Goal: Task Accomplishment & Management: Manage account settings

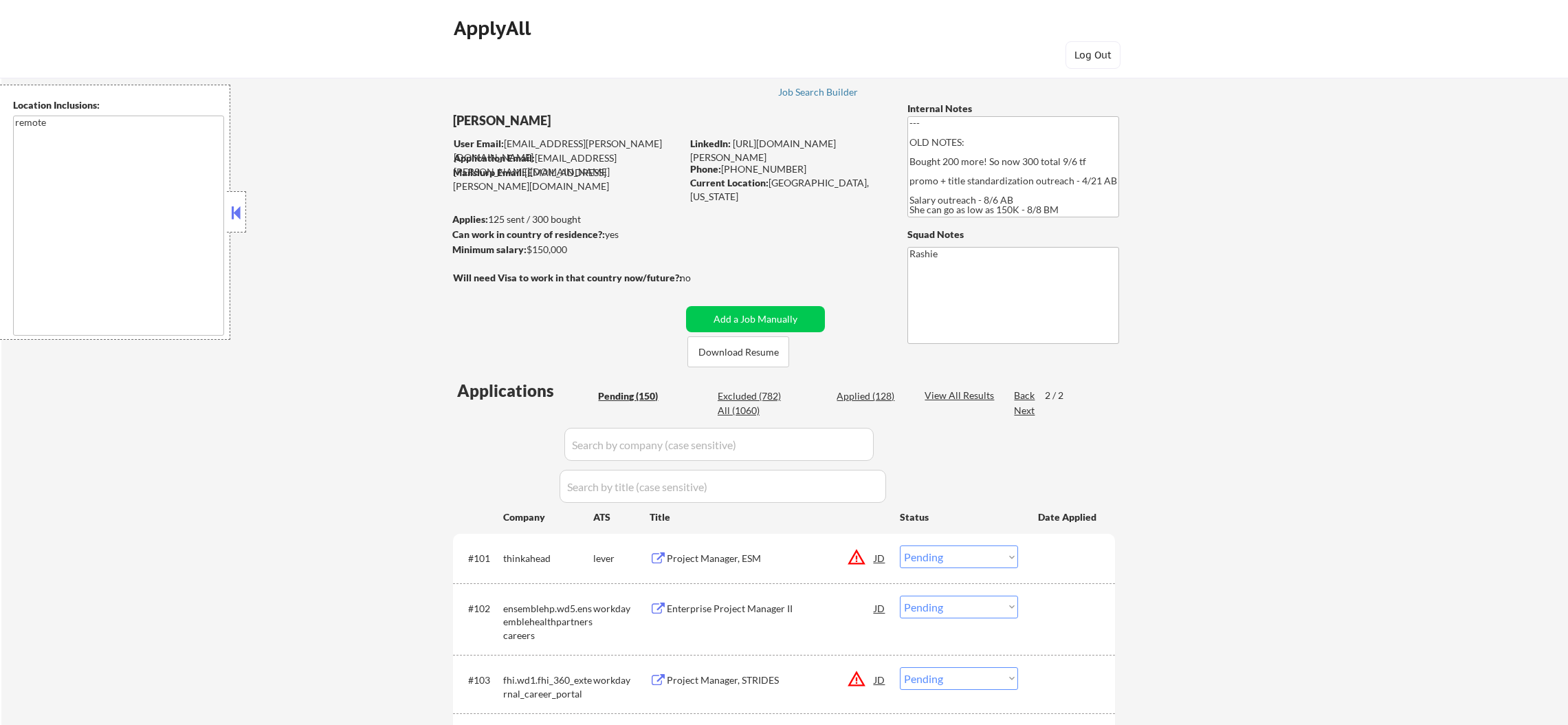
select select ""pending""
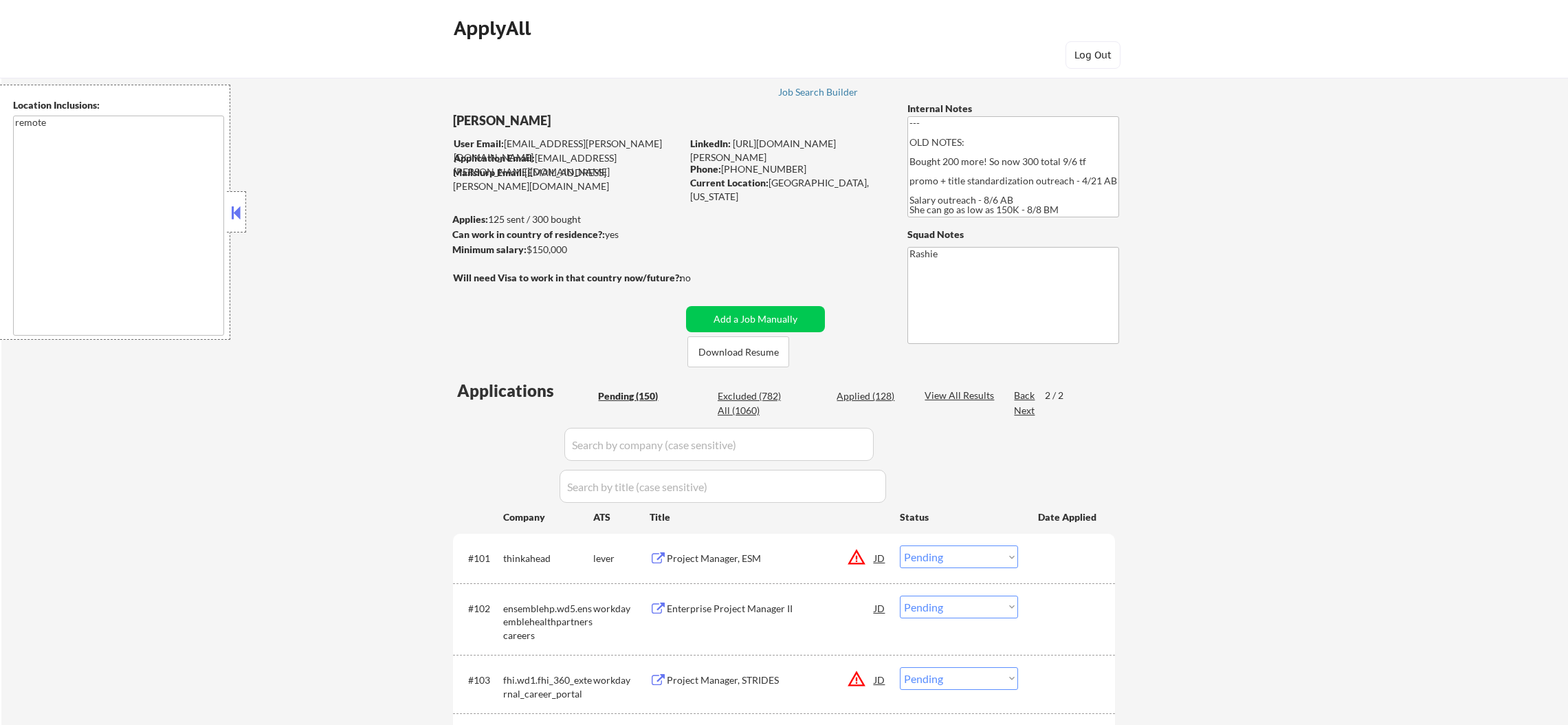
select select ""pending""
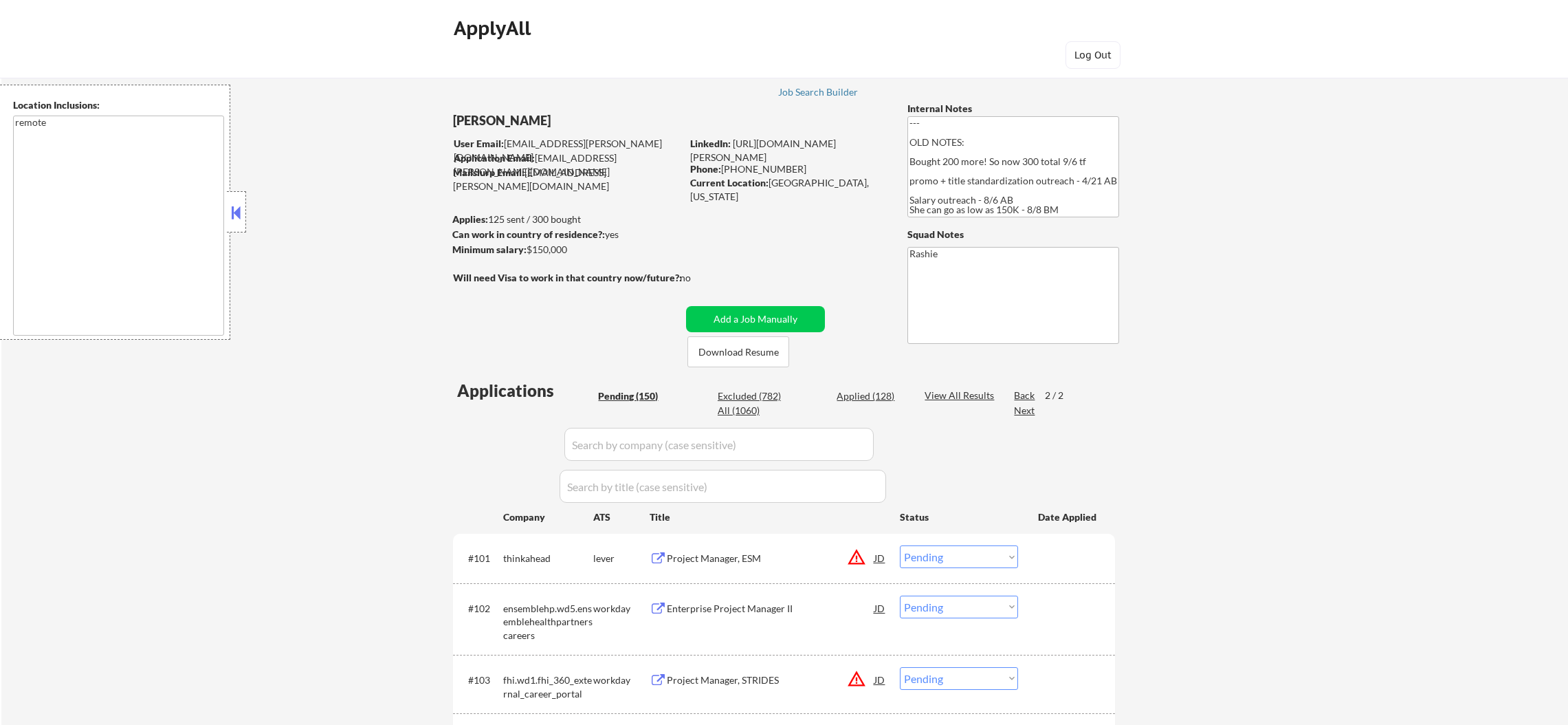
select select ""pending""
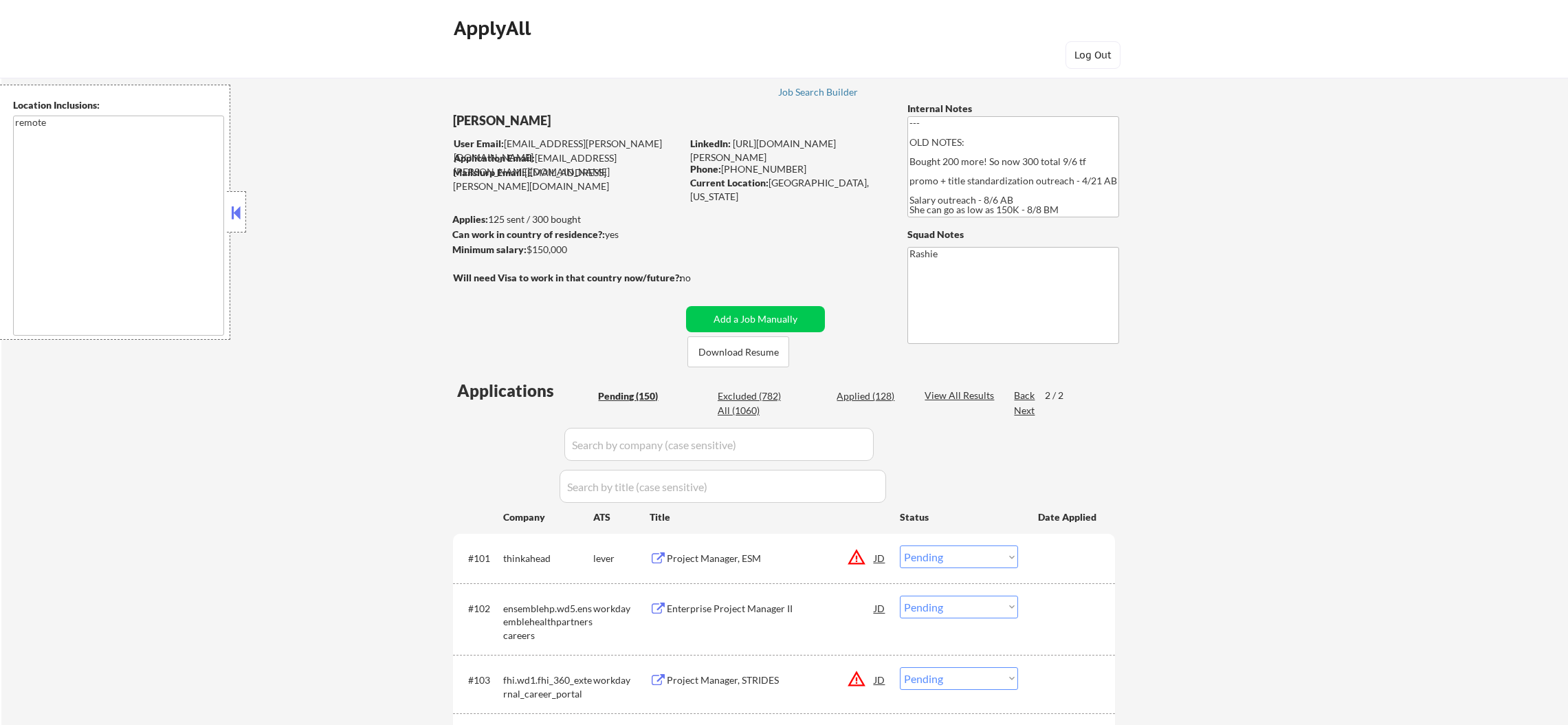
select select ""pending""
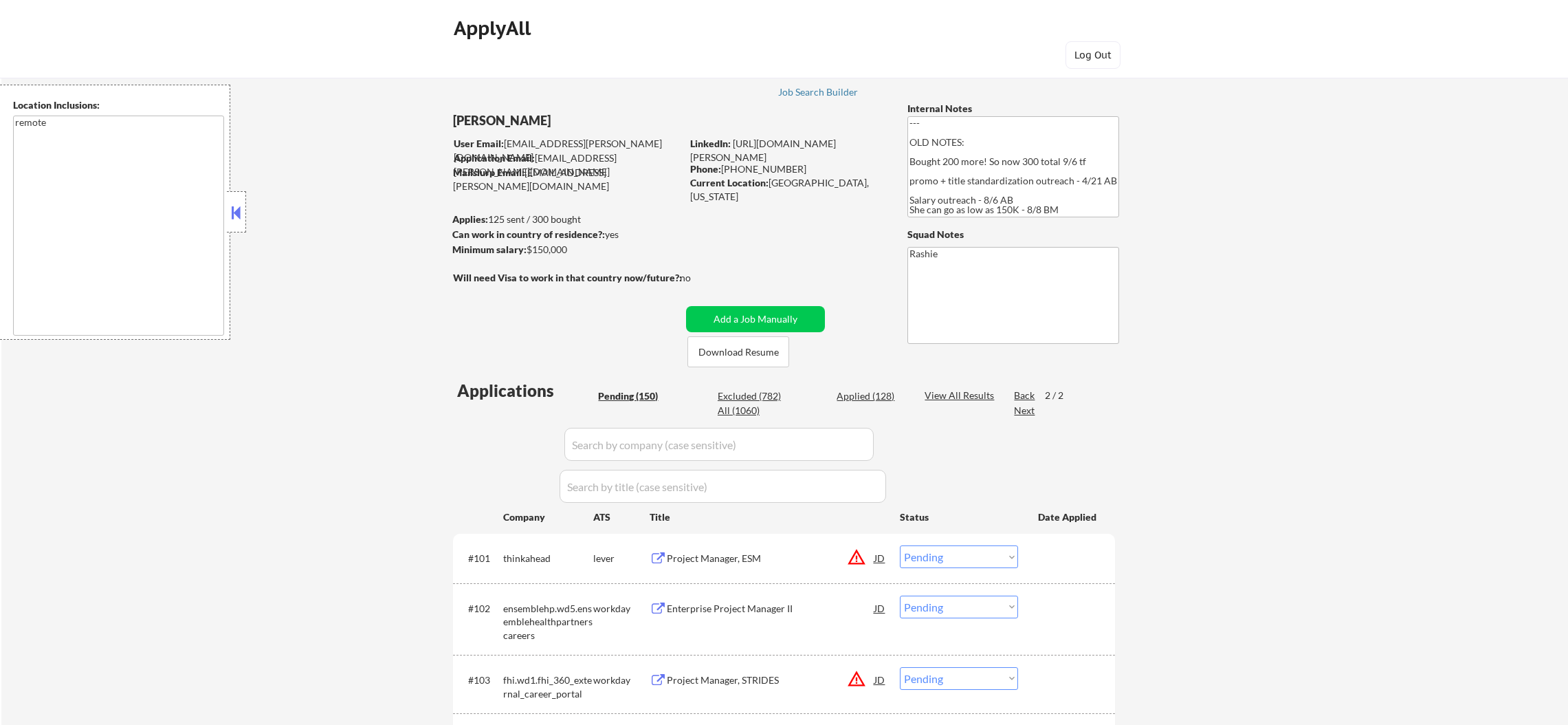
select select ""pending""
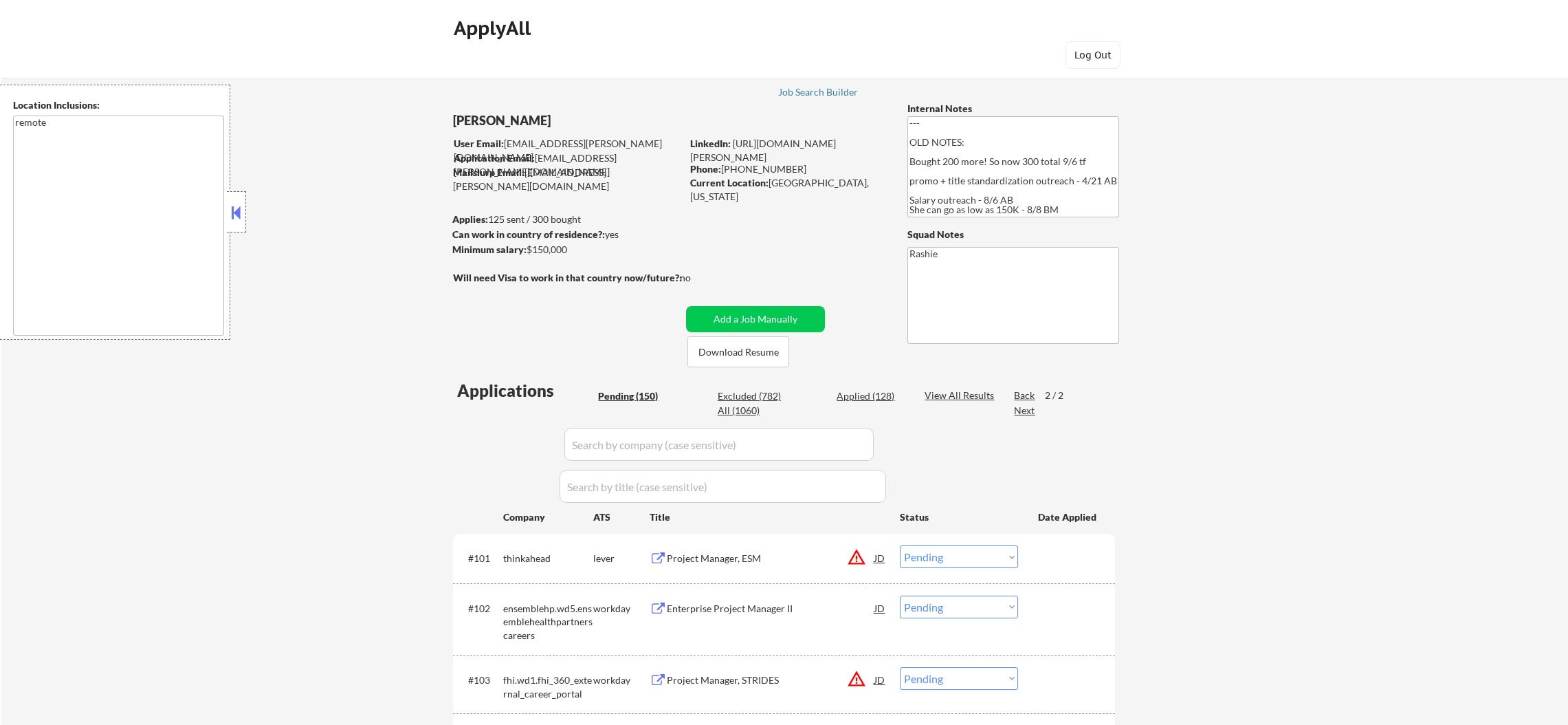
select select ""pending""
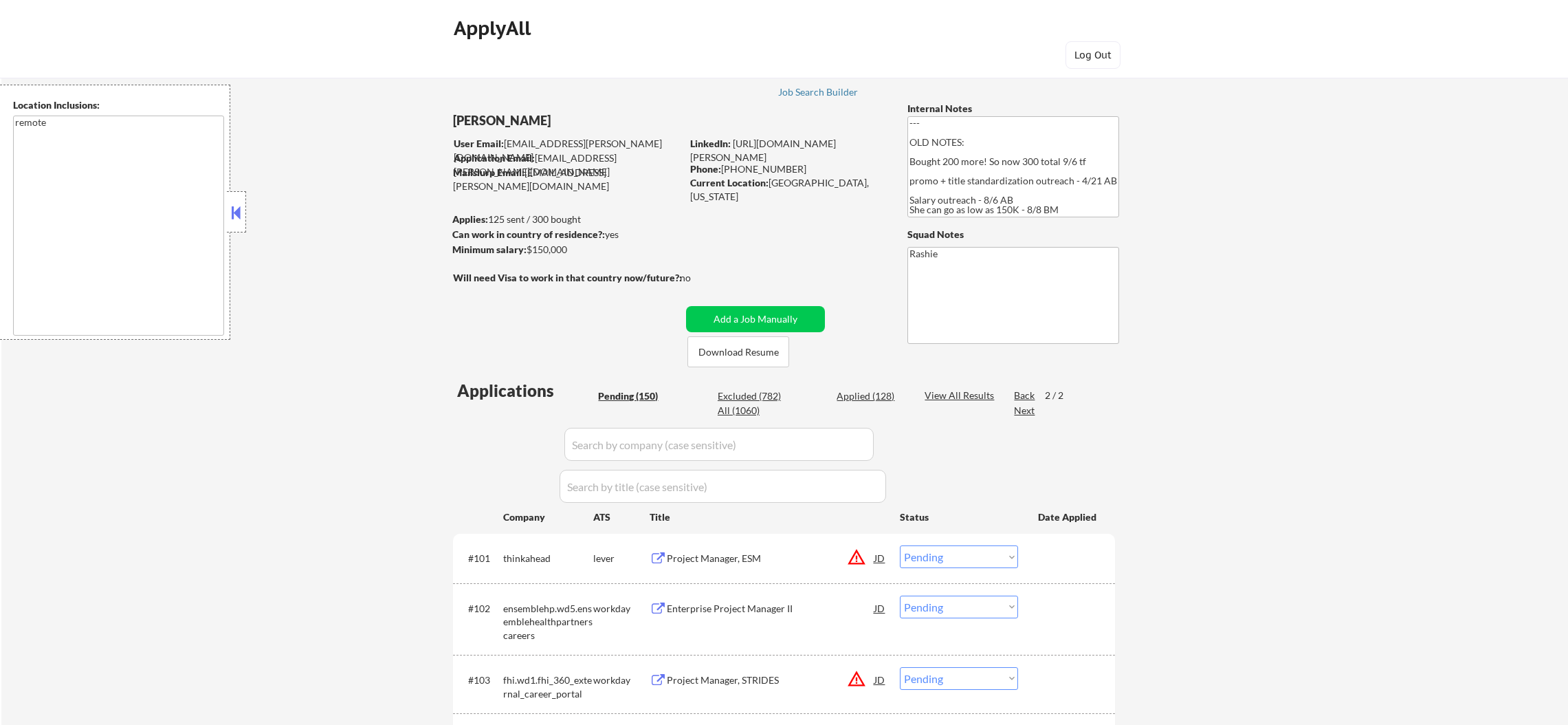
select select ""pending""
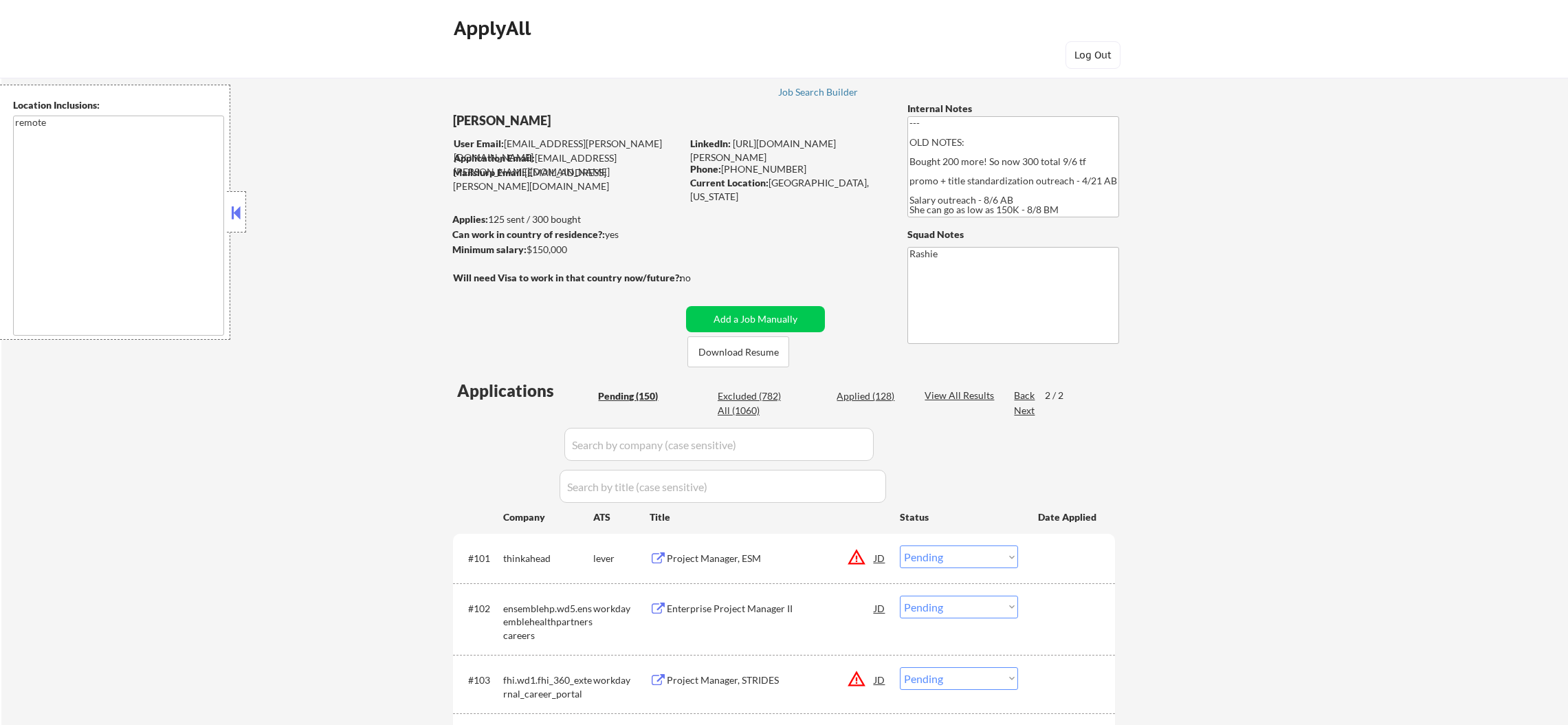
select select ""pending""
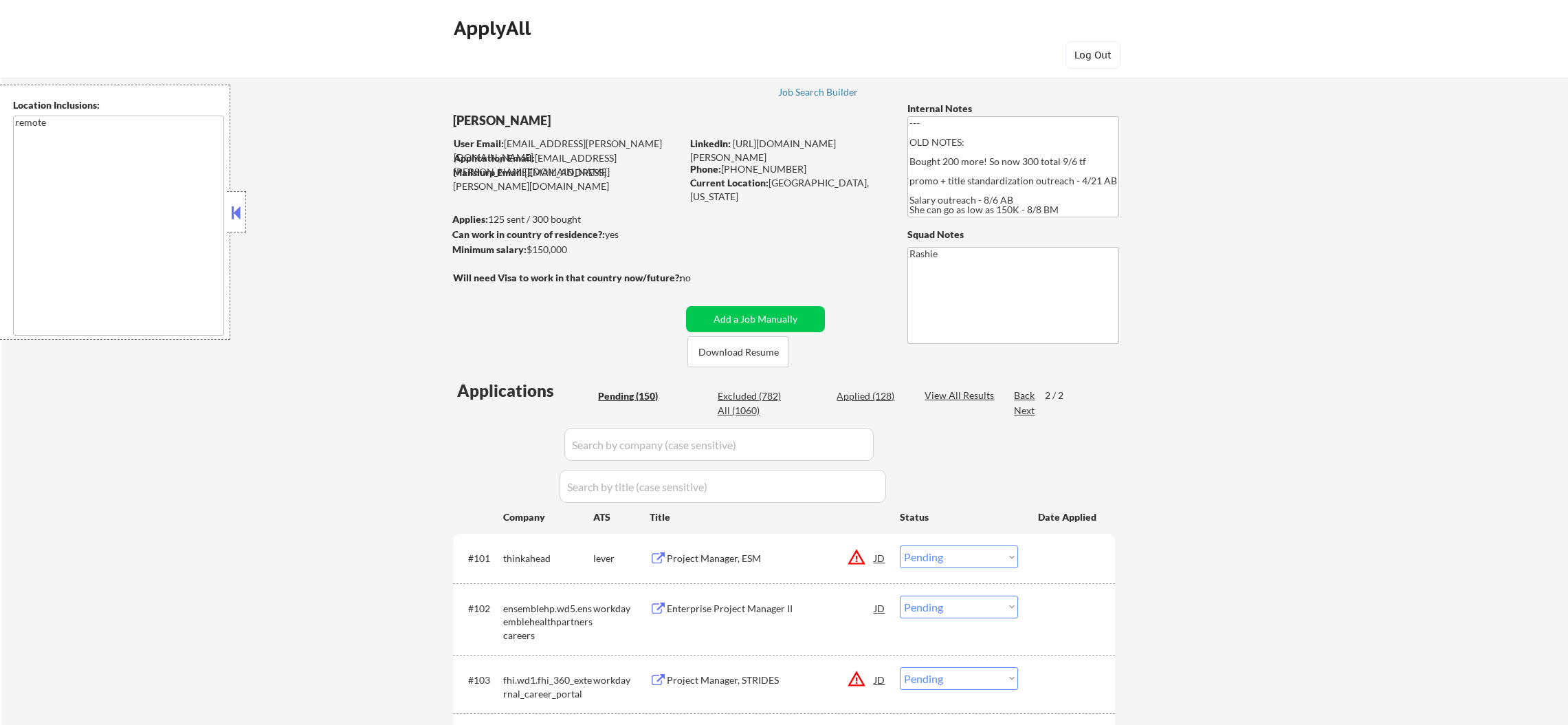
select select ""pending""
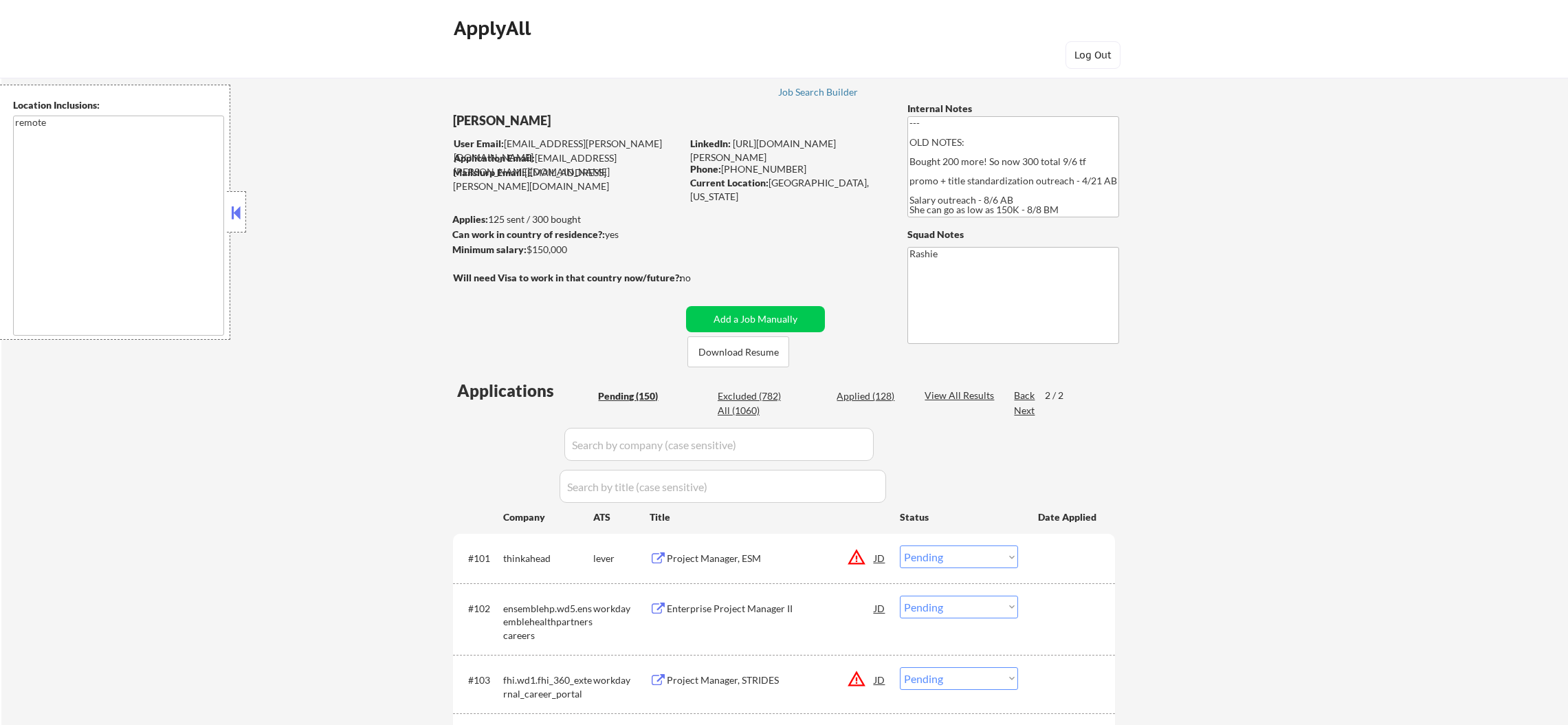
select select ""pending""
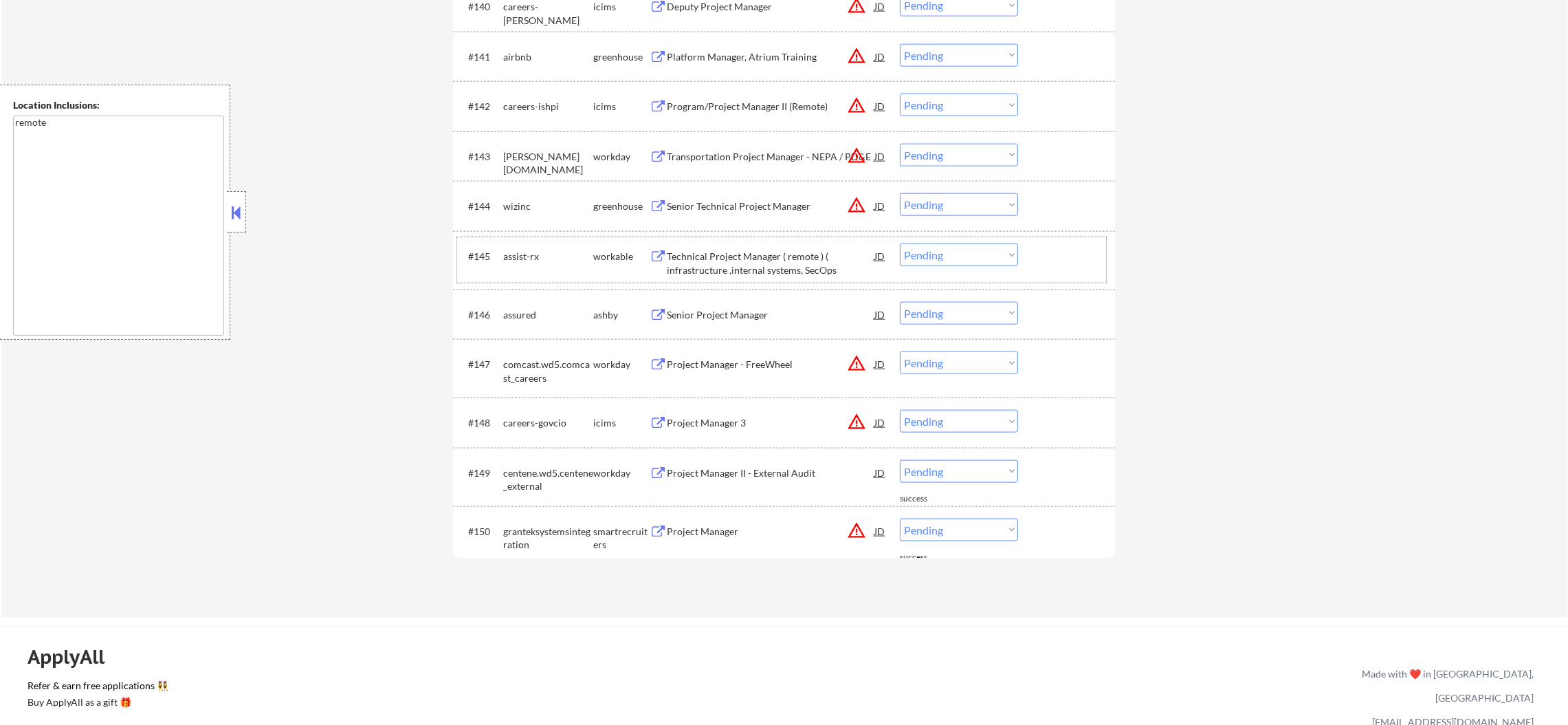
click at [857, 527] on button "warning_amber" at bounding box center [856, 529] width 19 height 19
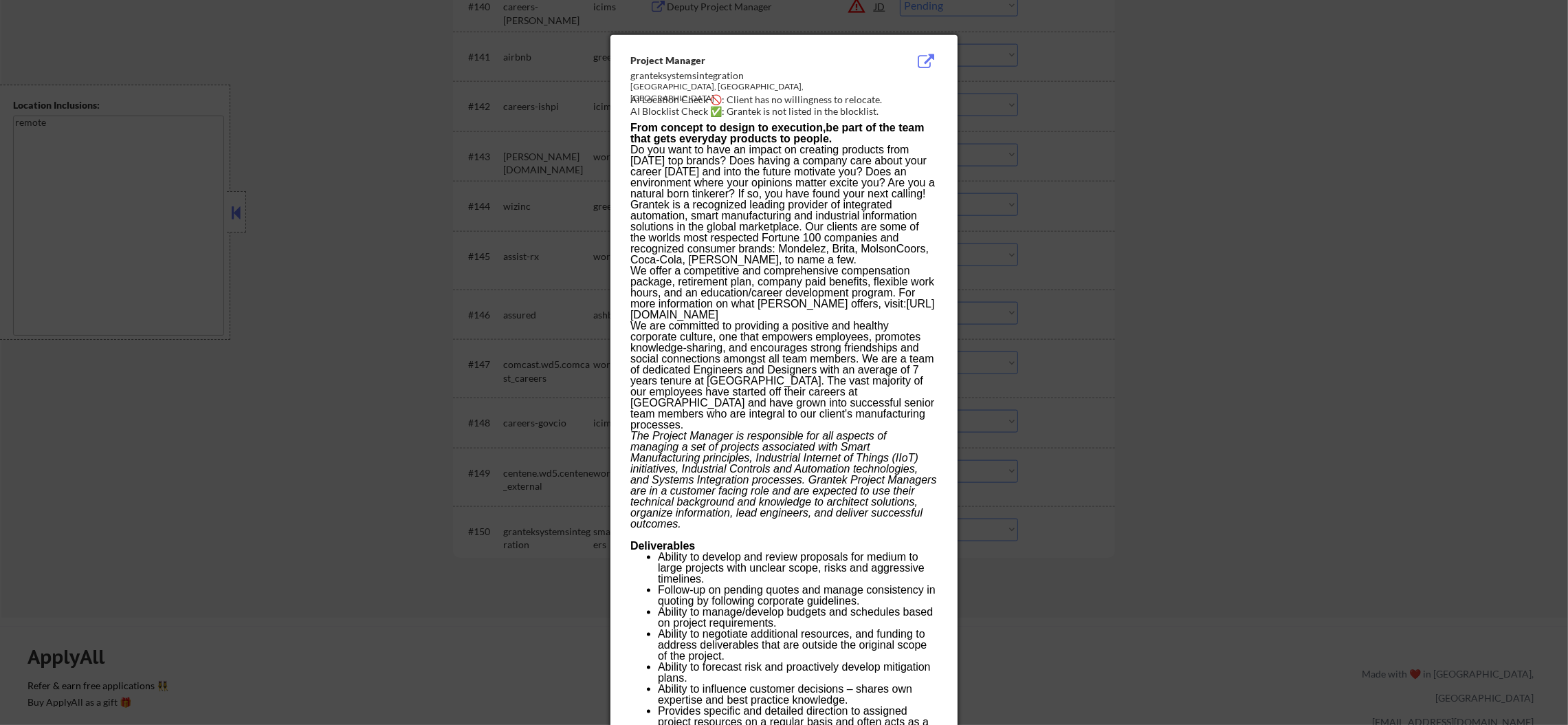
click at [1195, 285] on div at bounding box center [784, 362] width 1568 height 725
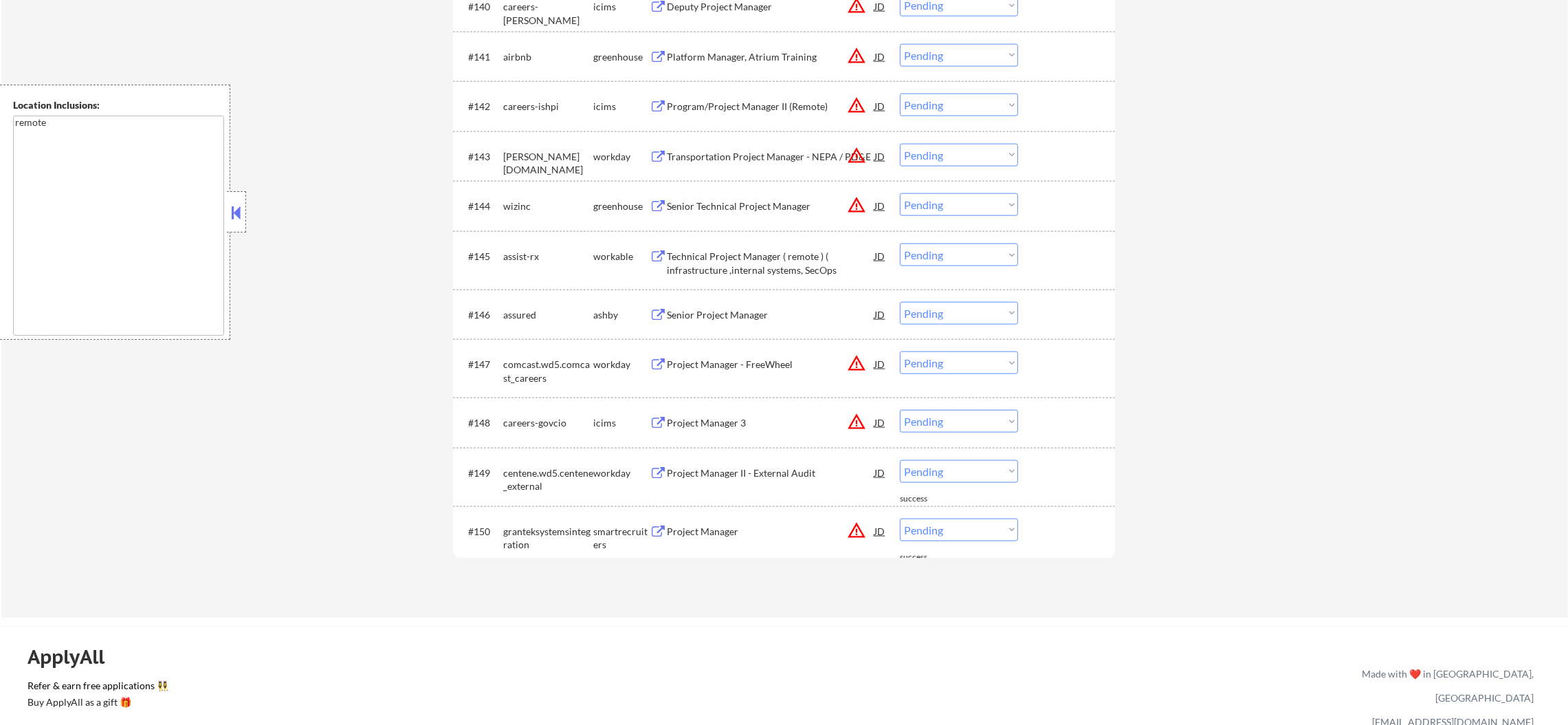
click at [859, 526] on button "warning_amber" at bounding box center [856, 529] width 19 height 19
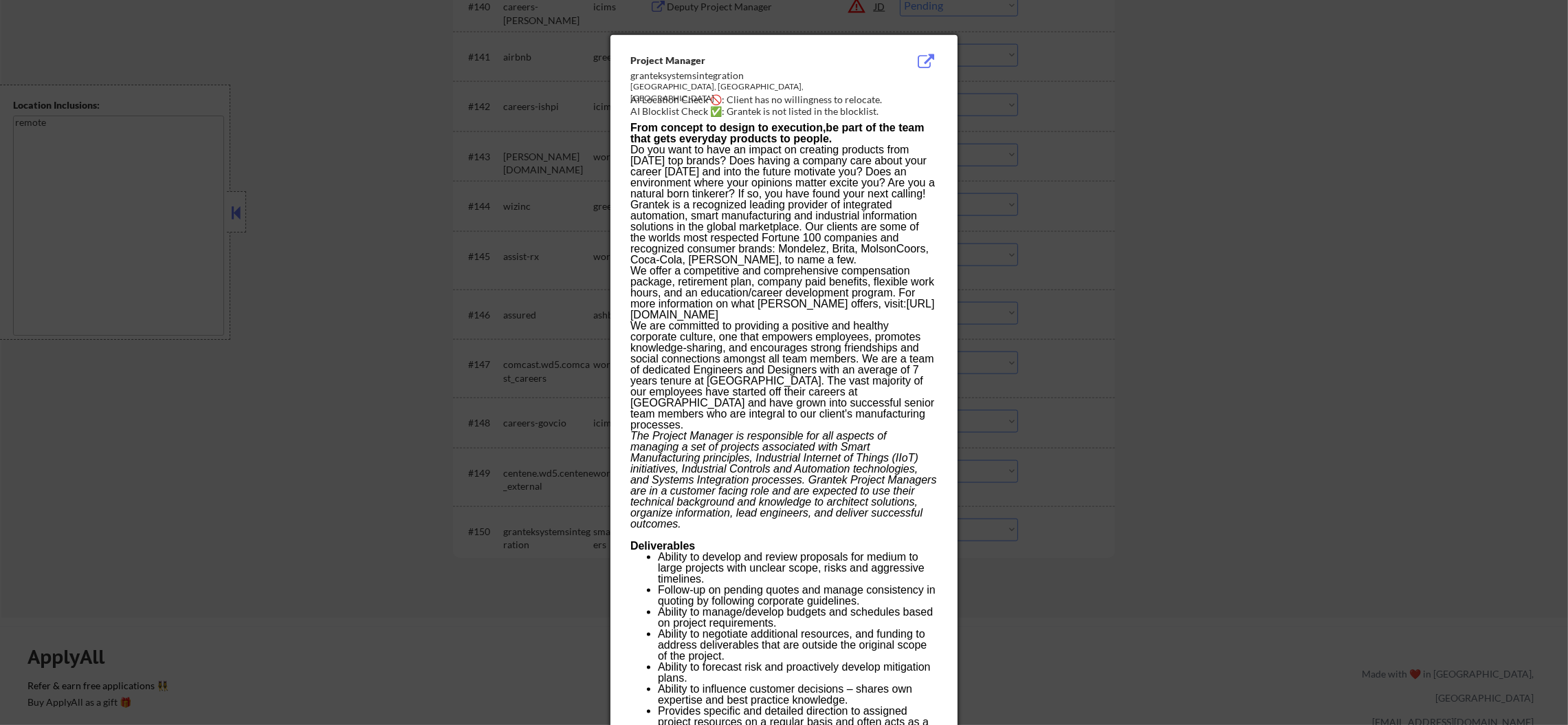
click at [1261, 427] on div at bounding box center [784, 362] width 1568 height 725
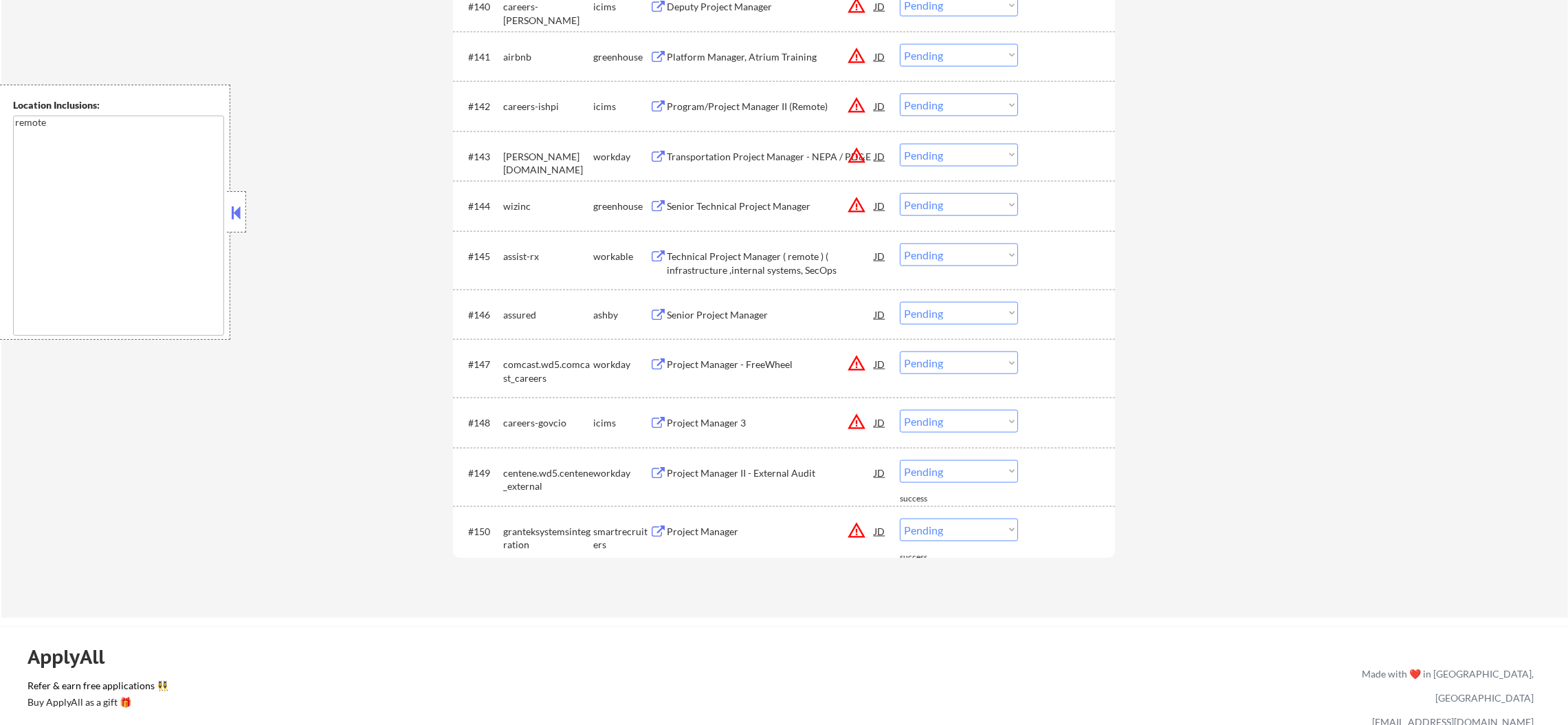
click at [937, 528] on select "Choose an option... Pending Applied Excluded (Questions) Excluded (Expired) Exc…" at bounding box center [959, 529] width 118 height 23
click at [933, 534] on select "Choose an option... Pending Applied Excluded (Questions) Excluded (Expired) Exc…" at bounding box center [959, 529] width 118 height 23
select select ""excluded__location_""
click at [900, 518] on select "Choose an option... Pending Applied Excluded (Questions) Excluded (Expired) Exc…" at bounding box center [959, 529] width 118 height 23
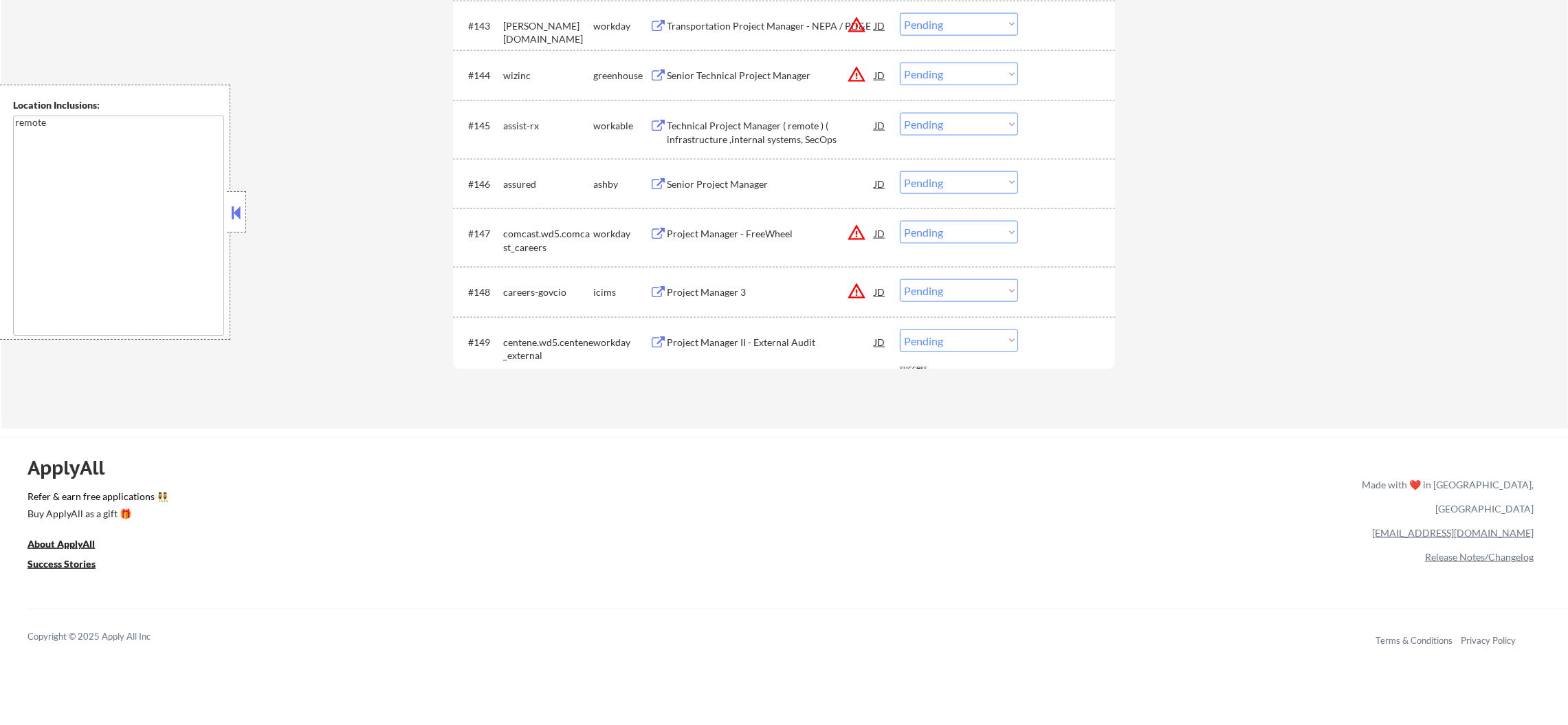
scroll to position [2818, 0]
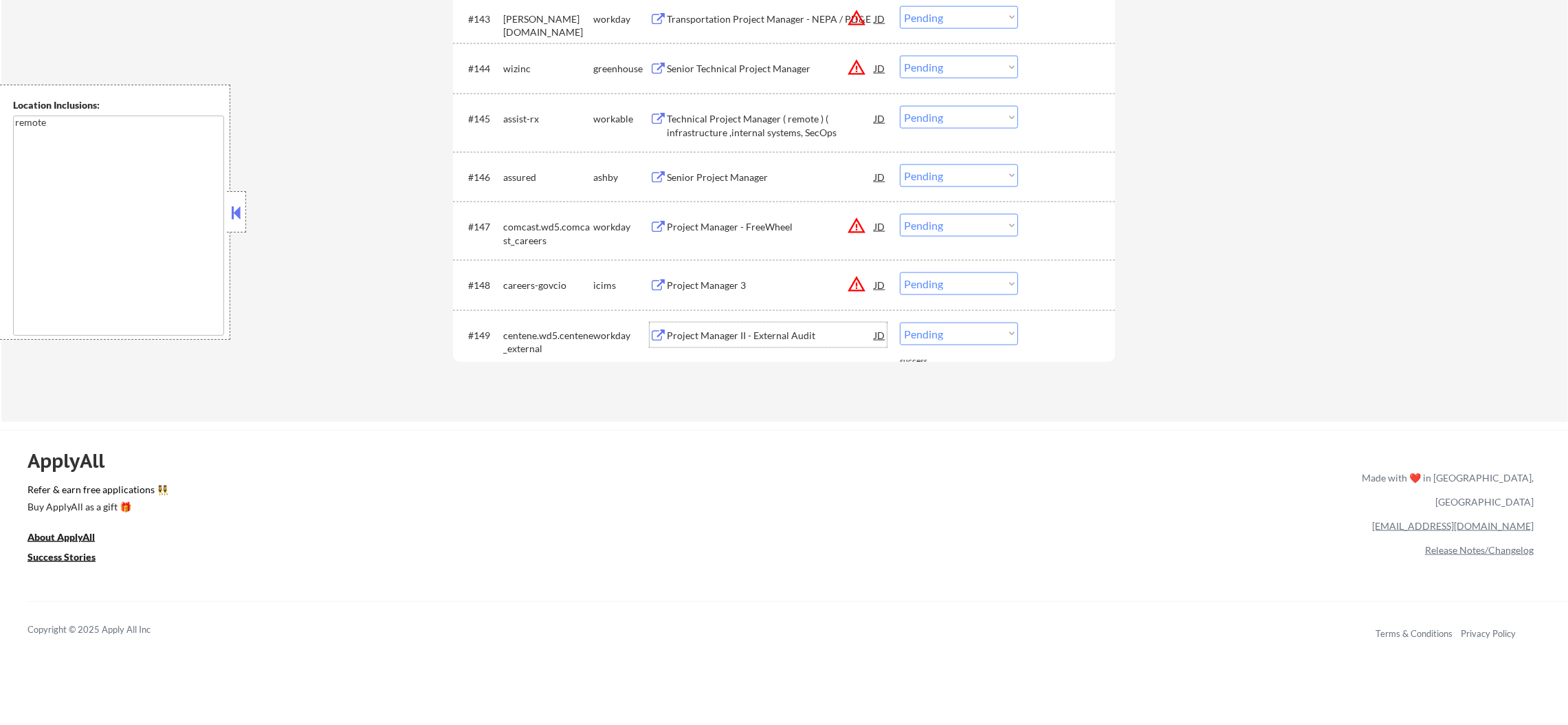
click at [800, 332] on div "Project Manager II - External Audit" at bounding box center [770, 335] width 208 height 14
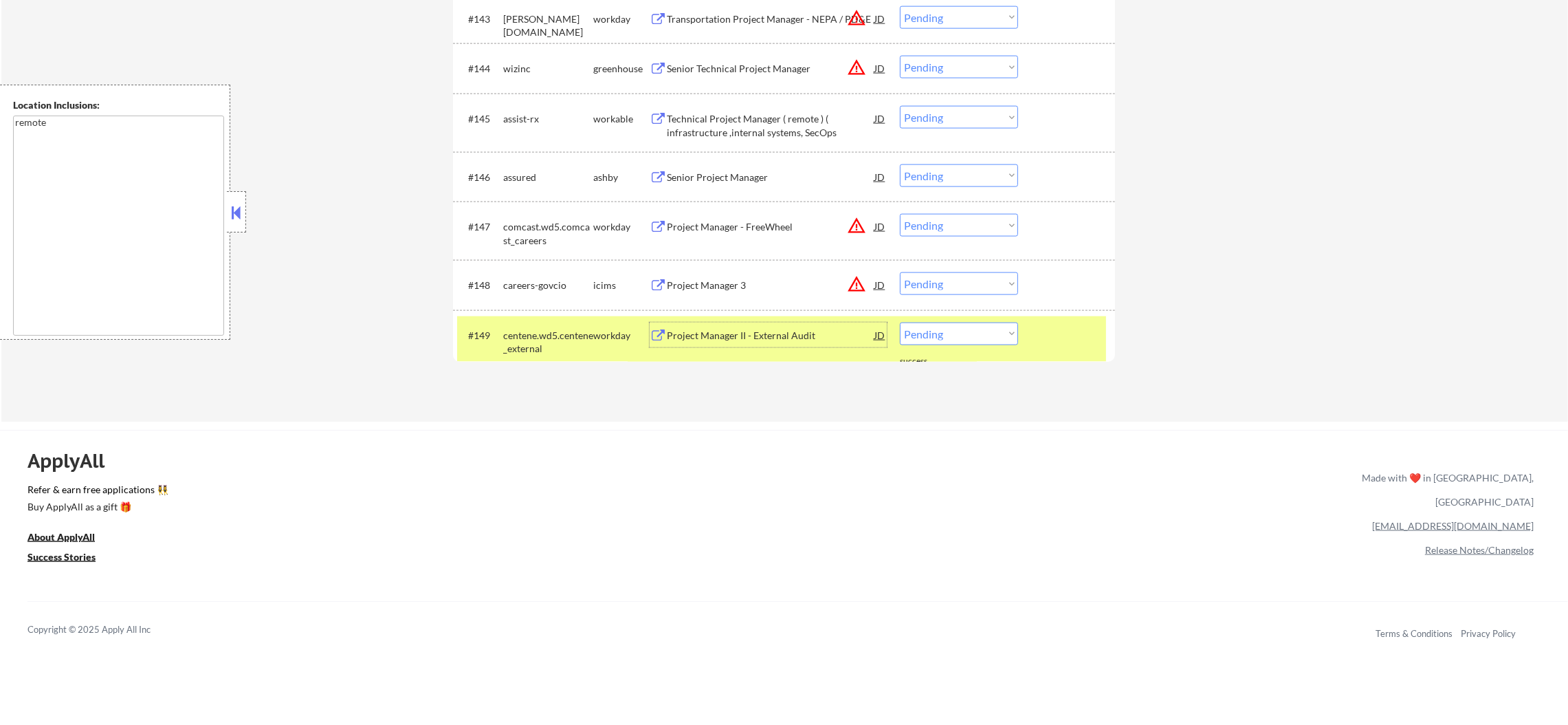
click at [932, 326] on select "Choose an option... Pending Applied Excluded (Questions) Excluded (Expired) Exc…" at bounding box center [959, 334] width 118 height 23
select select ""excluded__expired_""
click at [900, 323] on select "Choose an option... Pending Applied Excluded (Questions) Excluded (Expired) Exc…" at bounding box center [959, 334] width 118 height 23
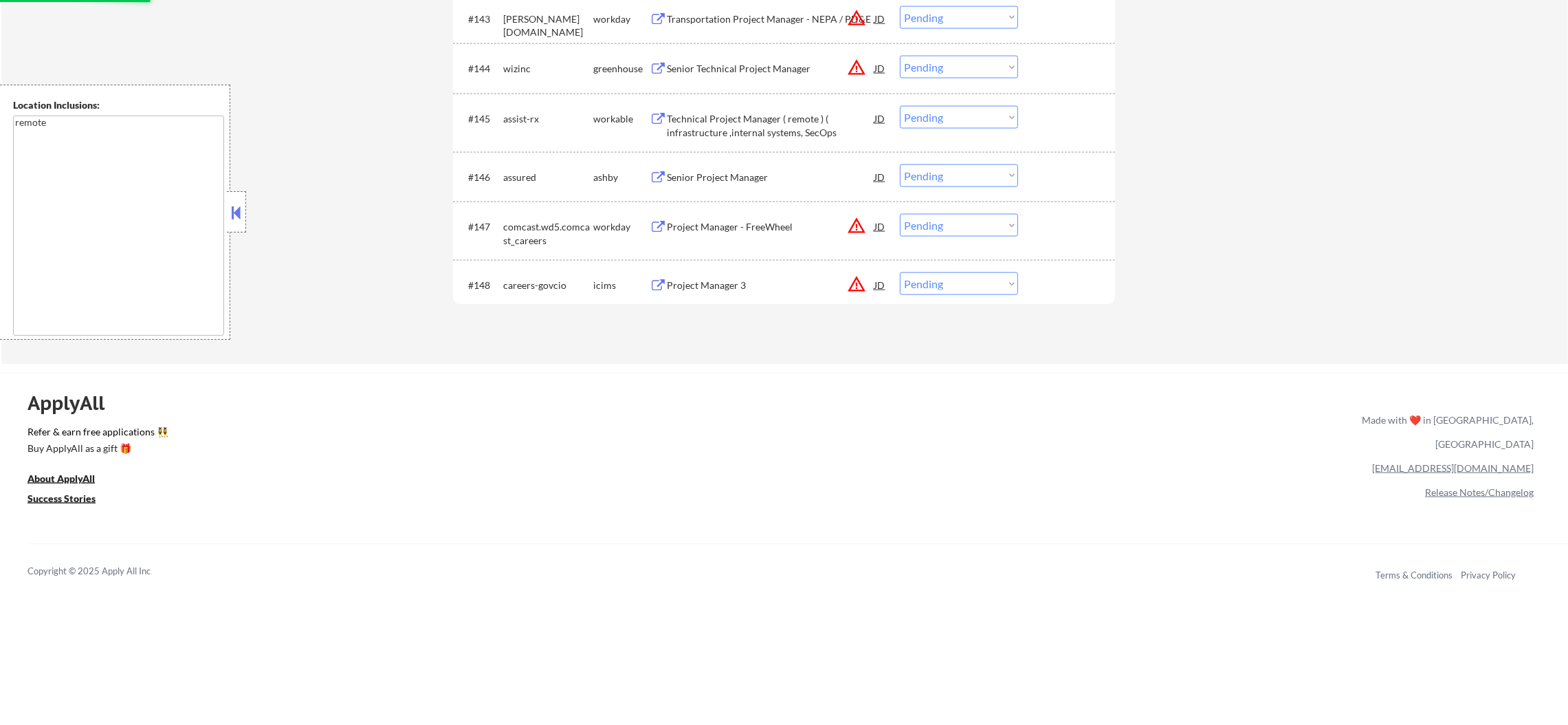
click at [849, 288] on button "warning_amber" at bounding box center [856, 283] width 19 height 19
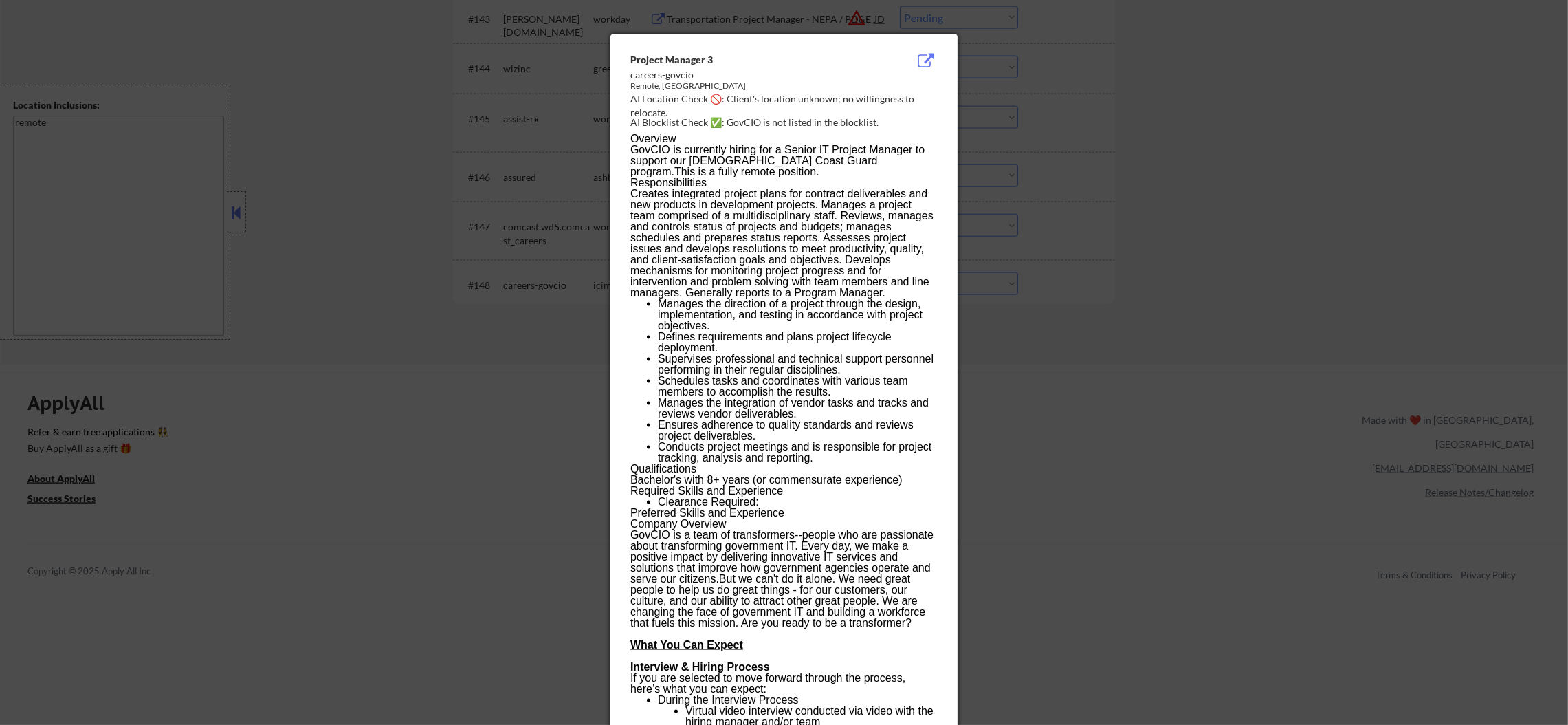
click at [1094, 282] on div at bounding box center [784, 362] width 1568 height 725
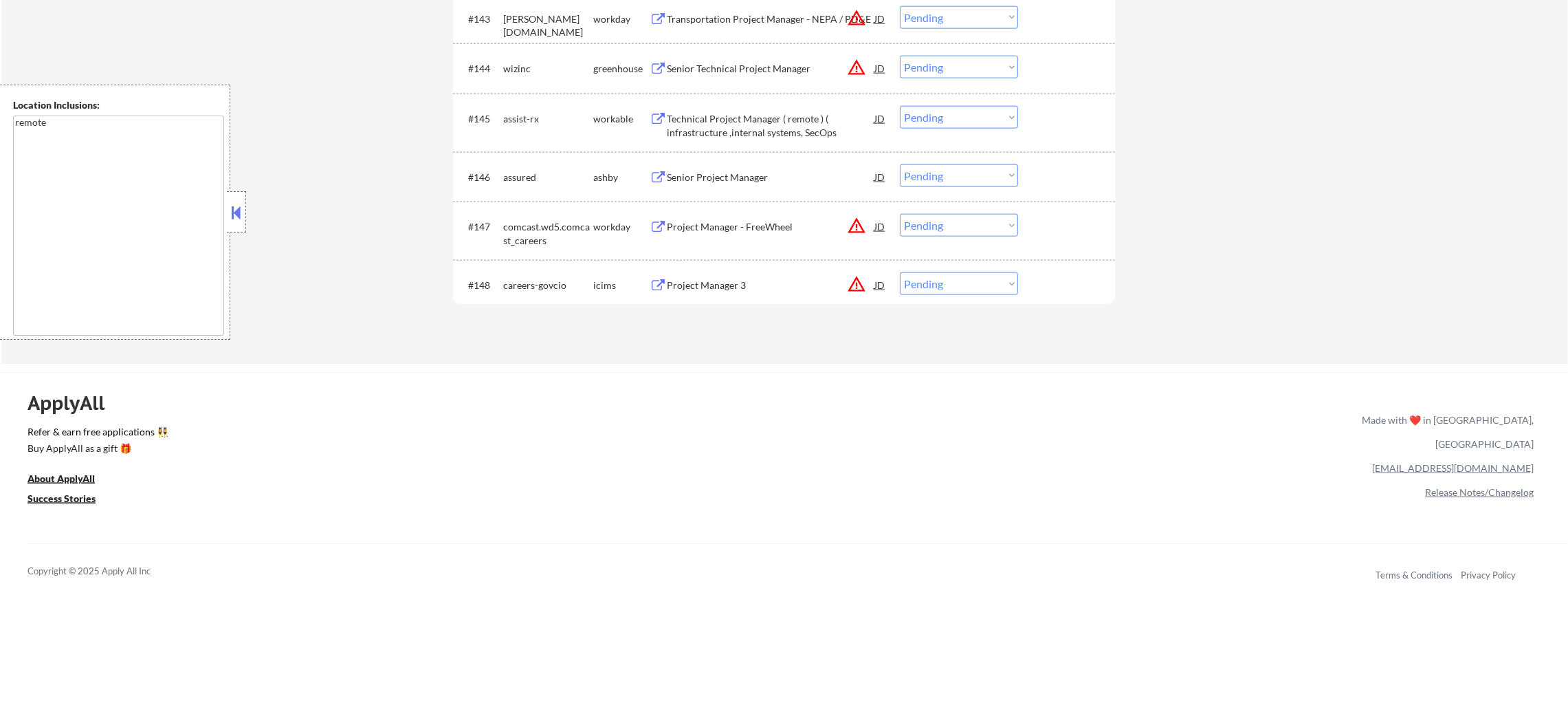
click at [710, 278] on div "Project Manager 3" at bounding box center [770, 285] width 208 height 14
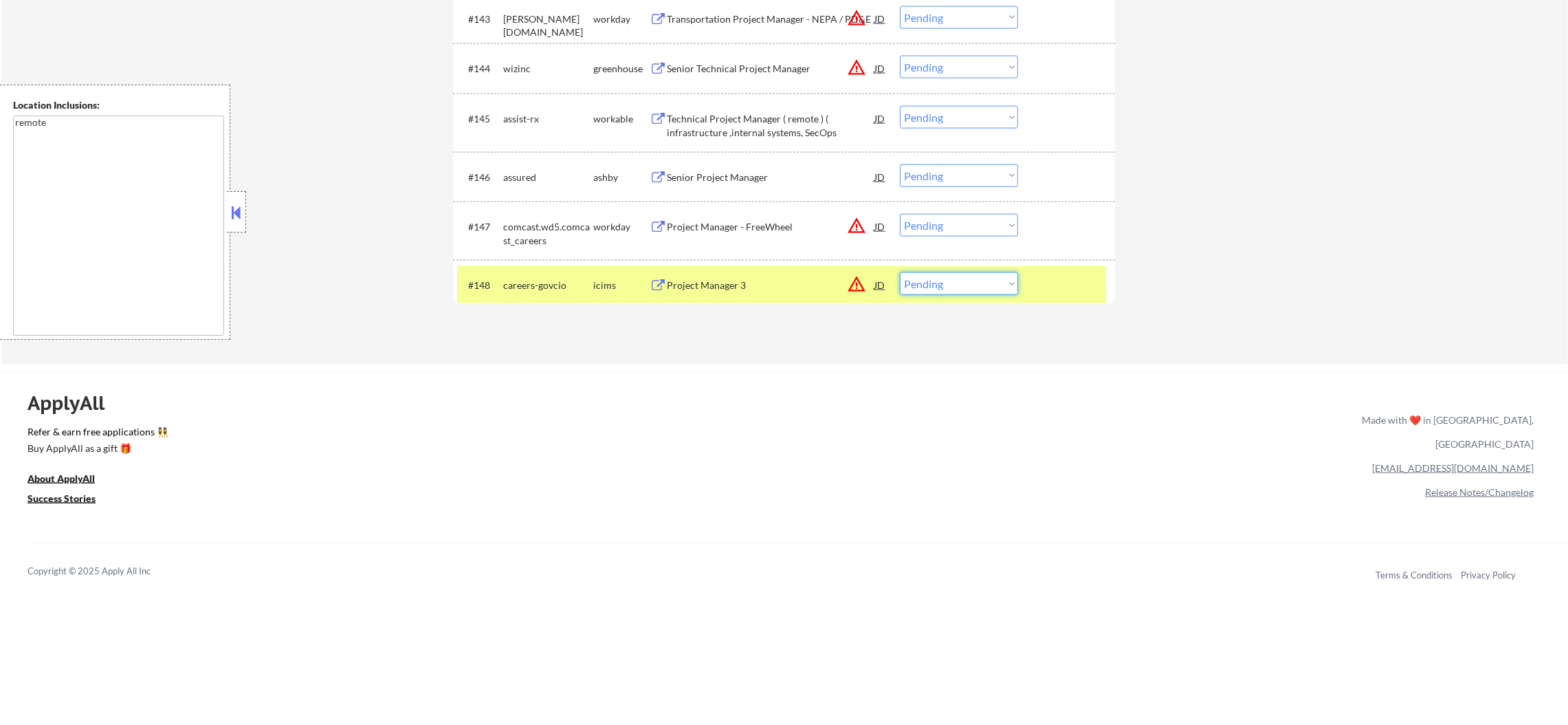
click at [950, 288] on select "Choose an option... Pending Applied Excluded (Questions) Excluded (Expired) Exc…" at bounding box center [959, 284] width 118 height 23
select select ""excluded__expired_""
click at [900, 273] on select "Choose an option... Pending Applied Excluded (Questions) Excluded (Expired) Exc…" at bounding box center [959, 284] width 118 height 23
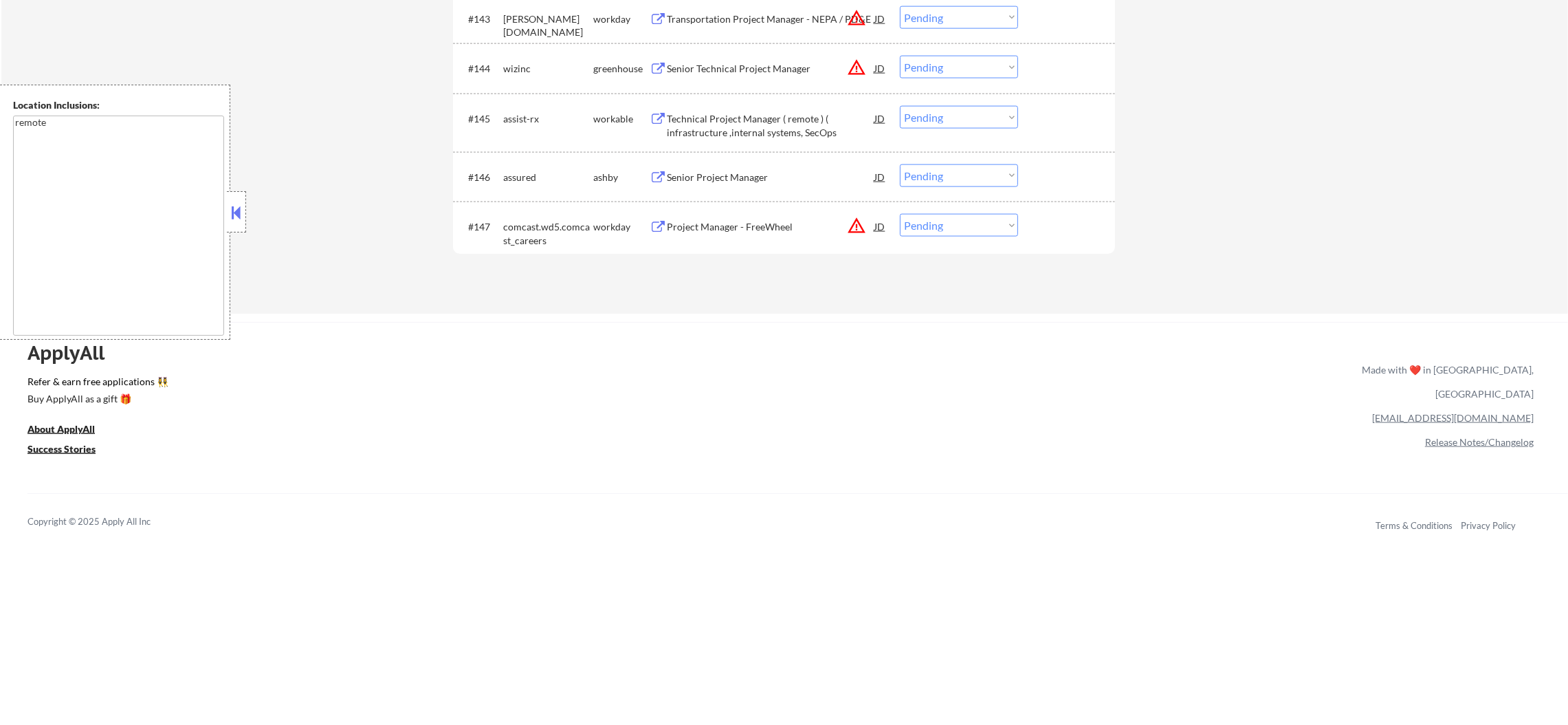
click at [855, 226] on button "warning_amber" at bounding box center [856, 225] width 19 height 19
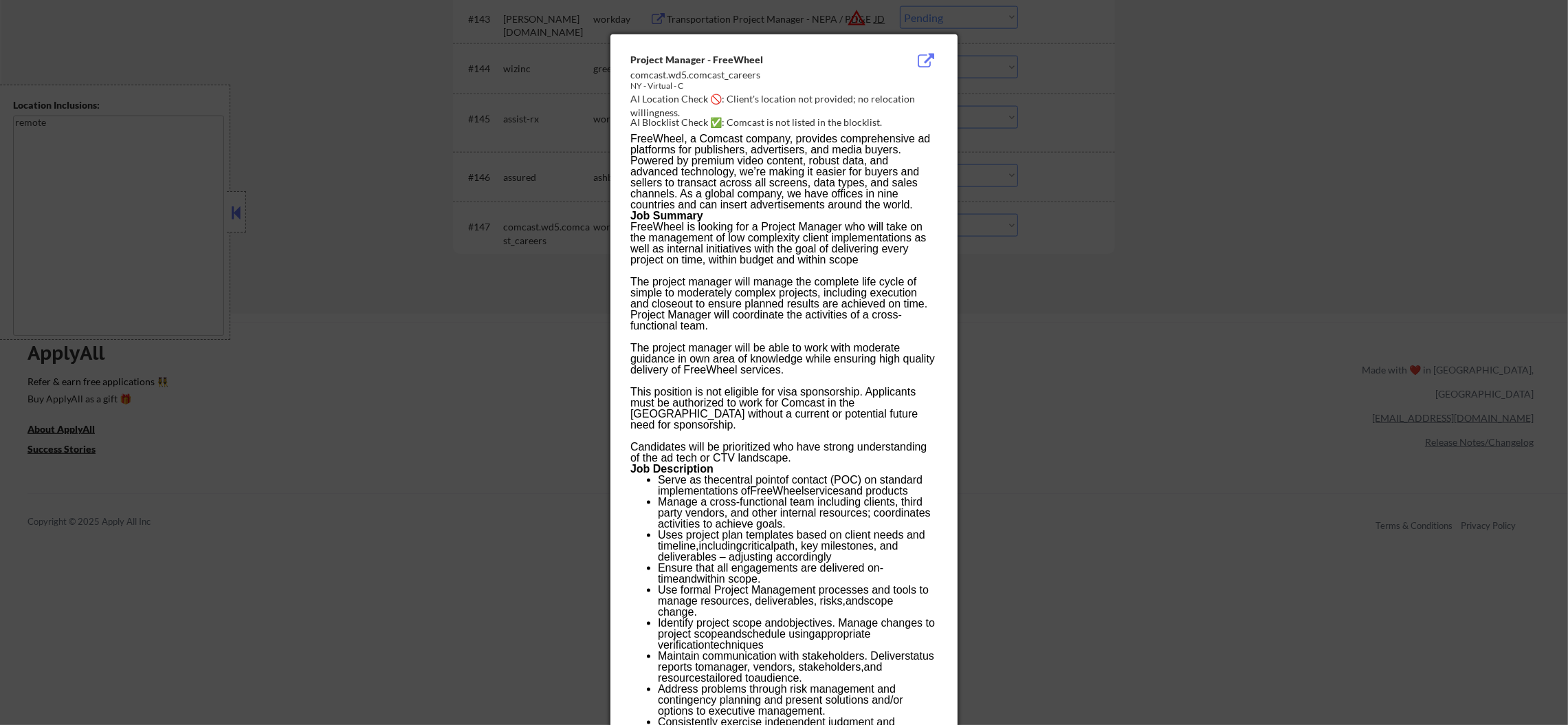
click at [1044, 188] on div at bounding box center [784, 362] width 1568 height 725
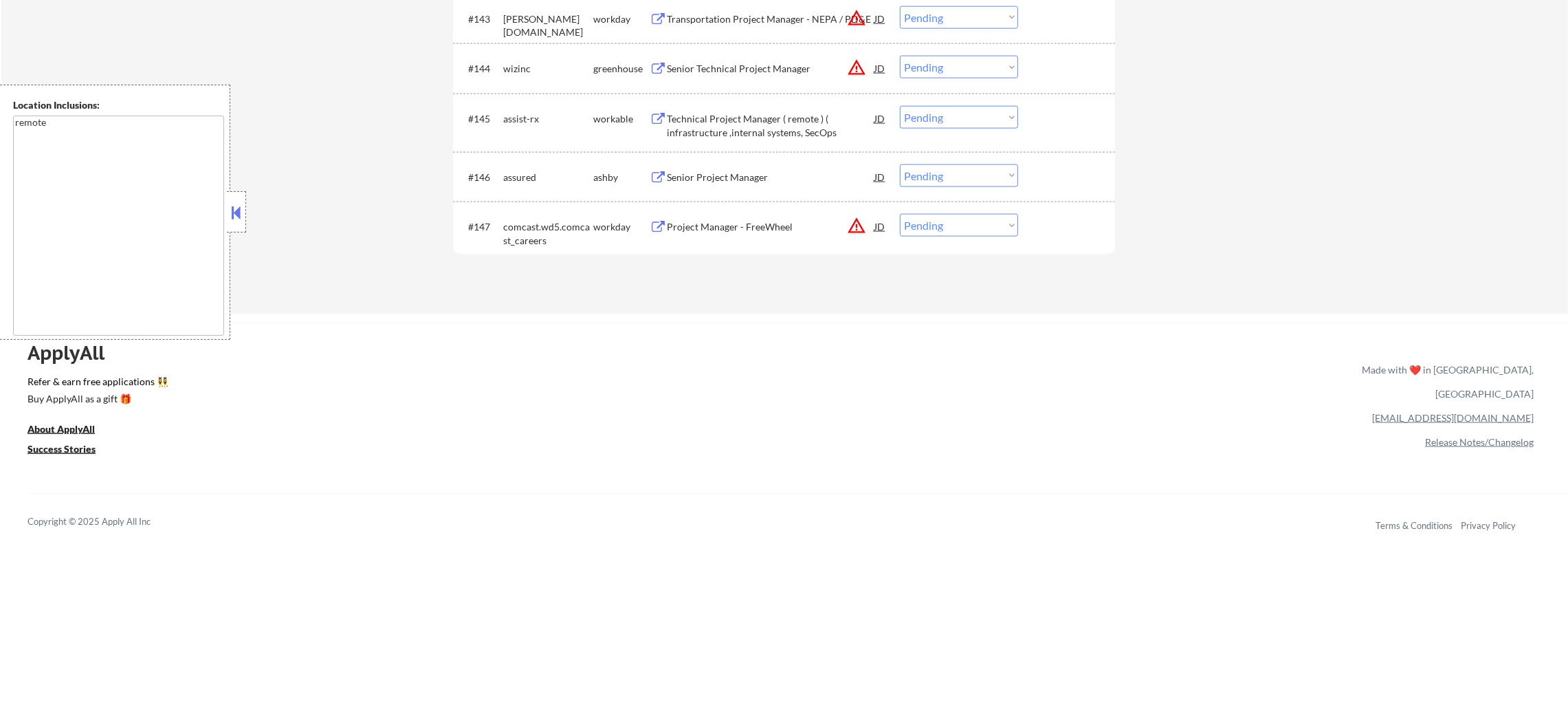
click at [851, 225] on button "warning_amber" at bounding box center [856, 225] width 19 height 19
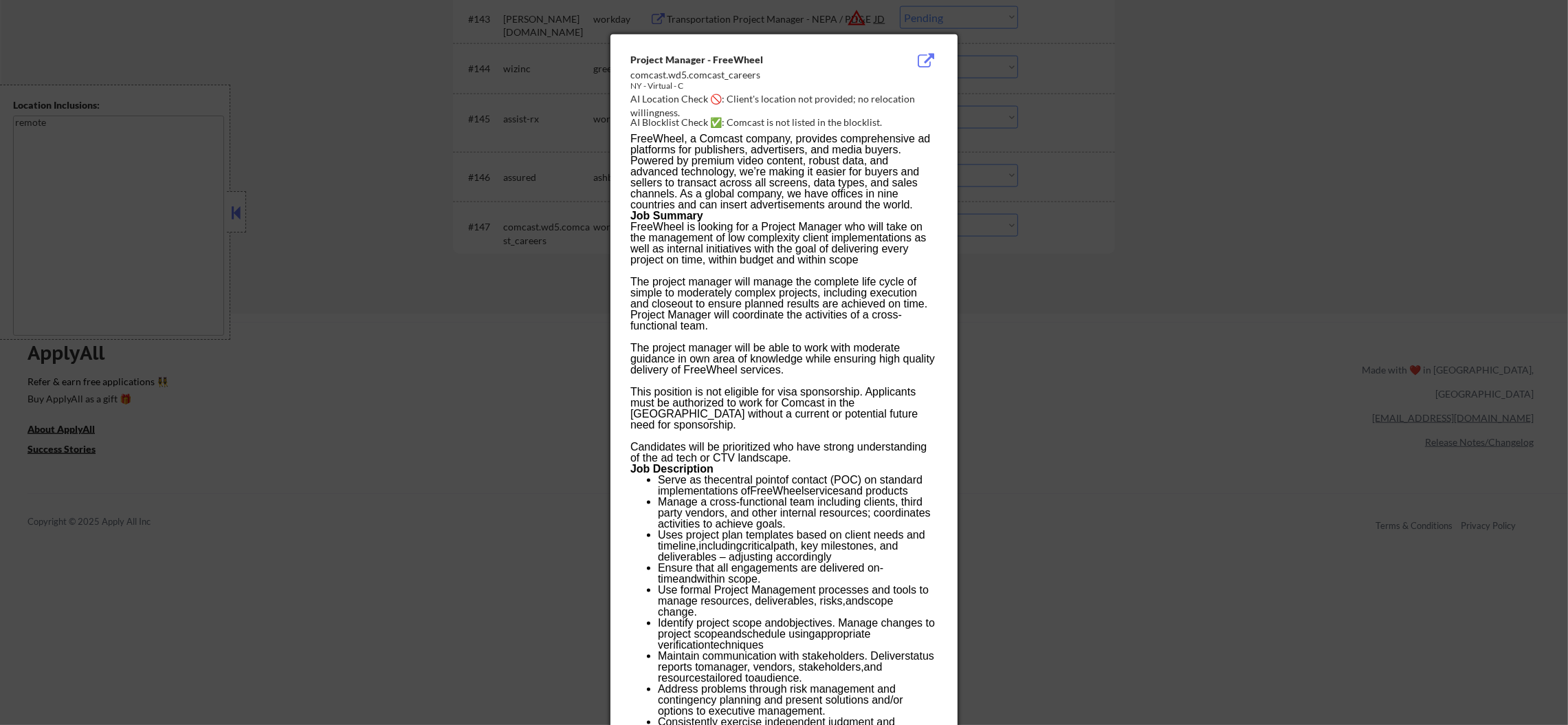
click at [1120, 188] on div at bounding box center [784, 362] width 1568 height 725
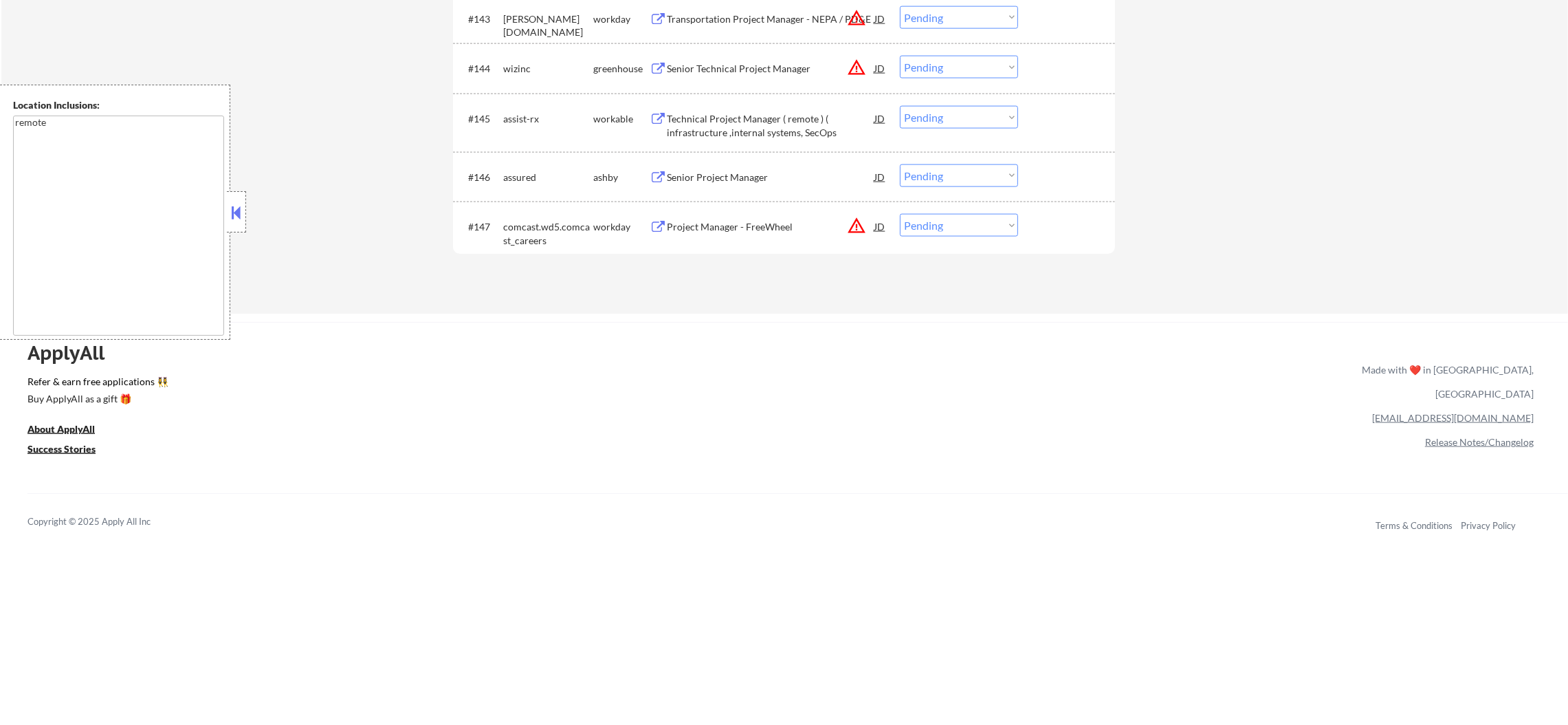
click at [993, 220] on select "Choose an option... Pending Applied Excluded (Questions) Excluded (Expired) Exc…" at bounding box center [959, 225] width 118 height 23
select select ""excluded__location_""
click at [900, 214] on select "Choose an option... Pending Applied Excluded (Questions) Excluded (Expired) Exc…" at bounding box center [959, 225] width 118 height 23
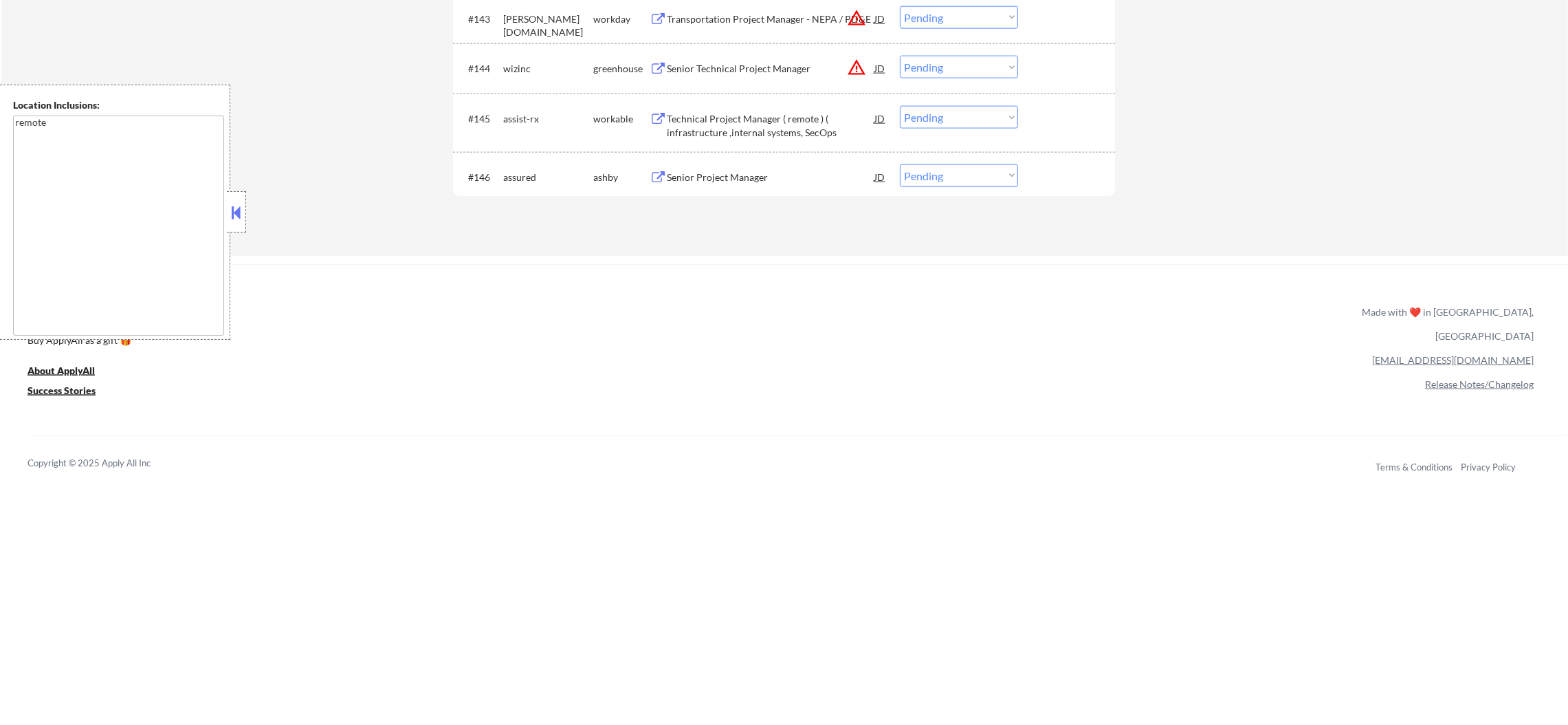
click at [789, 183] on div "Senior Project Manager" at bounding box center [770, 177] width 208 height 14
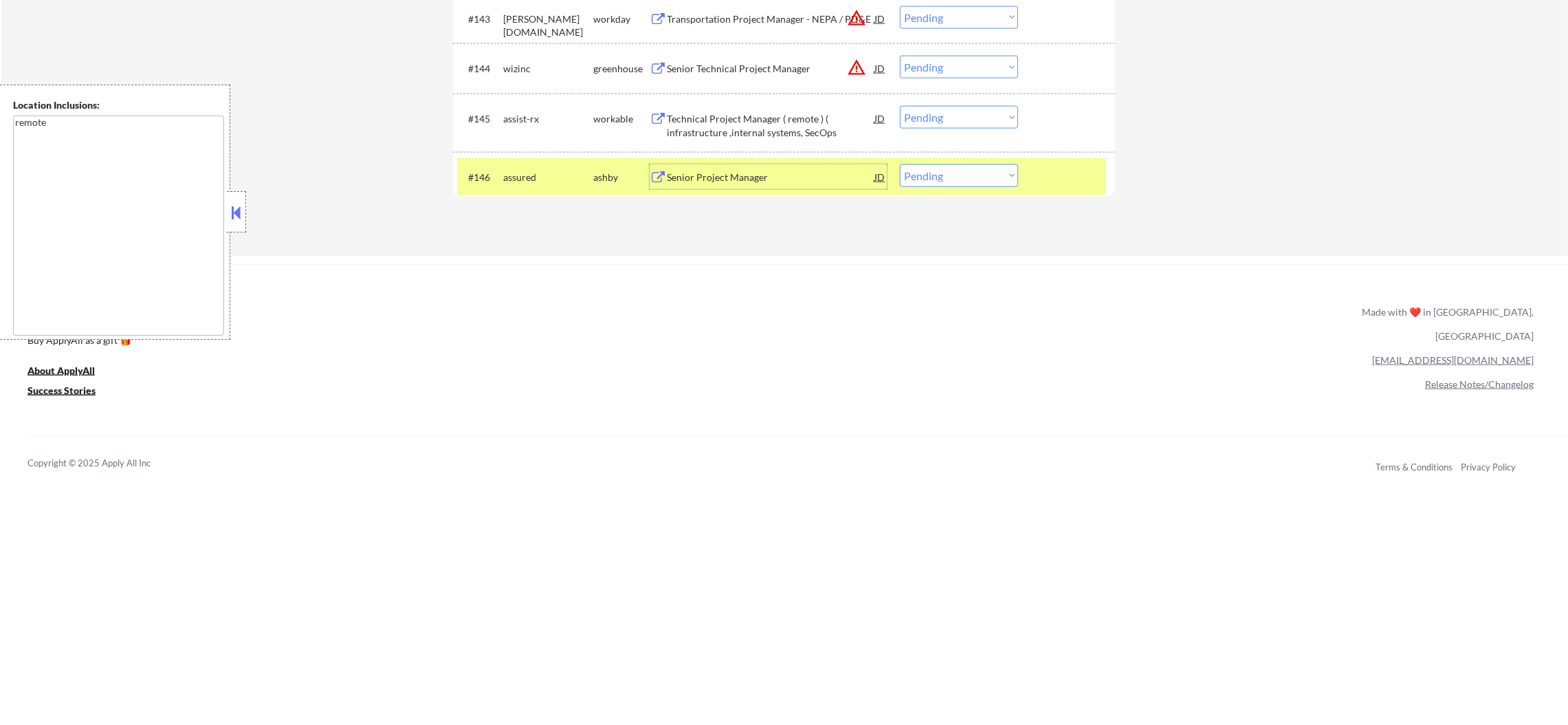
click at [919, 173] on select "Choose an option... Pending Applied Excluded (Questions) Excluded (Expired) Exc…" at bounding box center [959, 176] width 118 height 23
select select ""applied""
click at [900, 164] on select "Choose an option... Pending Applied Excluded (Questions) Excluded (Expired) Exc…" at bounding box center [959, 176] width 118 height 23
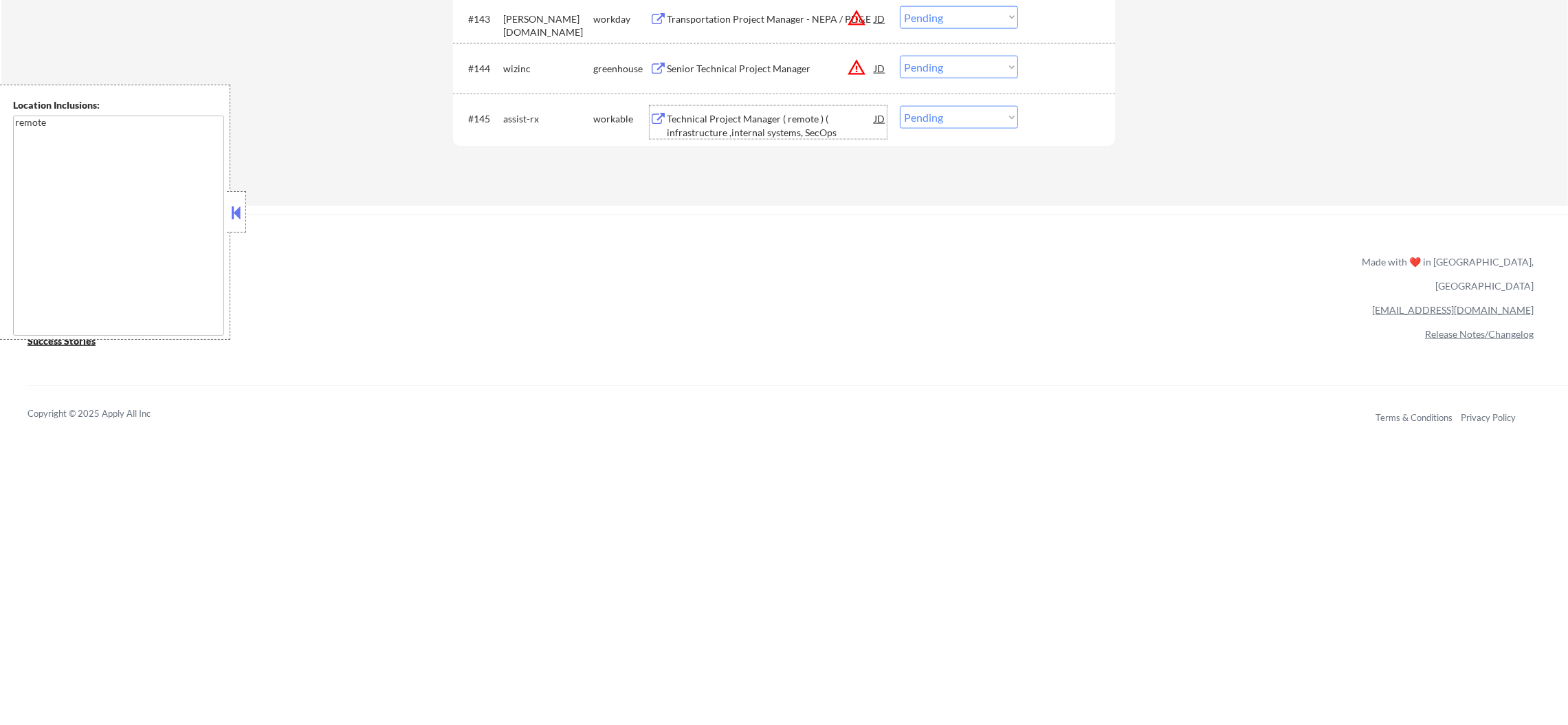
click at [780, 117] on div "Technical Project Manager ( remote ) ( infrastructure ,internal systems, SecOps" at bounding box center [770, 126] width 208 height 27
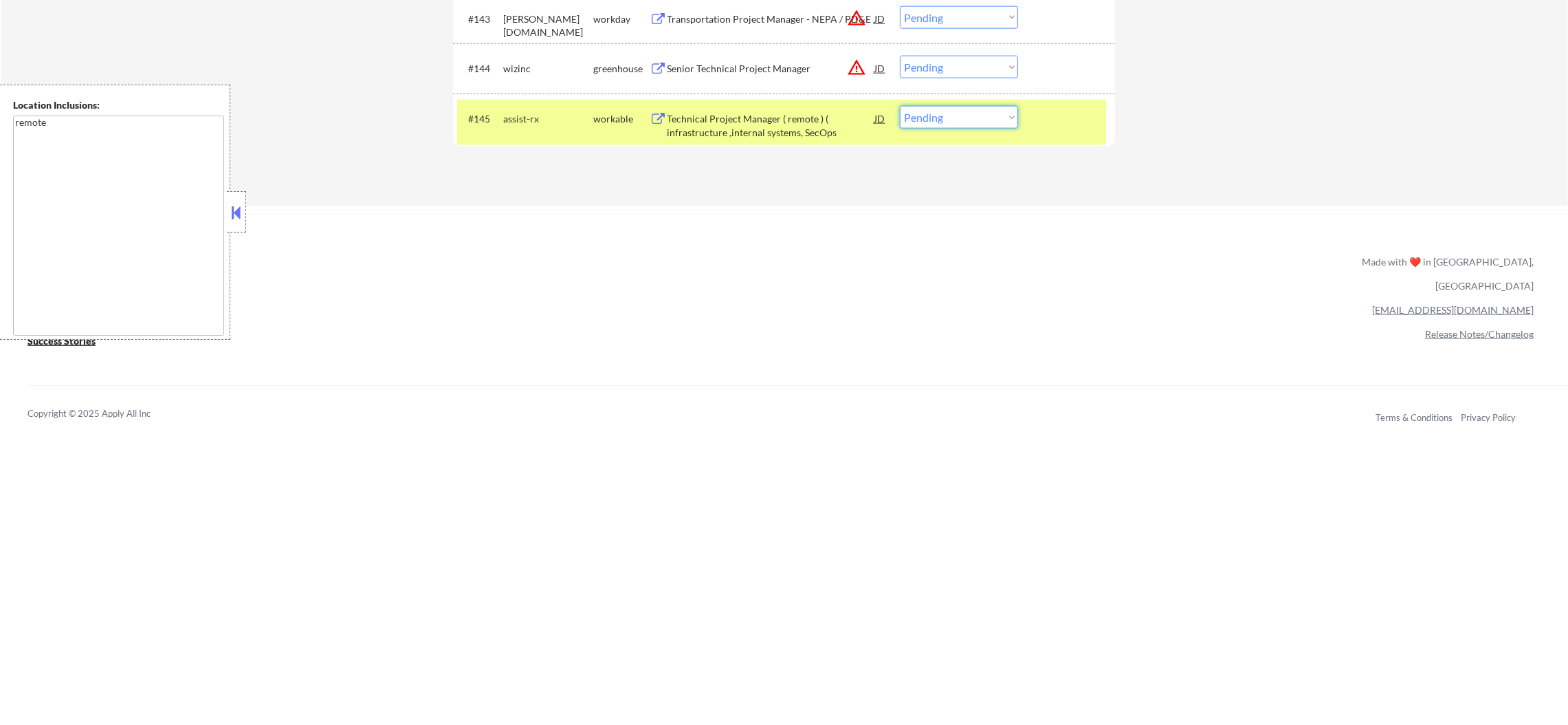
click at [972, 113] on select "Choose an option... Pending Applied Excluded (Questions) Excluded (Expired) Exc…" at bounding box center [959, 117] width 118 height 23
select select ""applied""
click at [900, 106] on select "Choose an option... Pending Applied Excluded (Questions) Excluded (Expired) Exc…" at bounding box center [959, 117] width 118 height 23
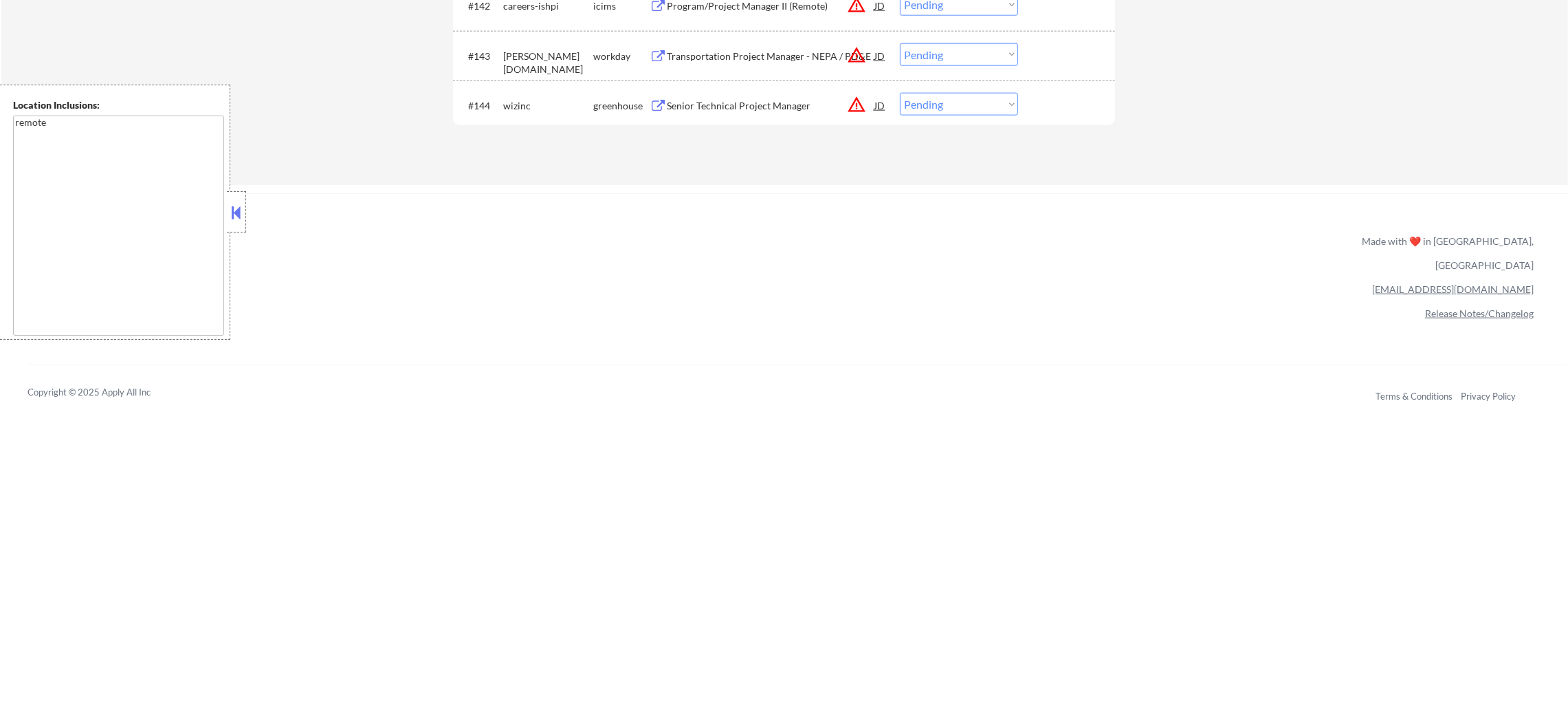
scroll to position [2749, 0]
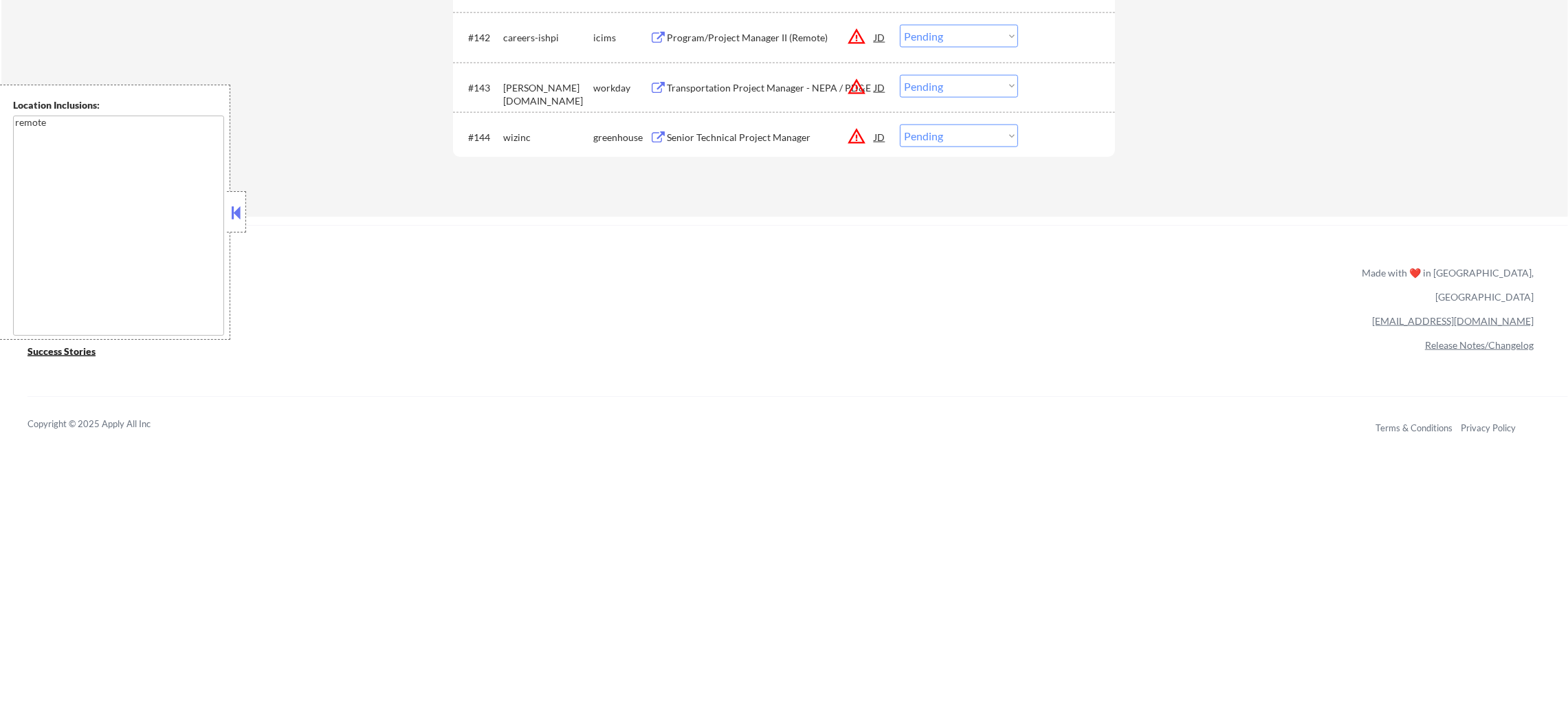
click at [853, 138] on button "warning_amber" at bounding box center [856, 136] width 19 height 19
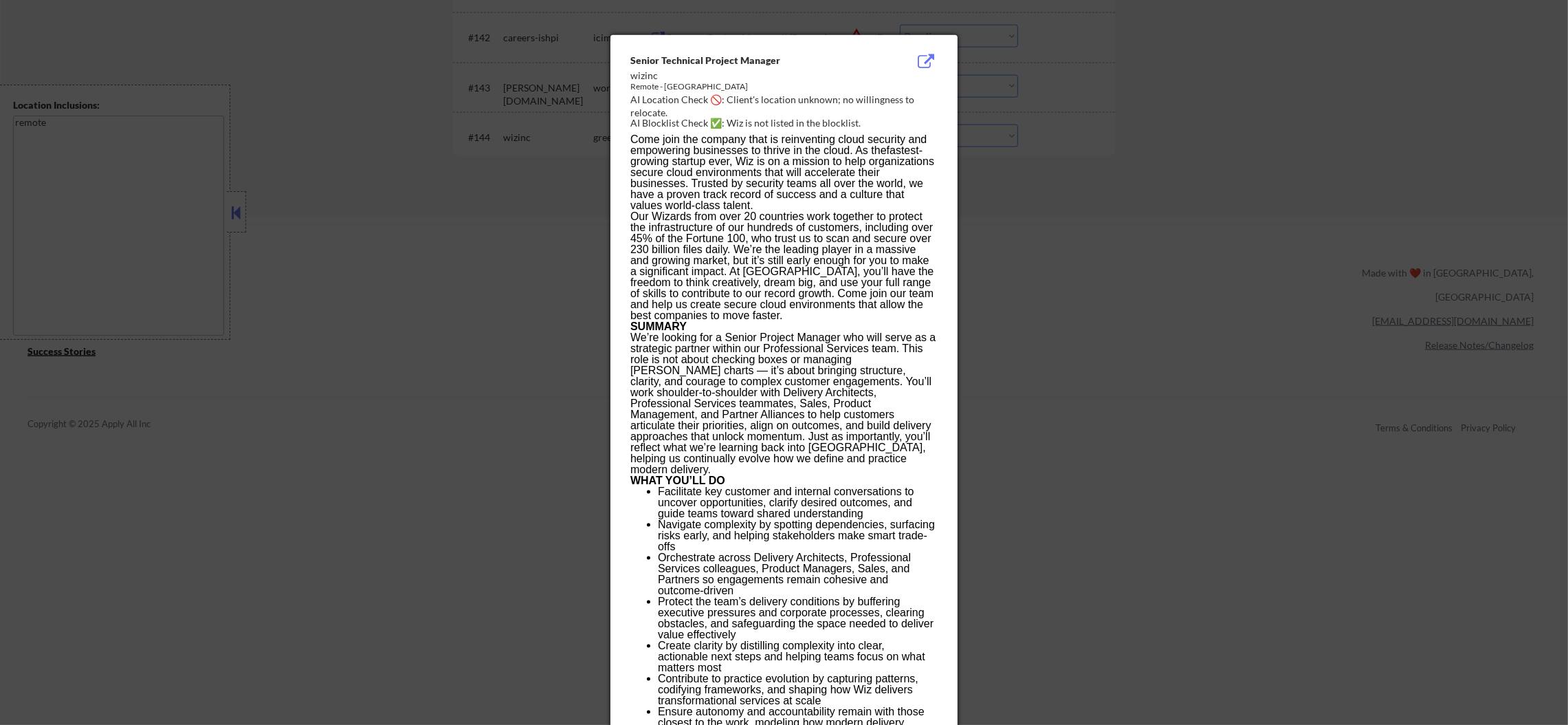
click at [1099, 122] on div at bounding box center [784, 362] width 1568 height 725
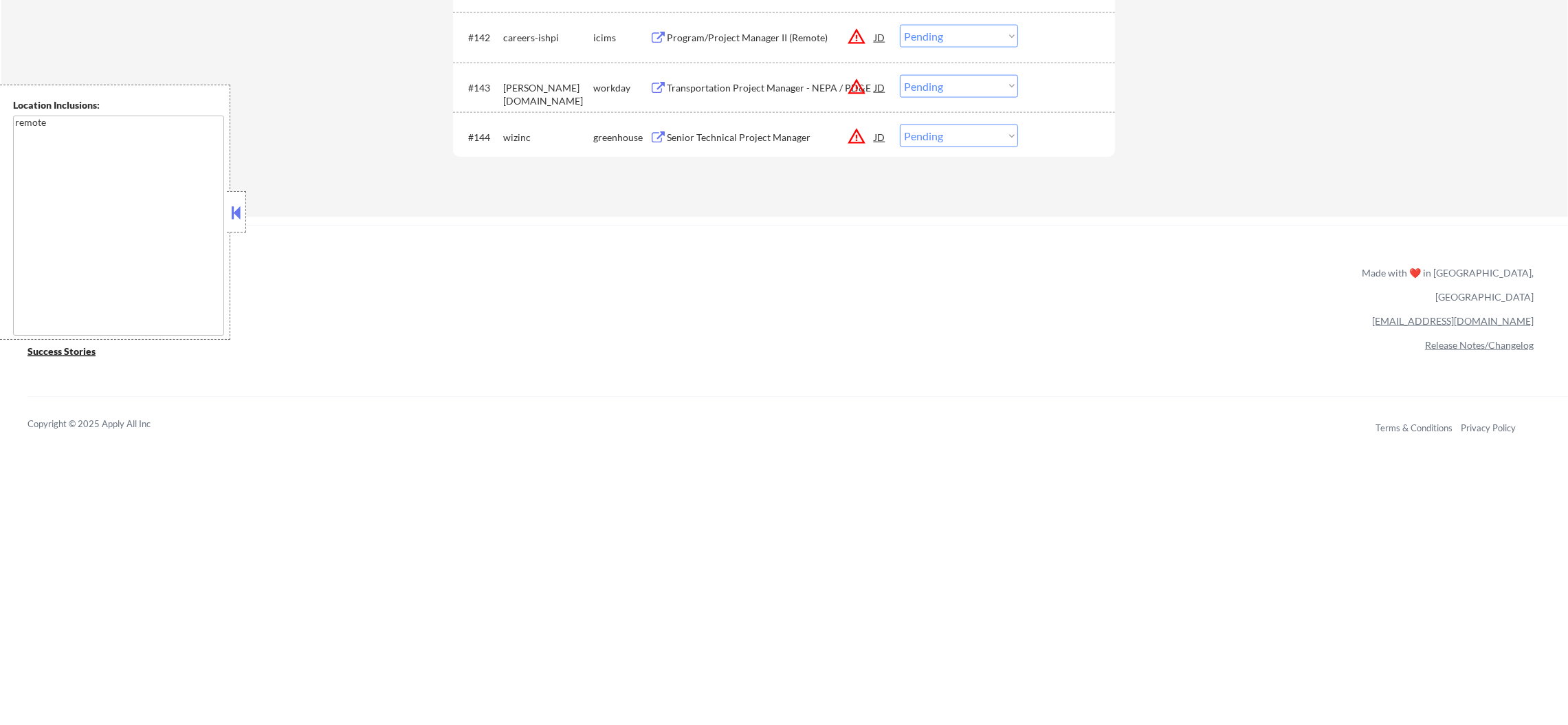
click at [749, 121] on div "#144 wizinc greenhouse Senior Technical Project Manager JD warning_amber Choose…" at bounding box center [782, 137] width 649 height 37
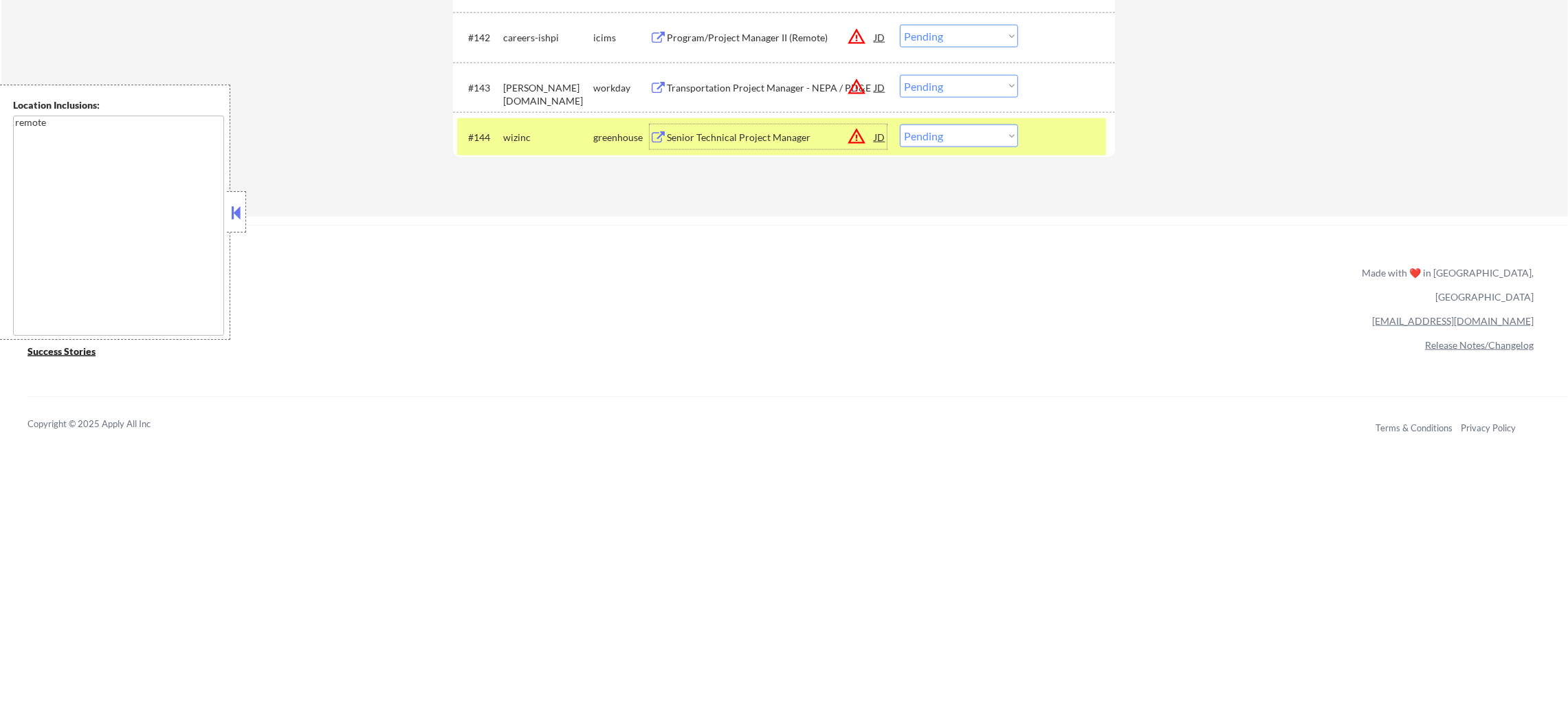
click at [745, 132] on div "Senior Technical Project Manager" at bounding box center [770, 137] width 208 height 14
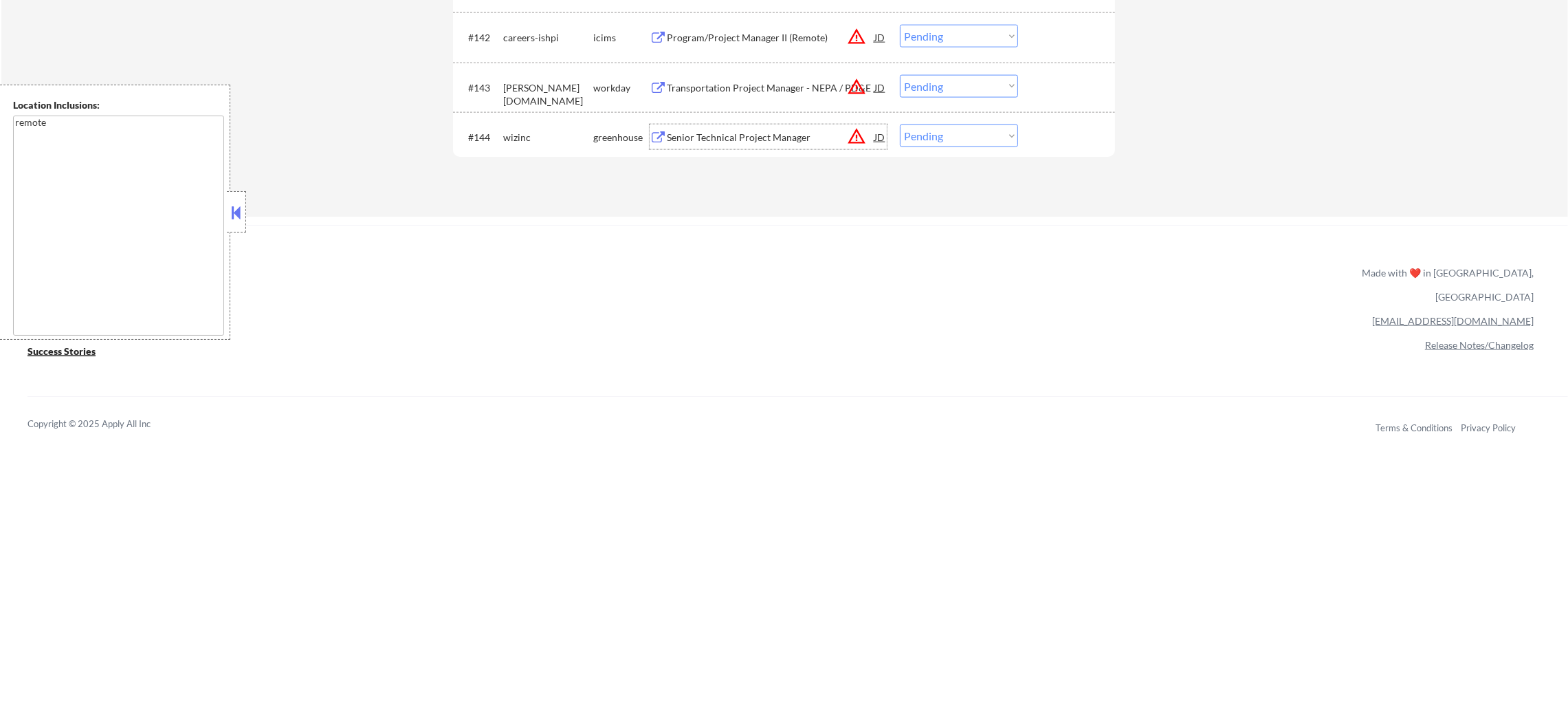
drag, startPoint x: 916, startPoint y: 135, endPoint x: 918, endPoint y: 142, distance: 7.3
click at [916, 136] on select "Choose an option... Pending Applied Excluded (Questions) Excluded (Expired) Exc…" at bounding box center [959, 136] width 118 height 23
select select ""excluded__expired_""
click at [900, 124] on select "Choose an option... Pending Applied Excluded (Questions) Excluded (Expired) Exc…" at bounding box center [959, 136] width 118 height 23
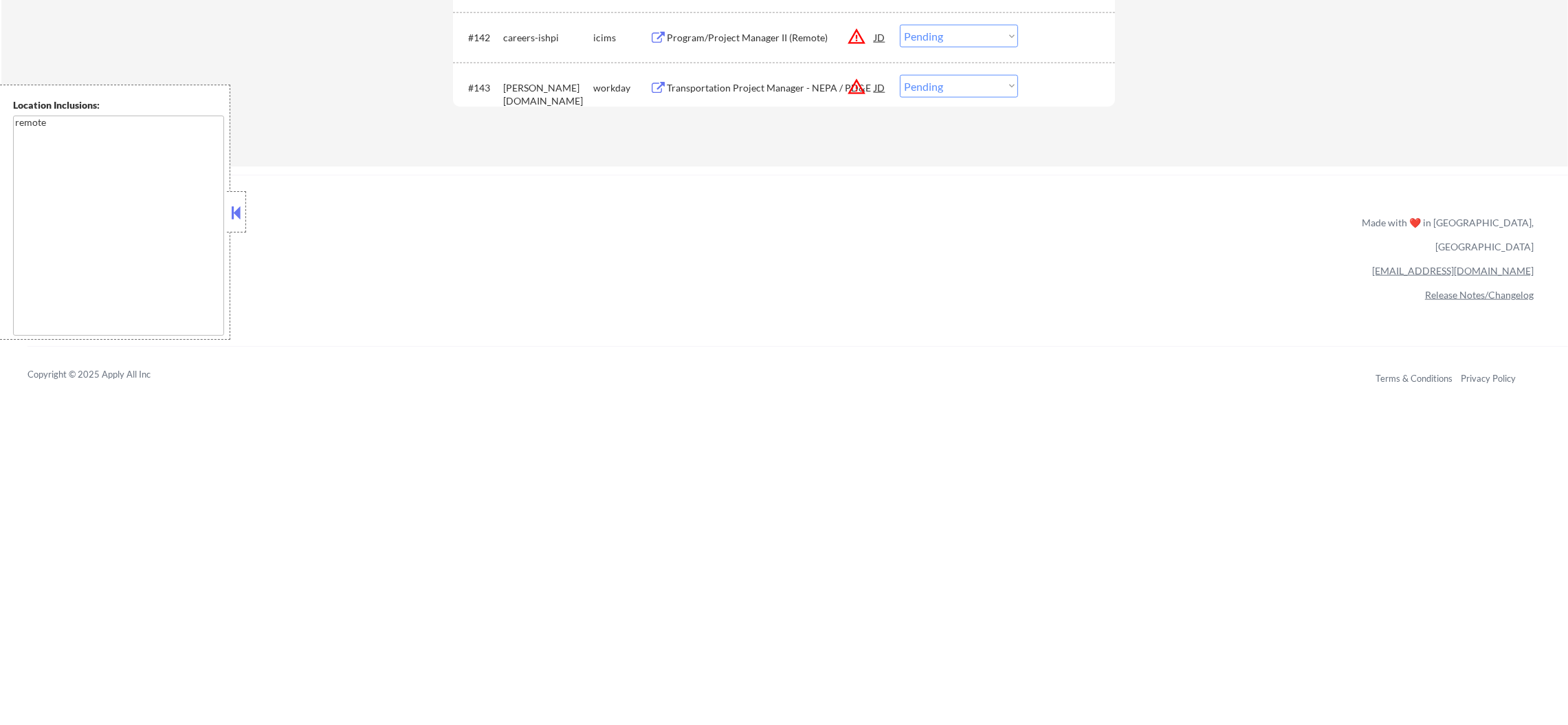
scroll to position [2681, 0]
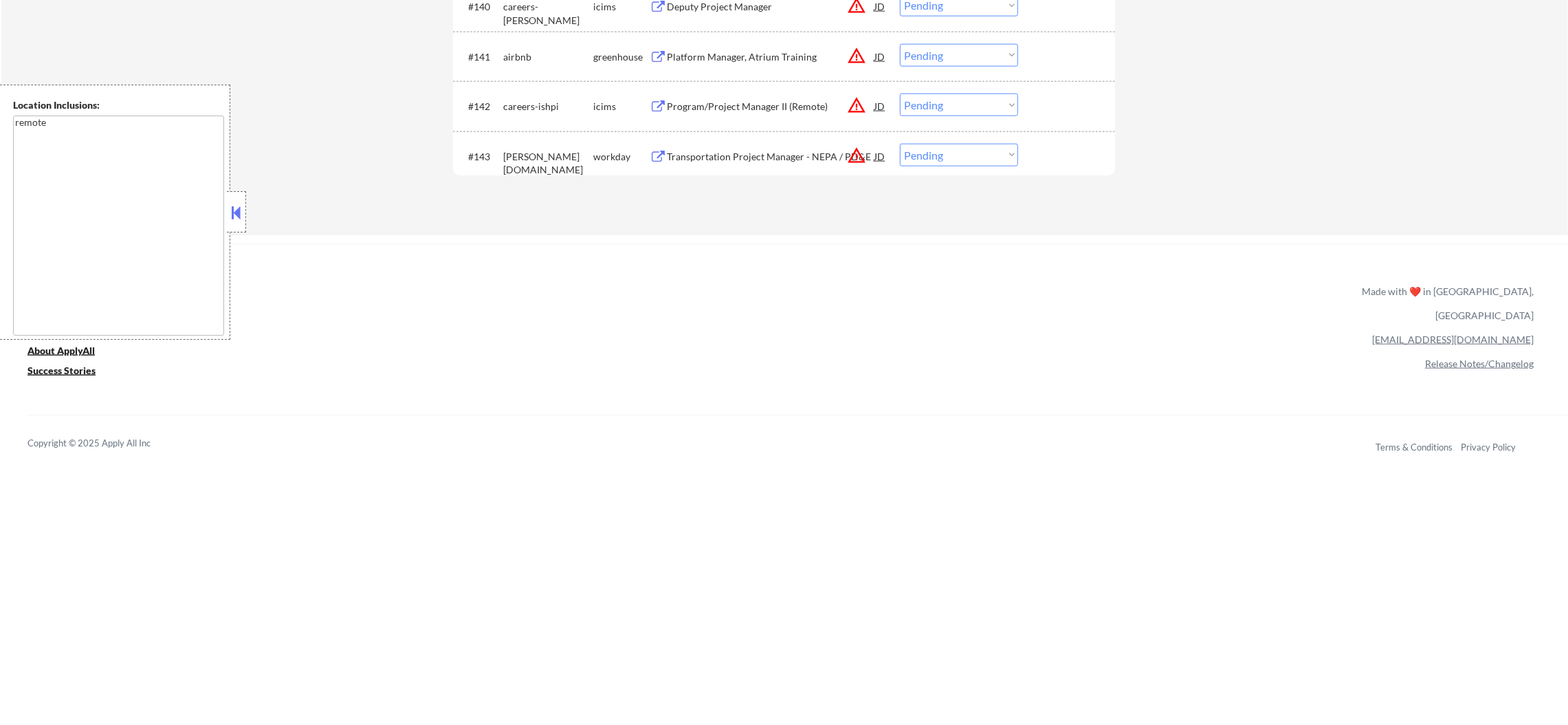
click at [855, 152] on button "warning_amber" at bounding box center [856, 155] width 19 height 19
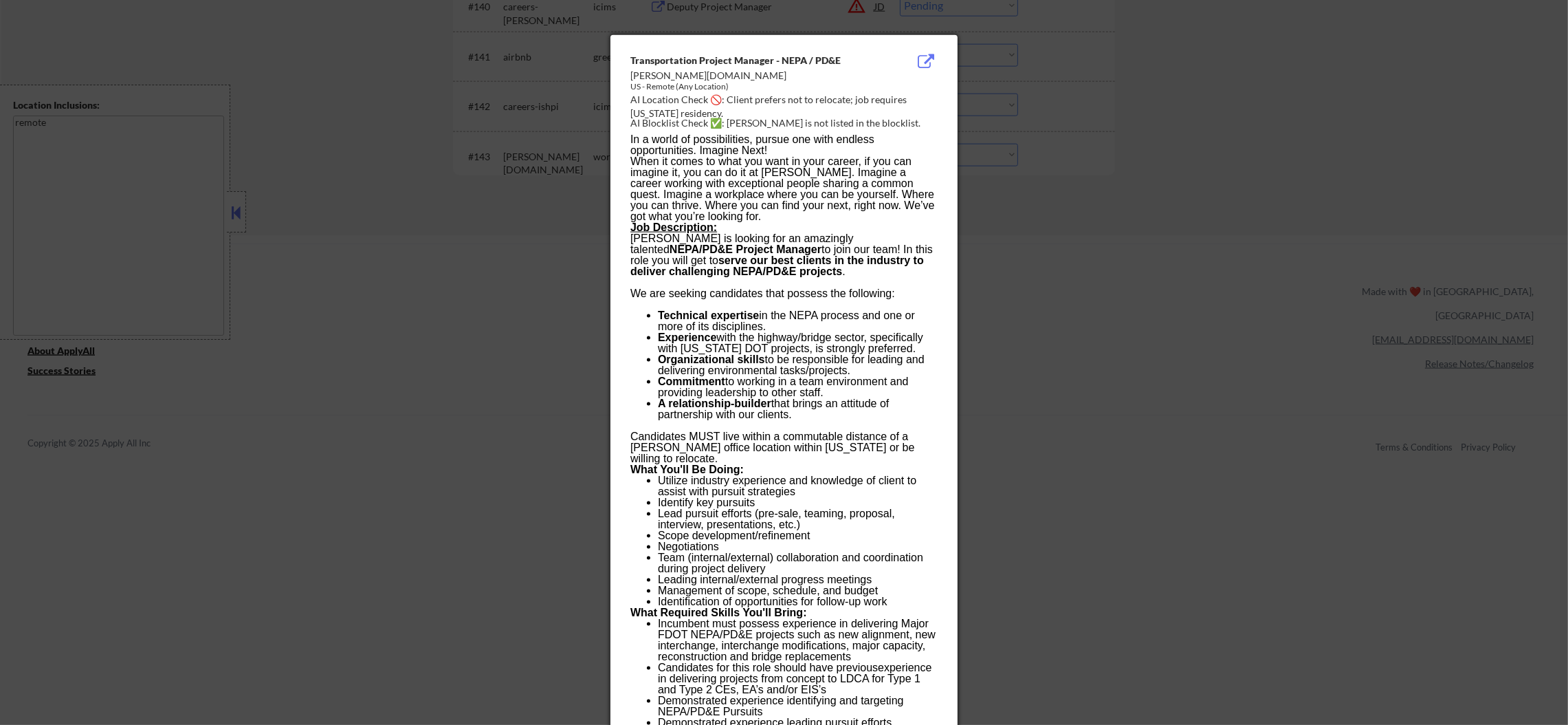
click at [1033, 166] on div at bounding box center [784, 362] width 1568 height 725
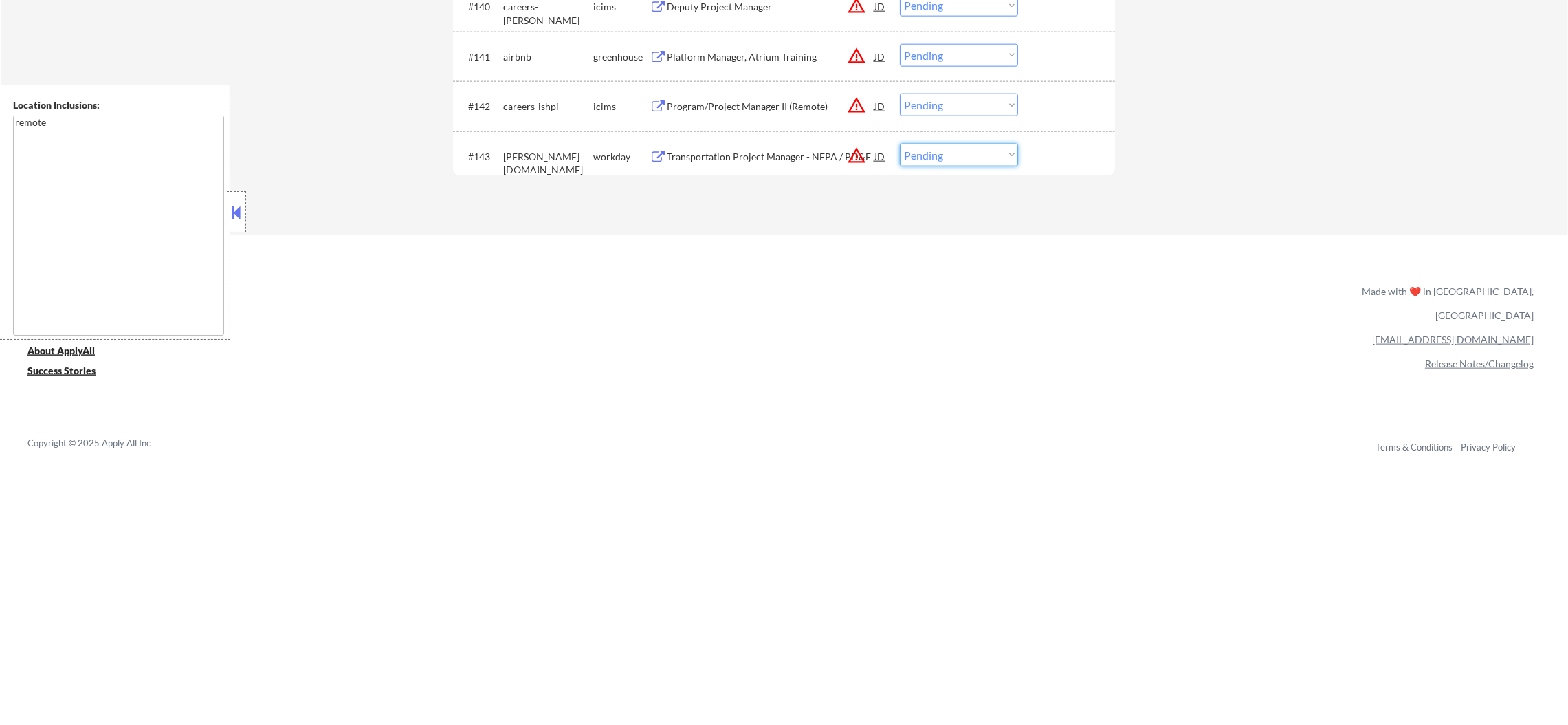
drag, startPoint x: 927, startPoint y: 152, endPoint x: 929, endPoint y: 159, distance: 7.3
click at [927, 152] on select "Choose an option... Pending Applied Excluded (Questions) Excluded (Expired) Exc…" at bounding box center [959, 155] width 118 height 23
select select ""excluded__location_""
click at [900, 143] on select "Choose an option... Pending Applied Excluded (Questions) Excluded (Expired) Exc…" at bounding box center [959, 155] width 118 height 23
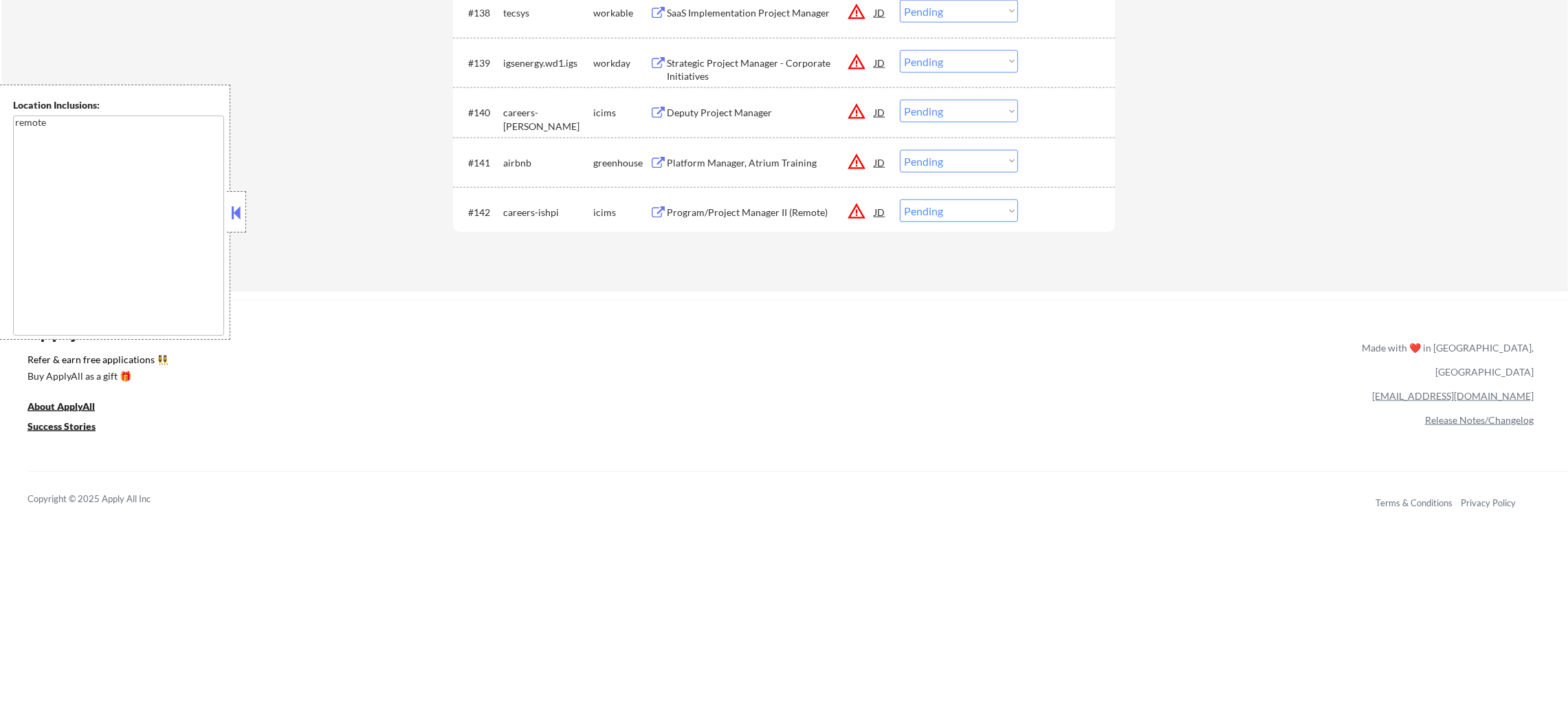
scroll to position [2543, 0]
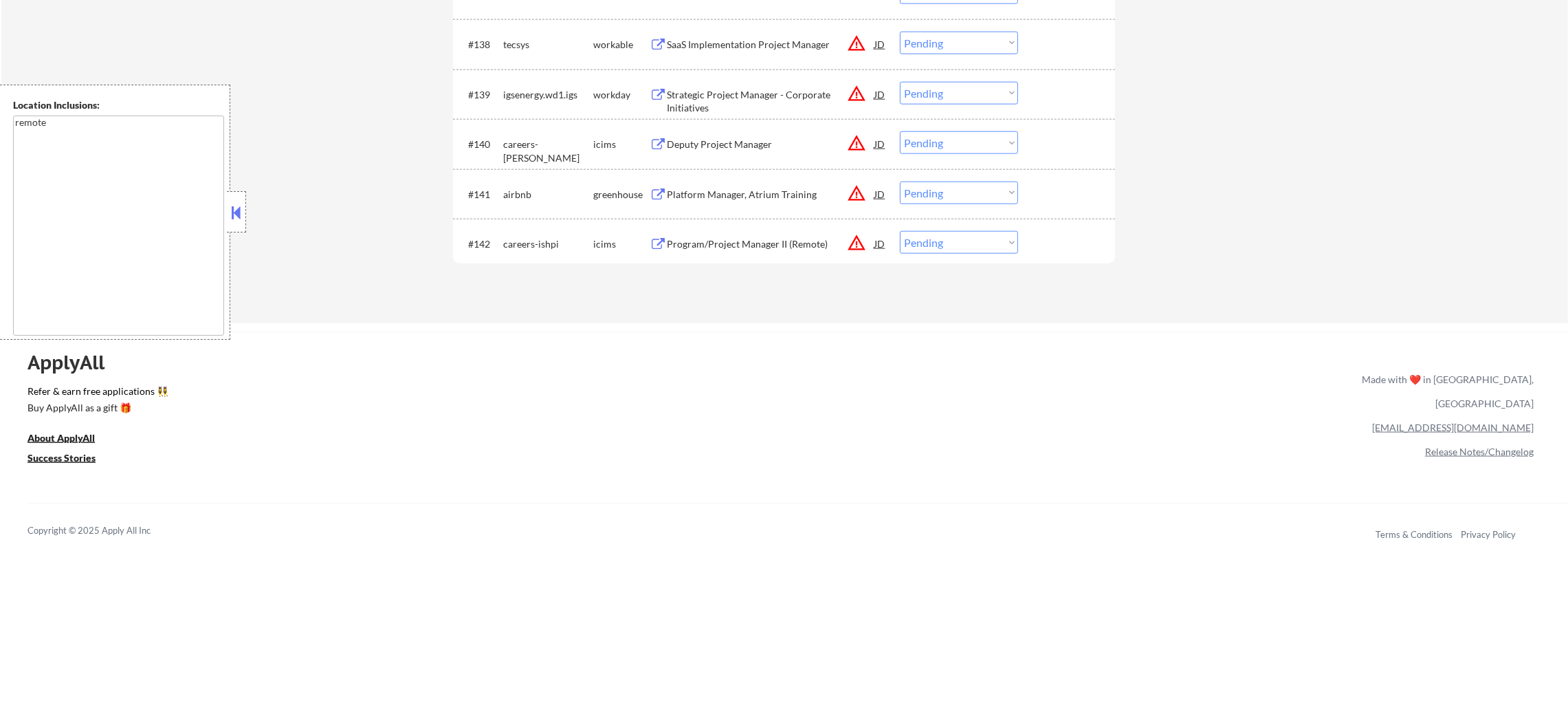
click at [852, 243] on button "warning_amber" at bounding box center [856, 243] width 19 height 19
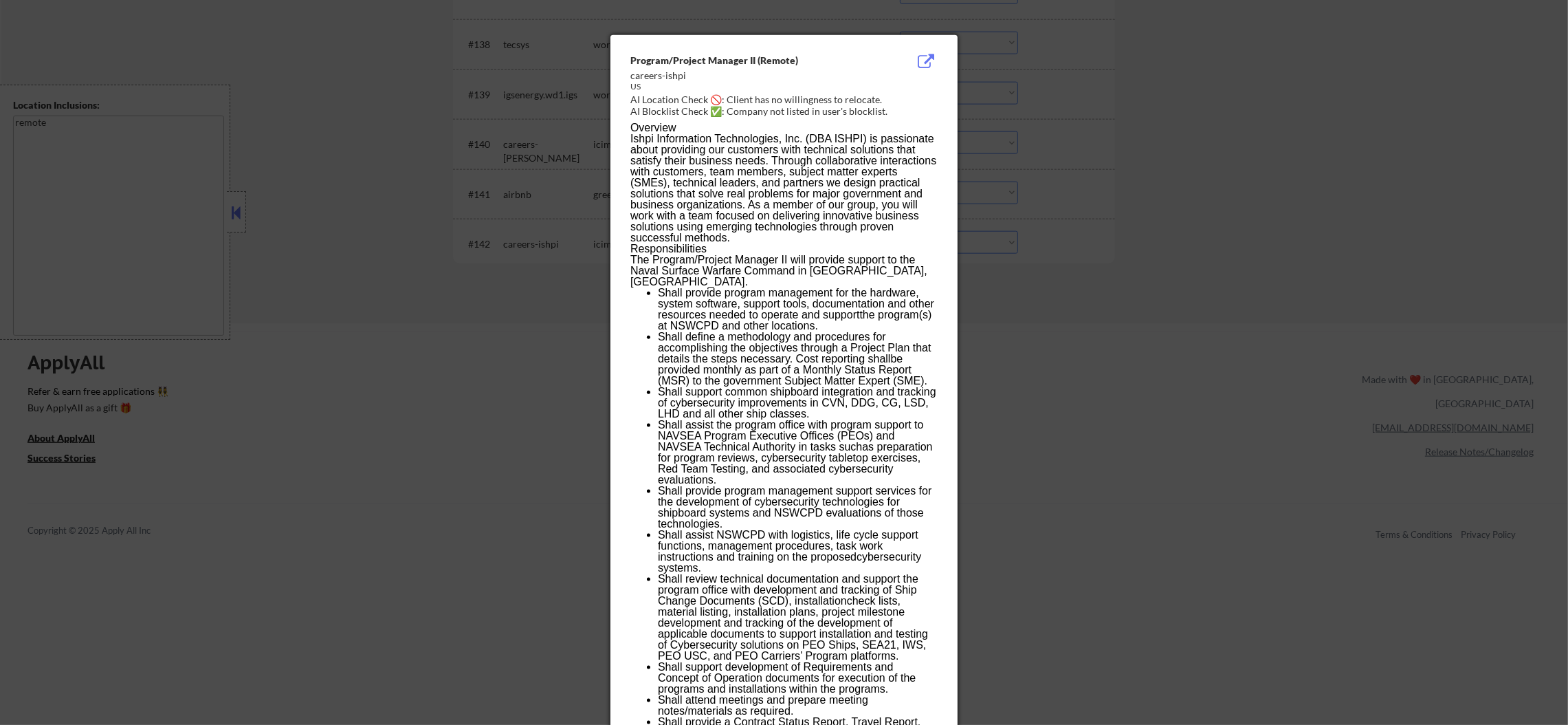
click at [1086, 223] on div at bounding box center [784, 362] width 1568 height 725
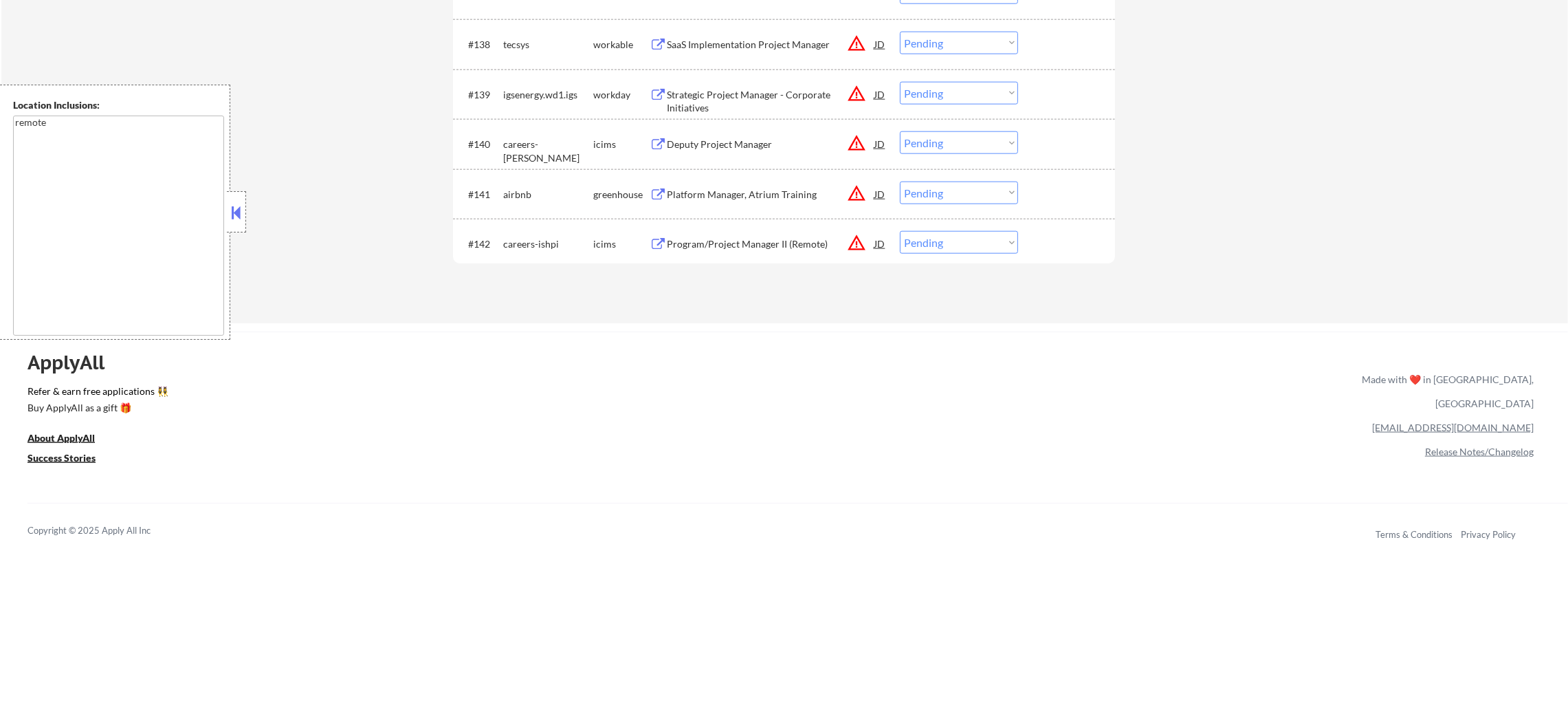
click at [748, 235] on div "Program/Project Manager II (Remote)" at bounding box center [770, 243] width 208 height 25
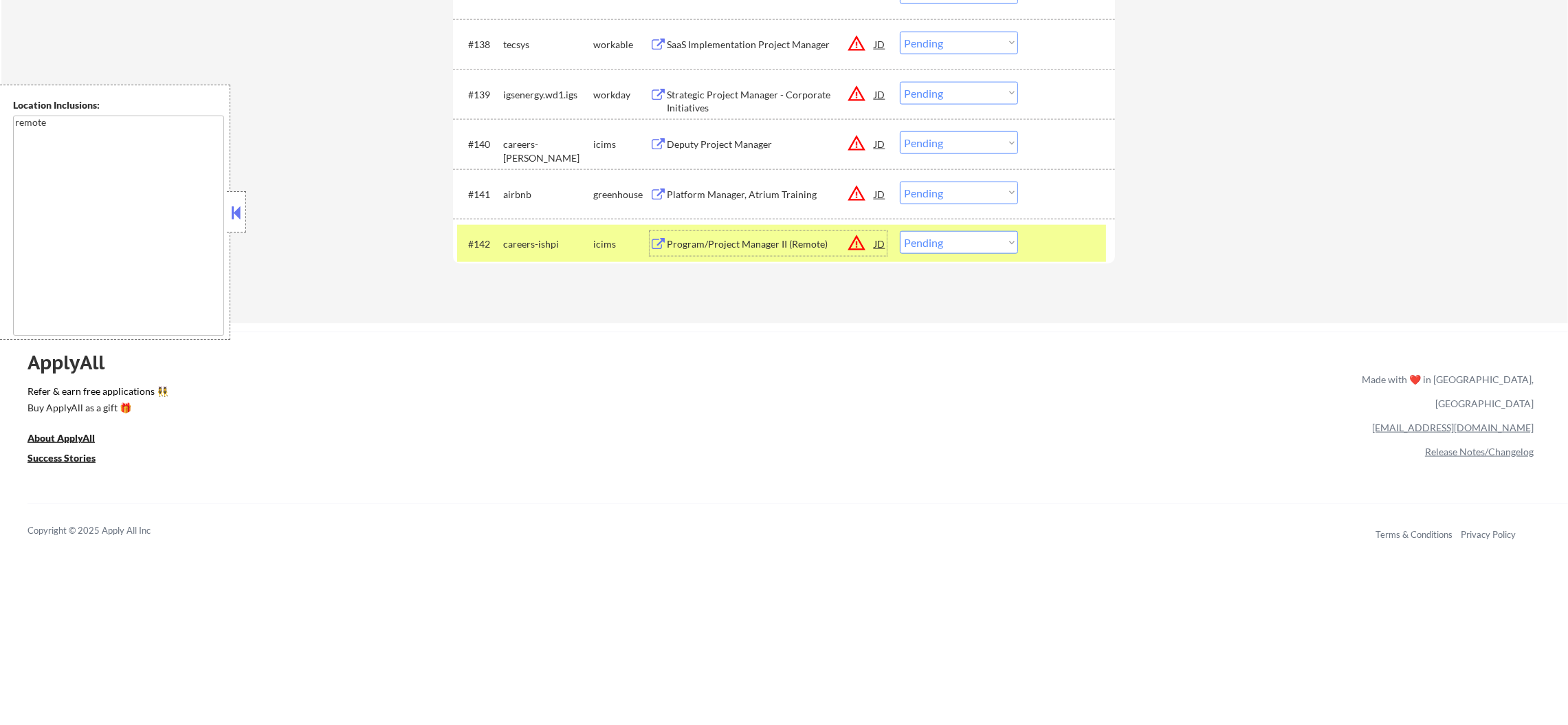
click at [929, 248] on select "Choose an option... Pending Applied Excluded (Questions) Excluded (Expired) Exc…" at bounding box center [959, 243] width 118 height 23
select select ""excluded__blocklist_""
click at [900, 231] on select "Choose an option... Pending Applied Excluded (Questions) Excluded (Expired) Exc…" at bounding box center [959, 243] width 118 height 23
click at [531, 231] on div "careers-ishpi" at bounding box center [548, 243] width 90 height 25
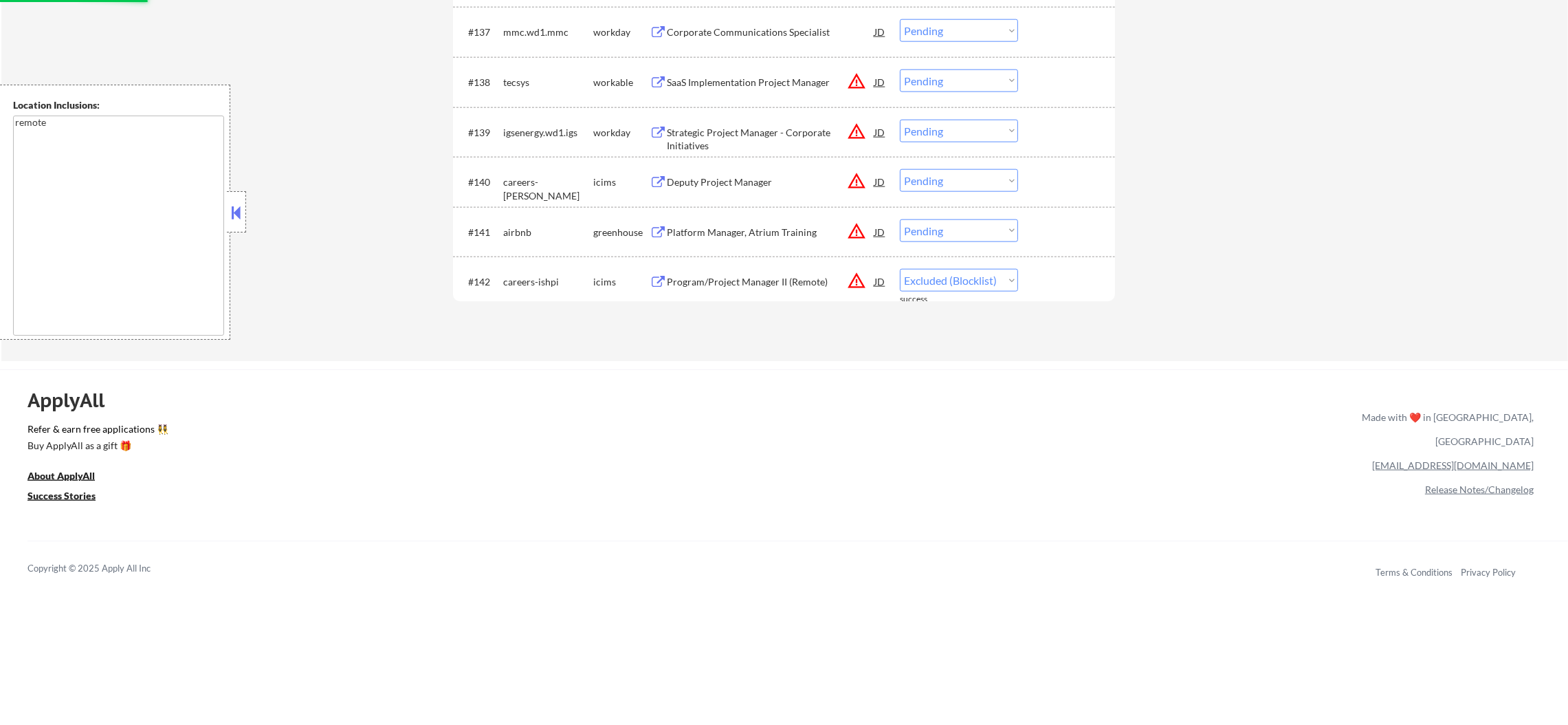
scroll to position [2475, 0]
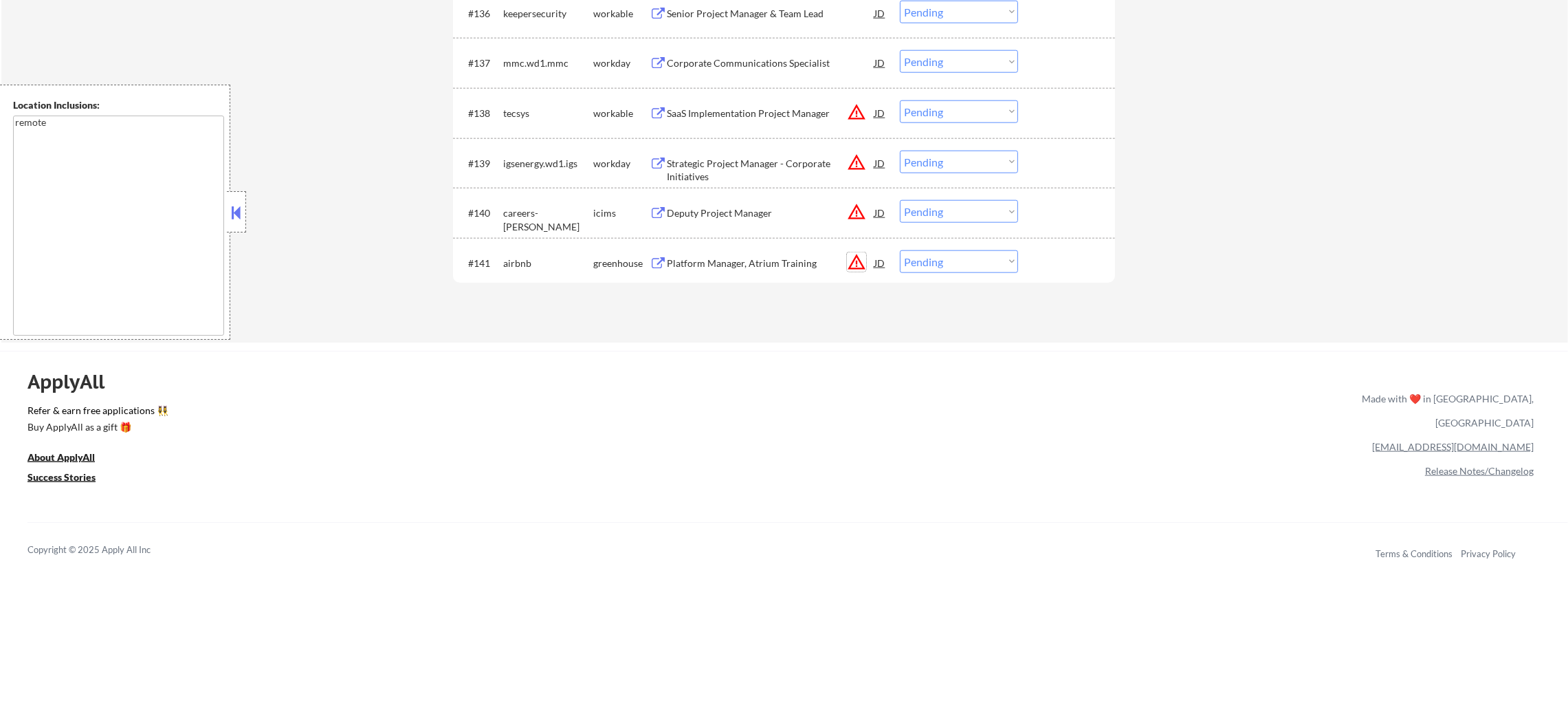
click at [857, 267] on button "warning_amber" at bounding box center [856, 262] width 19 height 19
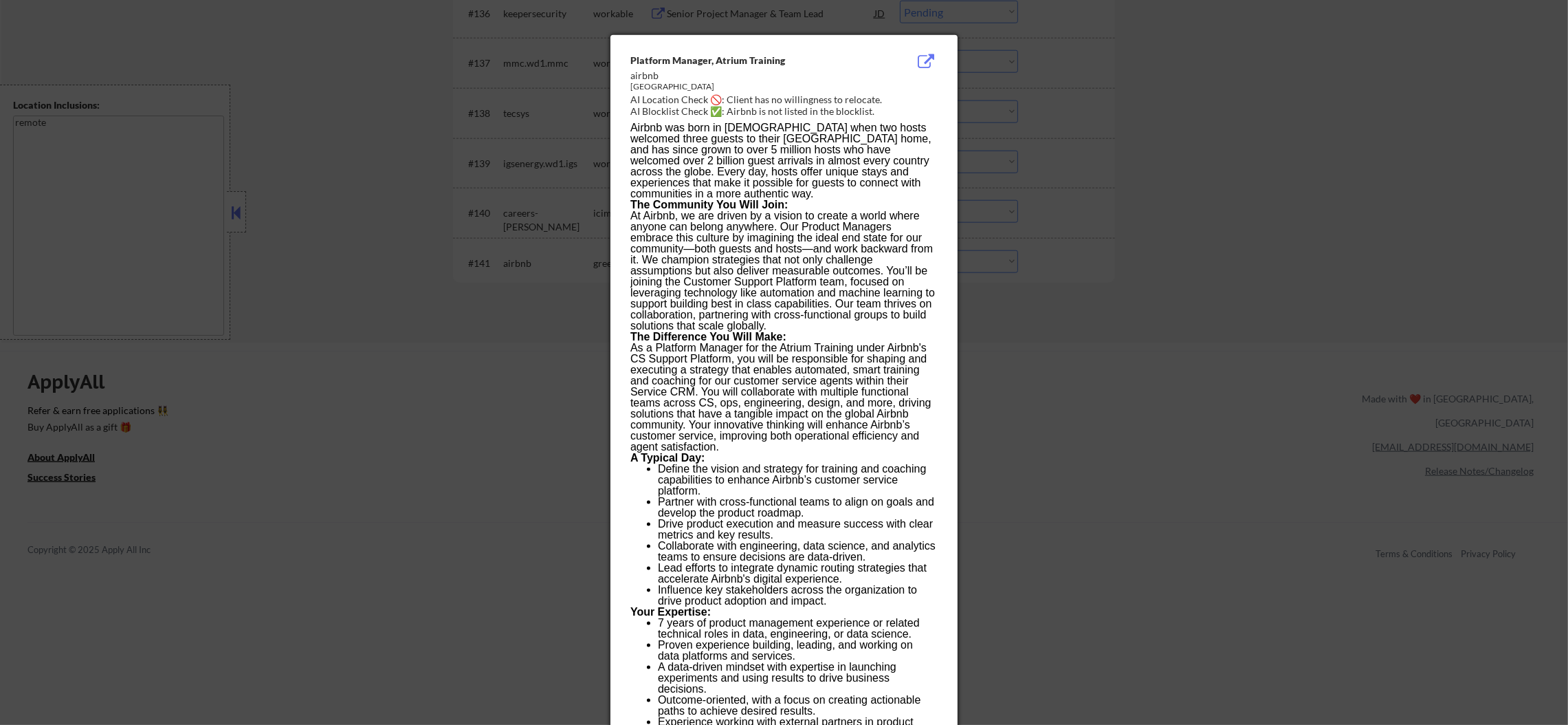
click at [1111, 203] on div at bounding box center [784, 362] width 1568 height 725
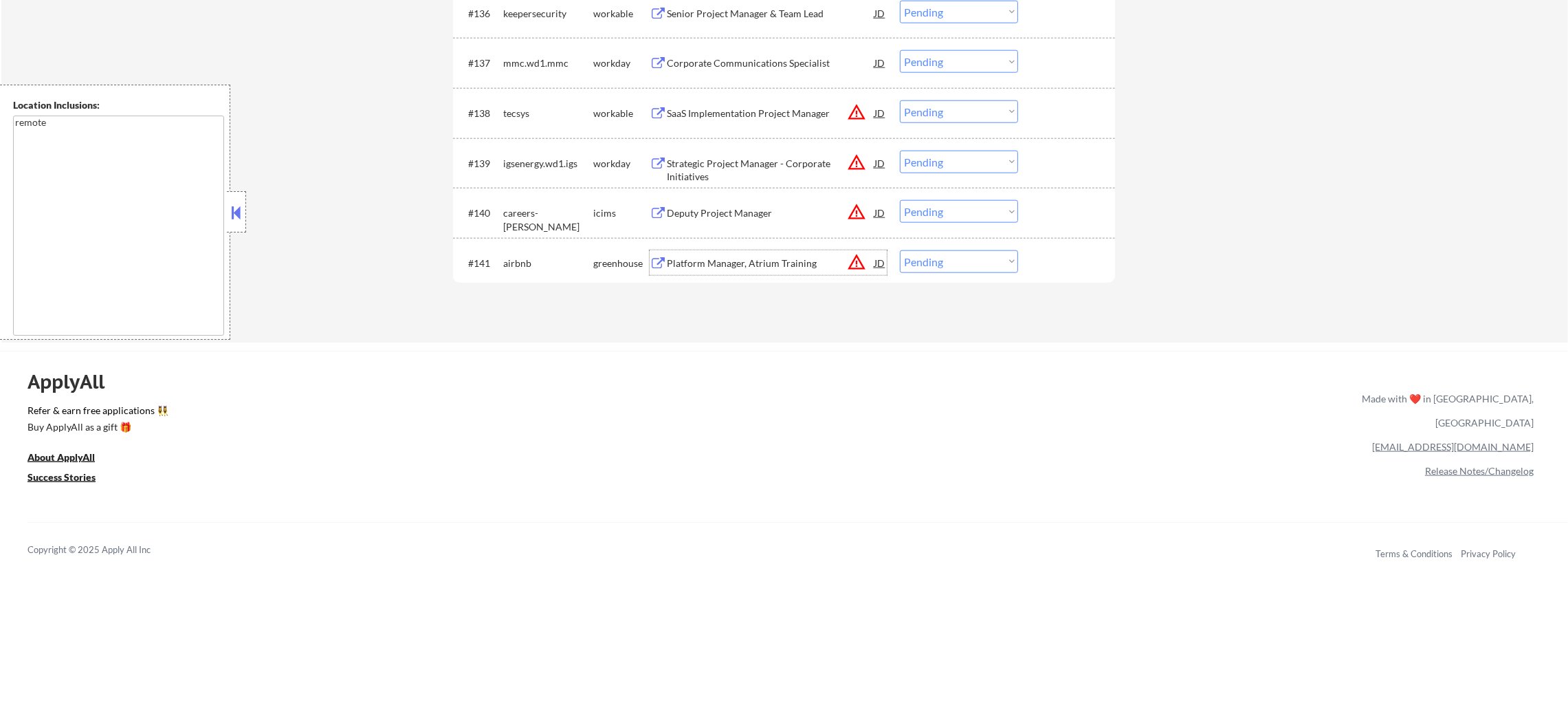
click at [763, 264] on div "Platform Manager, Atrium Training" at bounding box center [770, 263] width 208 height 14
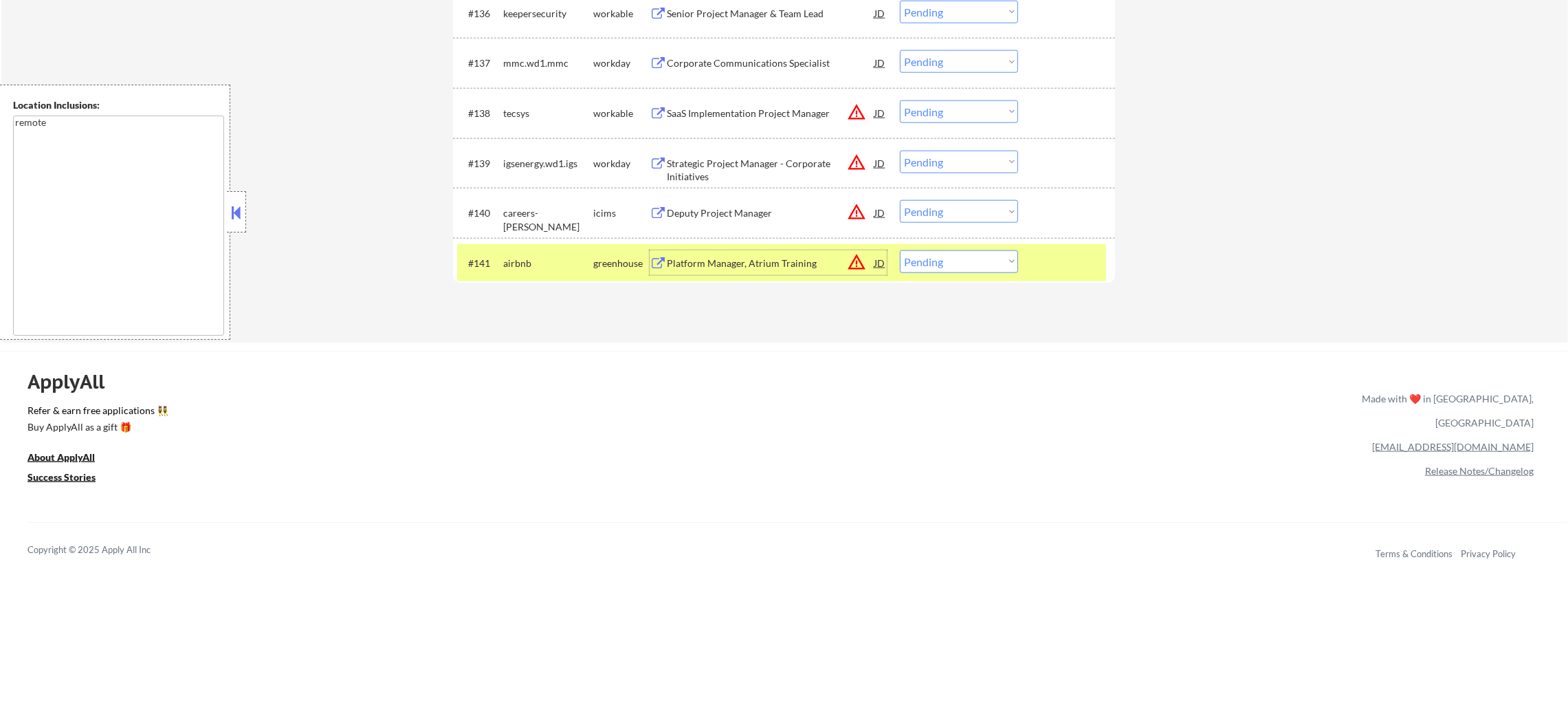
click at [915, 262] on select "Choose an option... Pending Applied Excluded (Questions) Excluded (Expired) Exc…" at bounding box center [959, 262] width 118 height 23
select select ""applied""
click at [900, 250] on select "Choose an option... Pending Applied Excluded (Questions) Excluded (Expired) Exc…" at bounding box center [959, 262] width 118 height 23
click at [541, 239] on div "#141 airbnb greenhouse Platform Manager, Atrium Training JD warning_amber Choos…" at bounding box center [784, 263] width 662 height 50
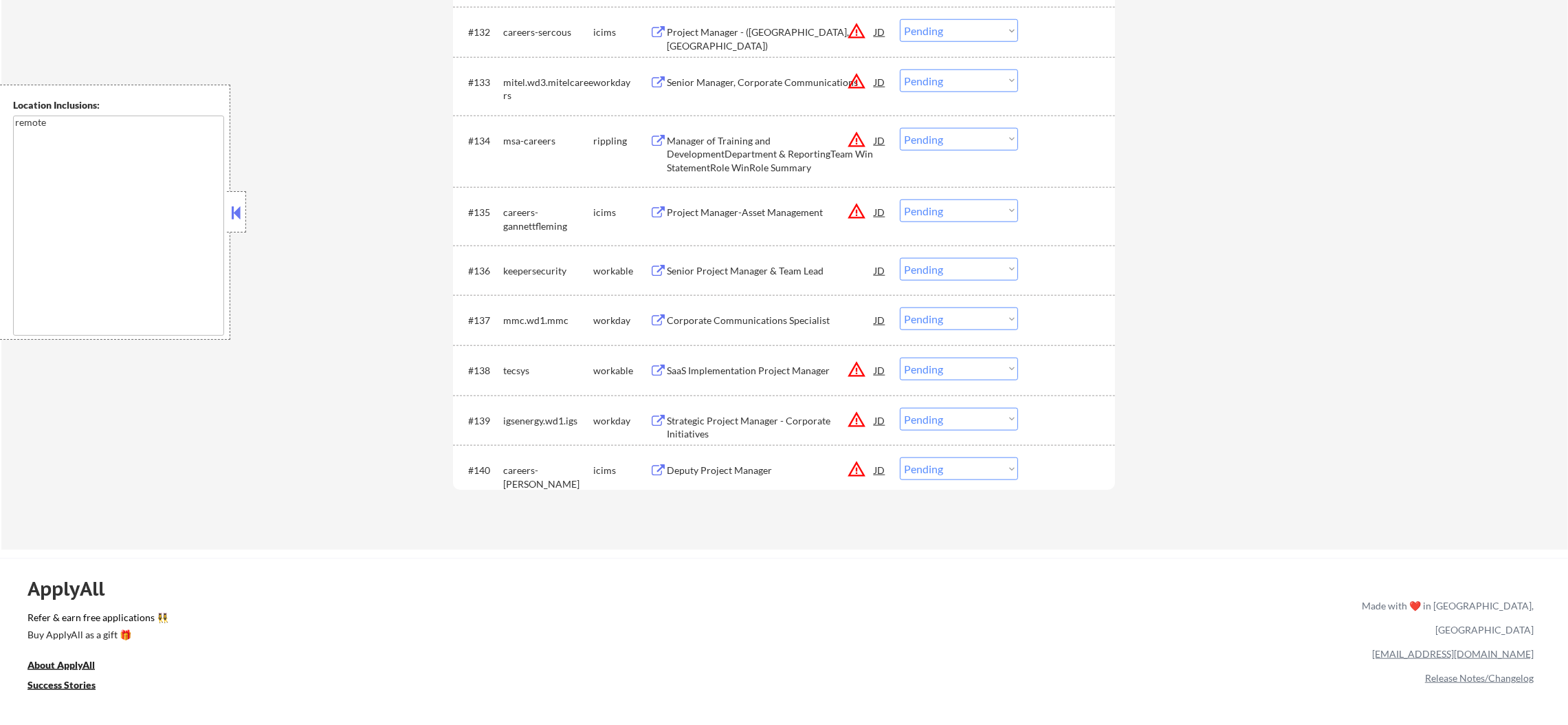
scroll to position [2423, 0]
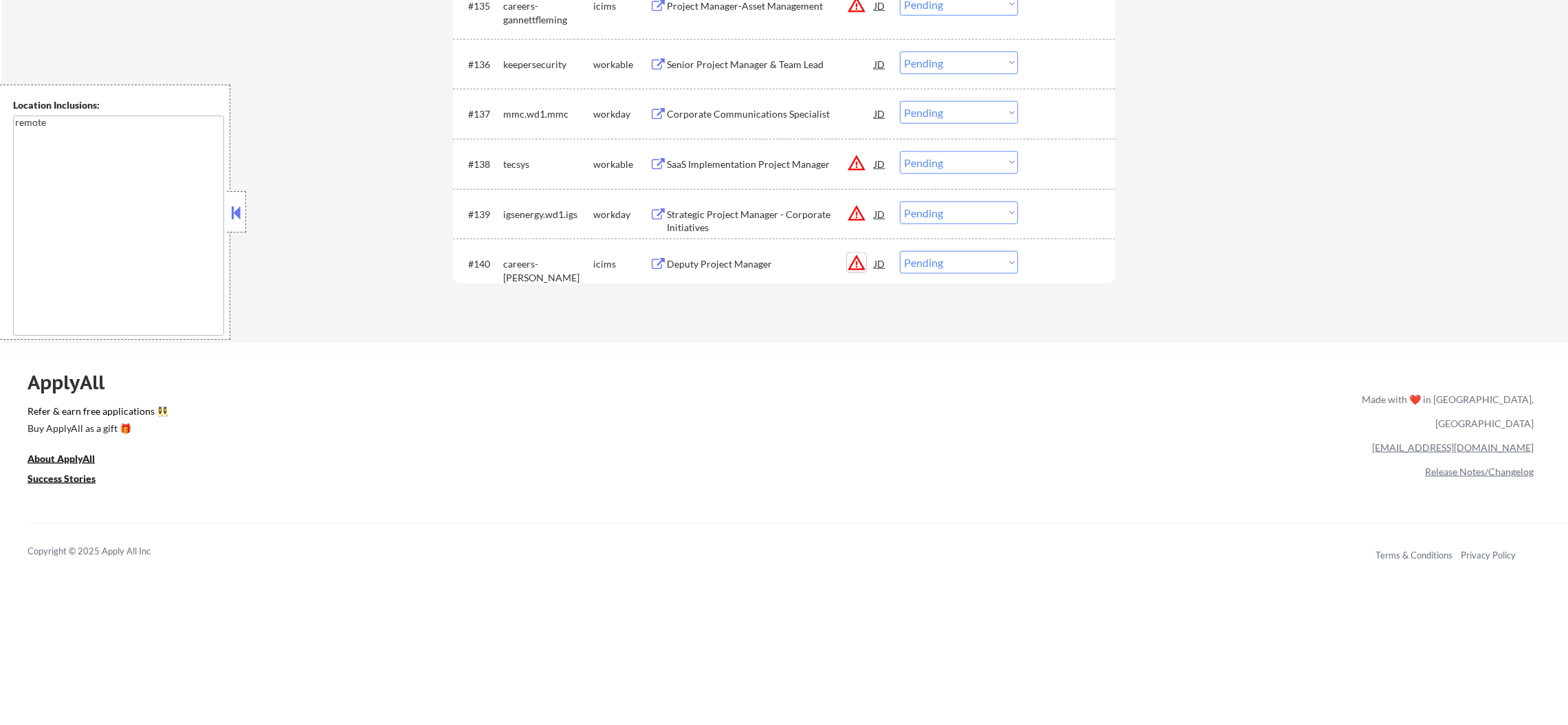
click at [852, 260] on button "warning_amber" at bounding box center [856, 263] width 19 height 19
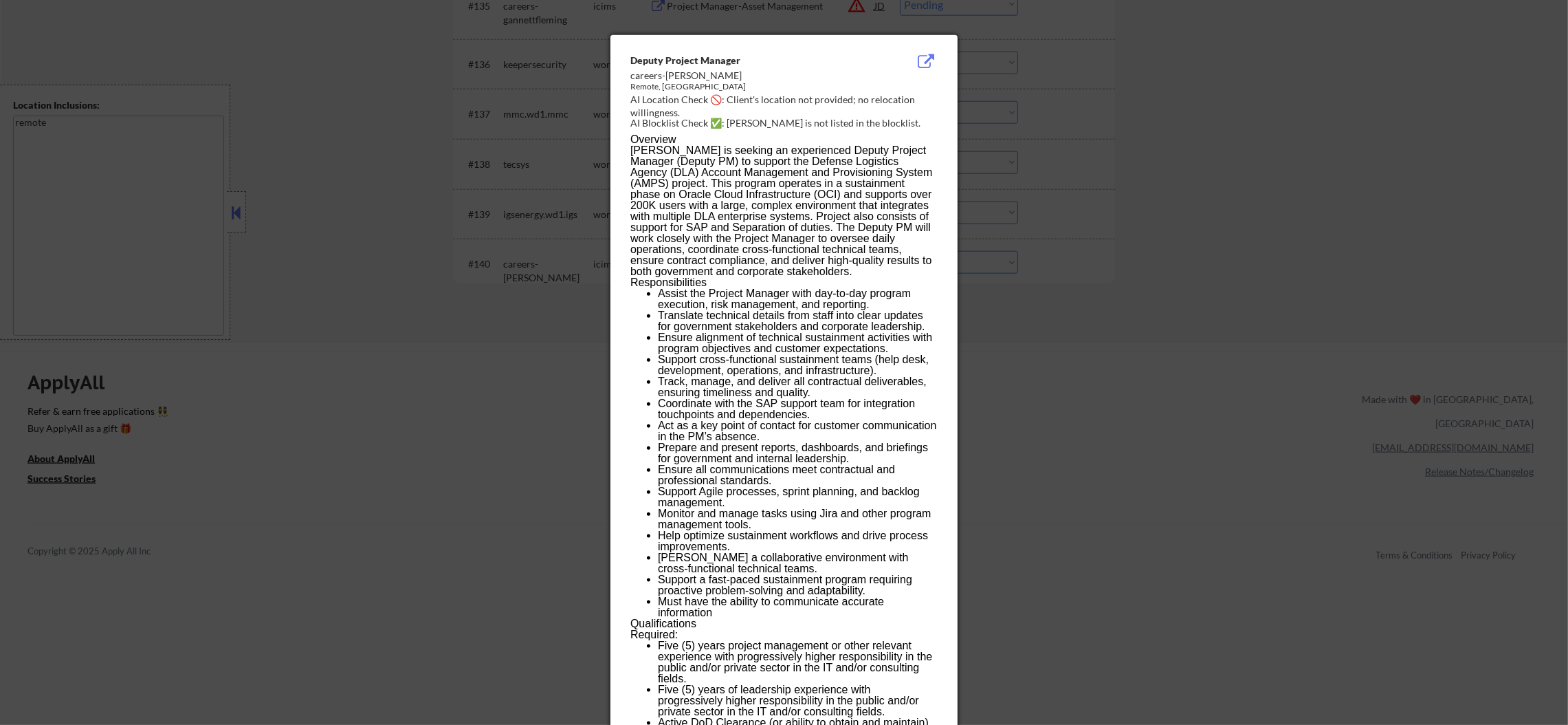
click at [1303, 344] on div at bounding box center [784, 362] width 1568 height 725
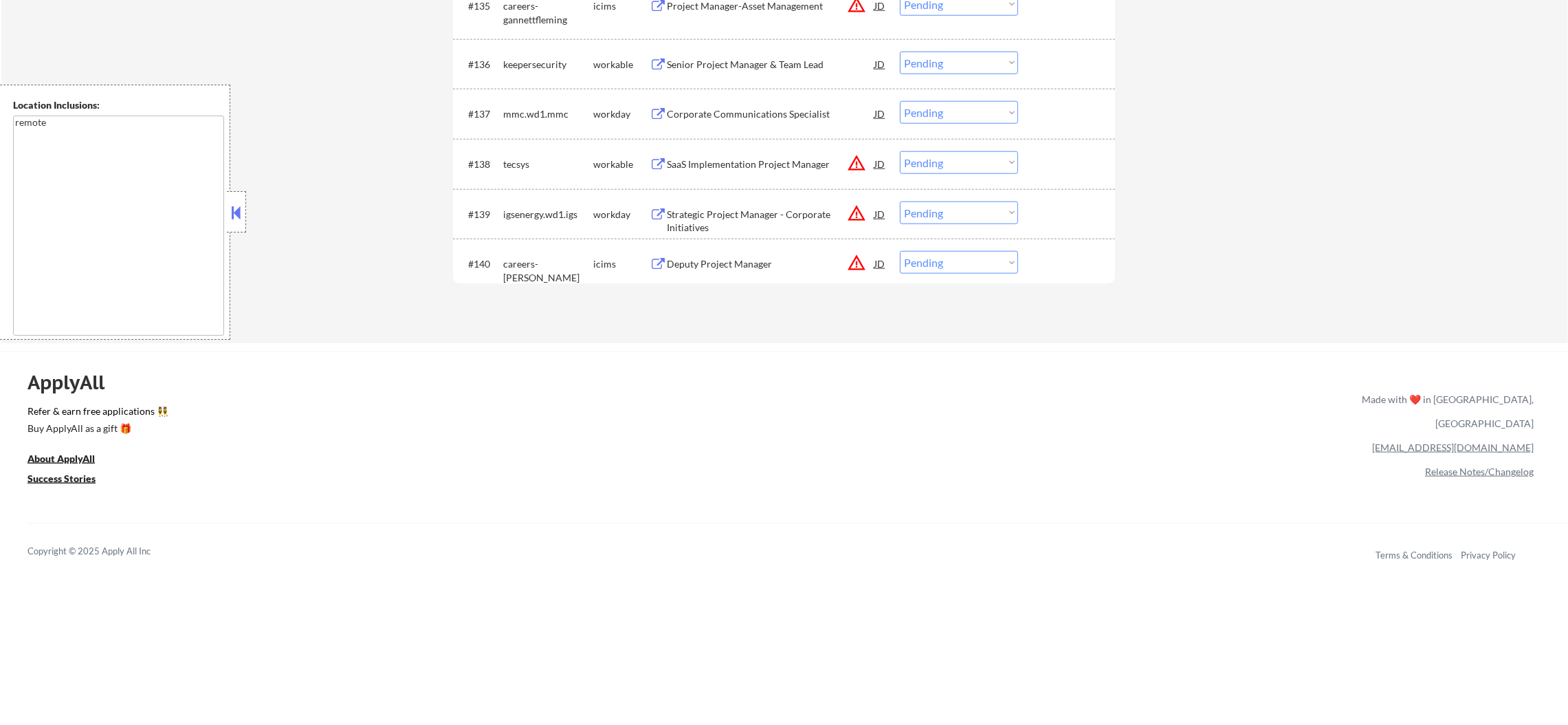
click at [805, 261] on div "Deputy Project Manager" at bounding box center [770, 263] width 208 height 14
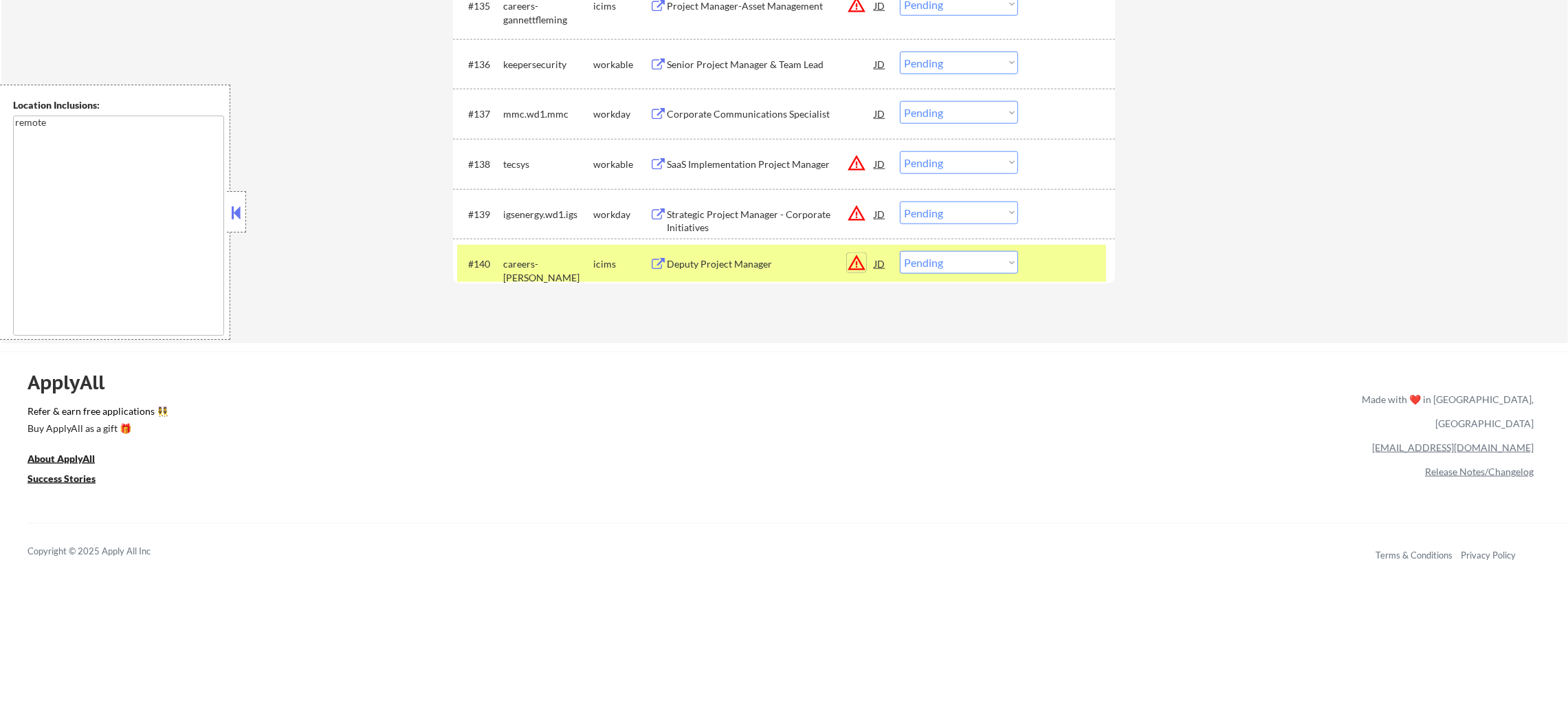
click at [857, 263] on button "warning_amber" at bounding box center [856, 263] width 19 height 19
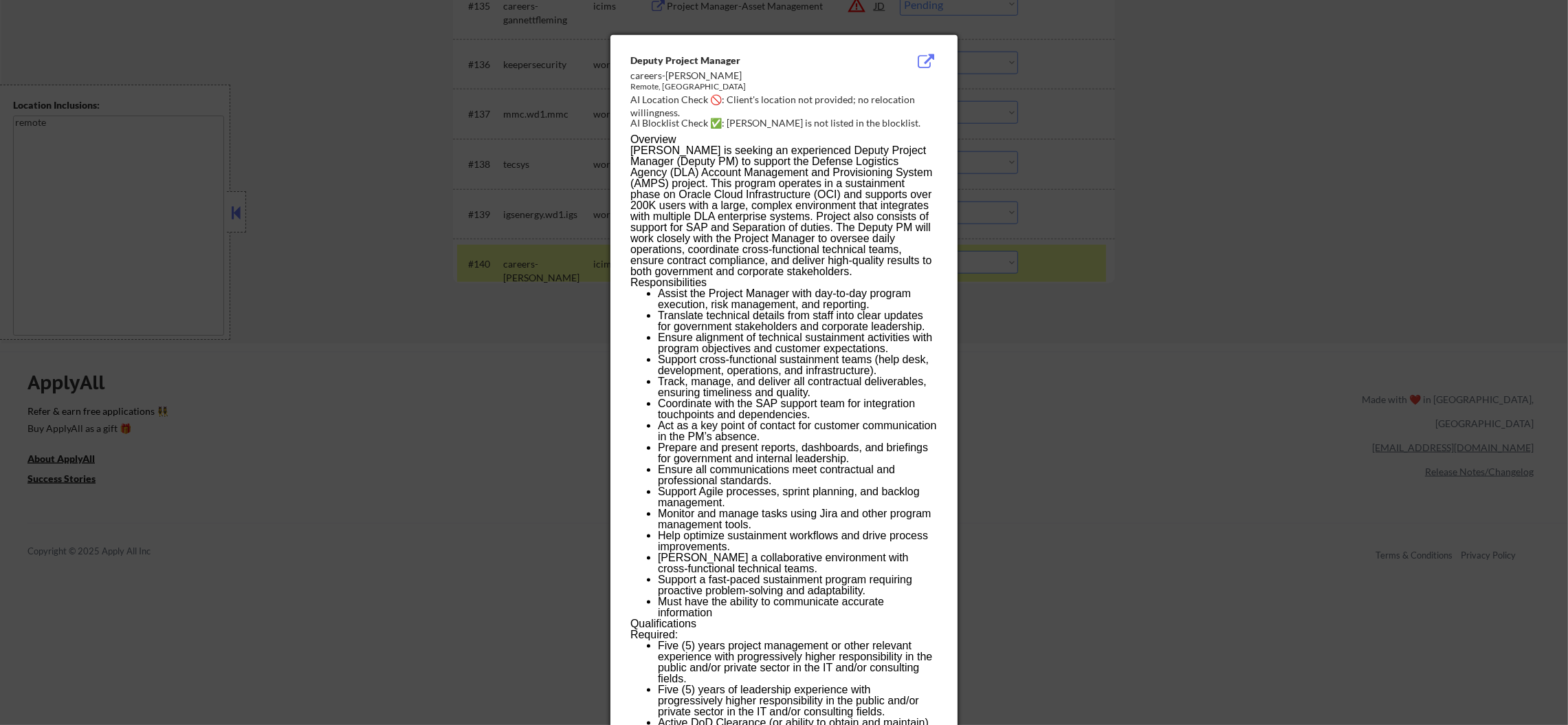
click at [1323, 260] on div at bounding box center [784, 362] width 1568 height 725
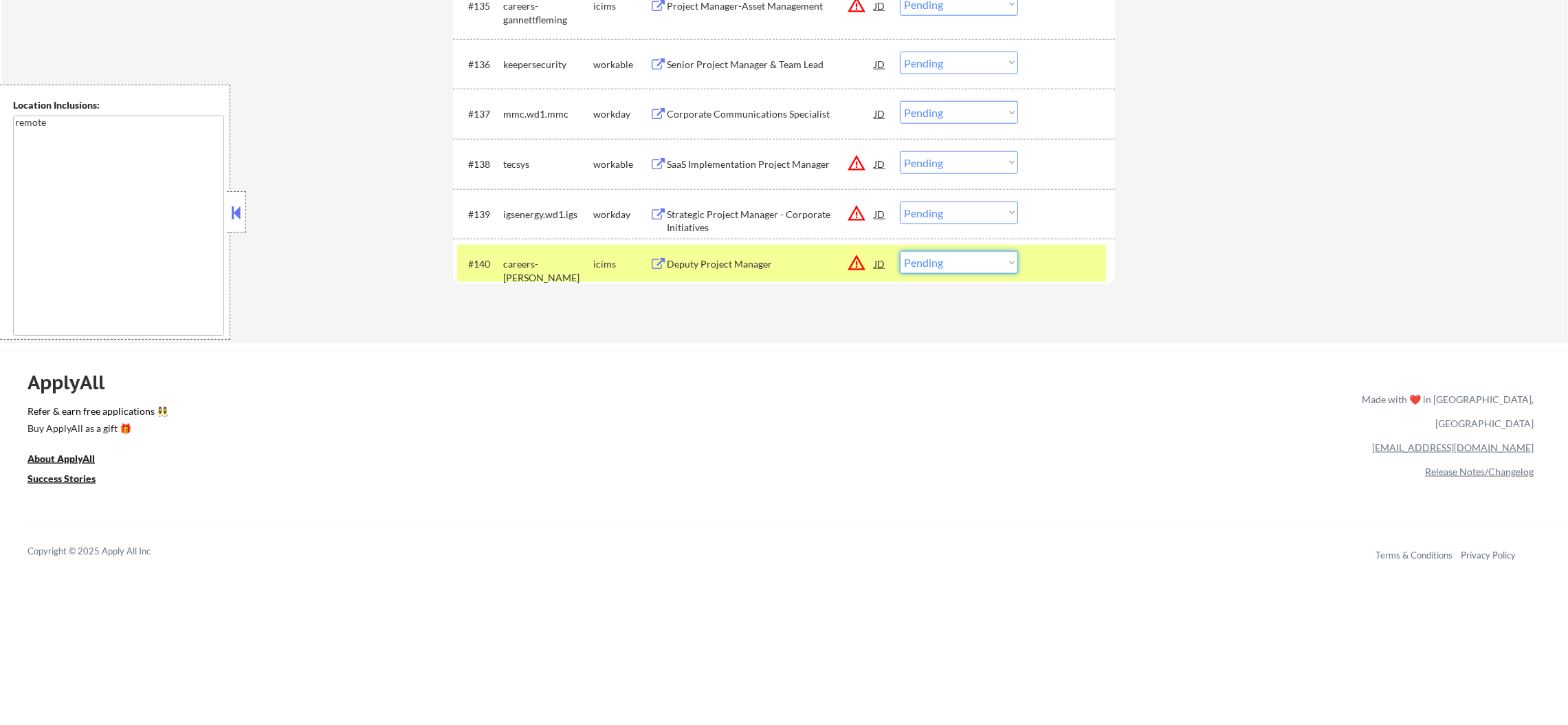
click at [939, 253] on select "Choose an option... Pending Applied Excluded (Questions) Excluded (Expired) Exc…" at bounding box center [959, 263] width 118 height 23
select select ""excluded__expired_""
click at [900, 251] on select "Choose an option... Pending Applied Excluded (Questions) Excluded (Expired) Exc…" at bounding box center [959, 263] width 118 height 23
click at [549, 259] on div "careers-[PERSON_NAME]" at bounding box center [548, 270] width 90 height 27
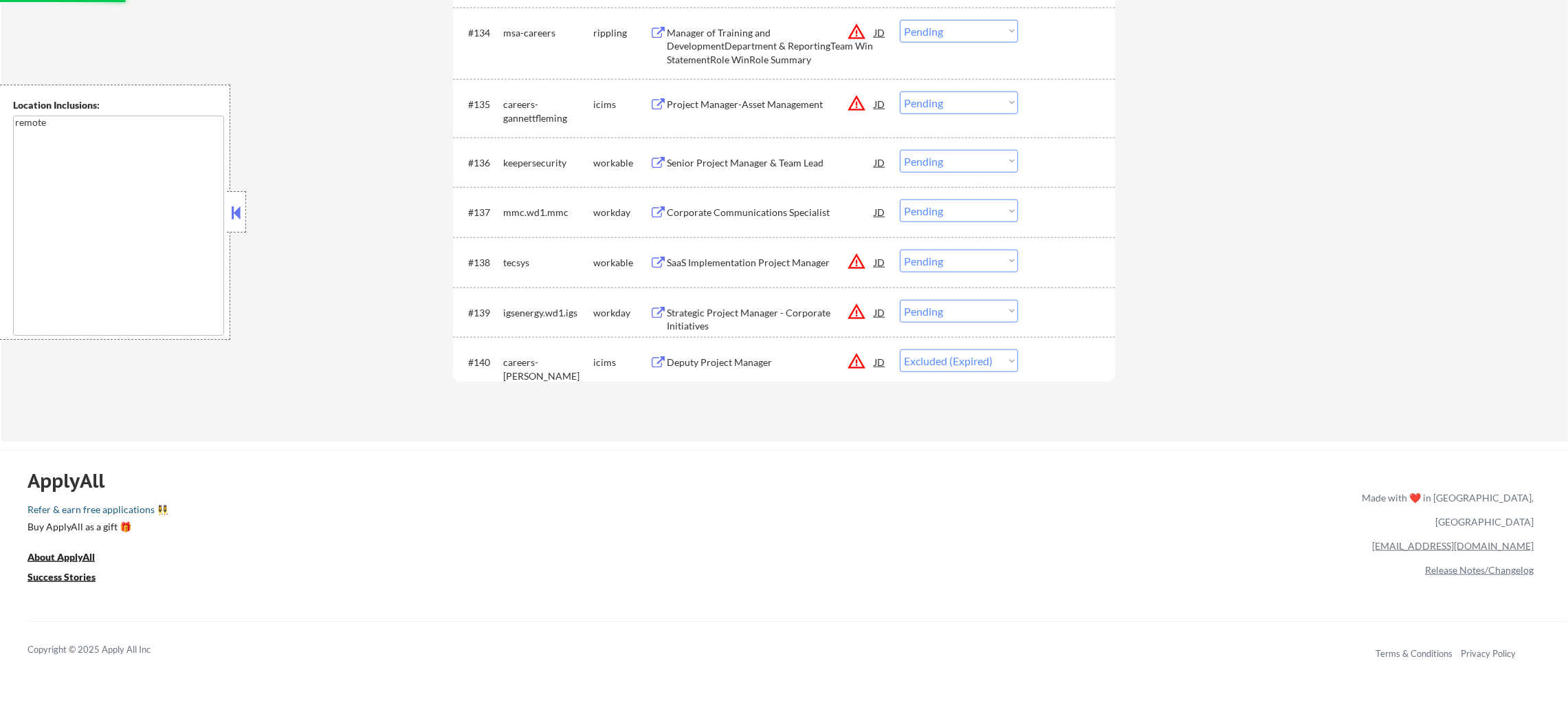
scroll to position [2321, 0]
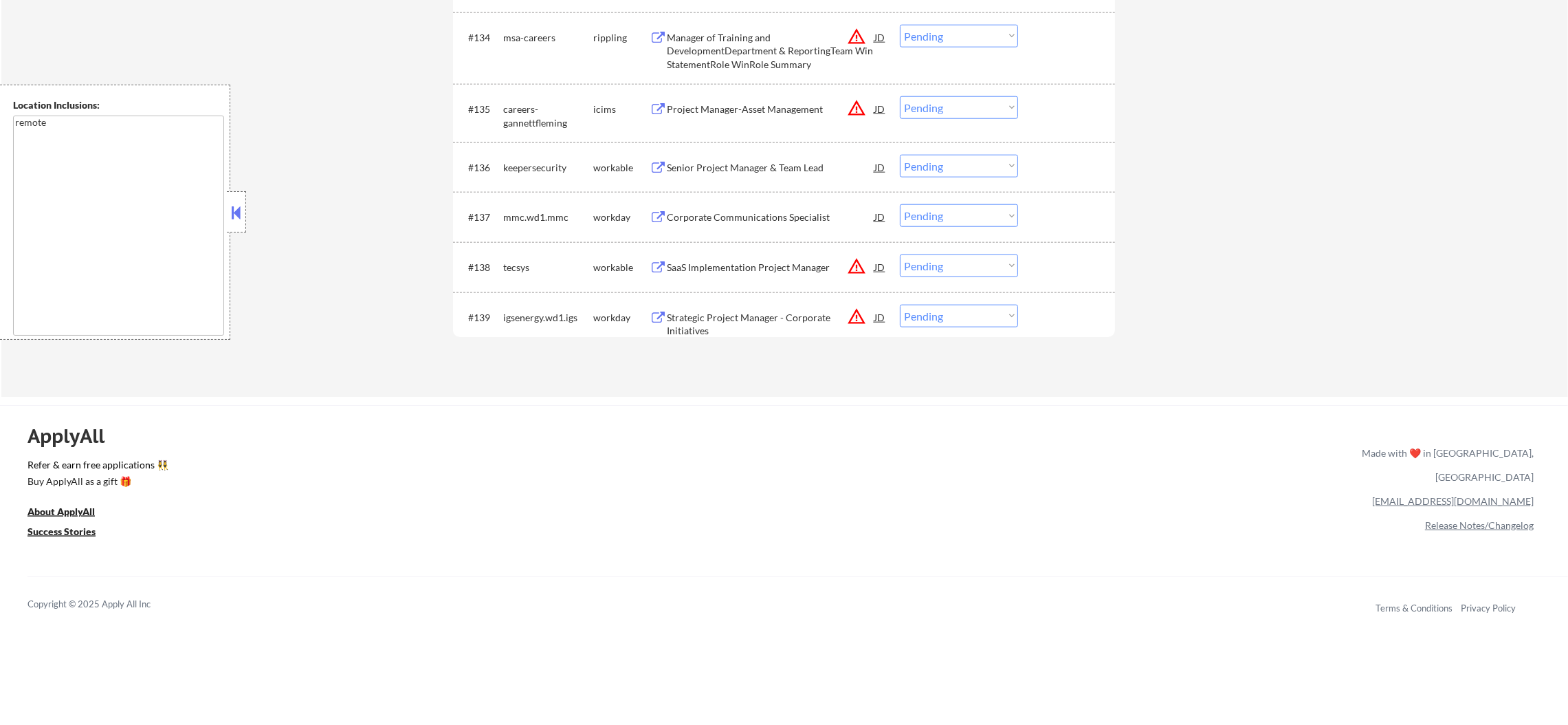
click at [853, 312] on button "warning_amber" at bounding box center [856, 316] width 19 height 19
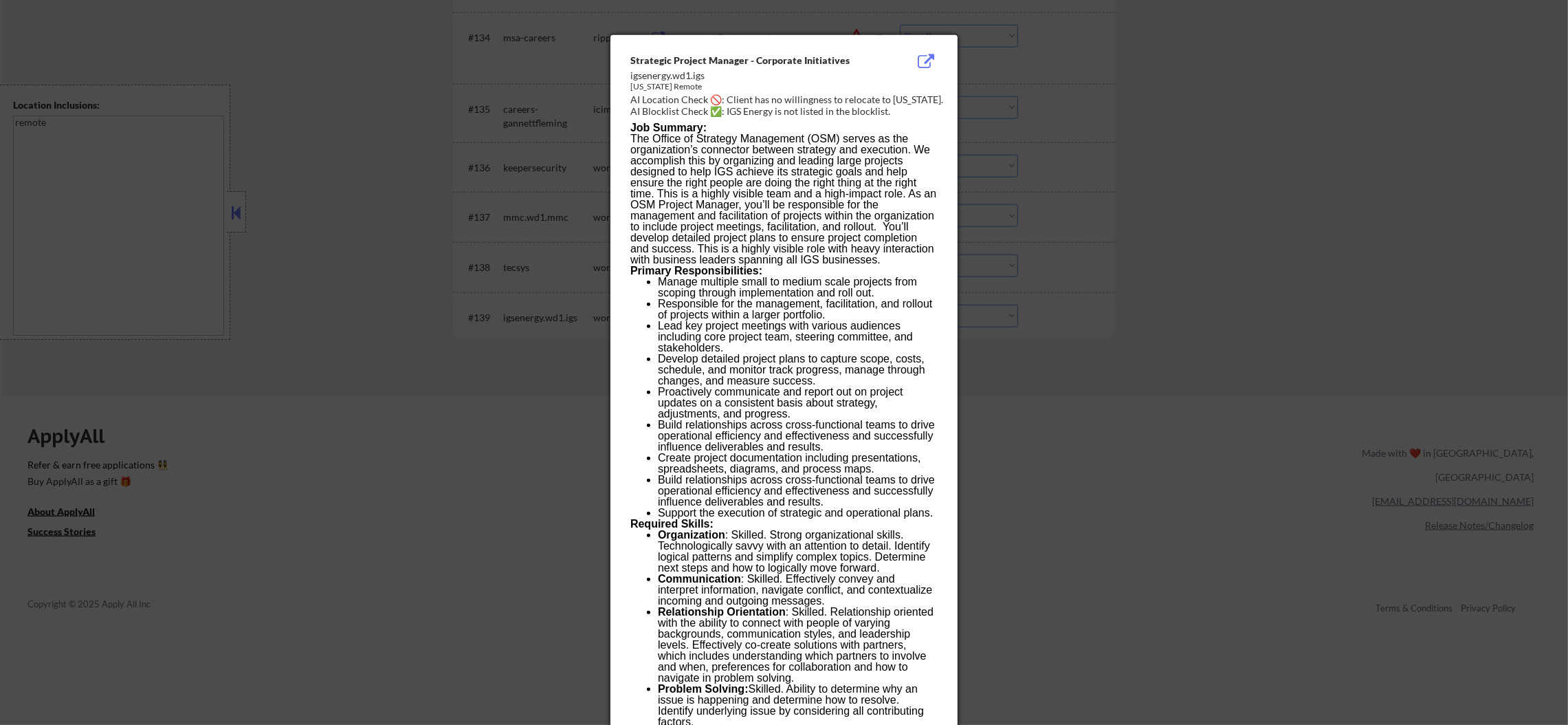
click at [1161, 255] on div at bounding box center [784, 362] width 1568 height 725
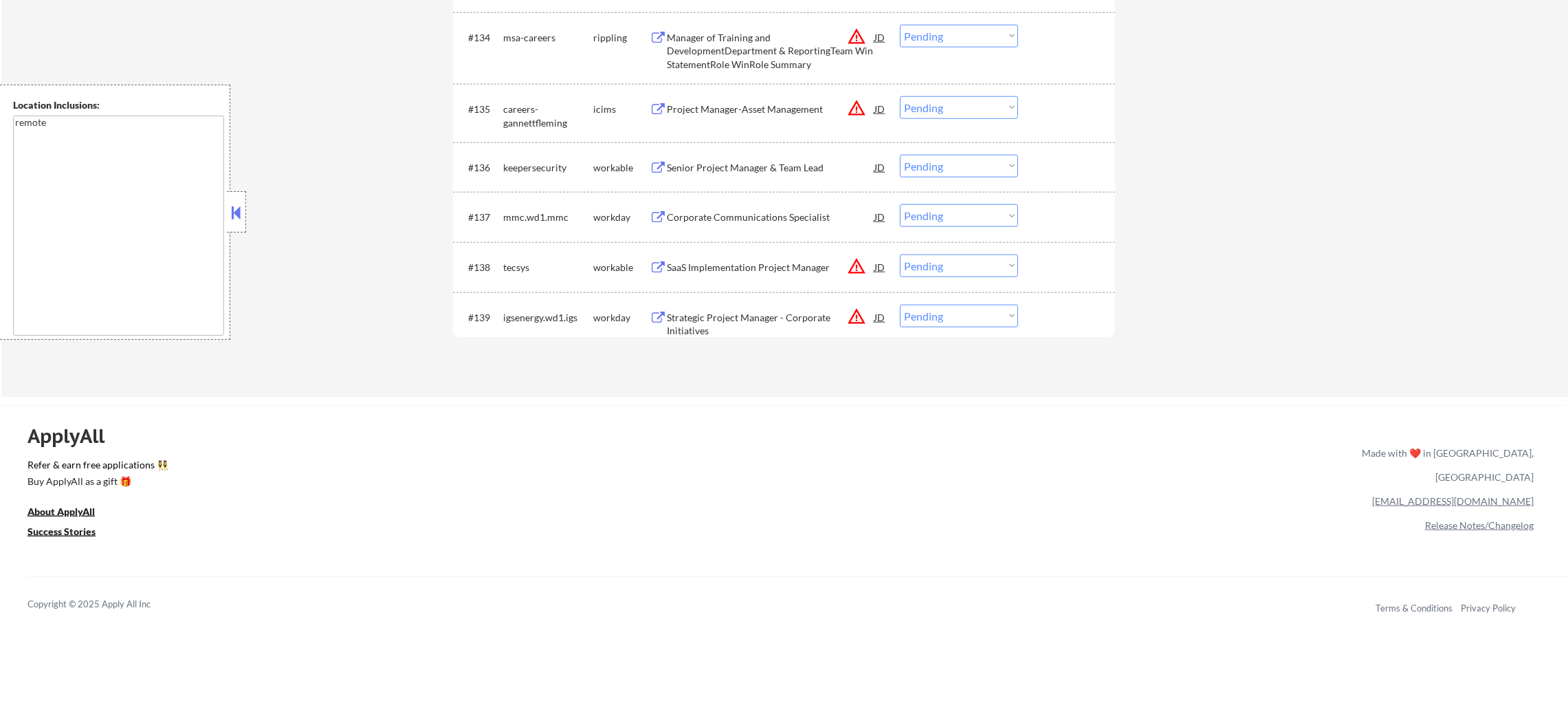
click at [966, 312] on select "Choose an option... Pending Applied Excluded (Questions) Excluded (Expired) Exc…" at bounding box center [959, 316] width 118 height 23
select select ""excluded__location_""
click at [900, 305] on select "Choose an option... Pending Applied Excluded (Questions) Excluded (Expired) Exc…" at bounding box center [959, 316] width 118 height 23
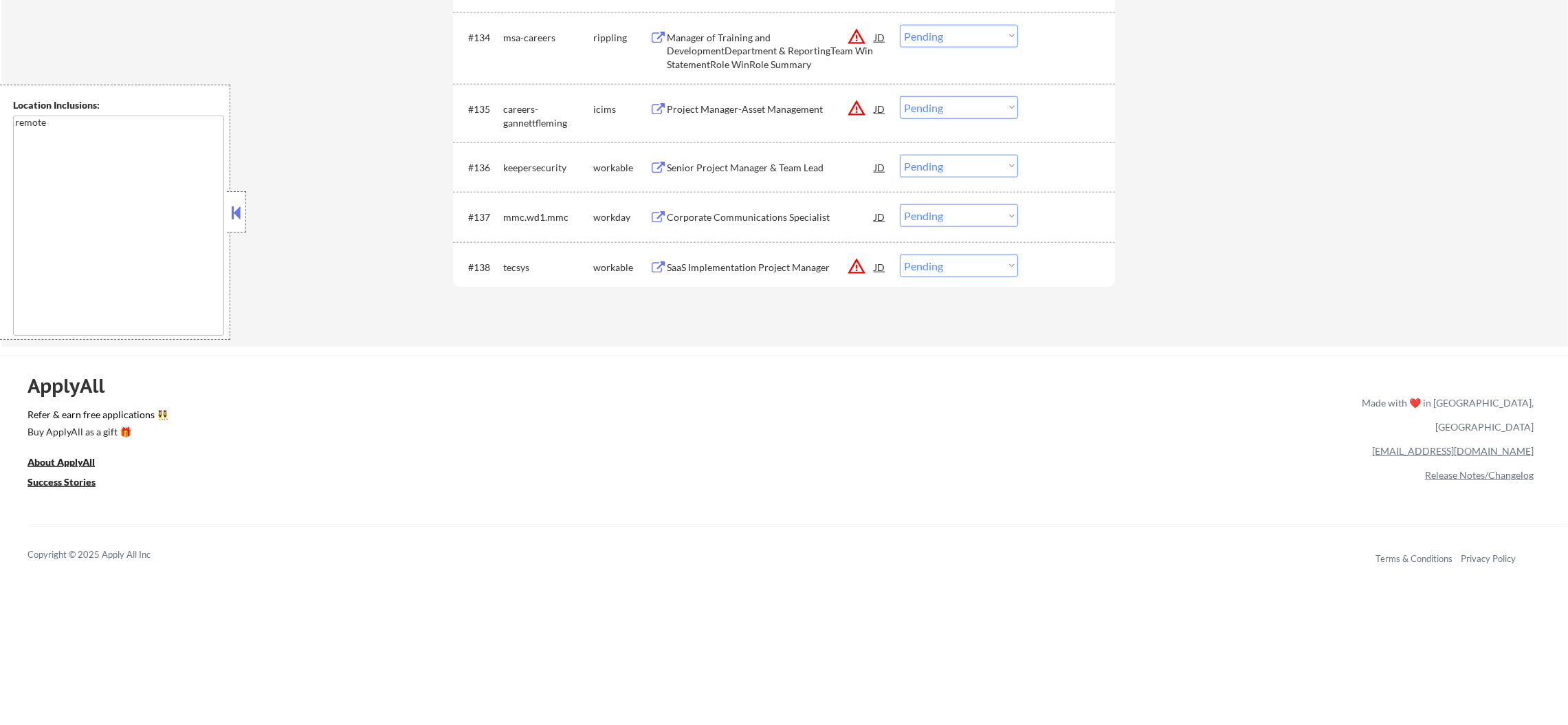
click at [851, 261] on button "warning_amber" at bounding box center [856, 265] width 19 height 19
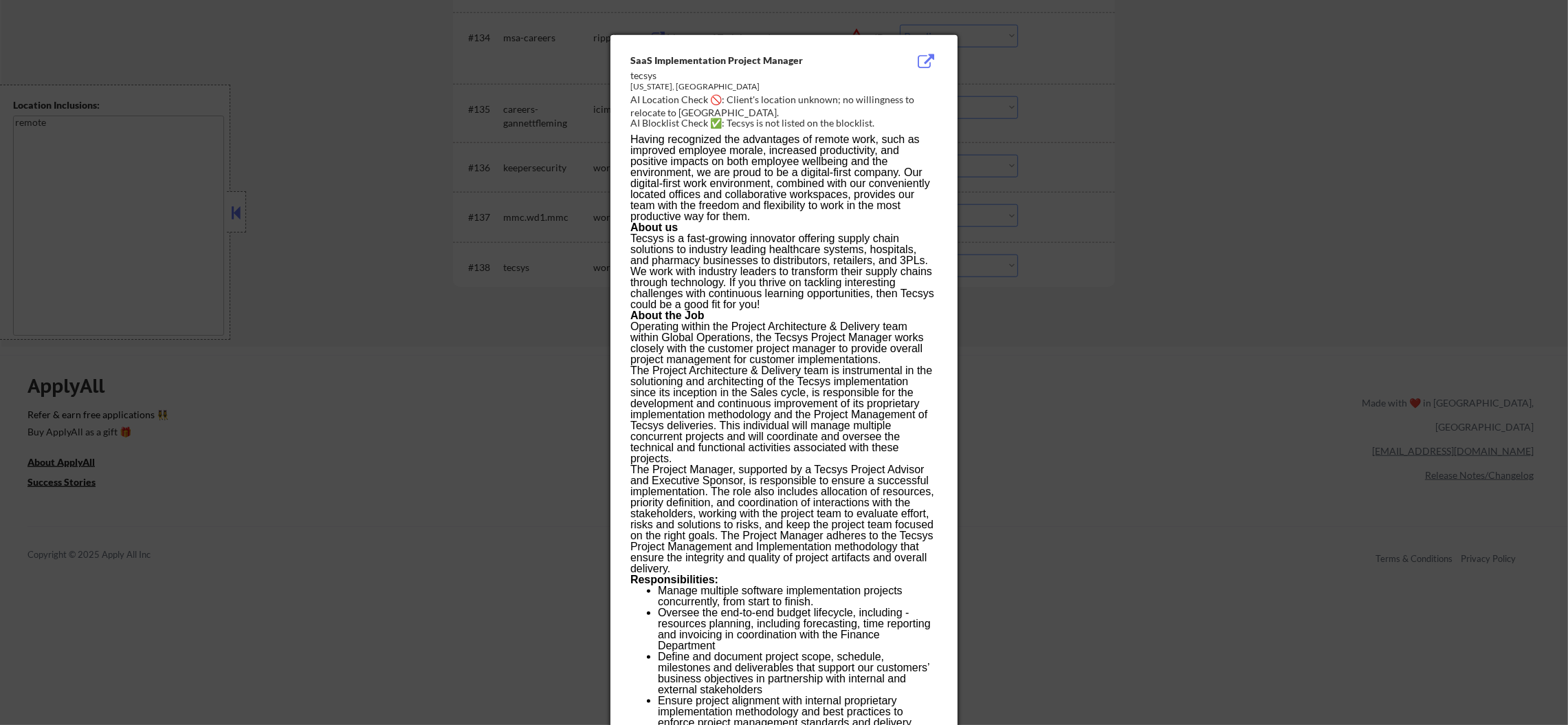
click at [1090, 220] on div at bounding box center [784, 362] width 1568 height 725
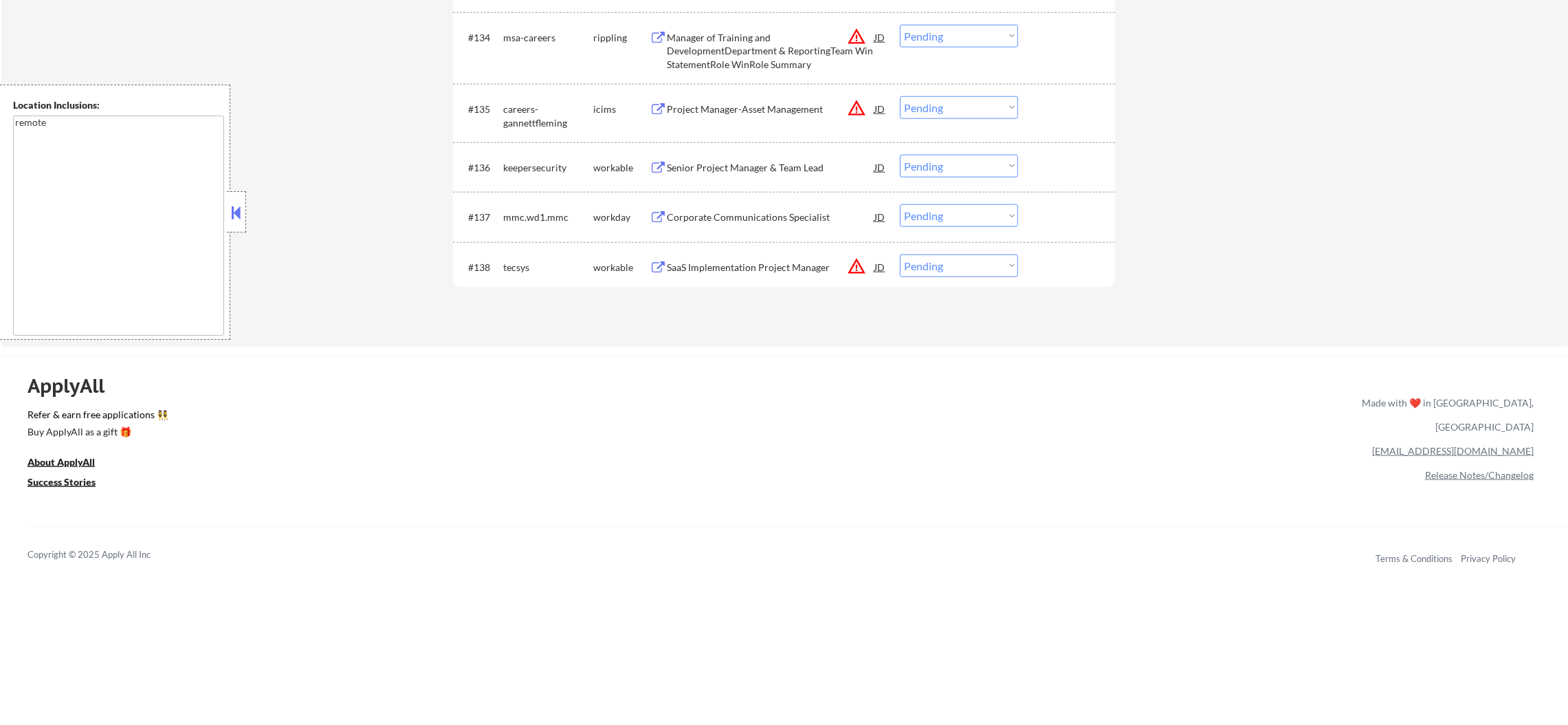
click at [978, 263] on select "Choose an option... Pending Applied Excluded (Questions) Excluded (Expired) Exc…" at bounding box center [959, 265] width 118 height 23
select select ""excluded__location_""
click at [900, 254] on select "Choose an option... Pending Applied Excluded (Questions) Excluded (Expired) Exc…" at bounding box center [959, 265] width 118 height 23
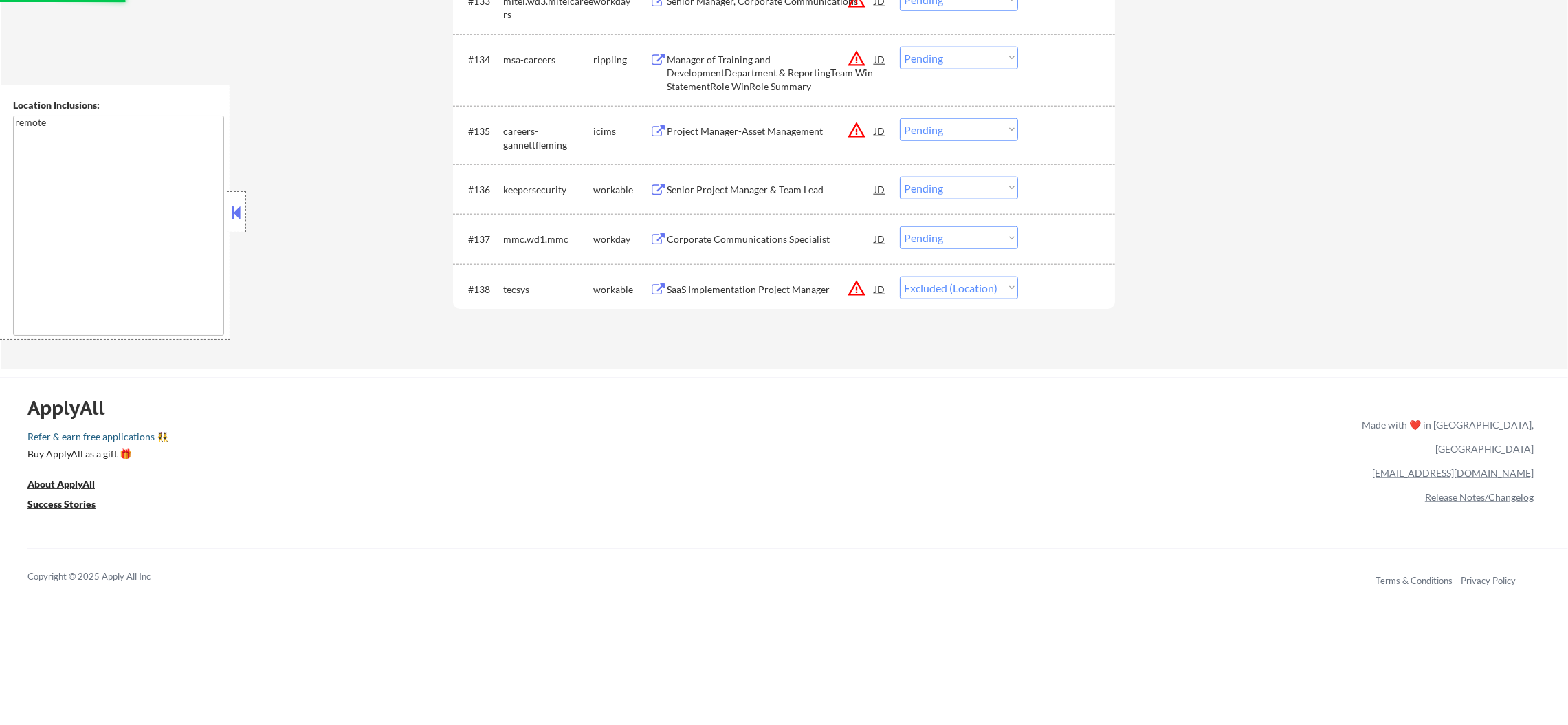
scroll to position [2286, 0]
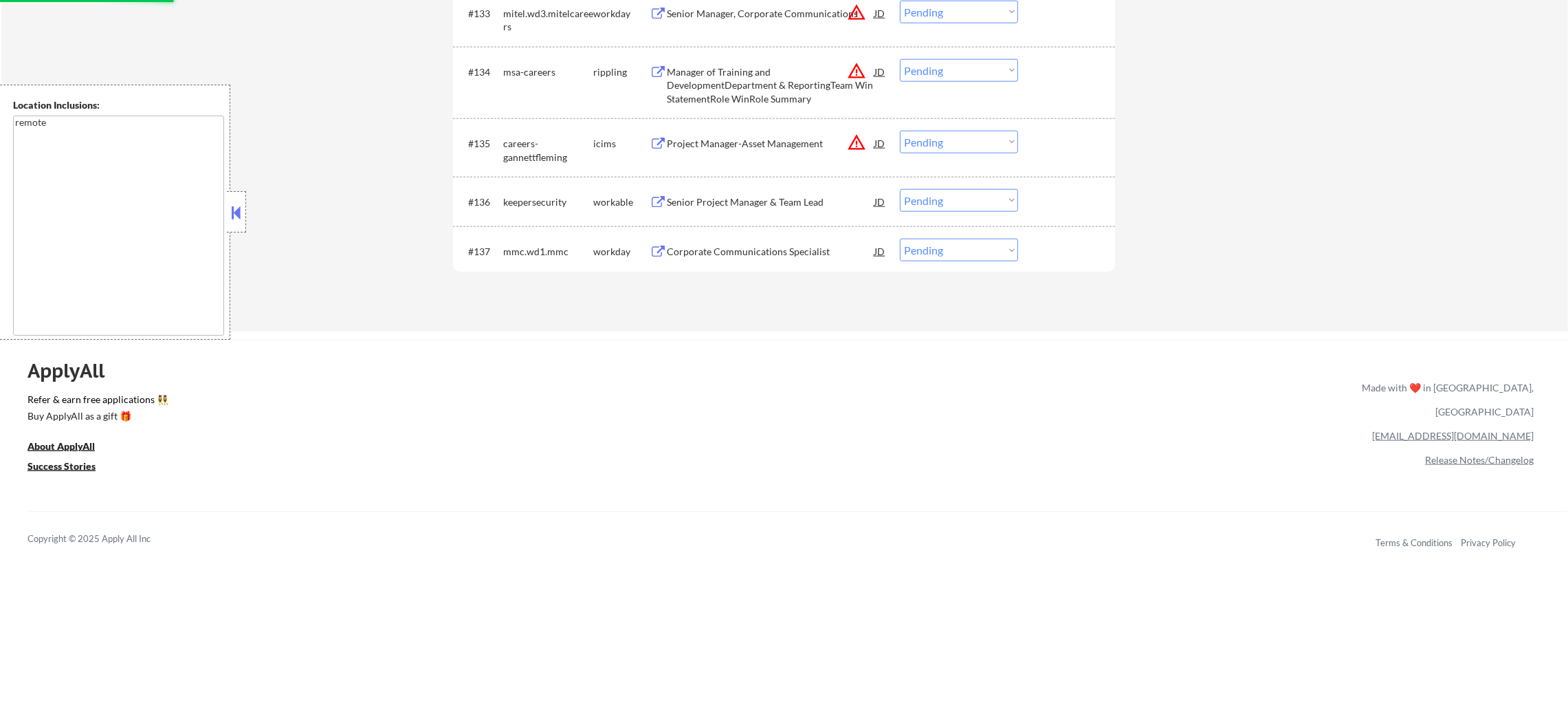
click at [857, 139] on button "warning_amber" at bounding box center [856, 142] width 19 height 19
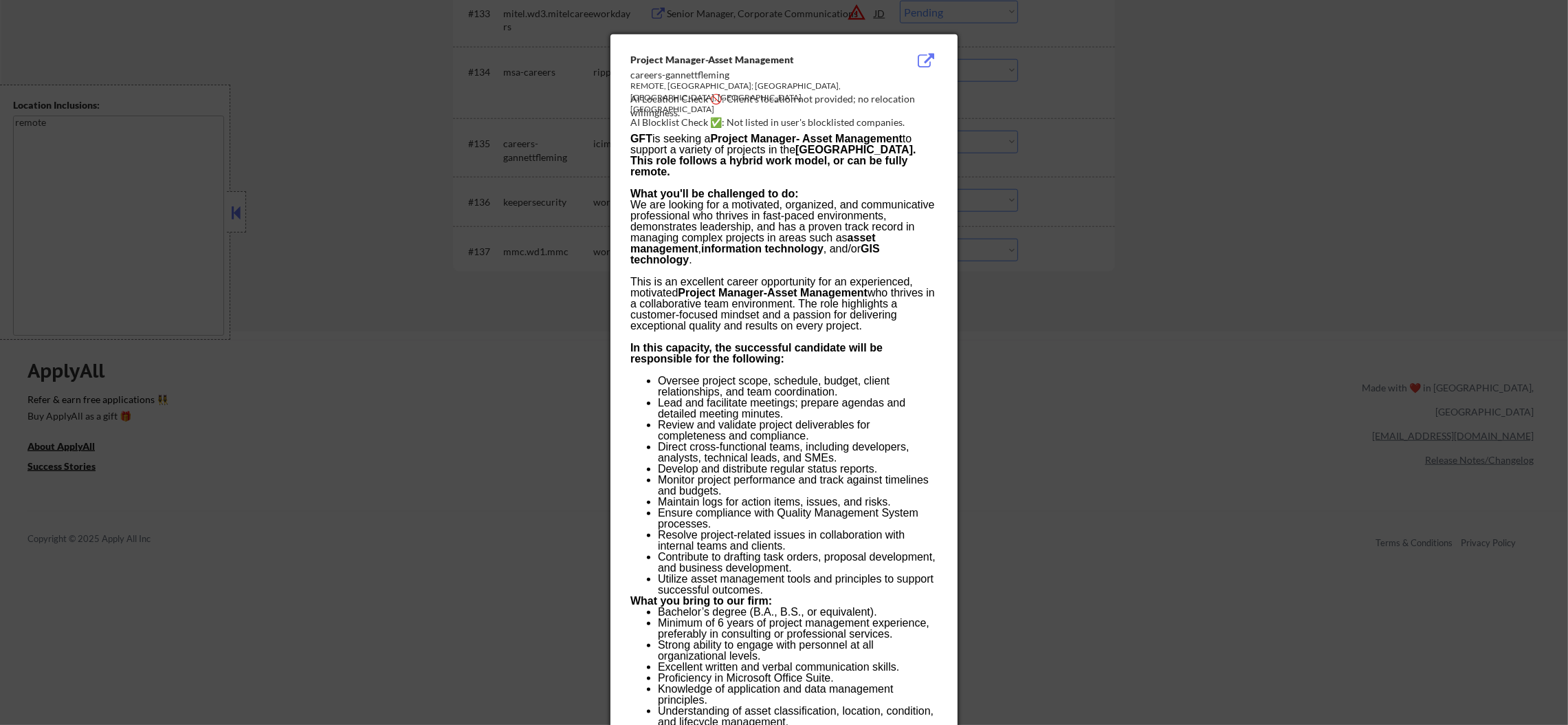
click at [1138, 143] on div at bounding box center [784, 362] width 1568 height 725
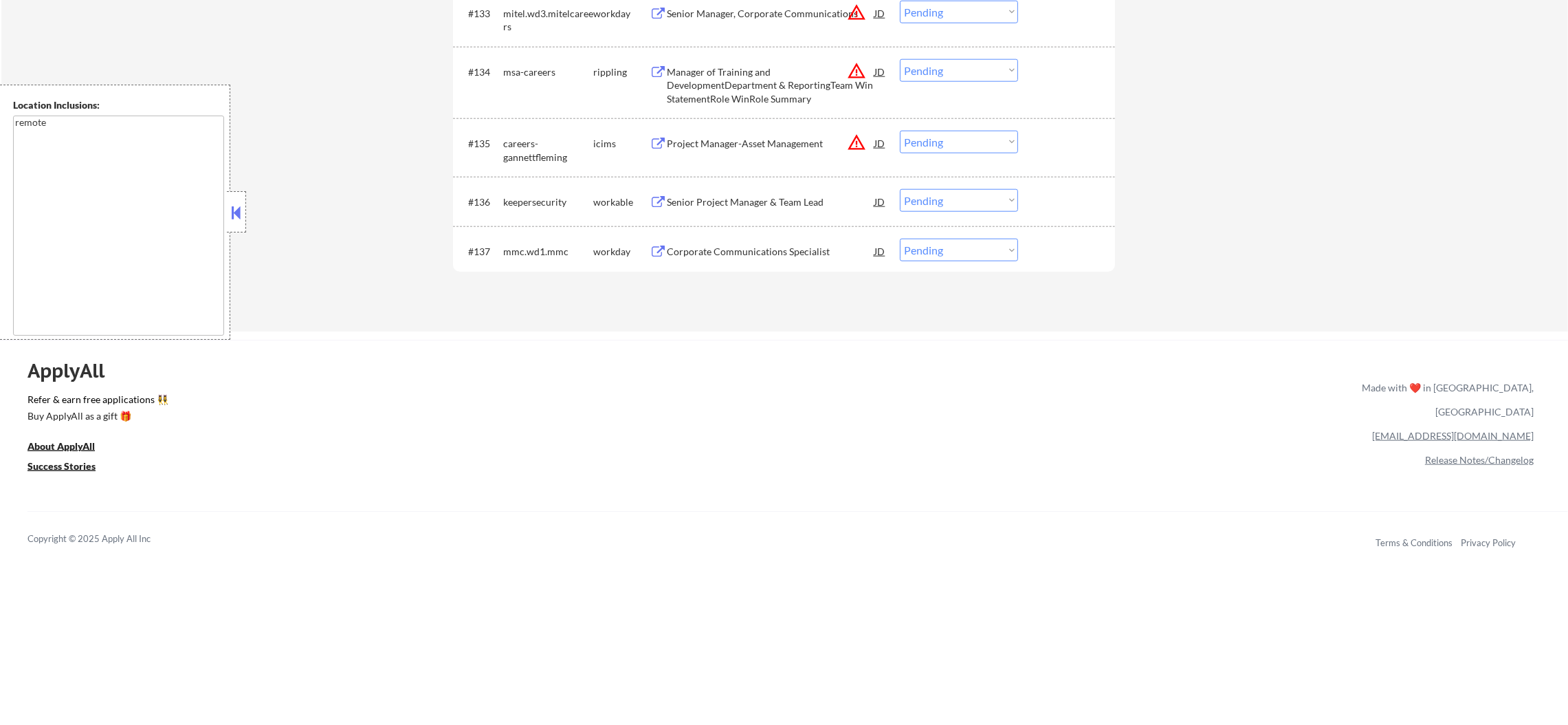
click at [969, 139] on select "Choose an option... Pending Applied Excluded (Questions) Excluded (Expired) Exc…" at bounding box center [959, 142] width 118 height 23
click at [900, 131] on select "Choose an option... Pending Applied Excluded (Questions) Excluded (Expired) Exc…" at bounding box center [959, 142] width 118 height 23
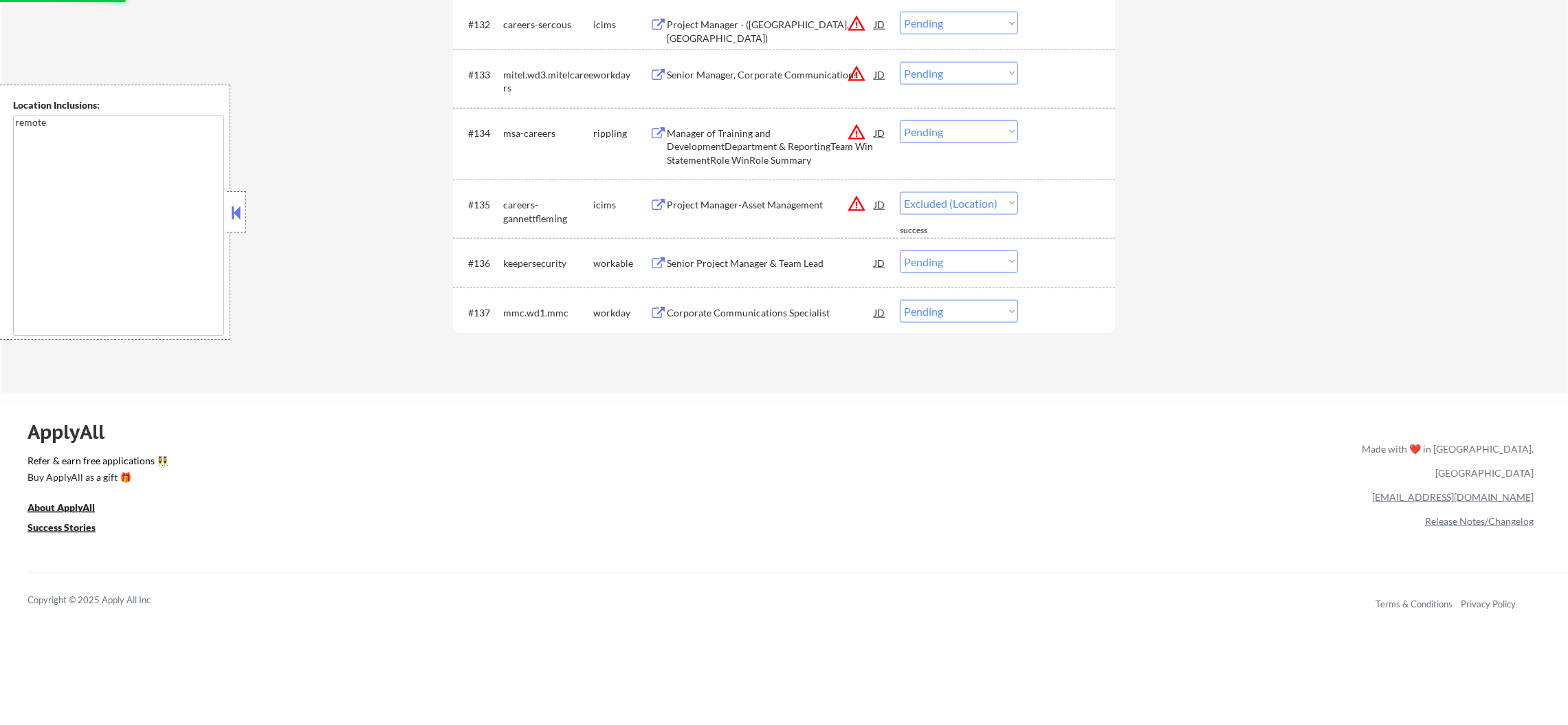
scroll to position [2217, 0]
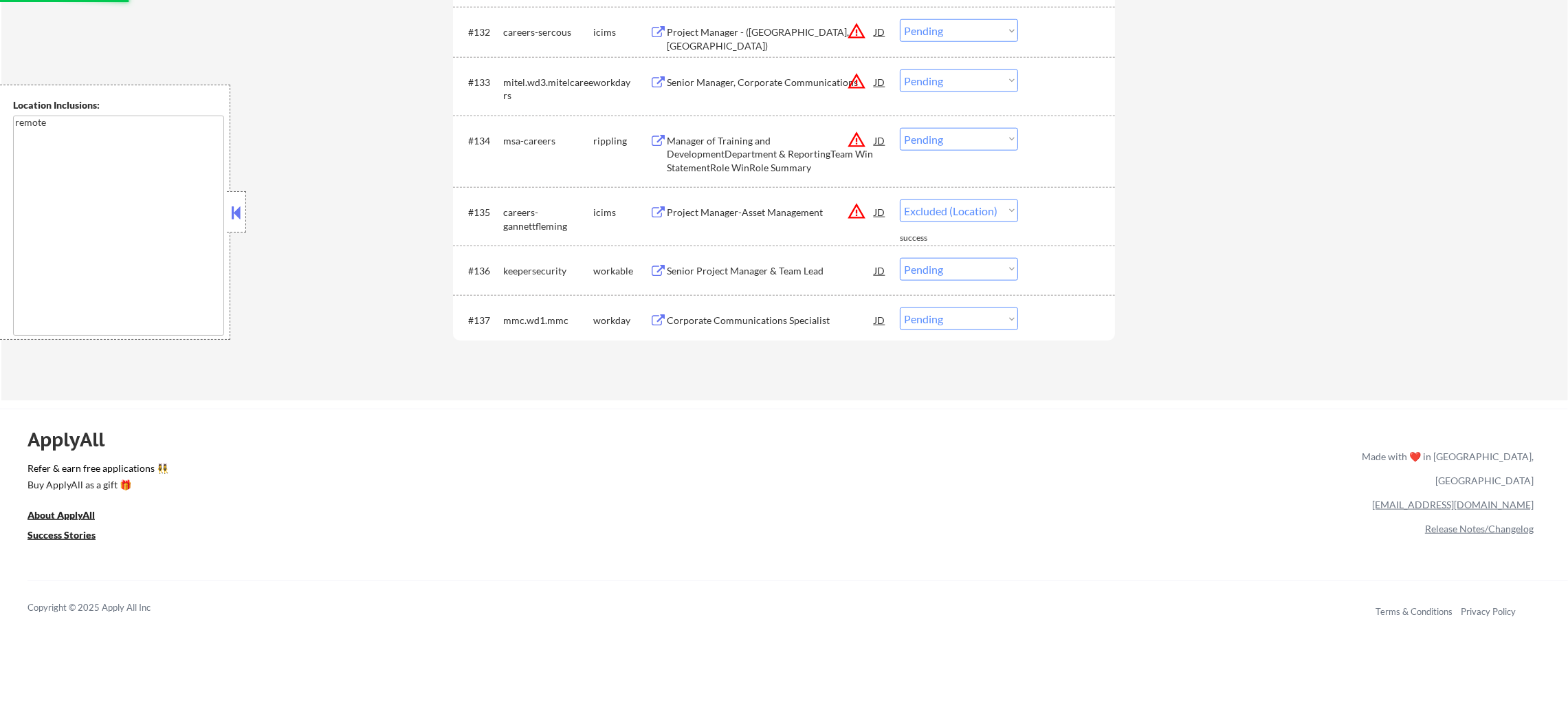
select select ""pending""
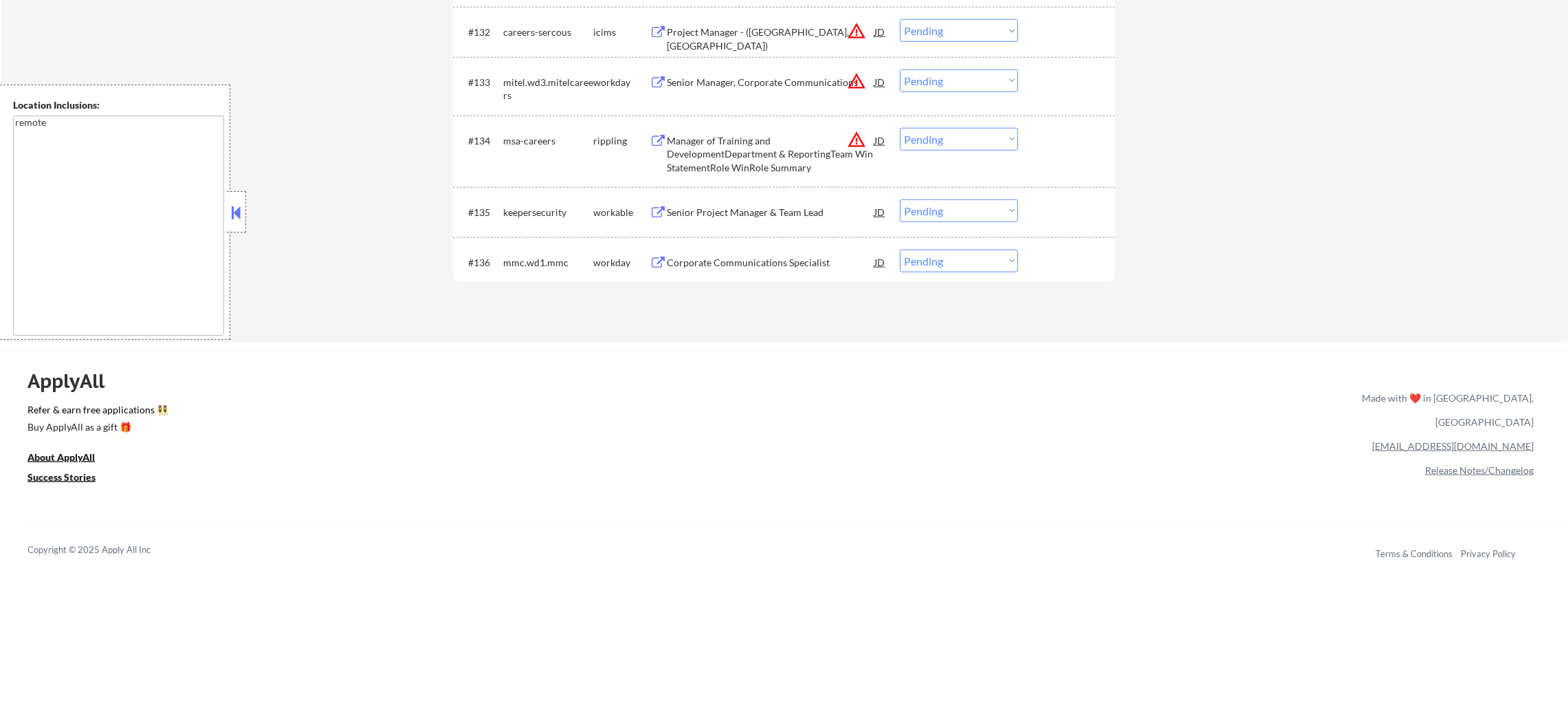
click at [856, 134] on button "warning_amber" at bounding box center [856, 139] width 19 height 19
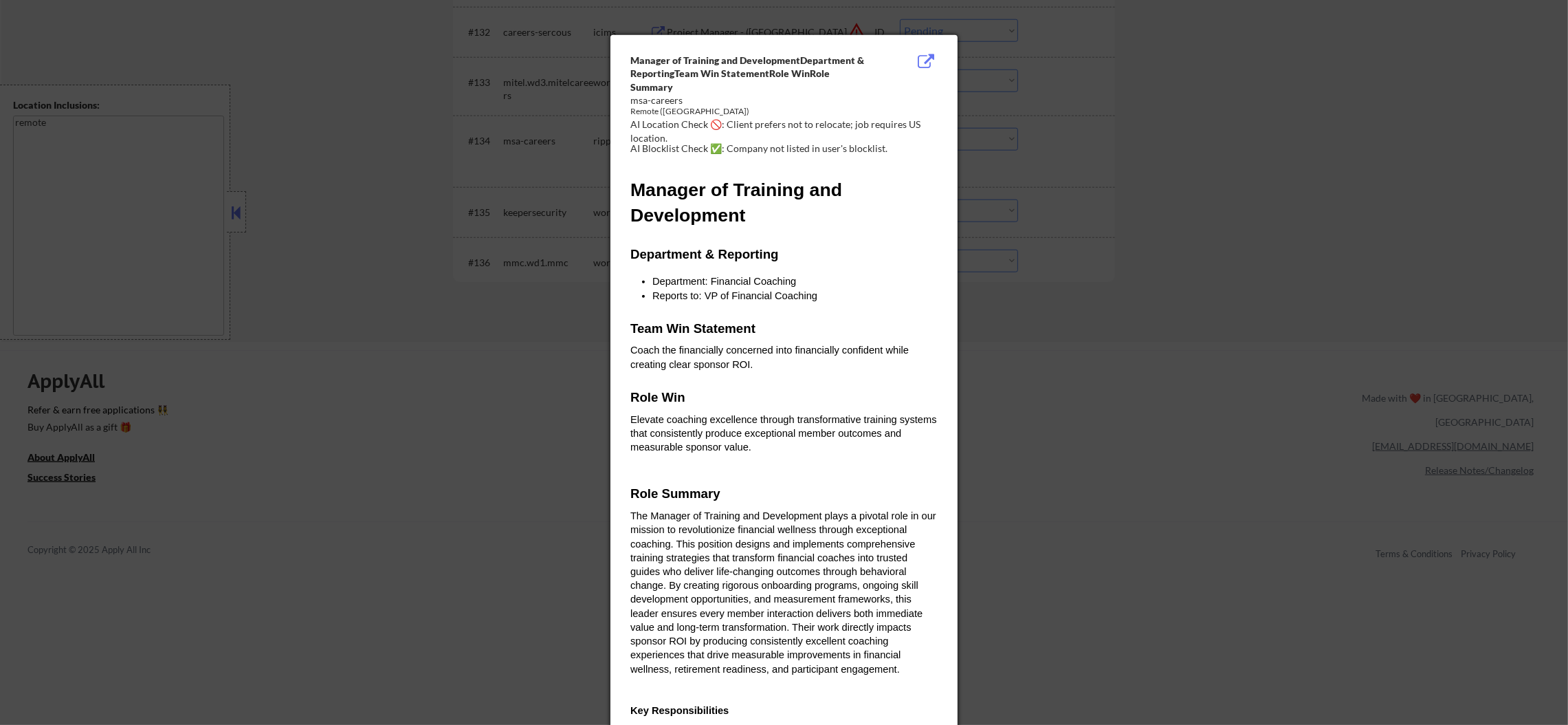
click at [979, 131] on div at bounding box center [784, 362] width 1568 height 725
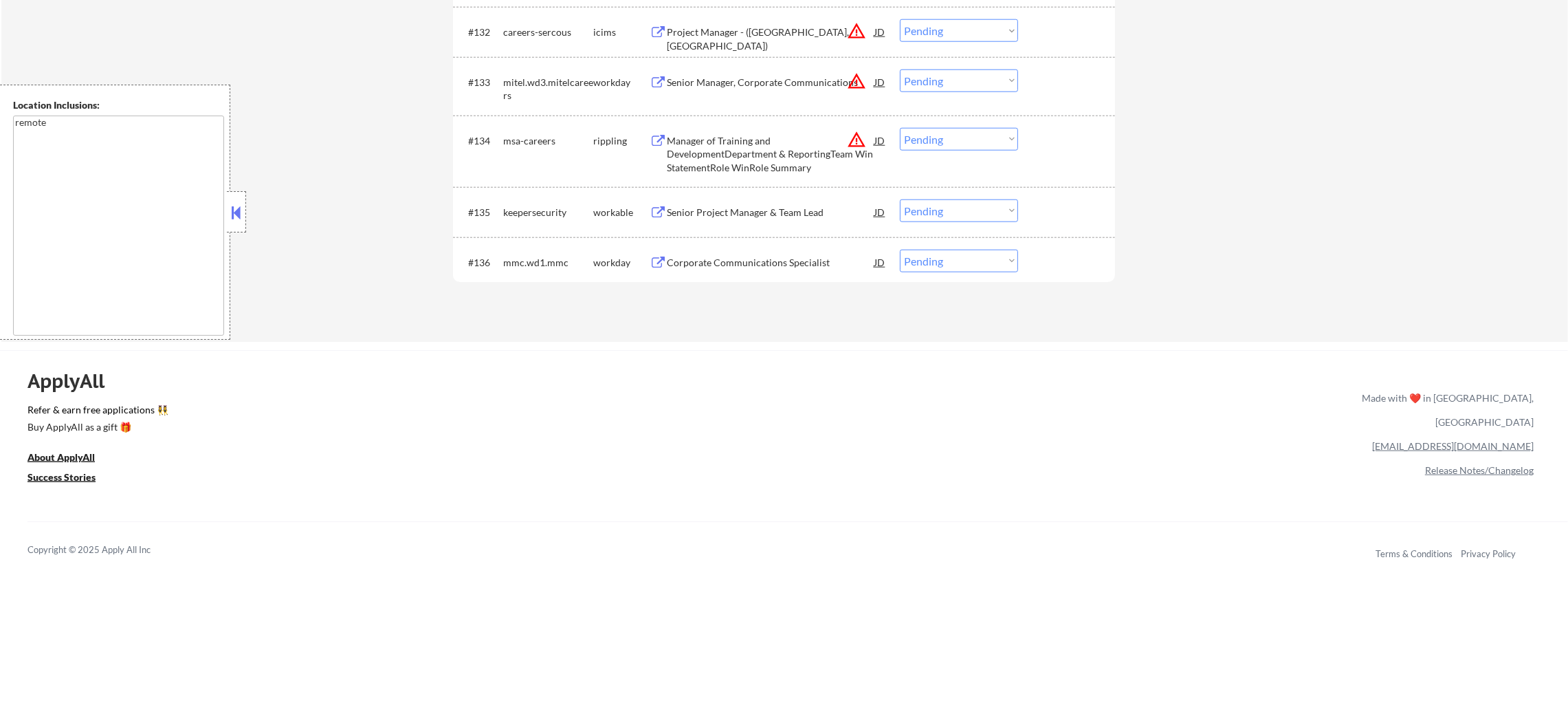
click at [735, 134] on div "Manager of Training and DevelopmentDepartment & ReportingTeam Win StatementRole…" at bounding box center [770, 154] width 208 height 41
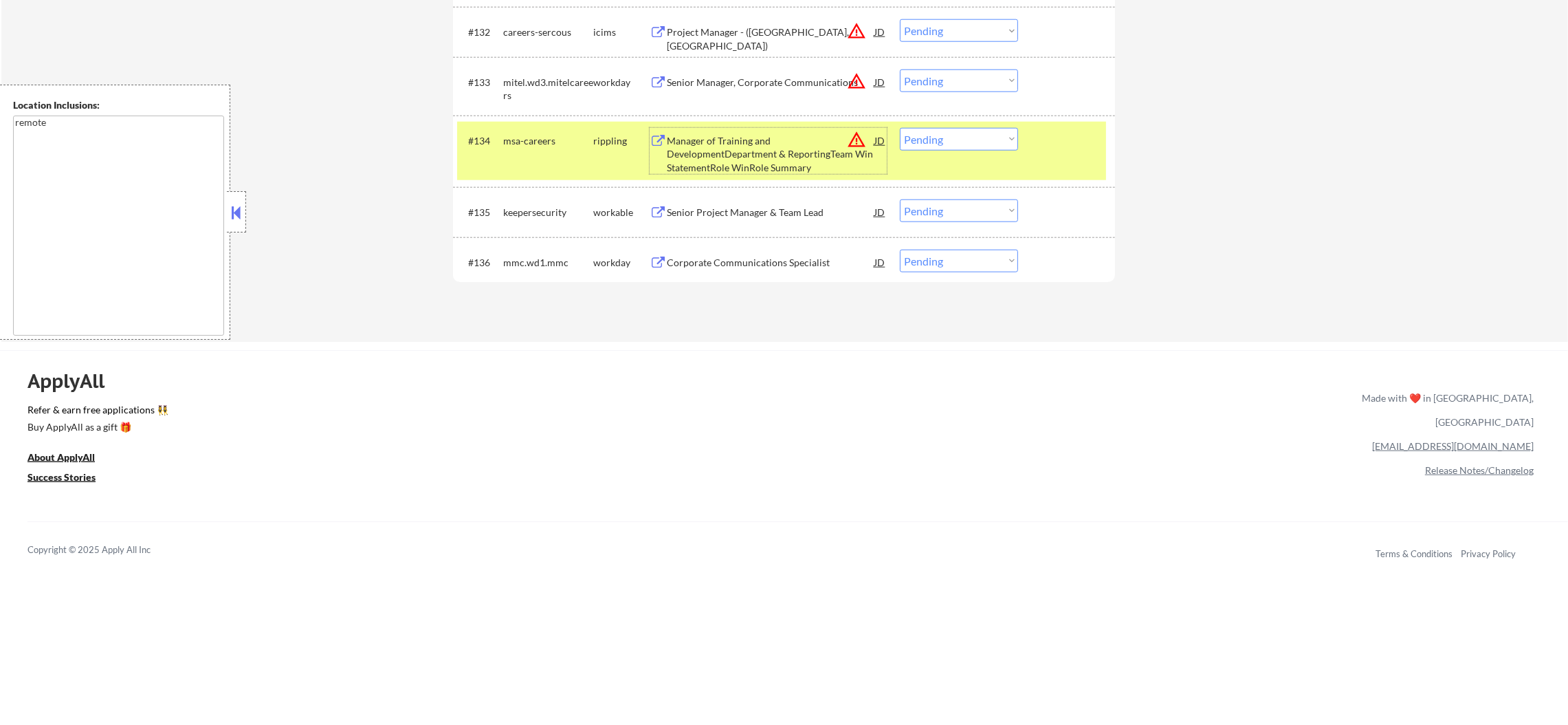
click at [953, 128] on select "Choose an option... Pending Applied Excluded (Questions) Excluded (Expired) Exc…" at bounding box center [959, 139] width 118 height 23
click at [900, 128] on select "Choose an option... Pending Applied Excluded (Questions) Excluded (Expired) Exc…" at bounding box center [959, 139] width 118 height 23
click at [546, 146] on div "msa-careers" at bounding box center [548, 141] width 90 height 14
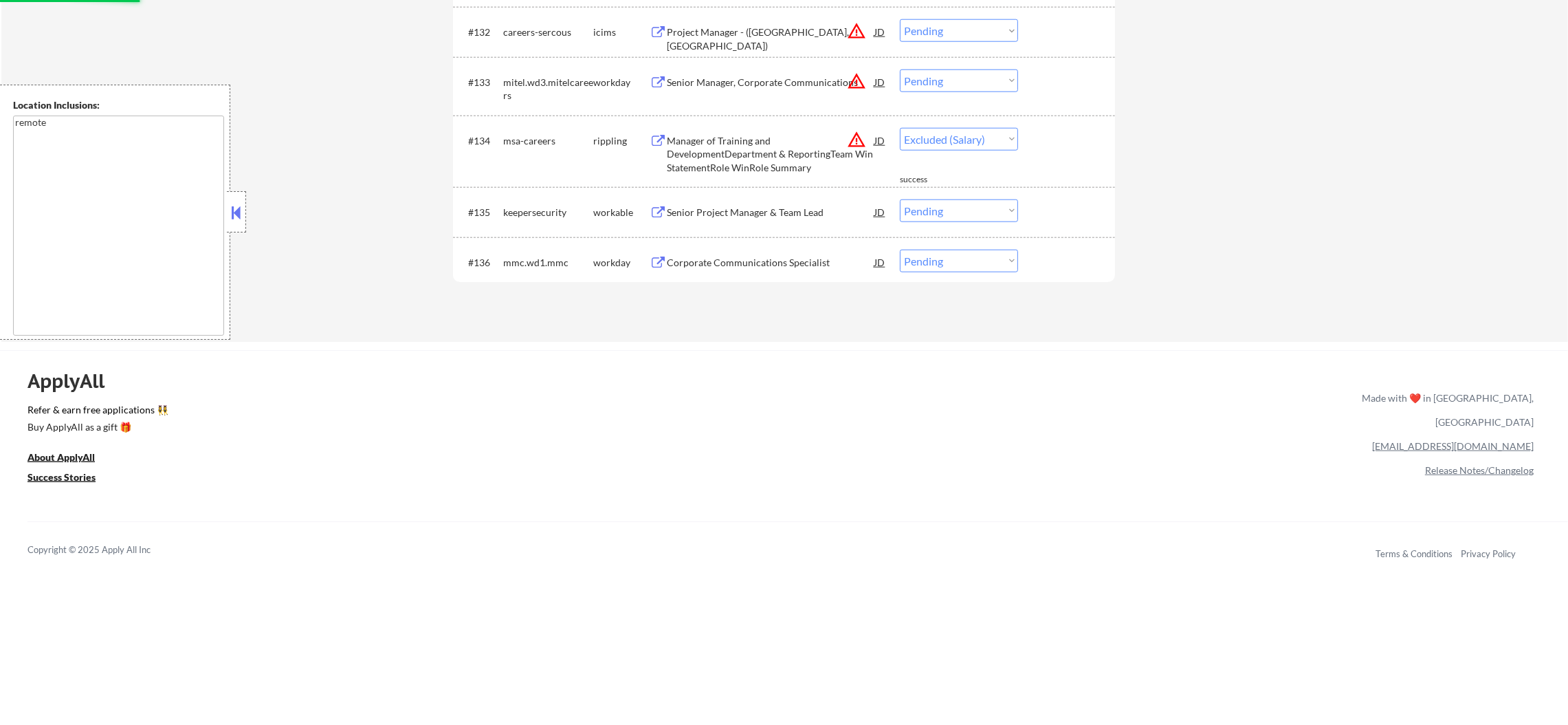
select select ""pending""
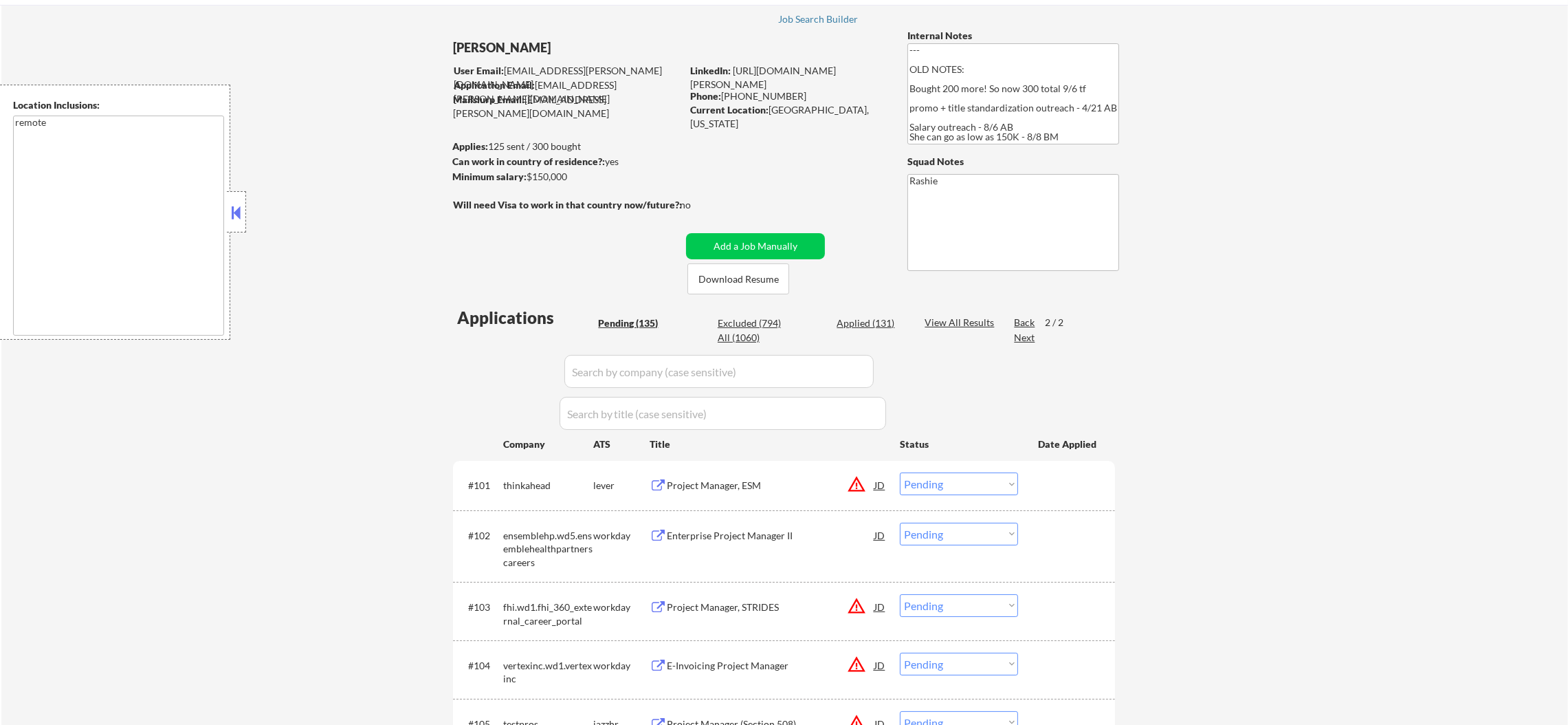
scroll to position [66, 0]
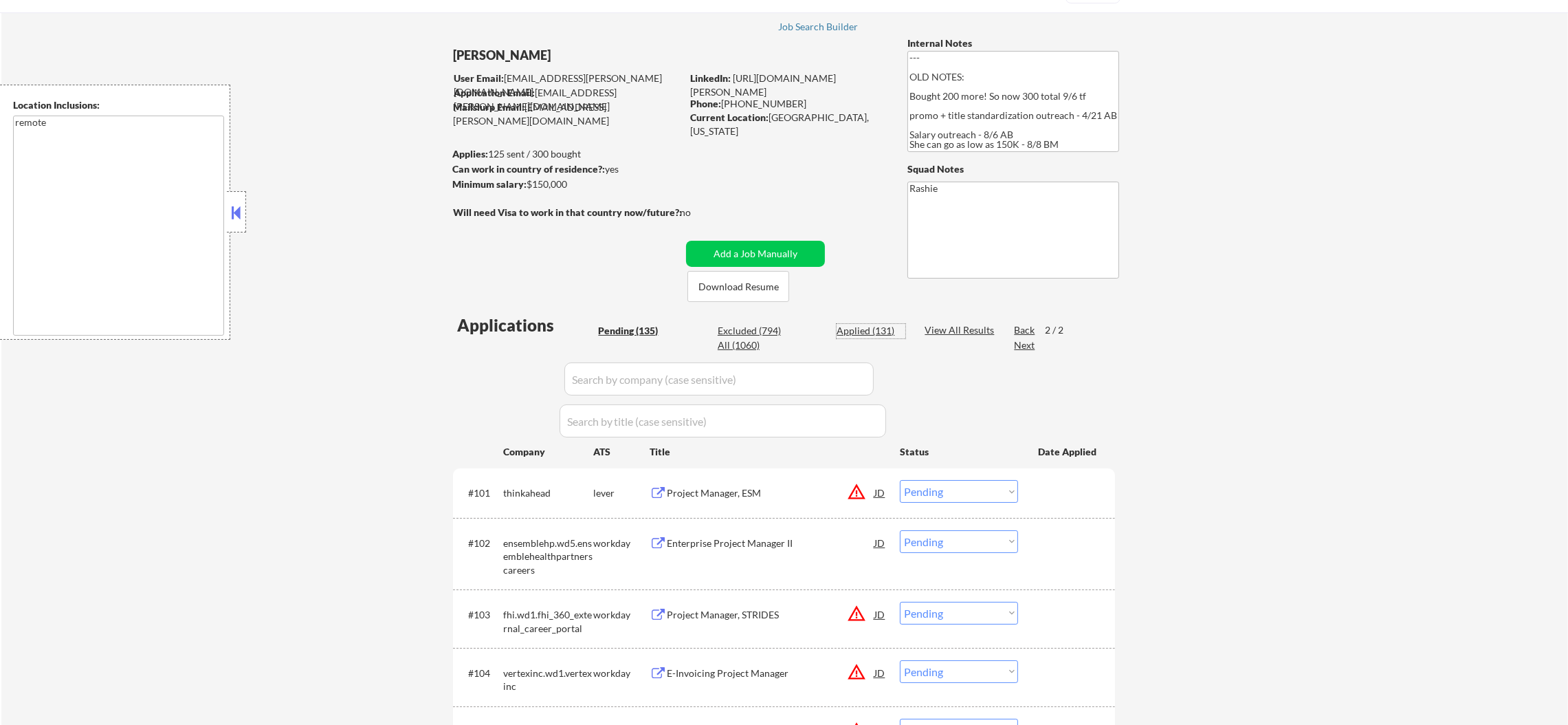
click at [889, 328] on div "Applied (131)" at bounding box center [871, 330] width 68 height 14
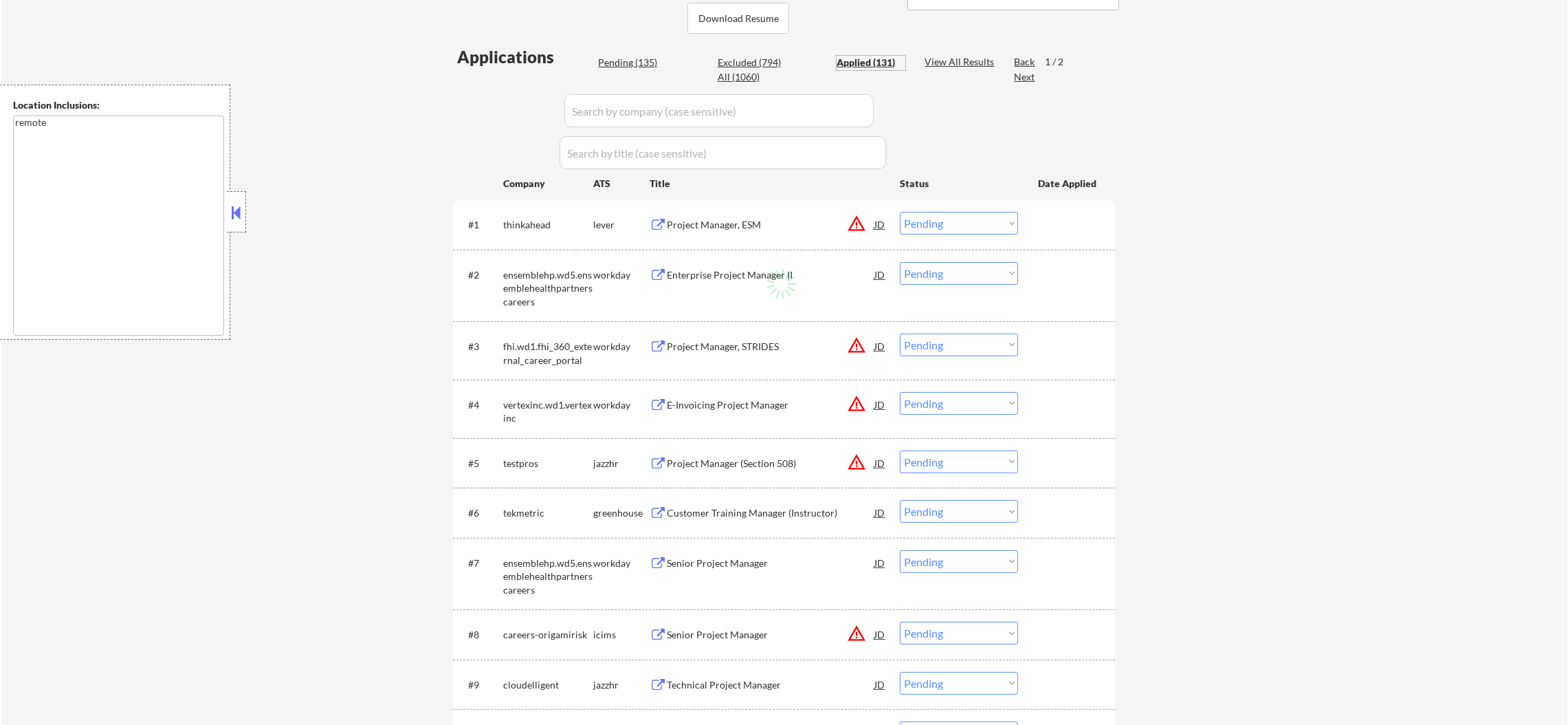
scroll to position [340, 0]
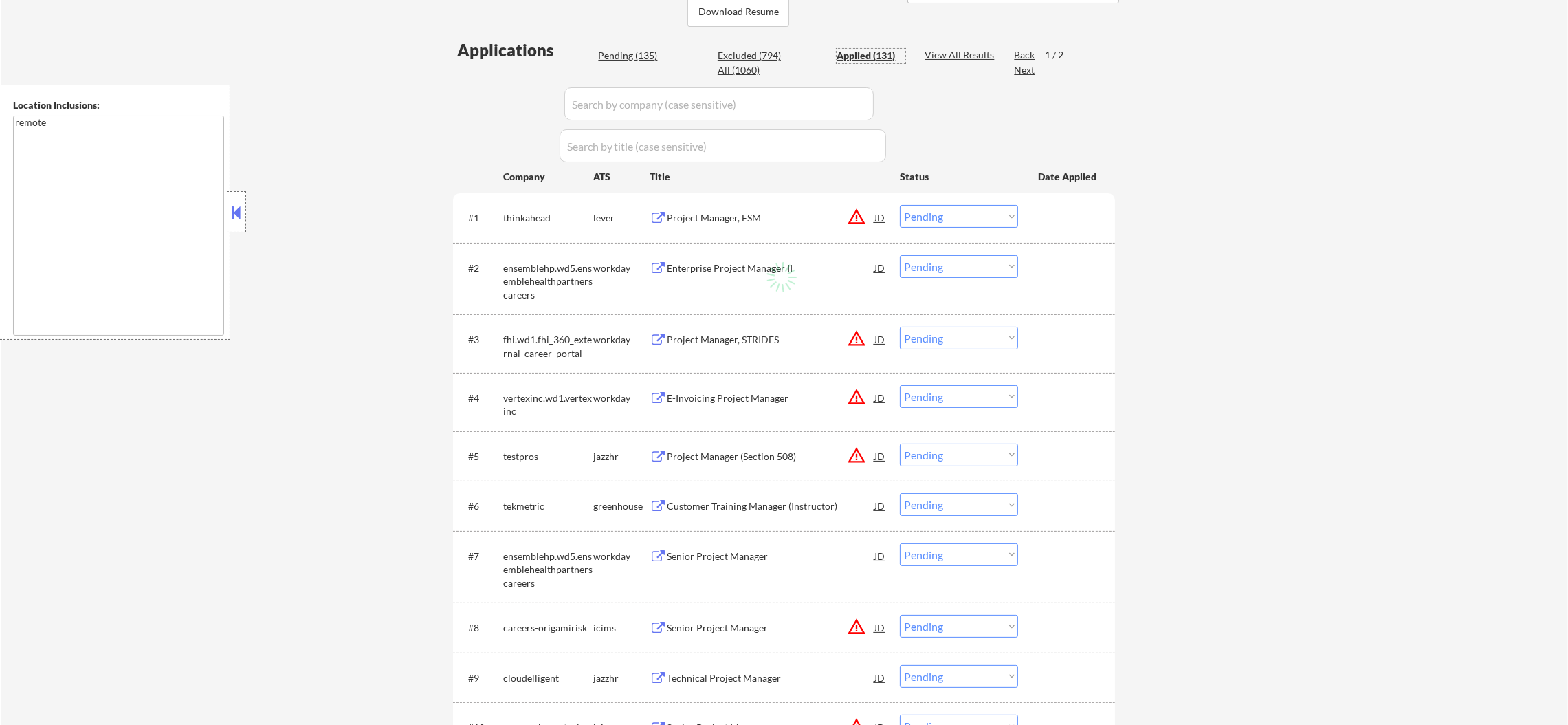
select select ""applied""
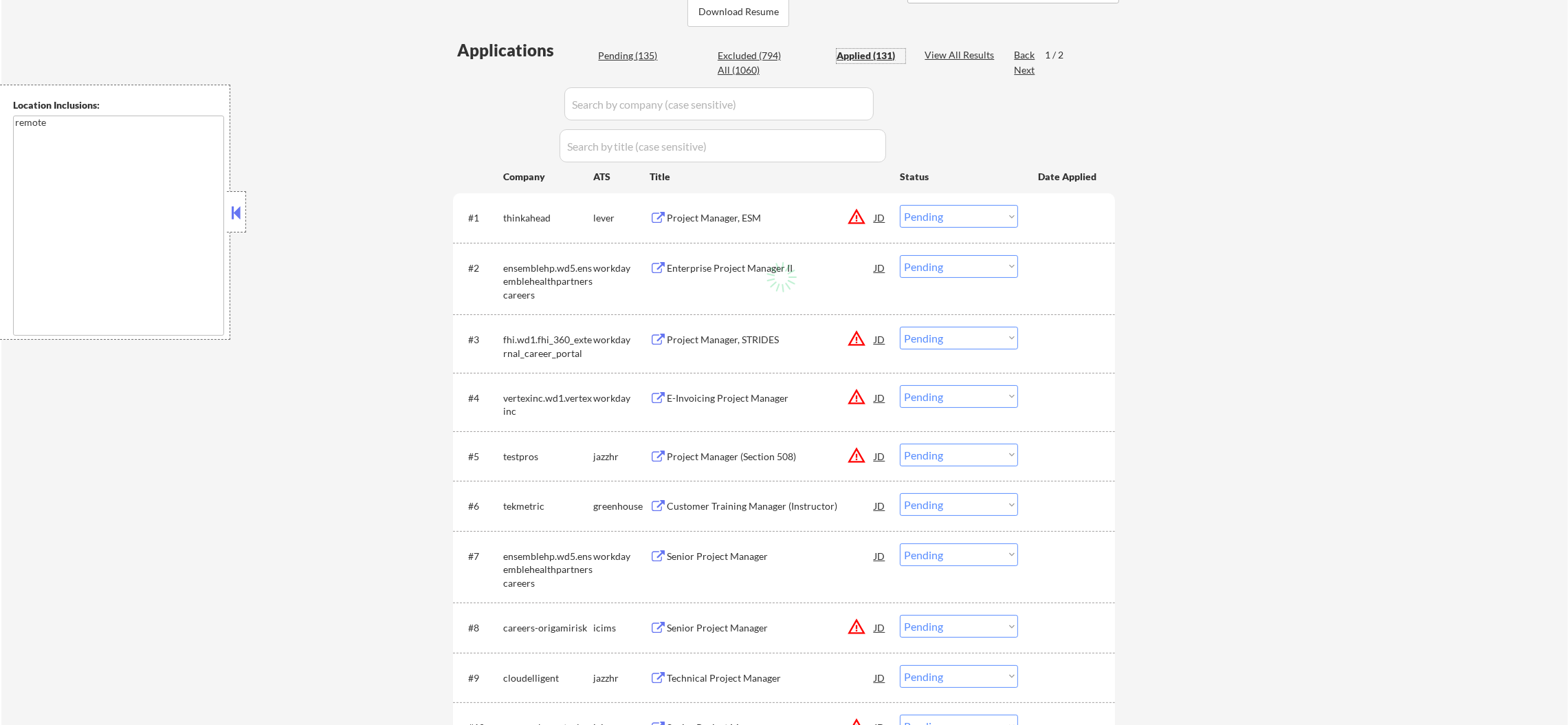
select select ""applied""
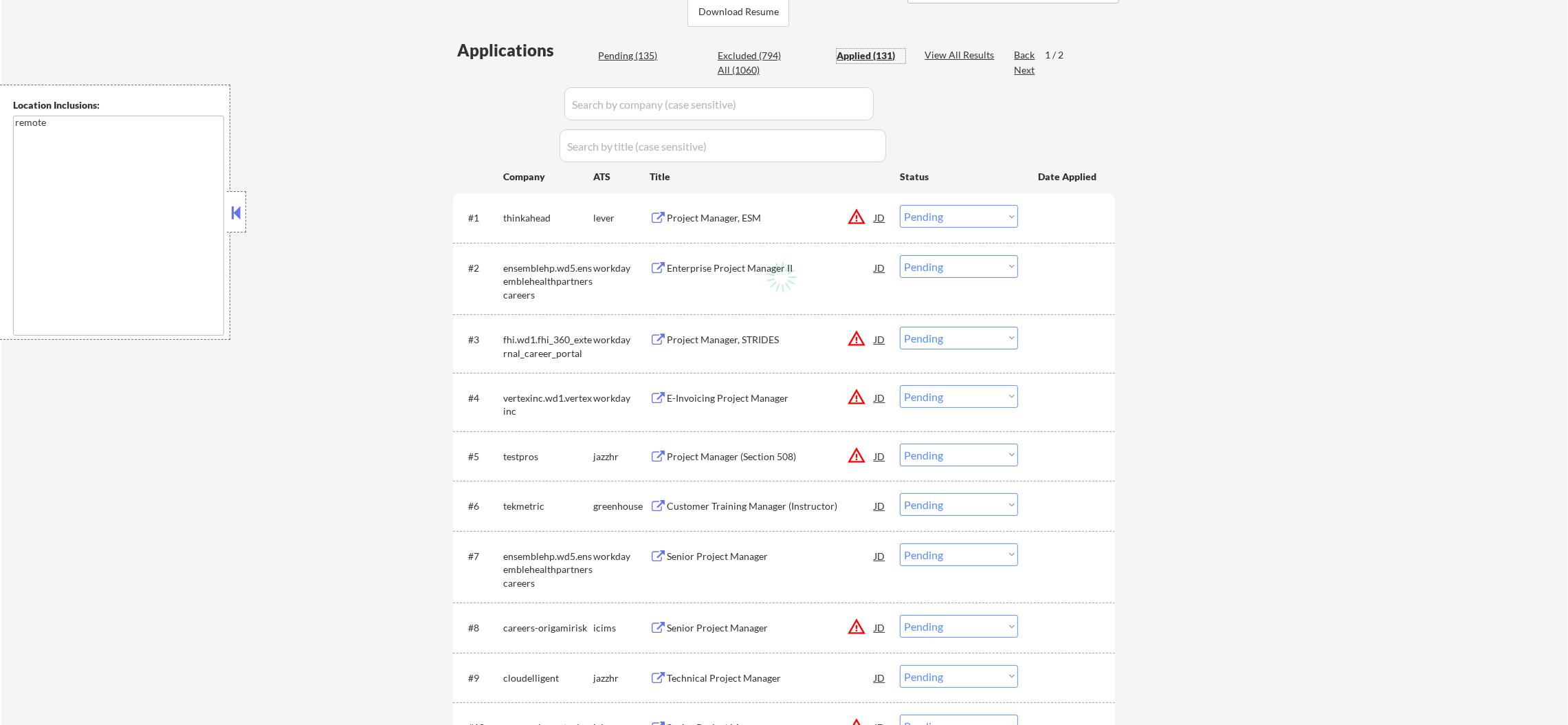
select select ""applied""
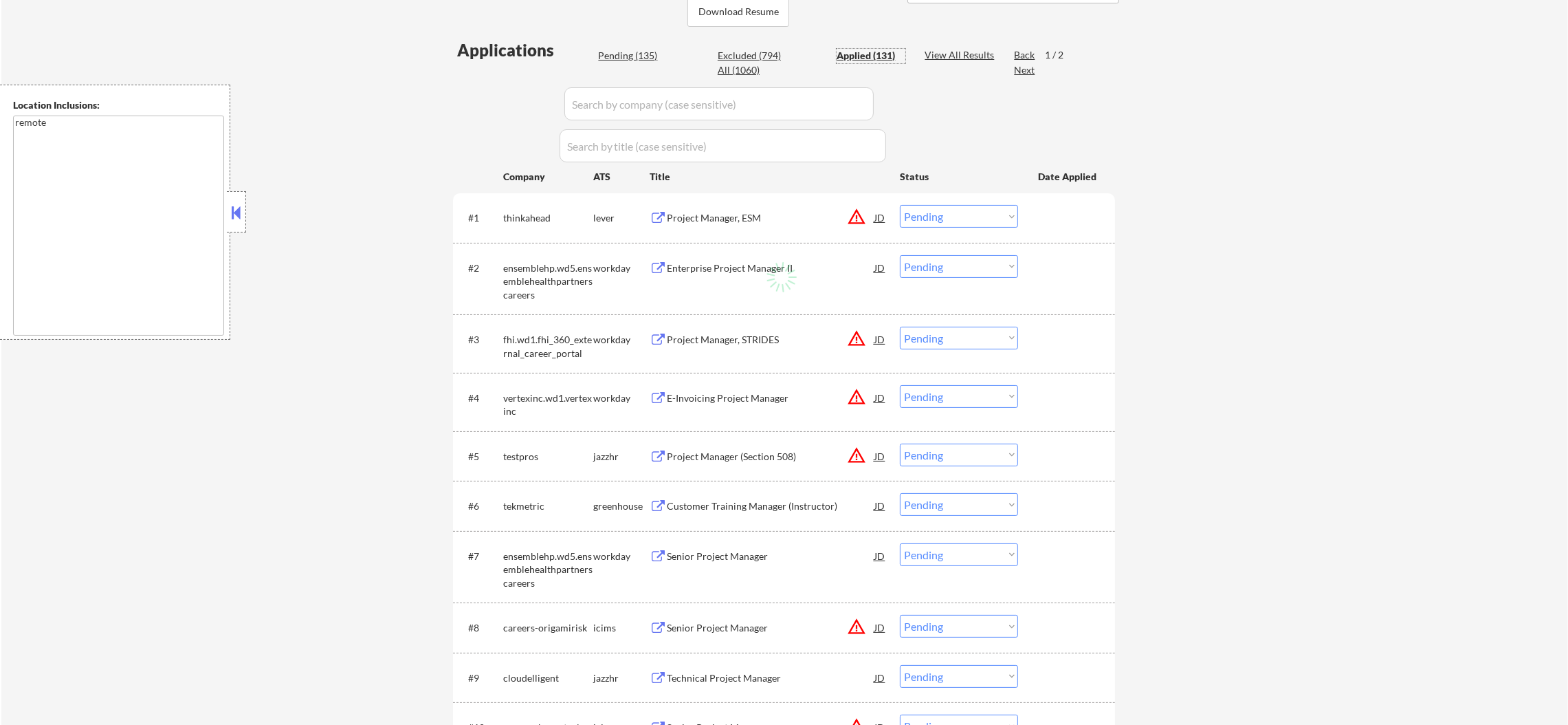
select select ""applied""
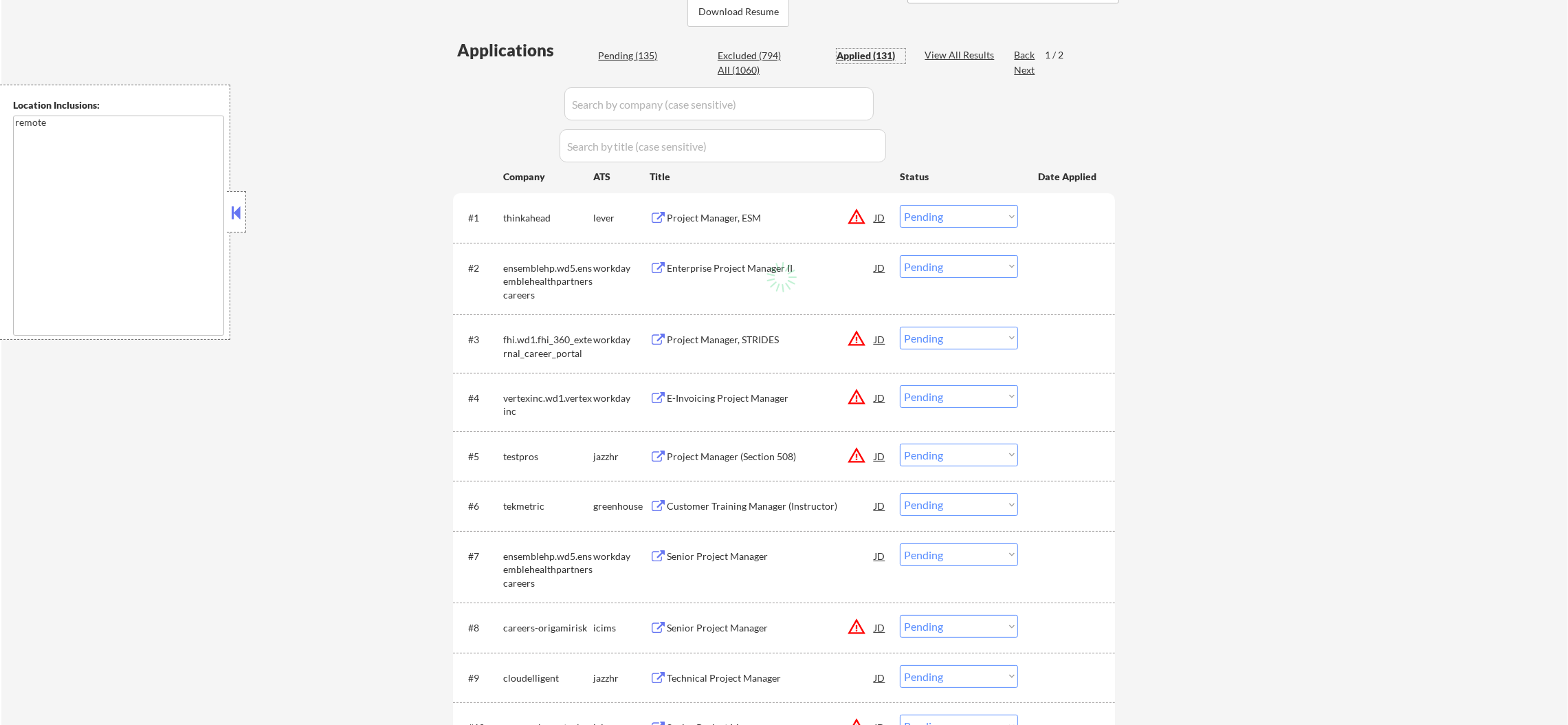
select select ""applied""
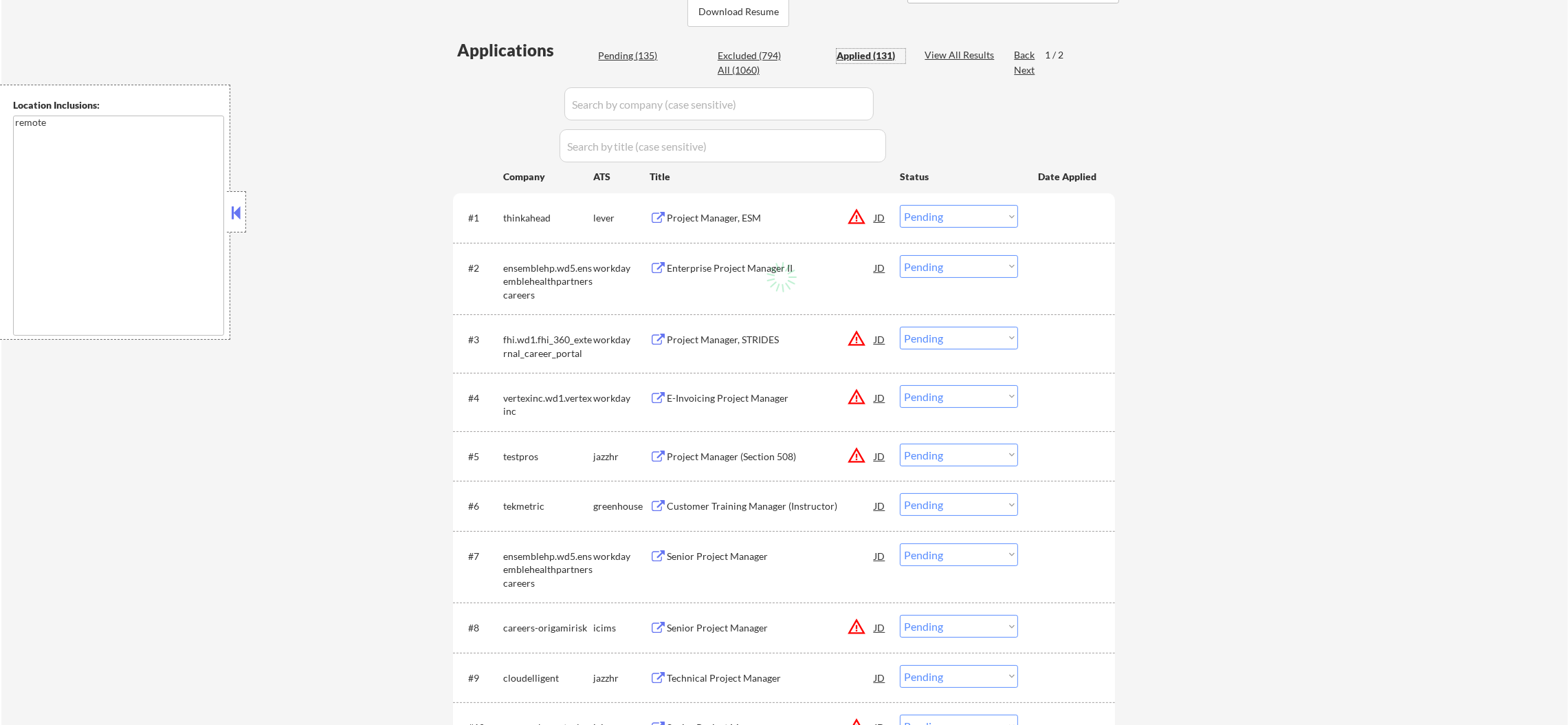
select select ""applied""
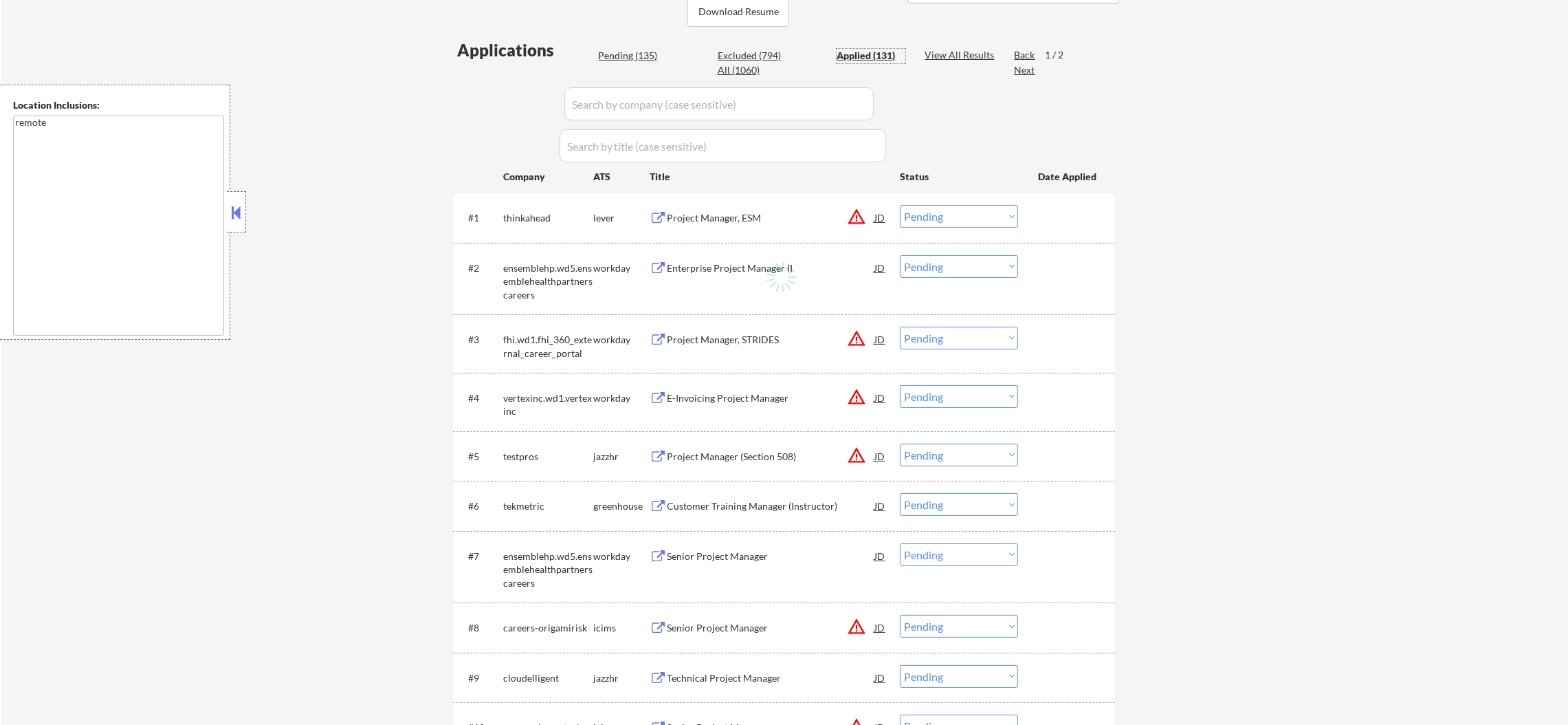
select select ""applied""
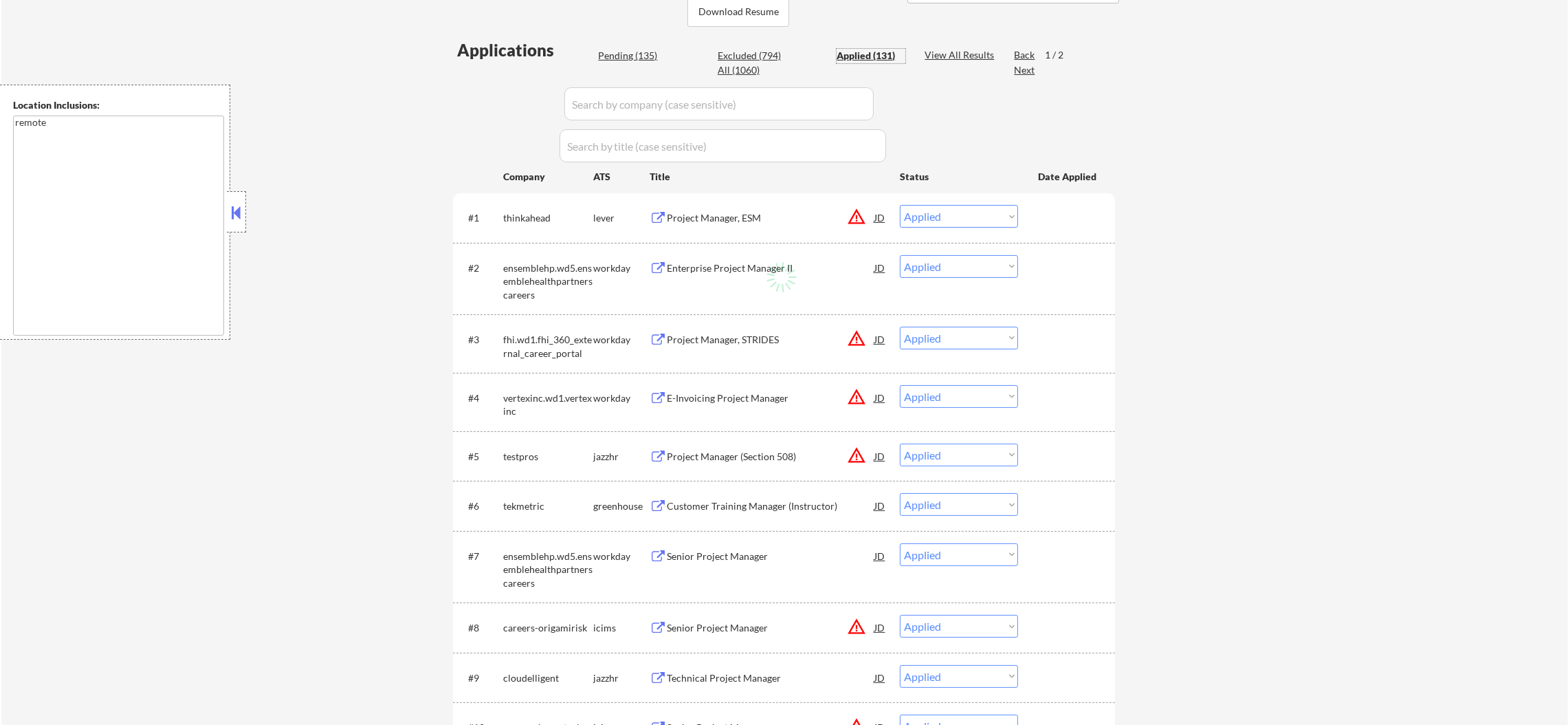
select select ""applied""
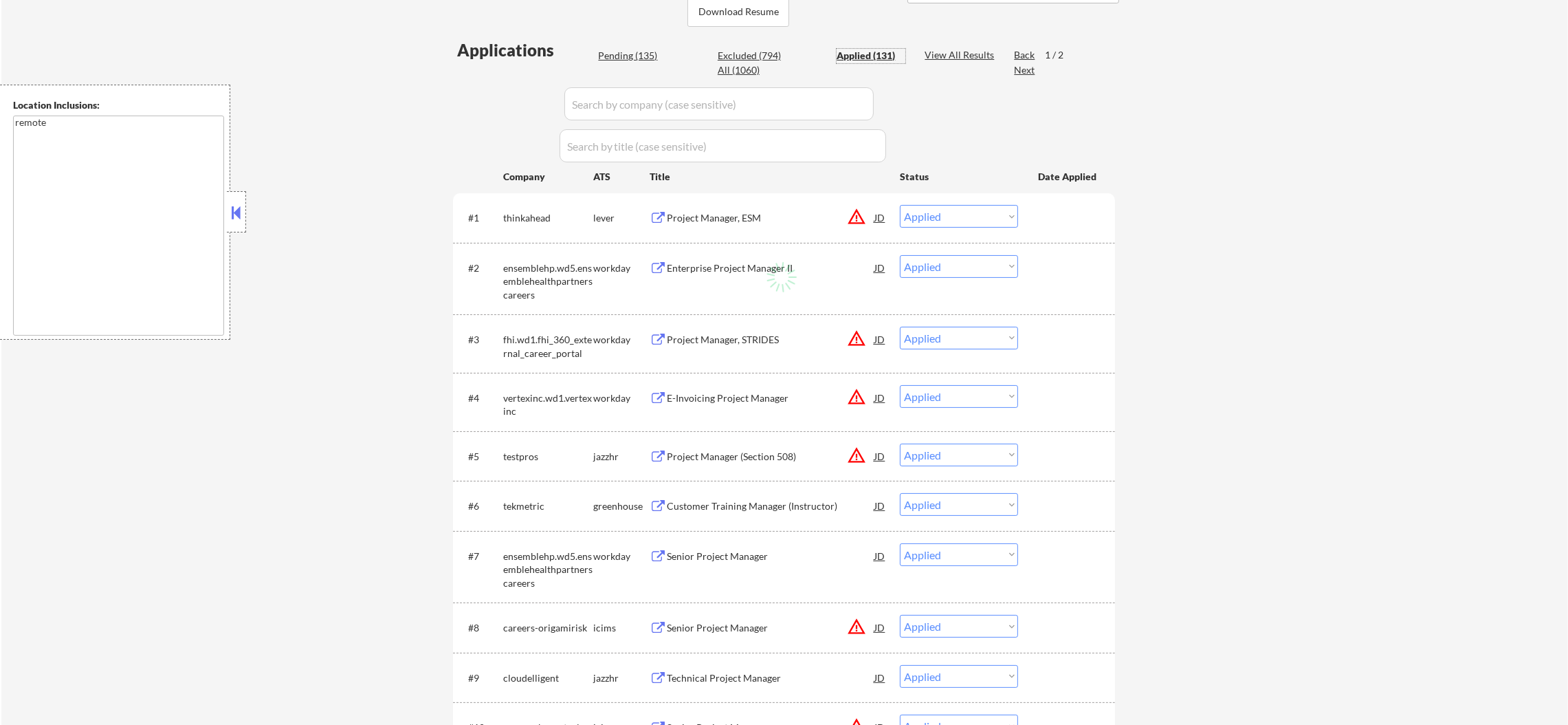
select select ""applied""
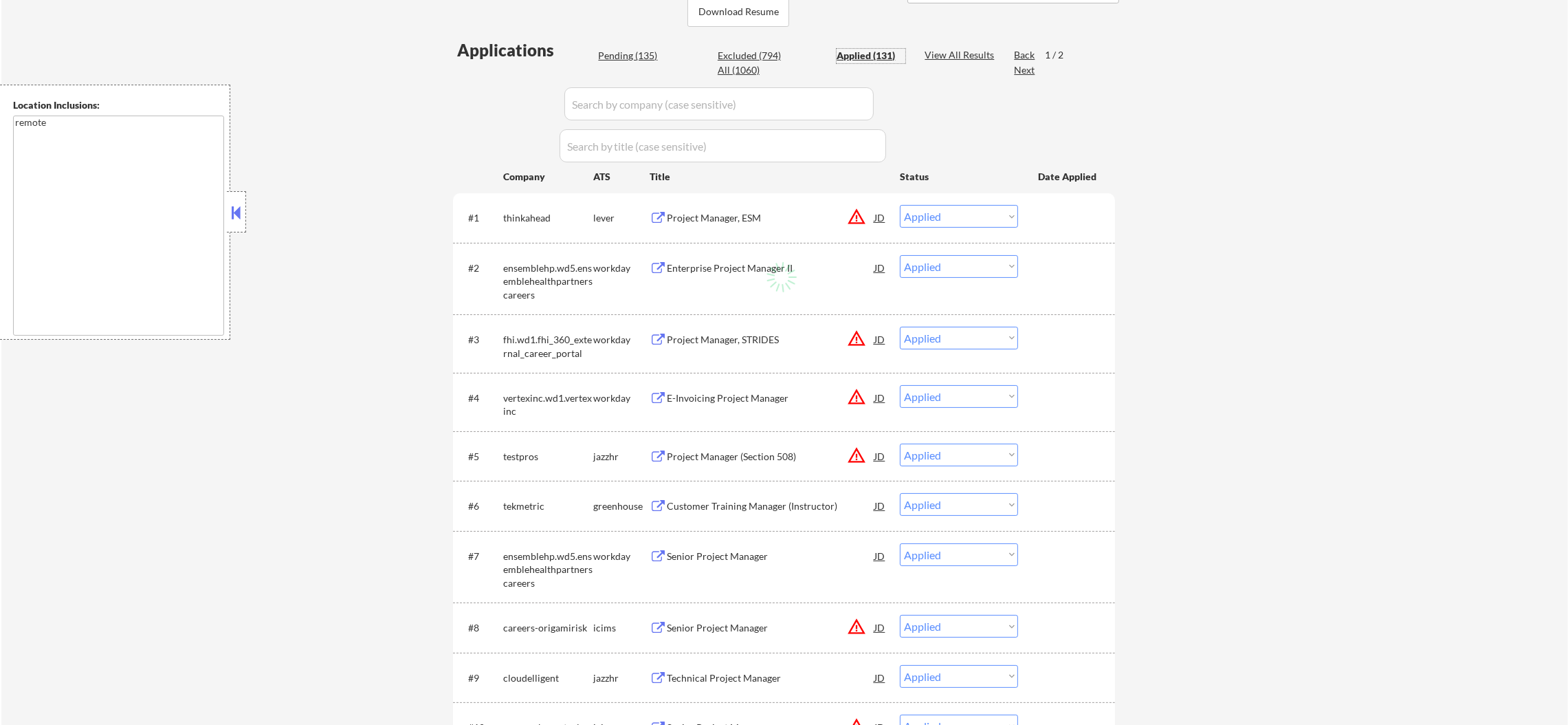
select select ""applied""
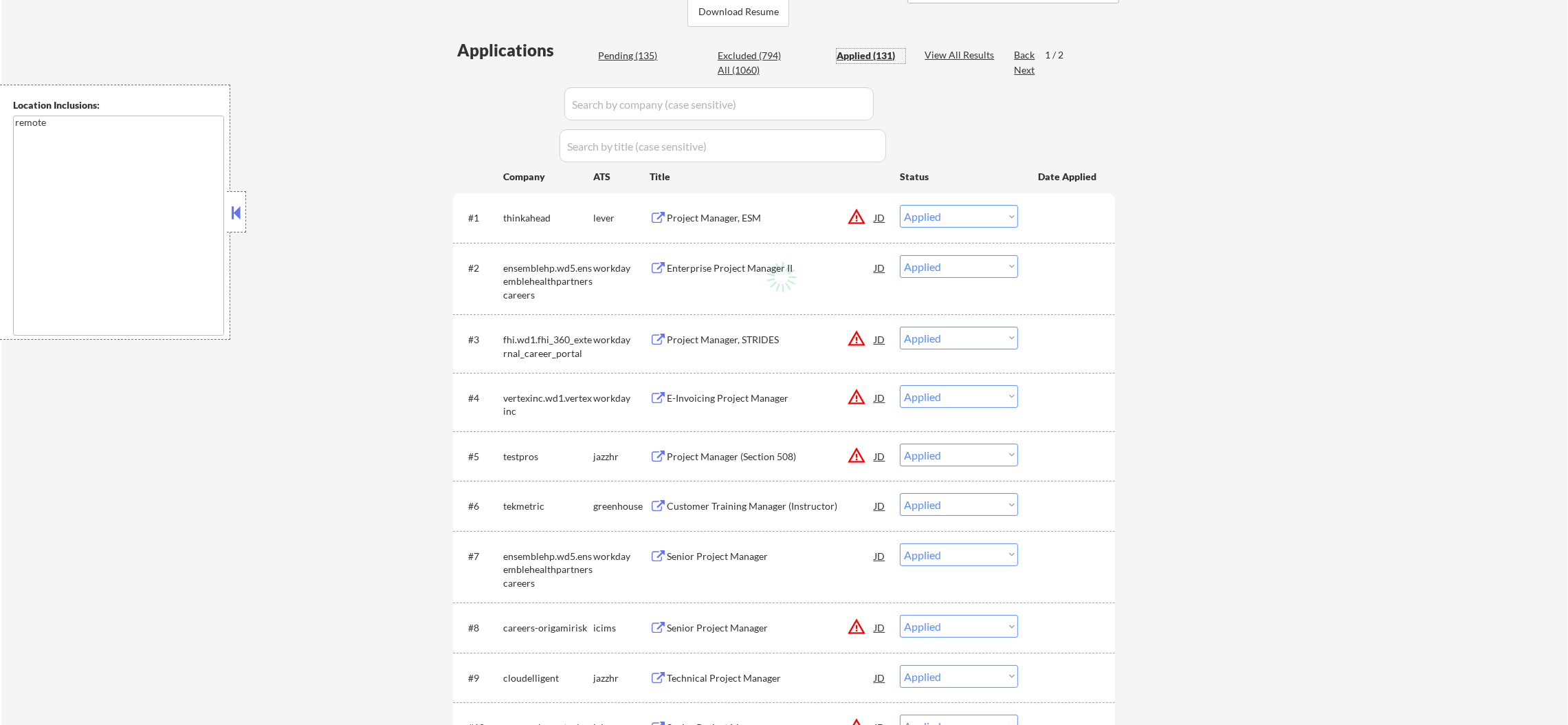
select select ""applied""
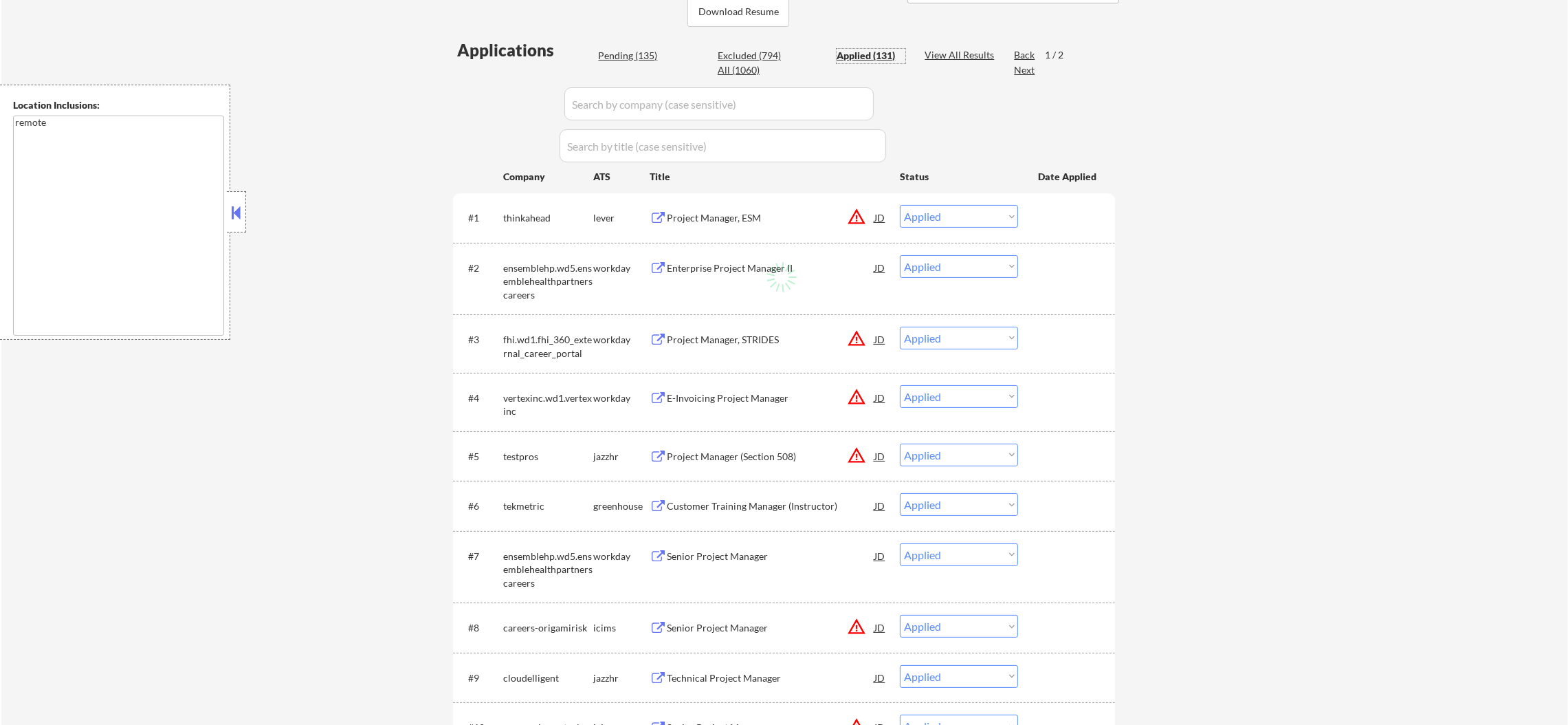
select select ""applied""
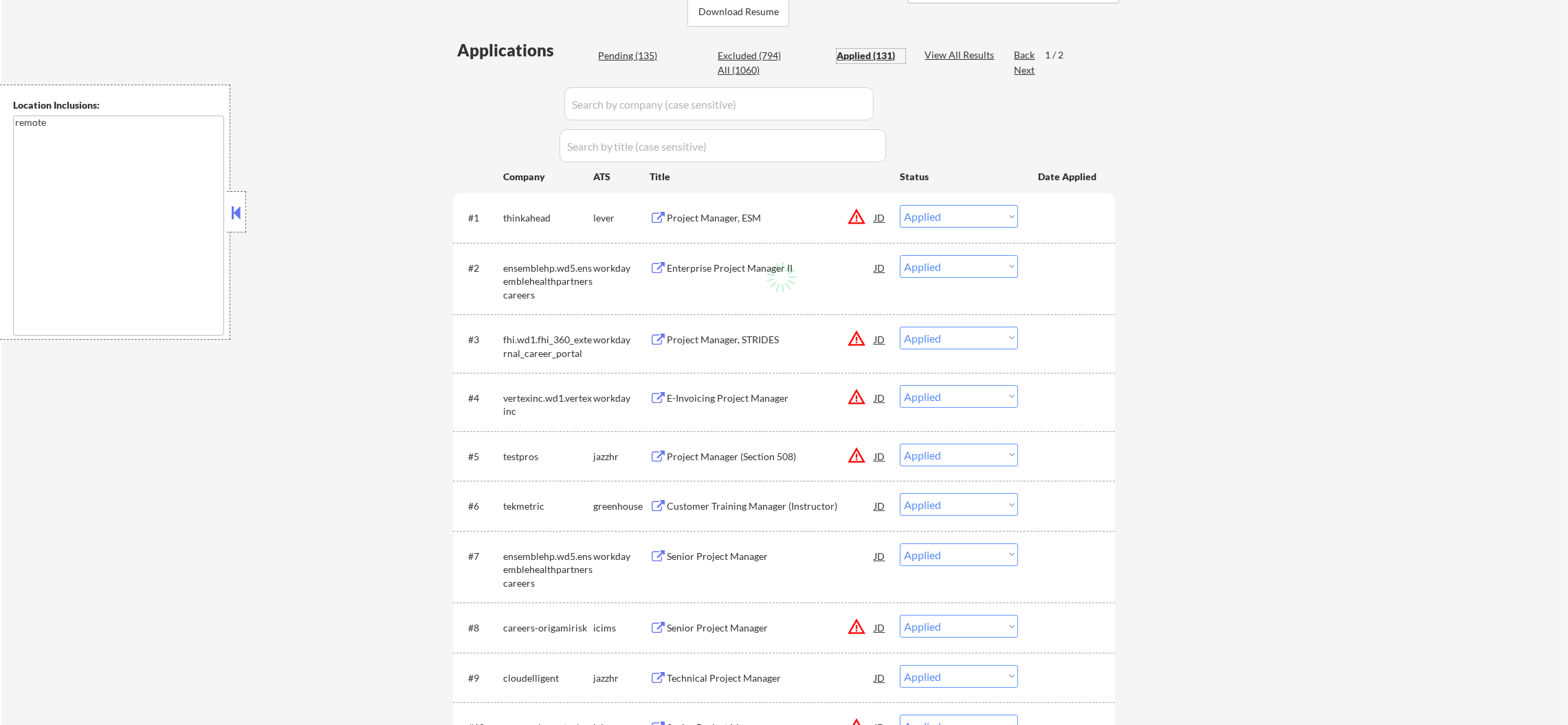
select select ""applied""
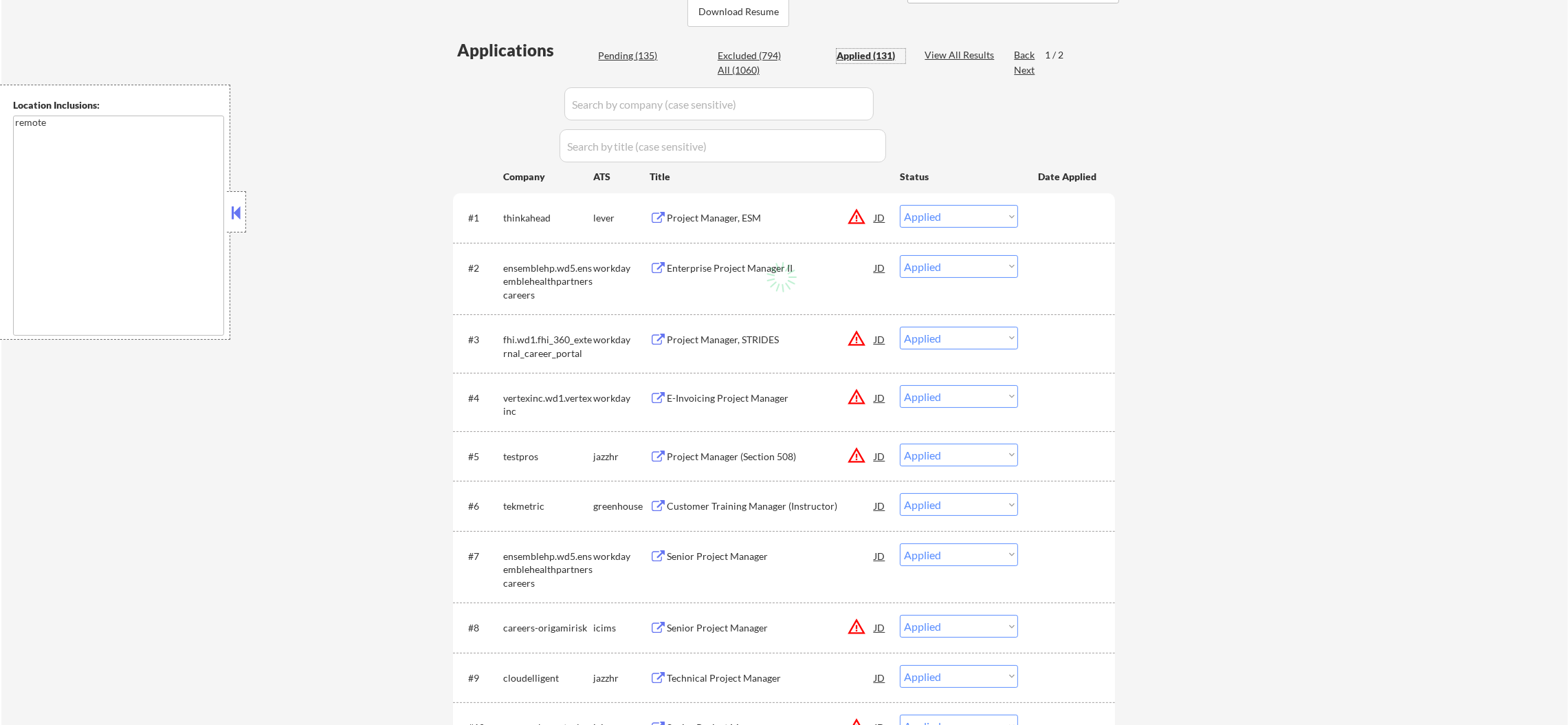
select select ""applied""
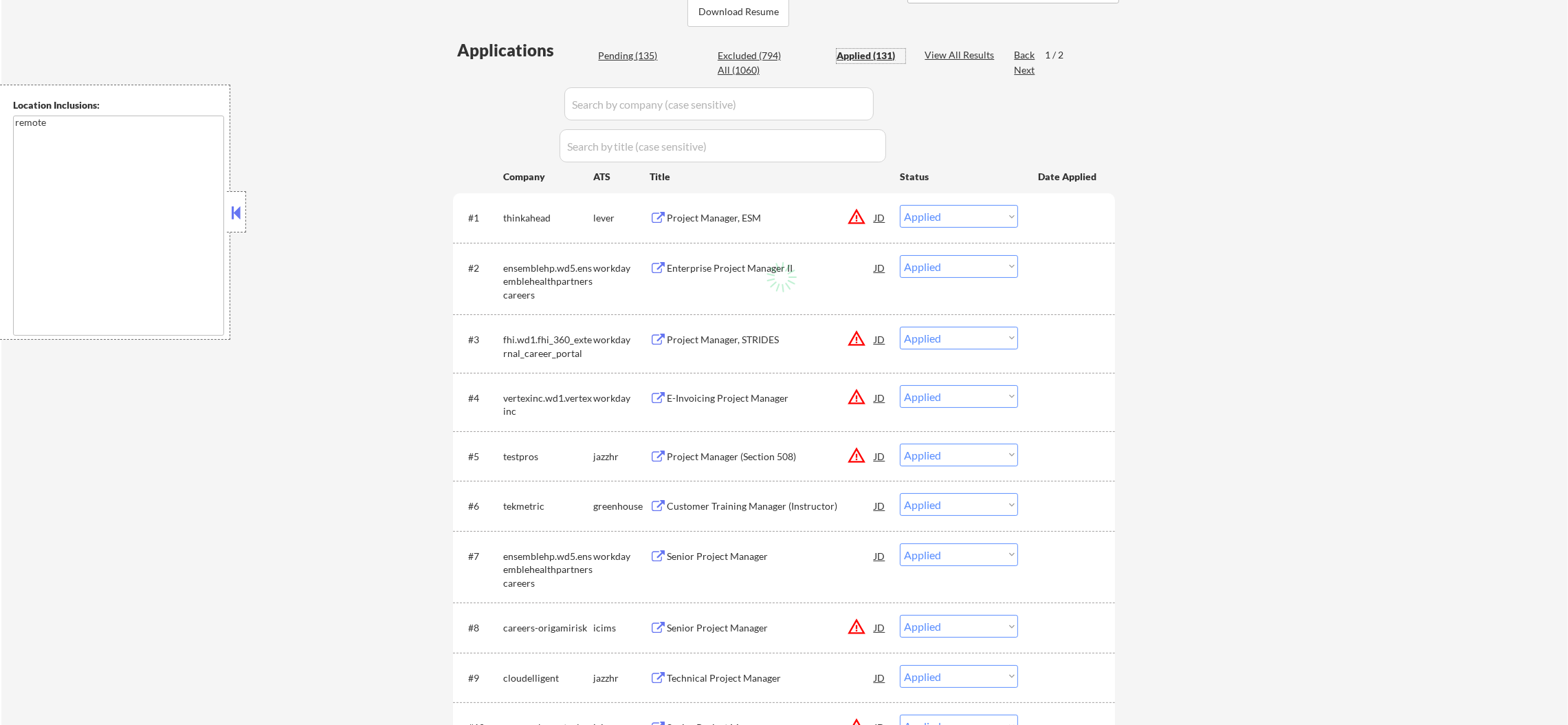
select select ""applied""
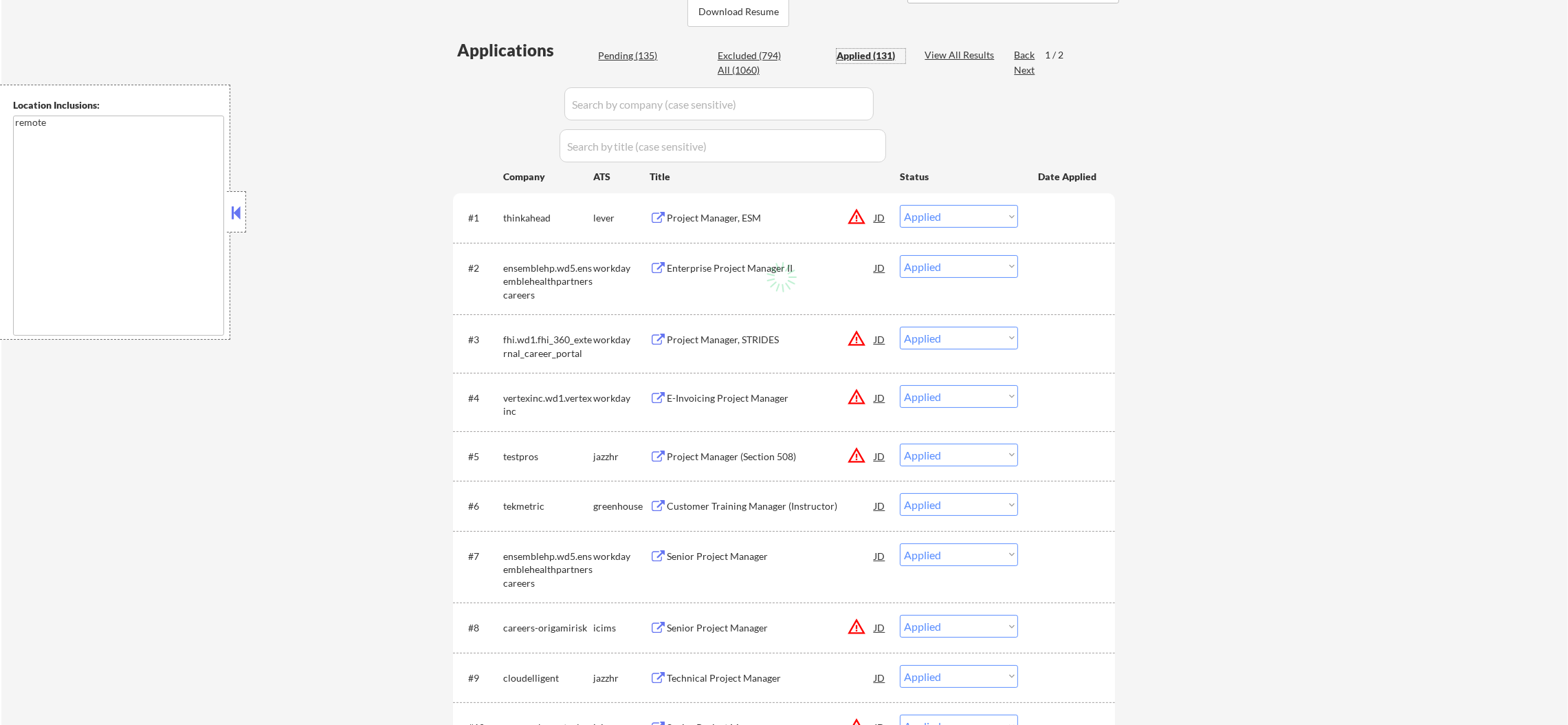
select select ""applied""
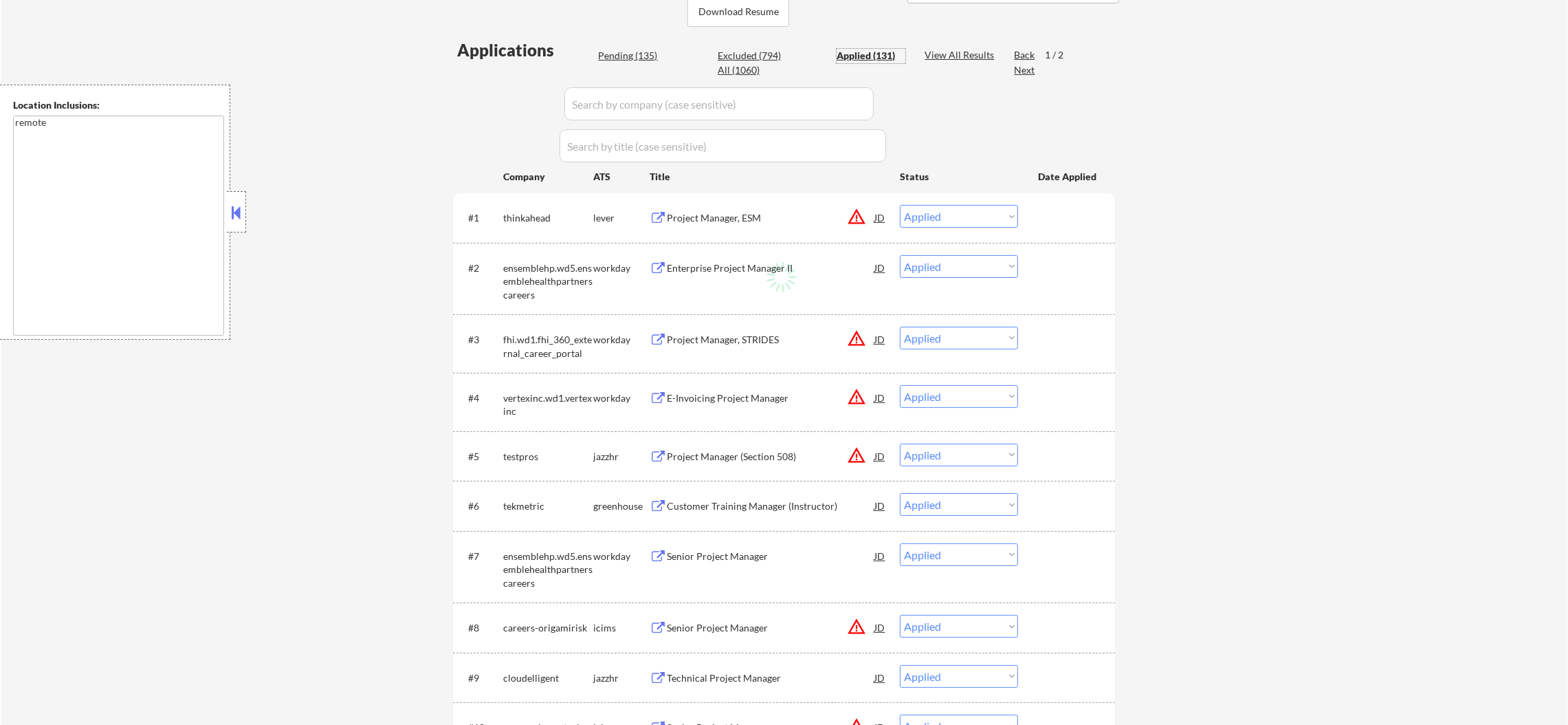
select select ""applied""
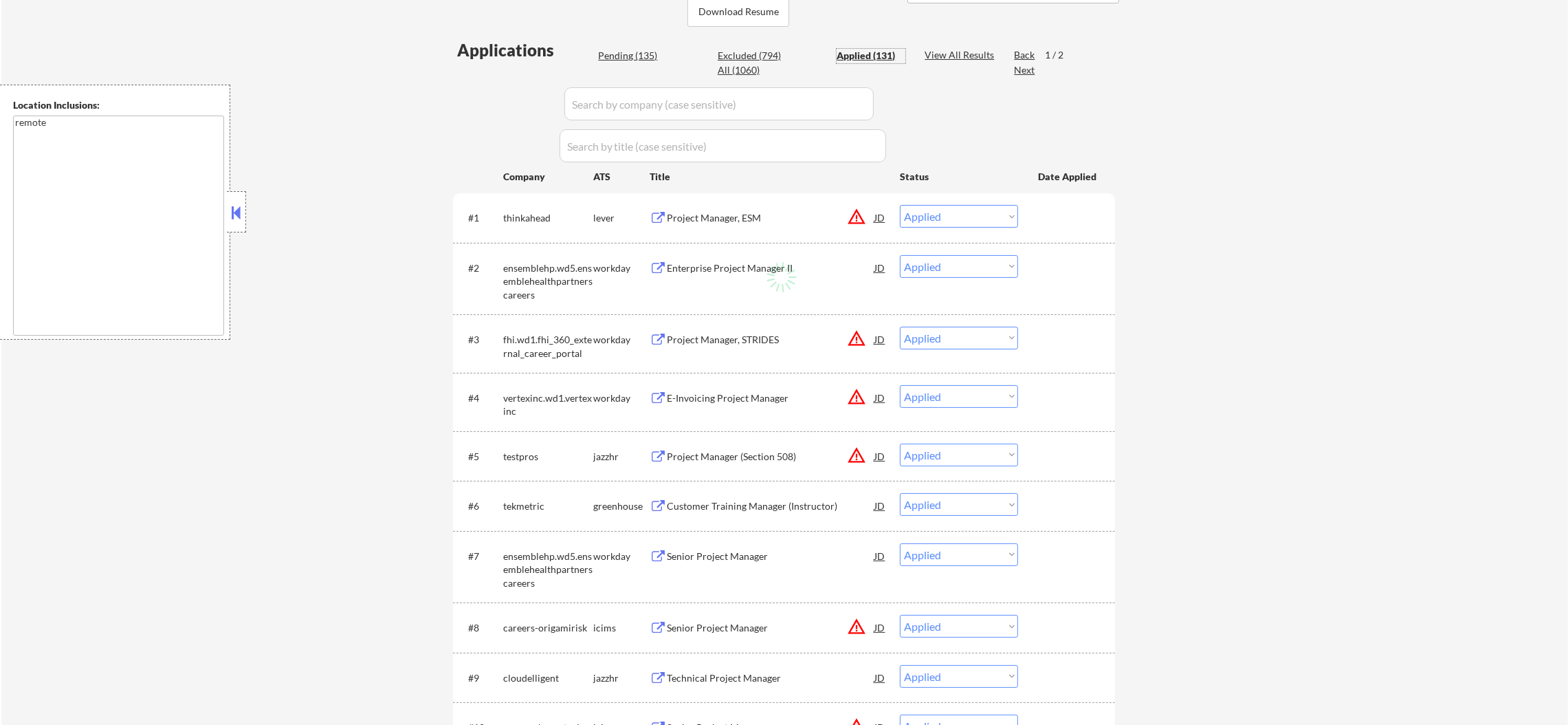
select select ""applied""
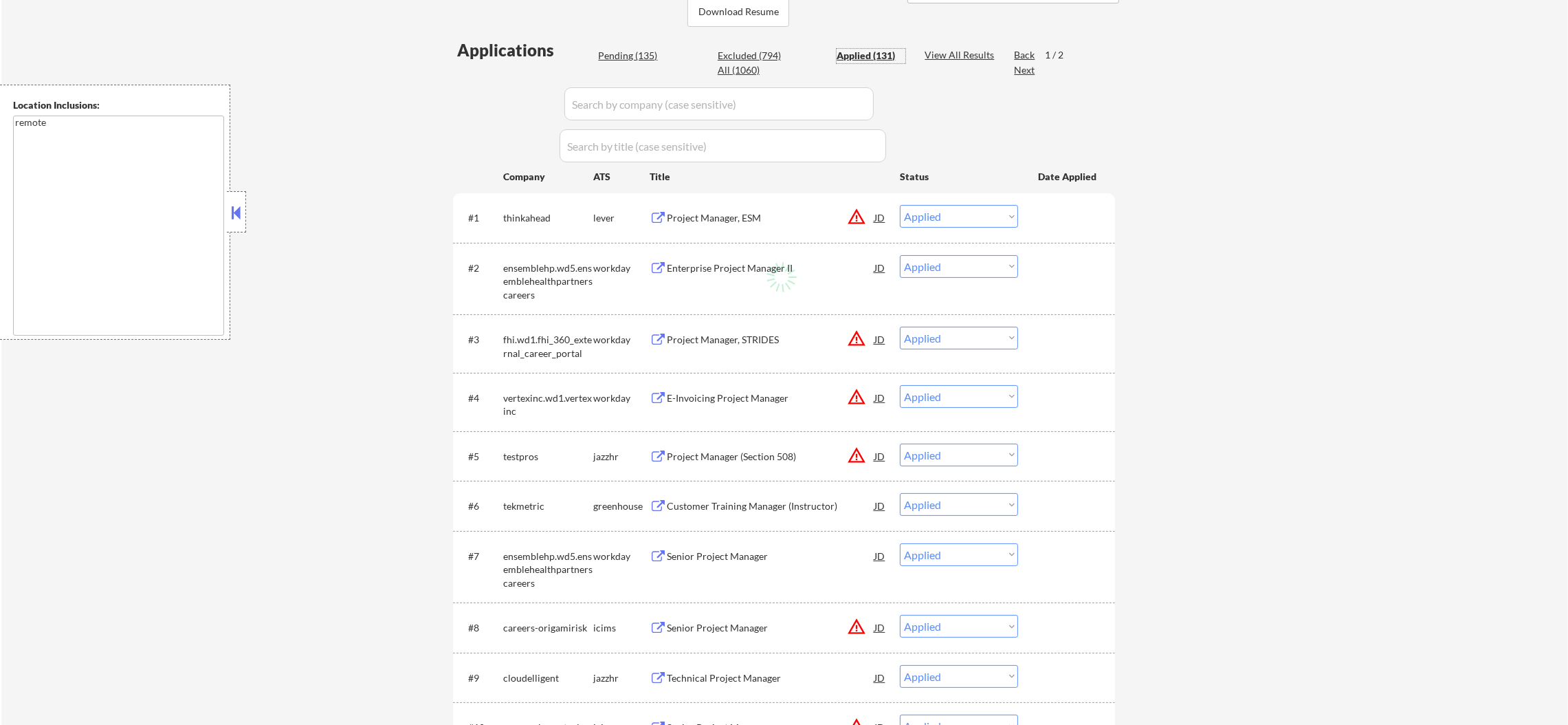
select select ""applied""
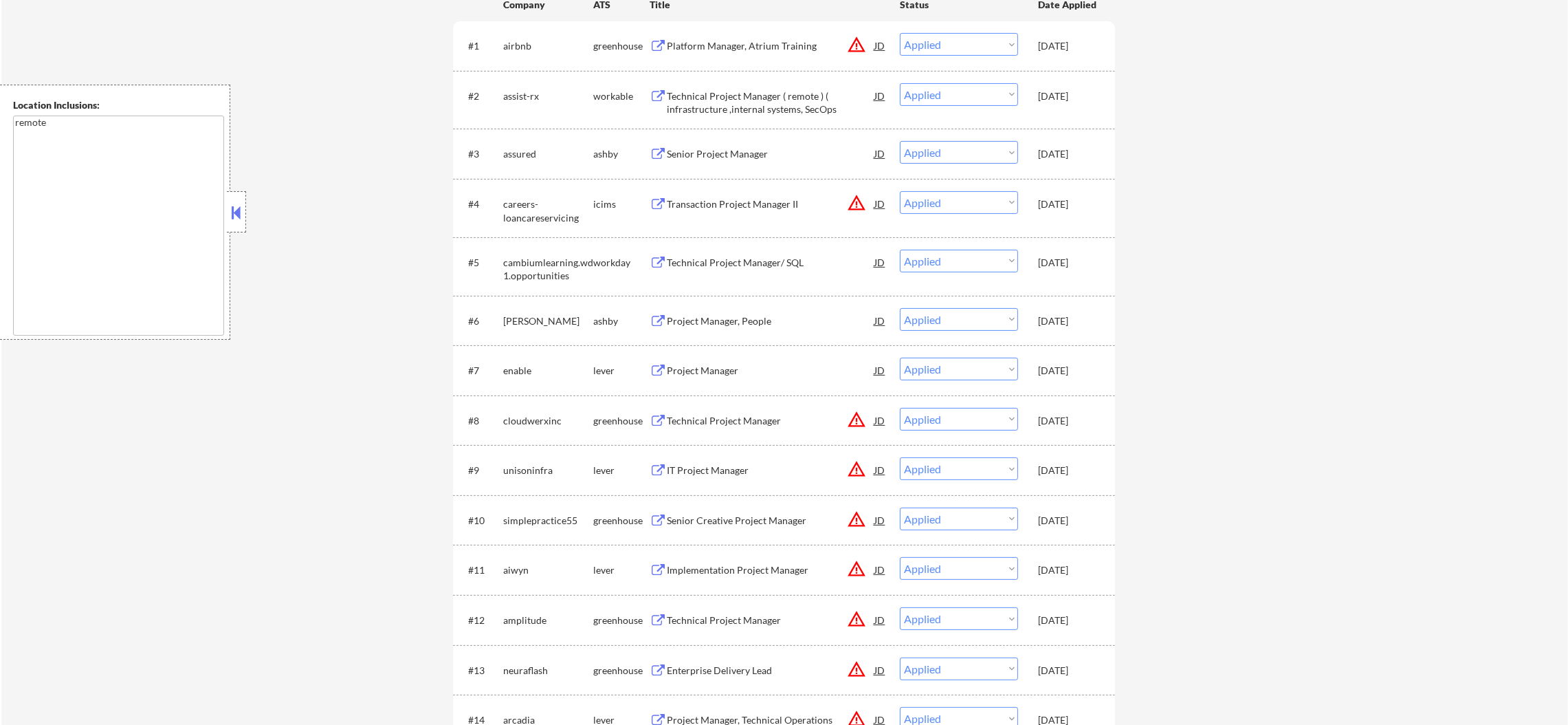
scroll to position [443, 0]
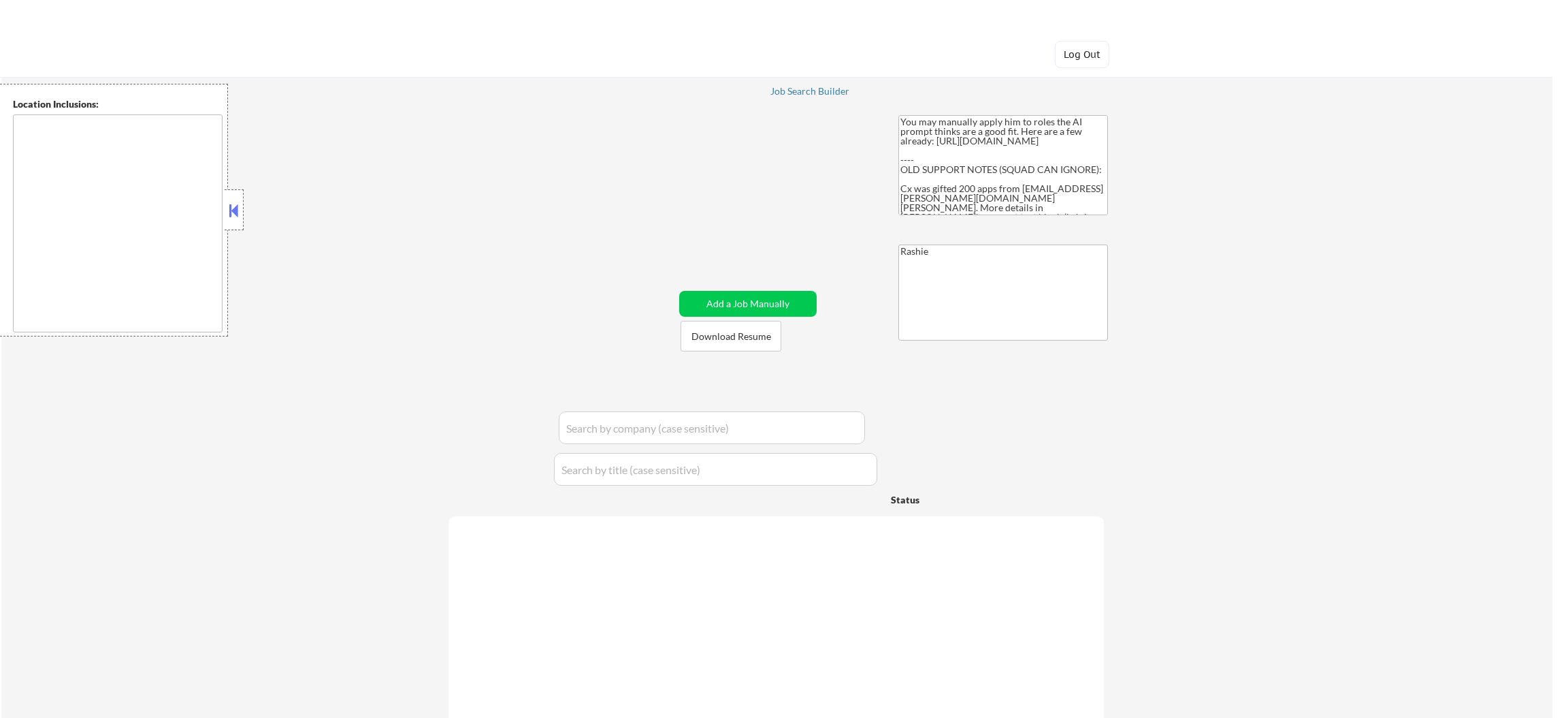
type textarea "[GEOGRAPHIC_DATA], [GEOGRAPHIC_DATA], [GEOGRAPHIC_DATA] [GEOGRAPHIC_DATA], [GEO…"
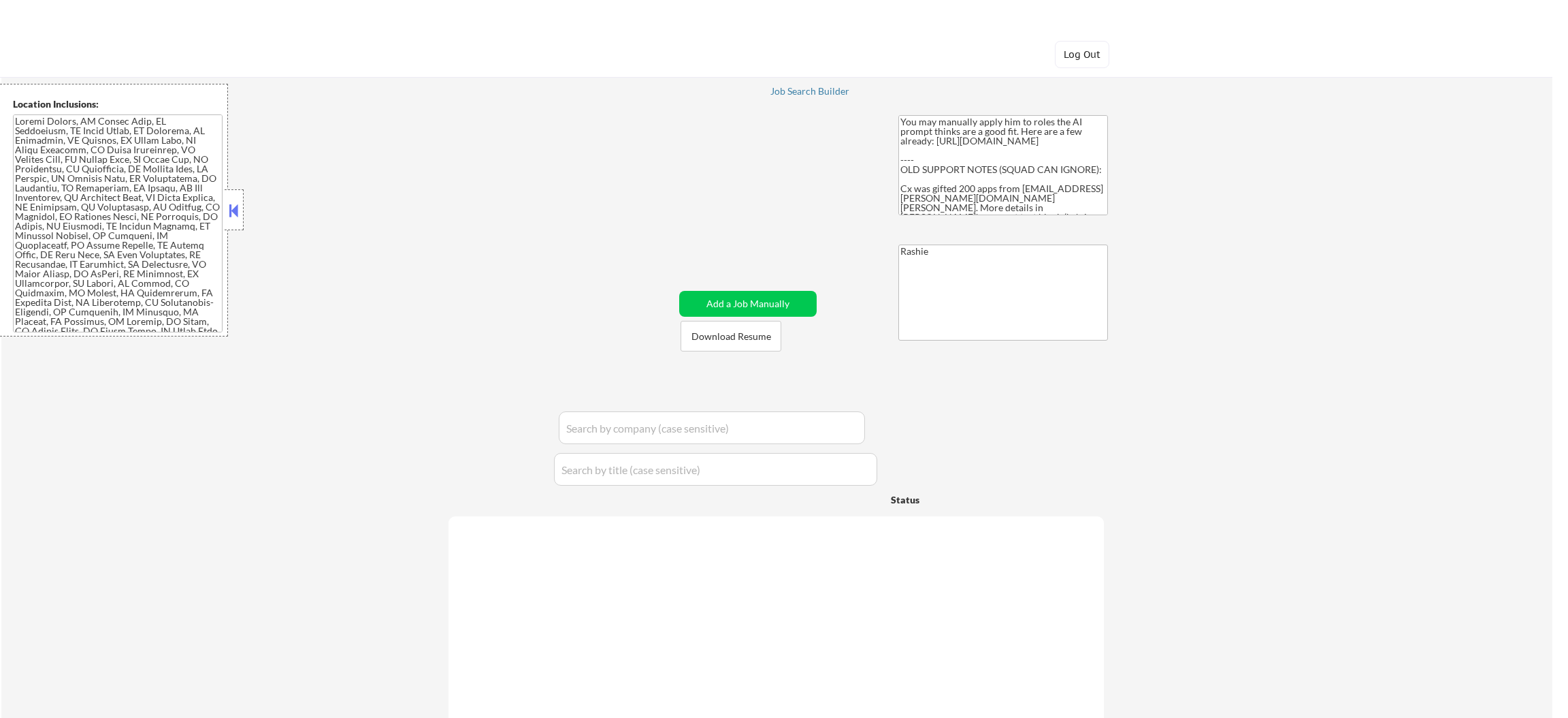
select select ""pending""
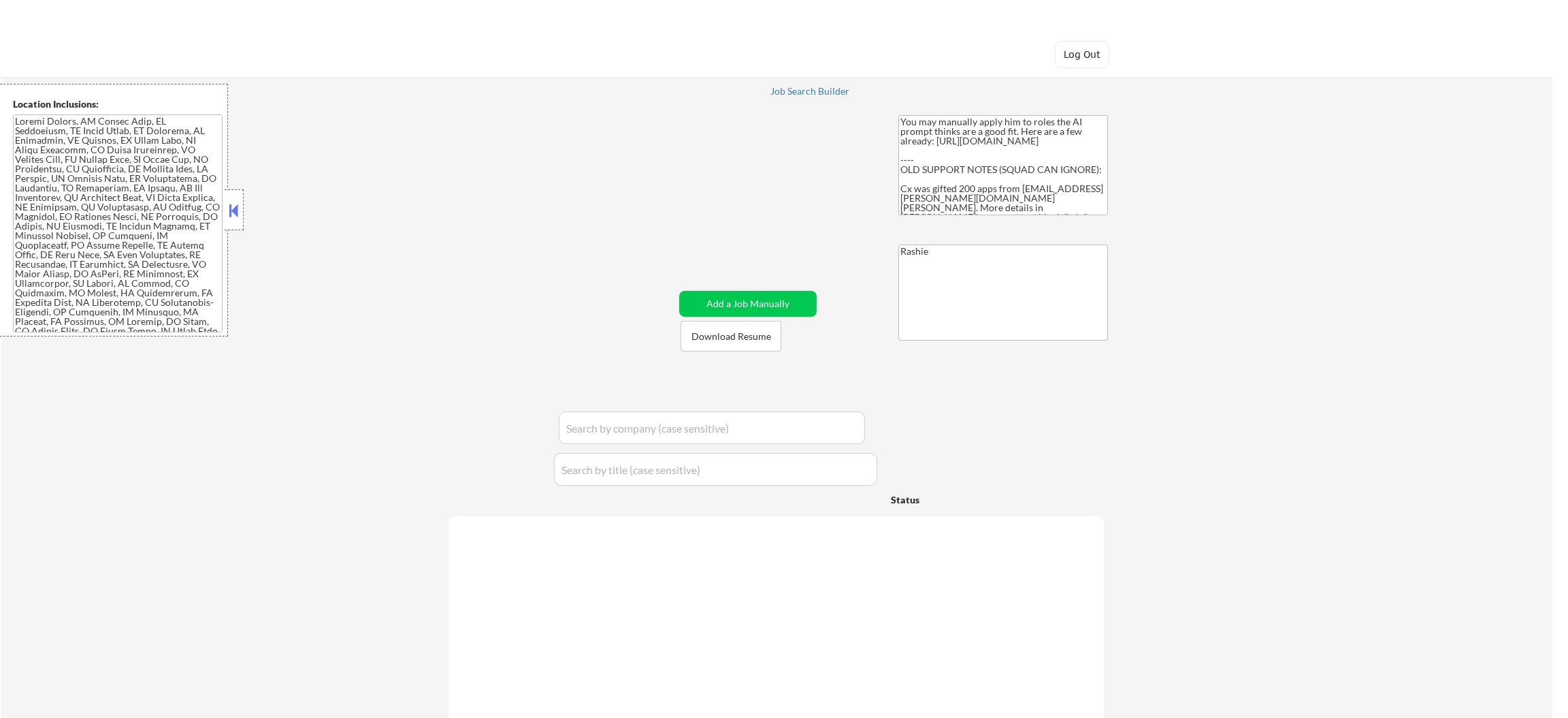
select select ""pending""
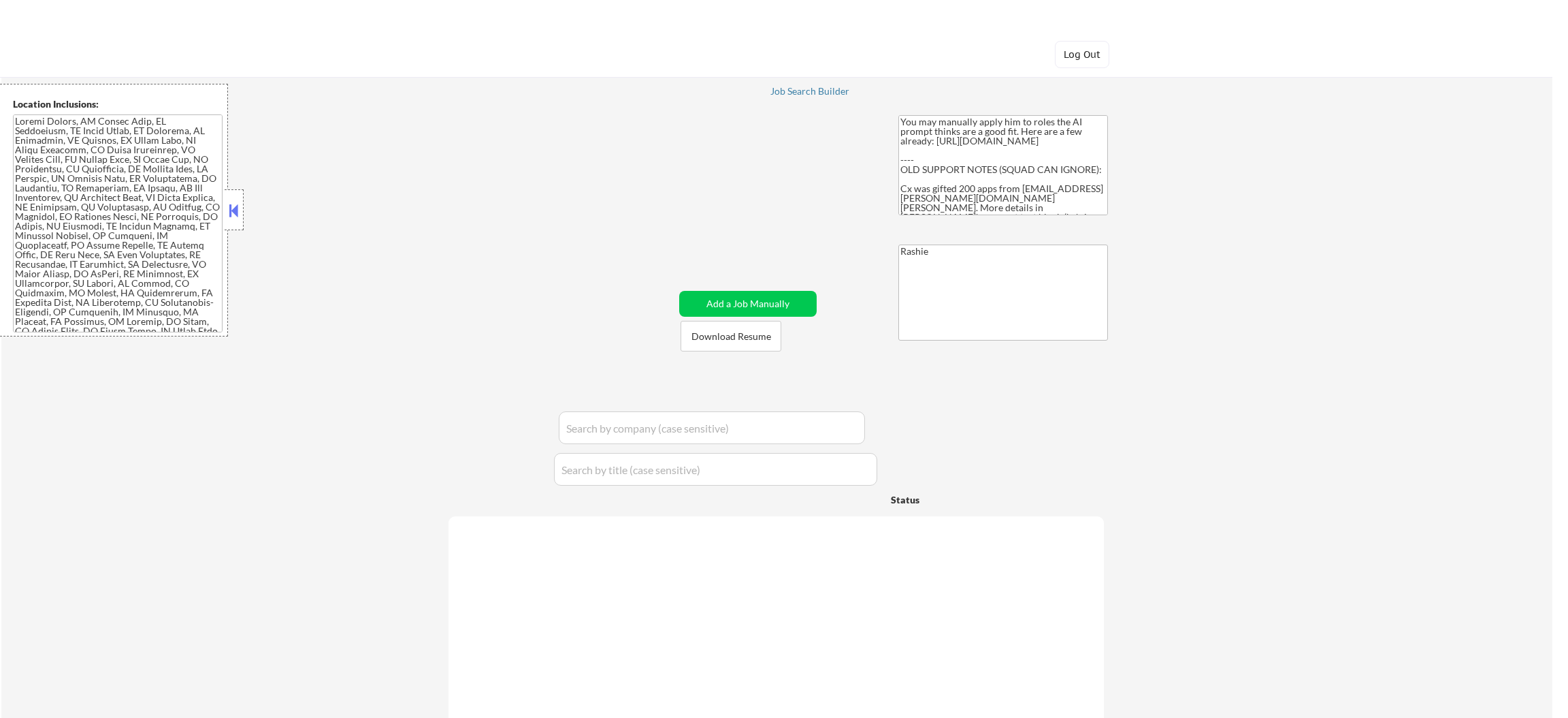
select select ""pending""
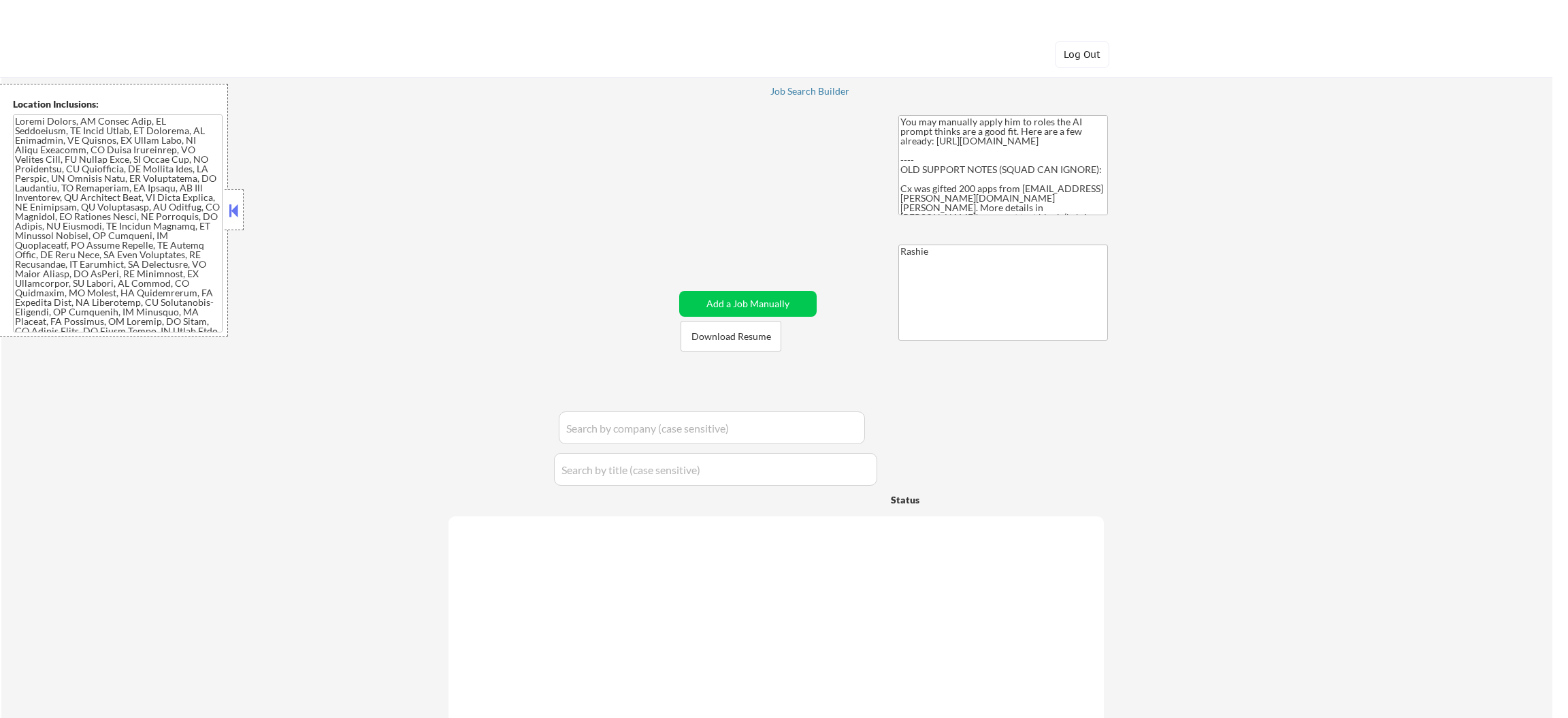
select select ""pending""
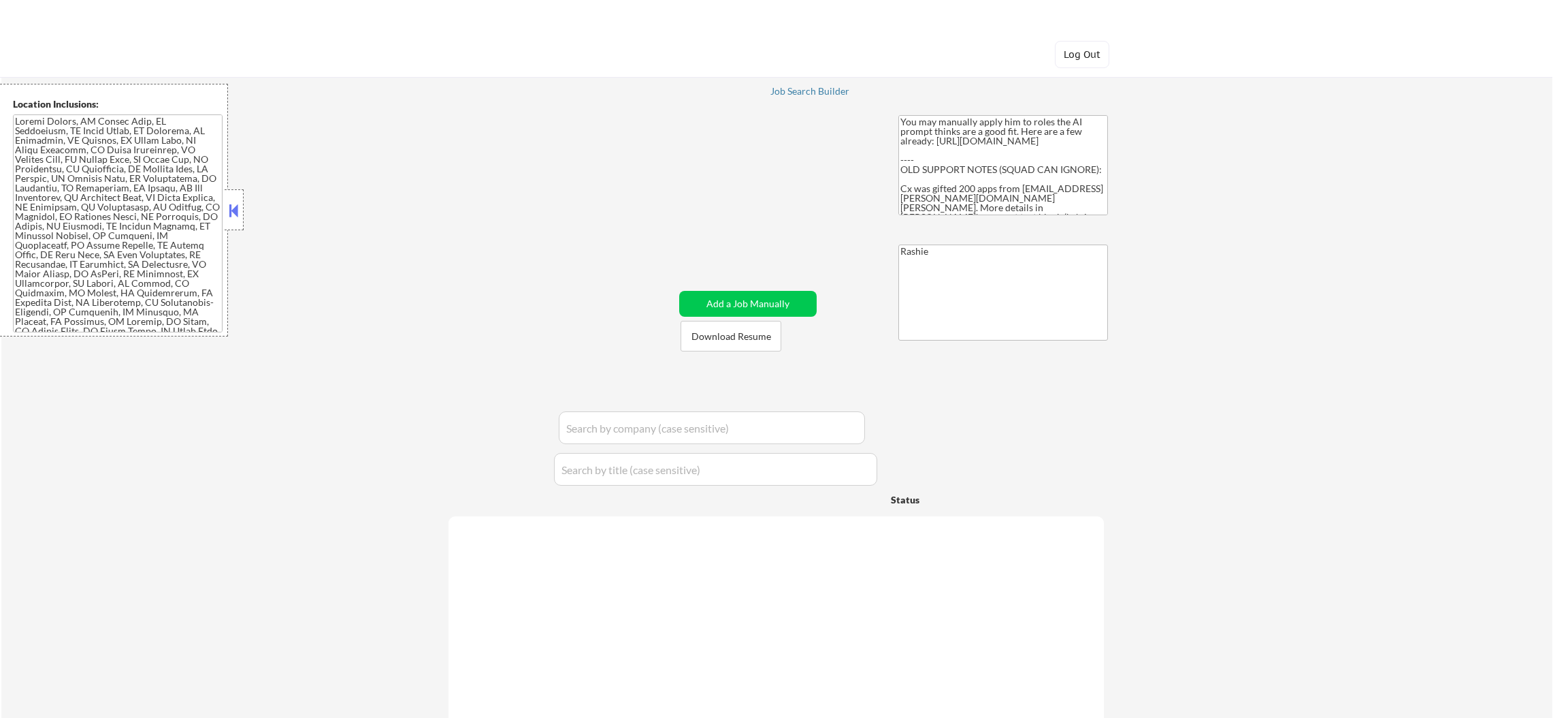
select select ""pending""
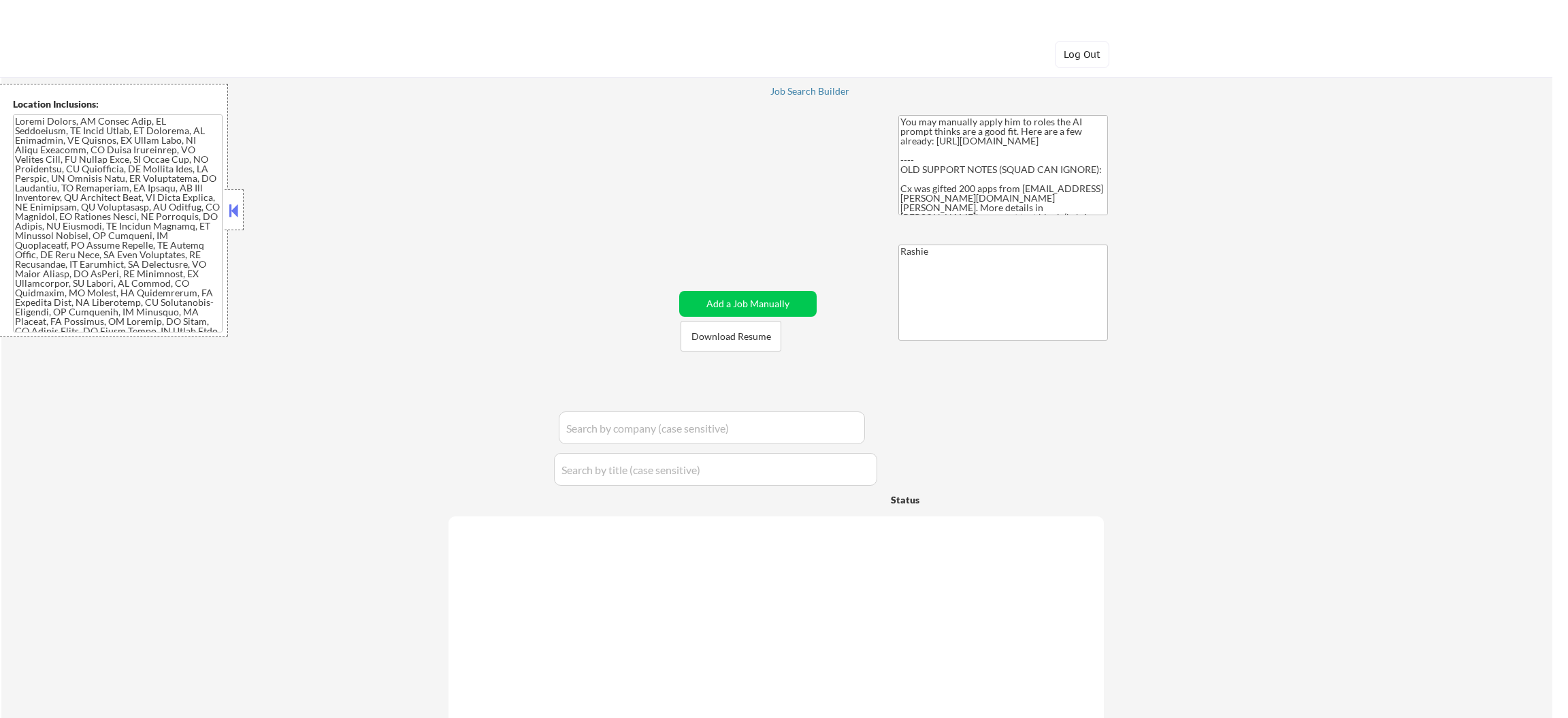
select select ""pending""
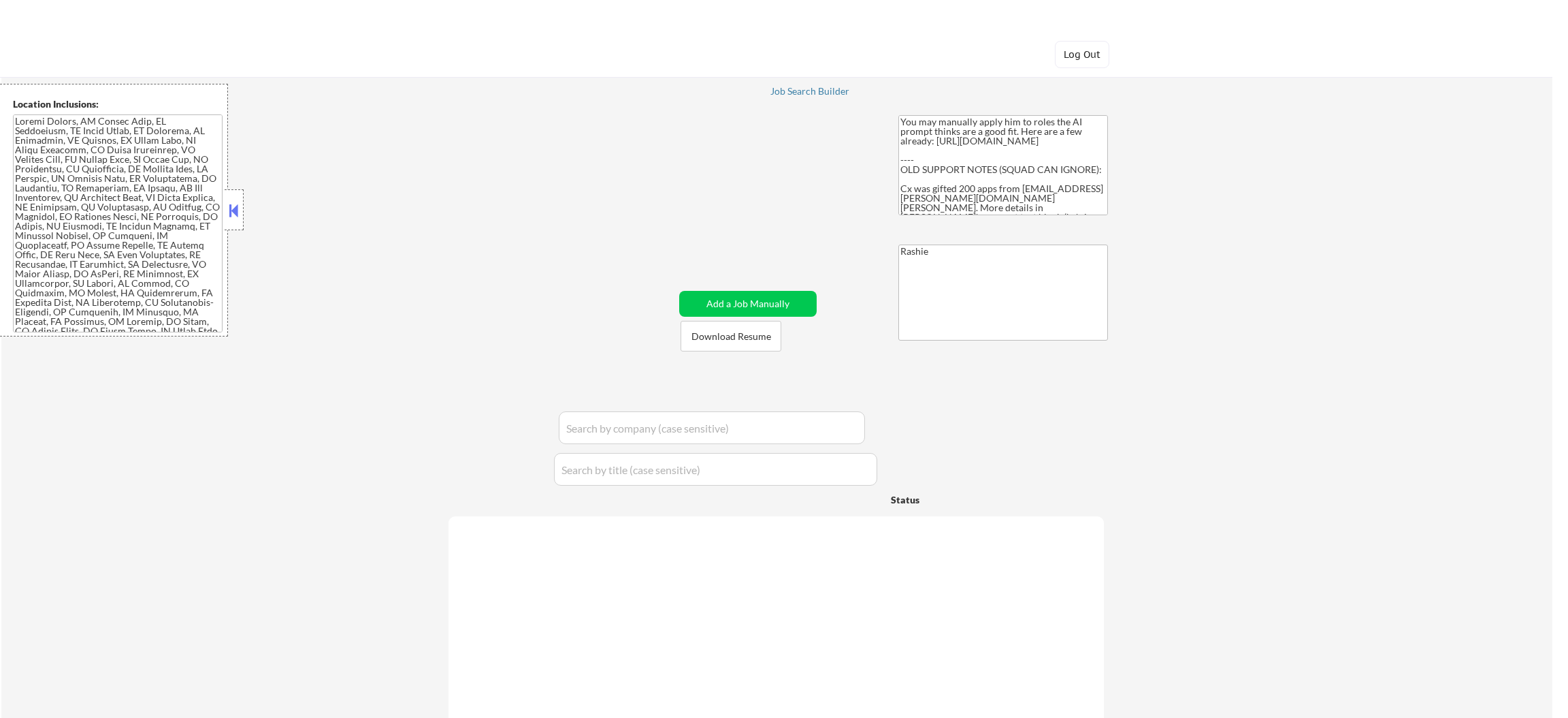
select select ""pending""
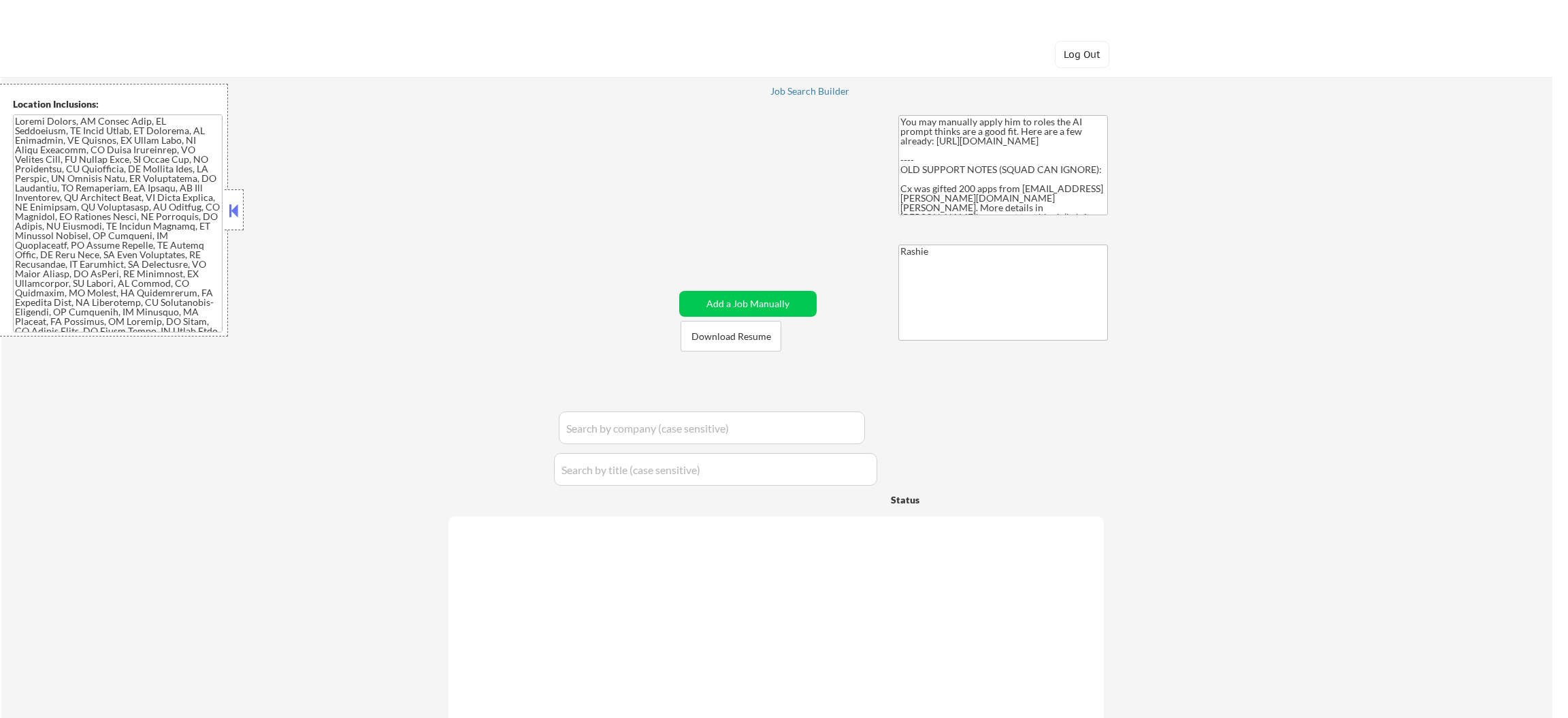
select select ""pending""
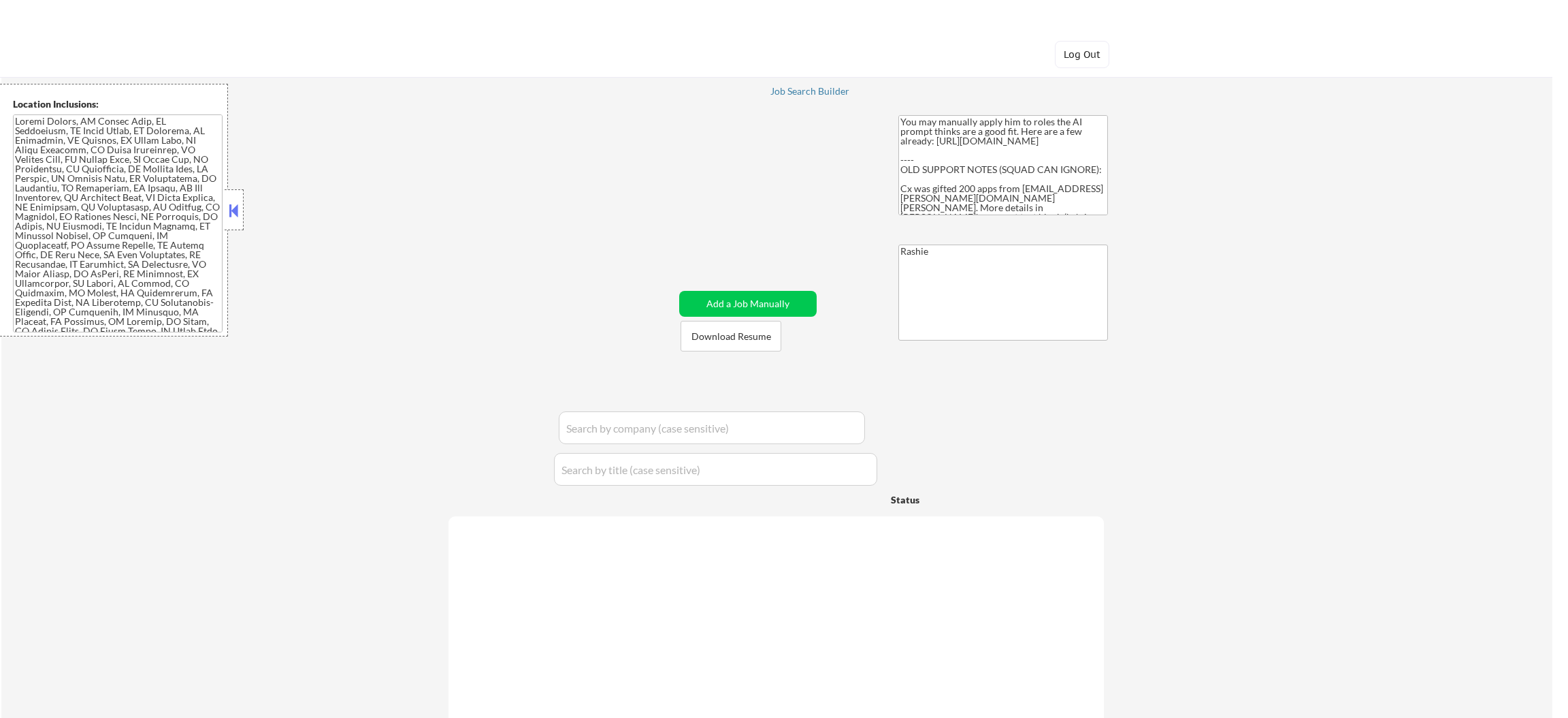
select select ""pending""
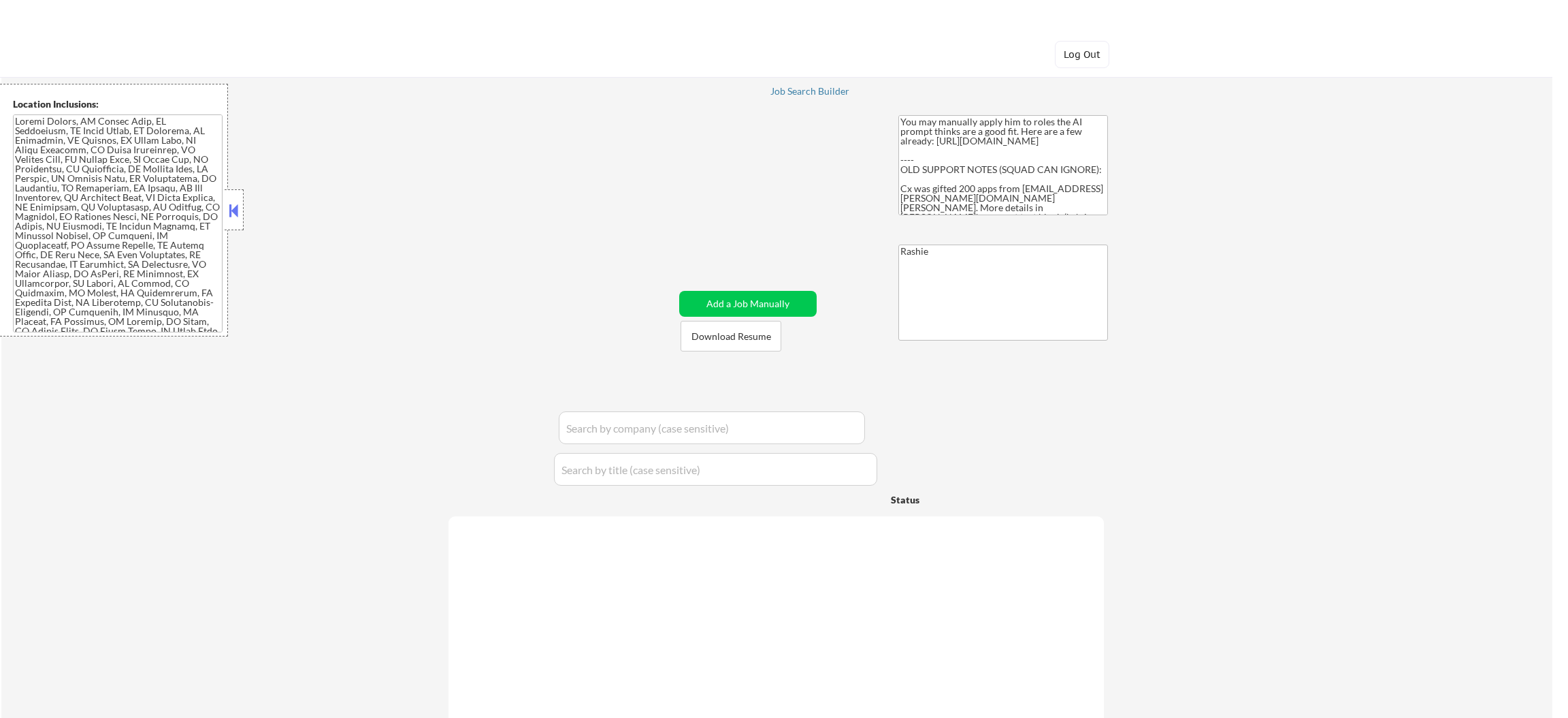
select select ""pending""
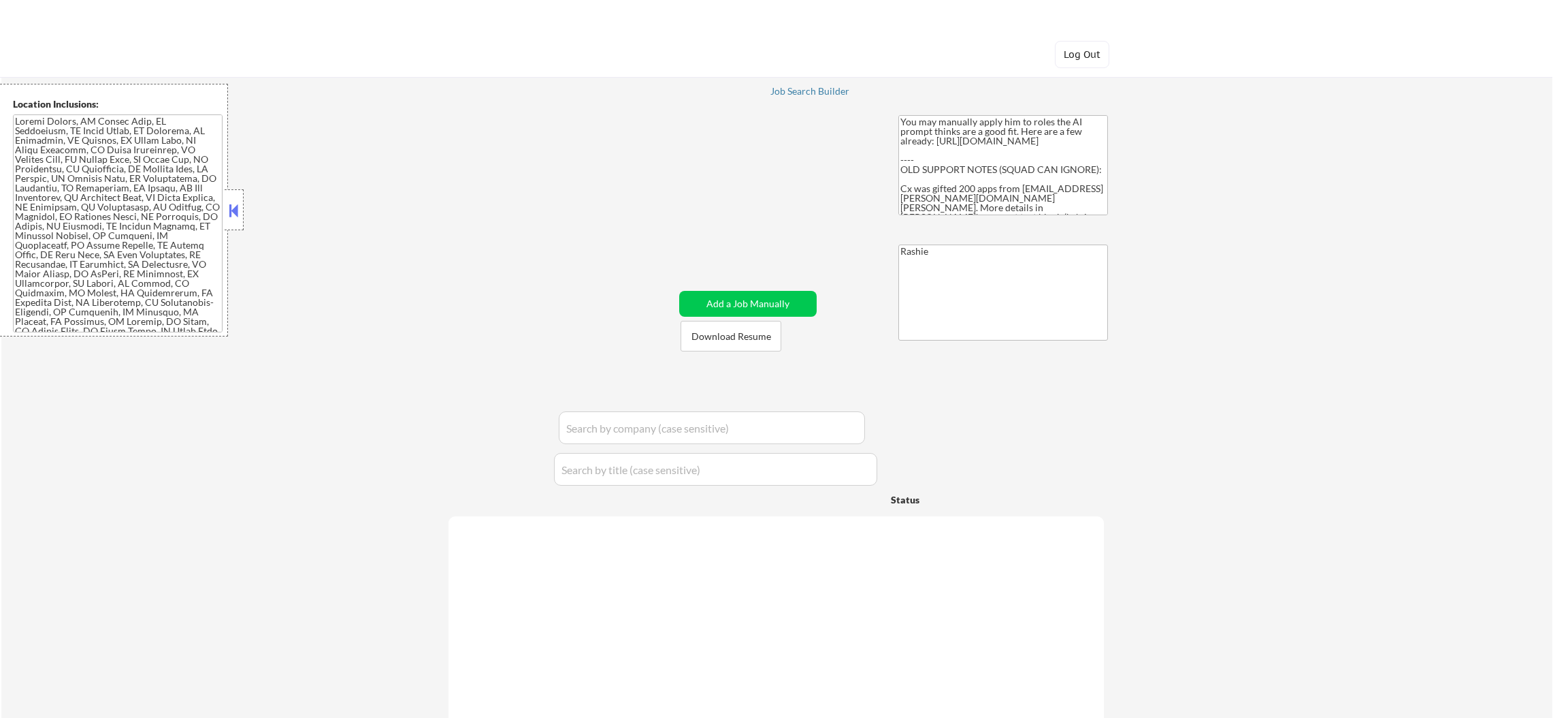
select select ""pending""
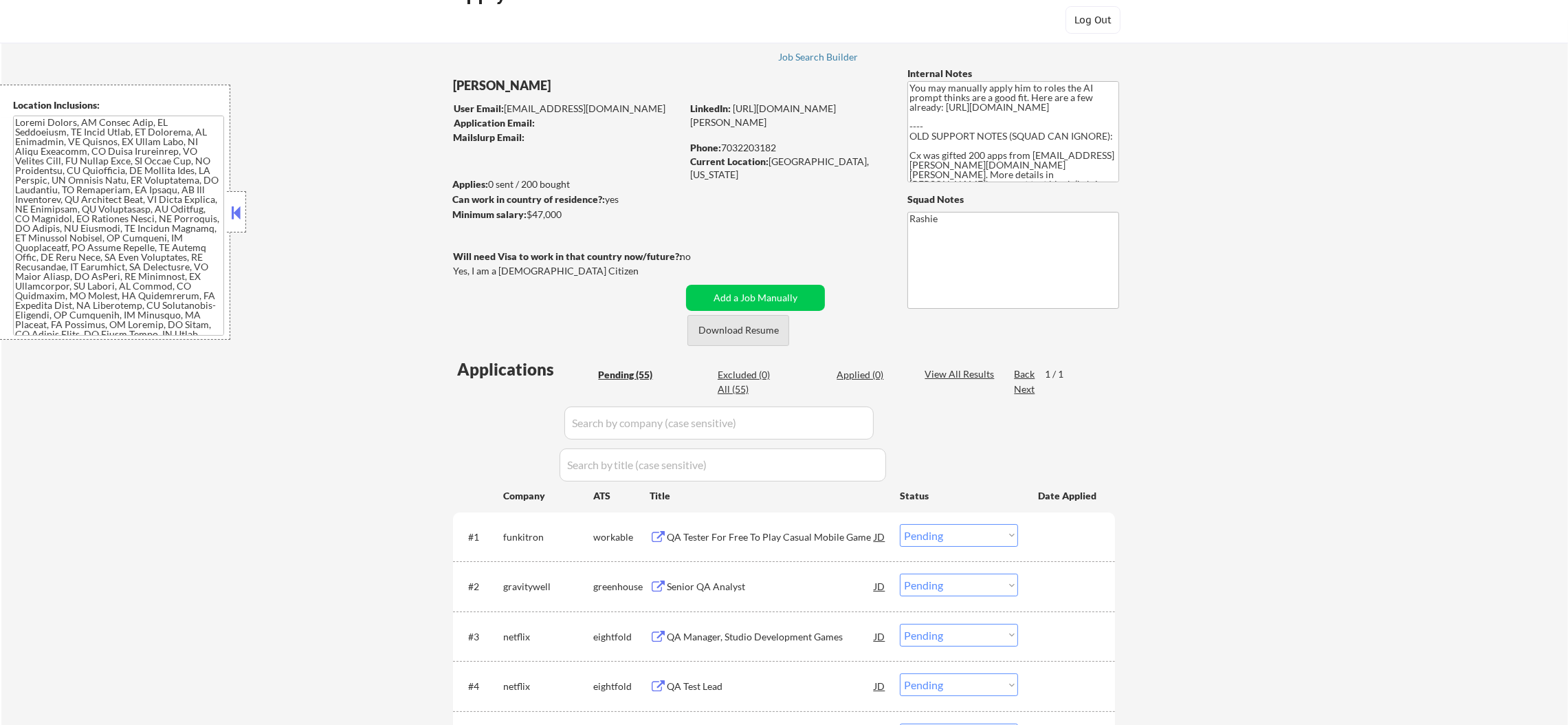
scroll to position [34, 0]
drag, startPoint x: 873, startPoint y: 168, endPoint x: 768, endPoint y: 167, distance: 105.0
click at [768, 167] on div "Current Location: Silver Spring, Maryland" at bounding box center [787, 169] width 195 height 27
copy div "Silver Spring, Maryland"
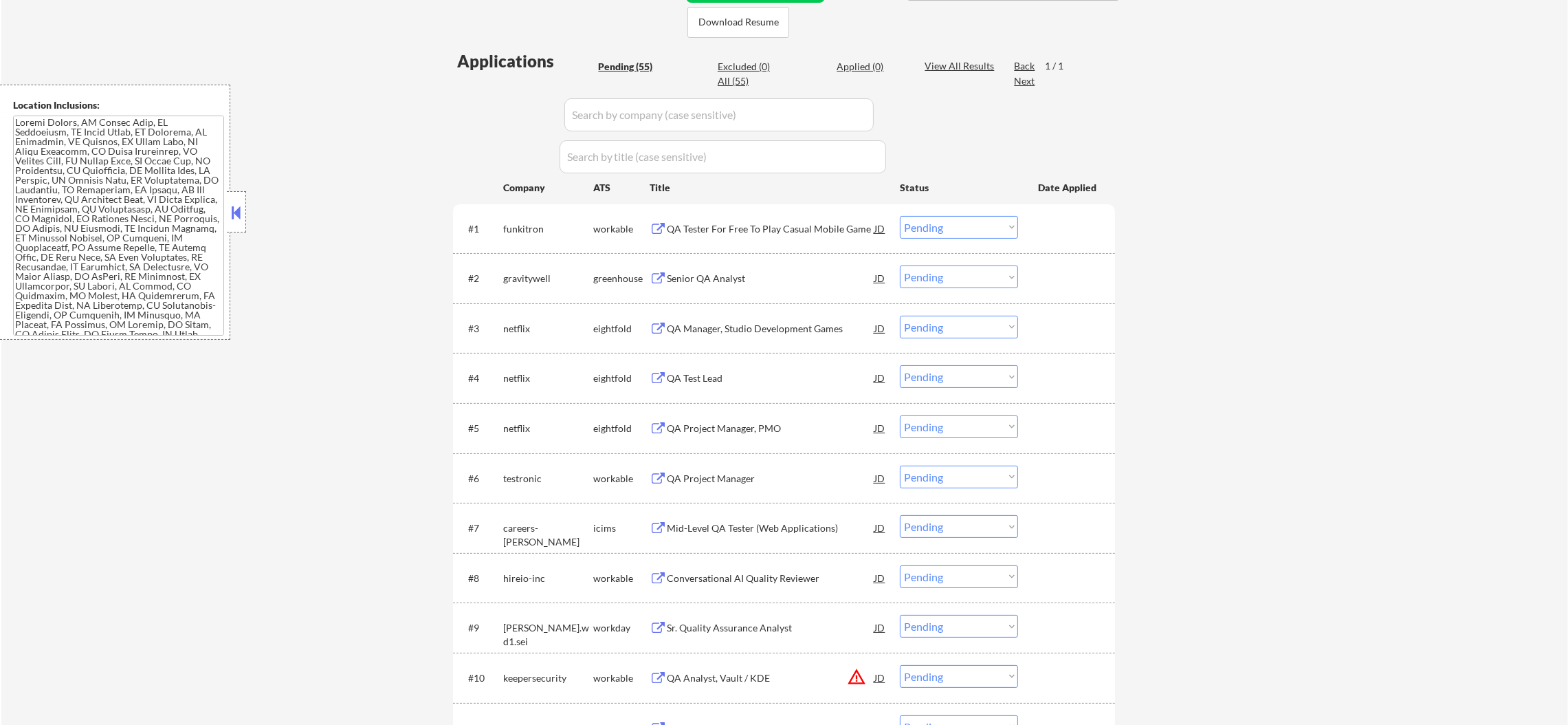
scroll to position [344, 0]
click at [79, 225] on textarea at bounding box center [118, 225] width 211 height 220
click at [725, 221] on div "QA Tester For Free To Play Casual Mobile Game" at bounding box center [770, 228] width 208 height 14
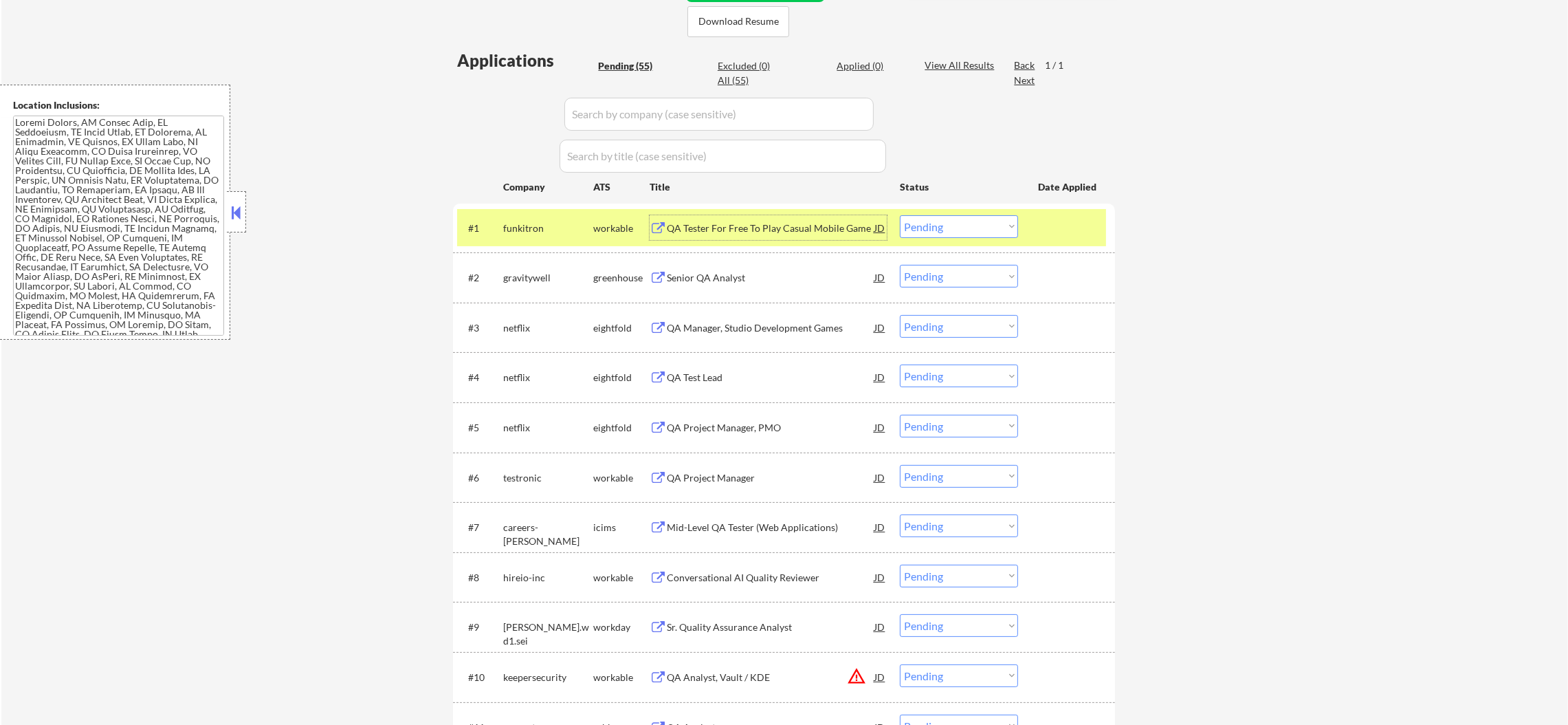
click at [918, 224] on select "Choose an option... Pending Applied Excluded (Questions) Excluded (Expired) Exc…" at bounding box center [959, 227] width 118 height 23
click at [900, 216] on select "Choose an option... Pending Applied Excluded (Questions) Excluded (Expired) Exc…" at bounding box center [959, 227] width 118 height 23
click at [536, 218] on div "gravitywell" at bounding box center [548, 228] width 90 height 25
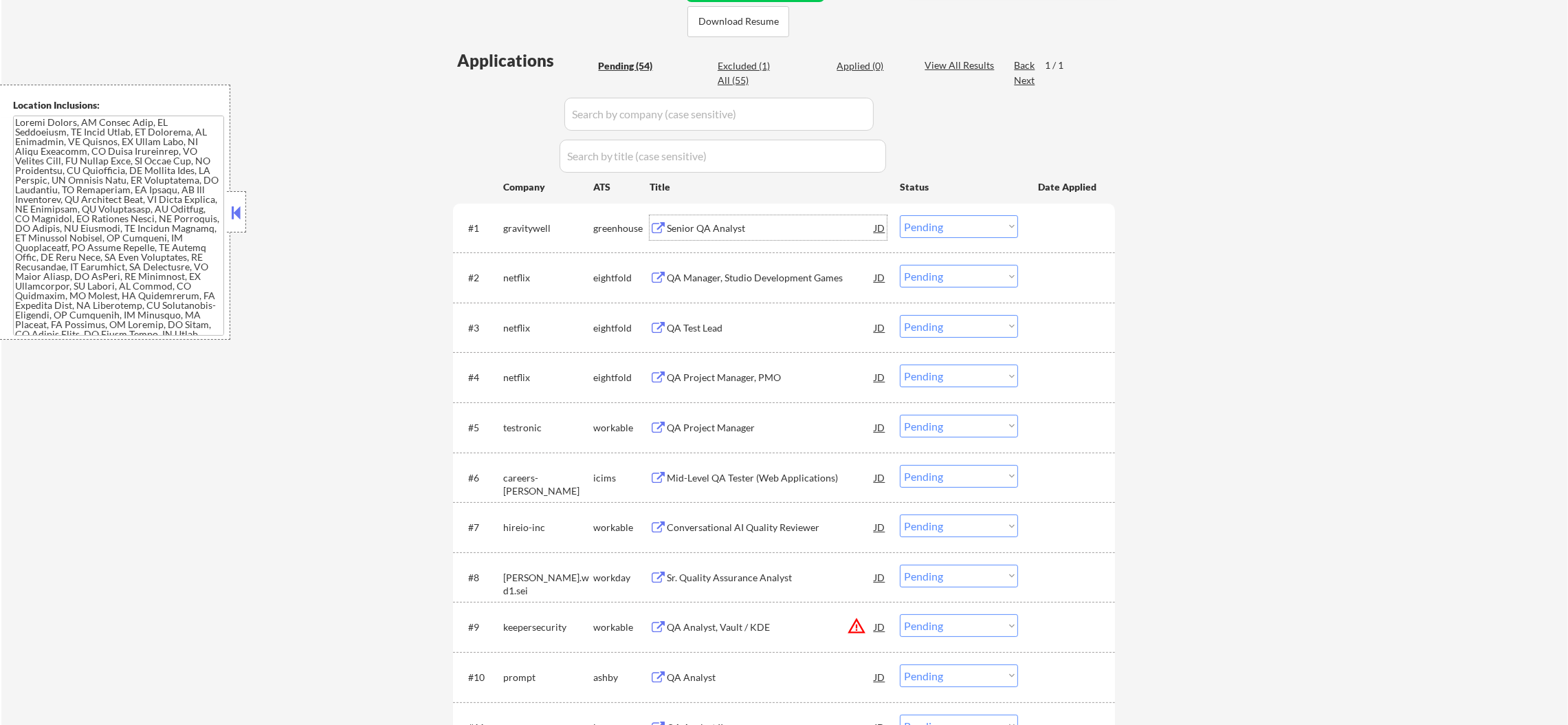
click at [774, 227] on div "Senior QA Analyst" at bounding box center [770, 228] width 208 height 14
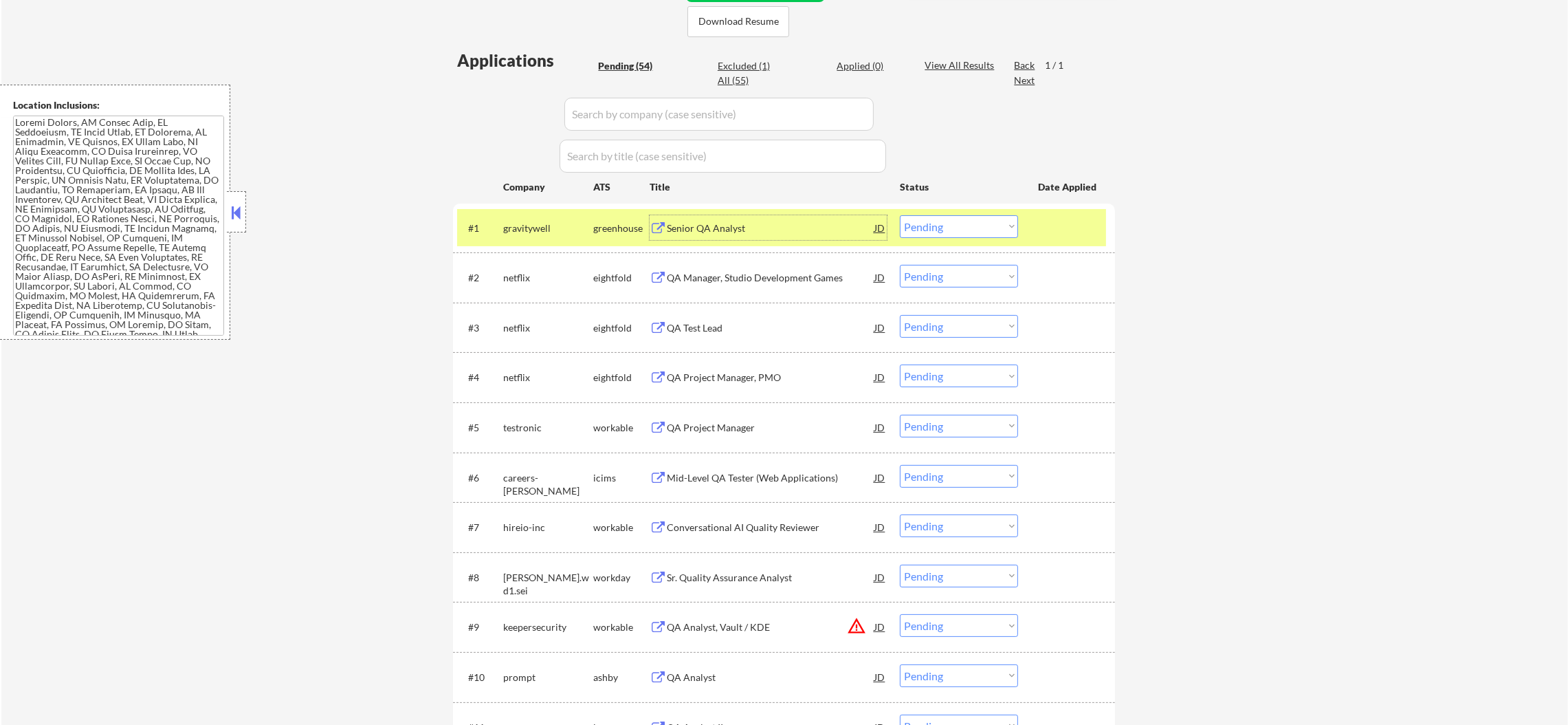
click at [978, 228] on select "Choose an option... Pending Applied Excluded (Questions) Excluded (Expired) Exc…" at bounding box center [959, 227] width 118 height 23
click at [900, 216] on select "Choose an option... Pending Applied Excluded (Questions) Excluded (Expired) Exc…" at bounding box center [959, 227] width 118 height 23
click at [550, 228] on div "gravitywell" at bounding box center [548, 228] width 90 height 14
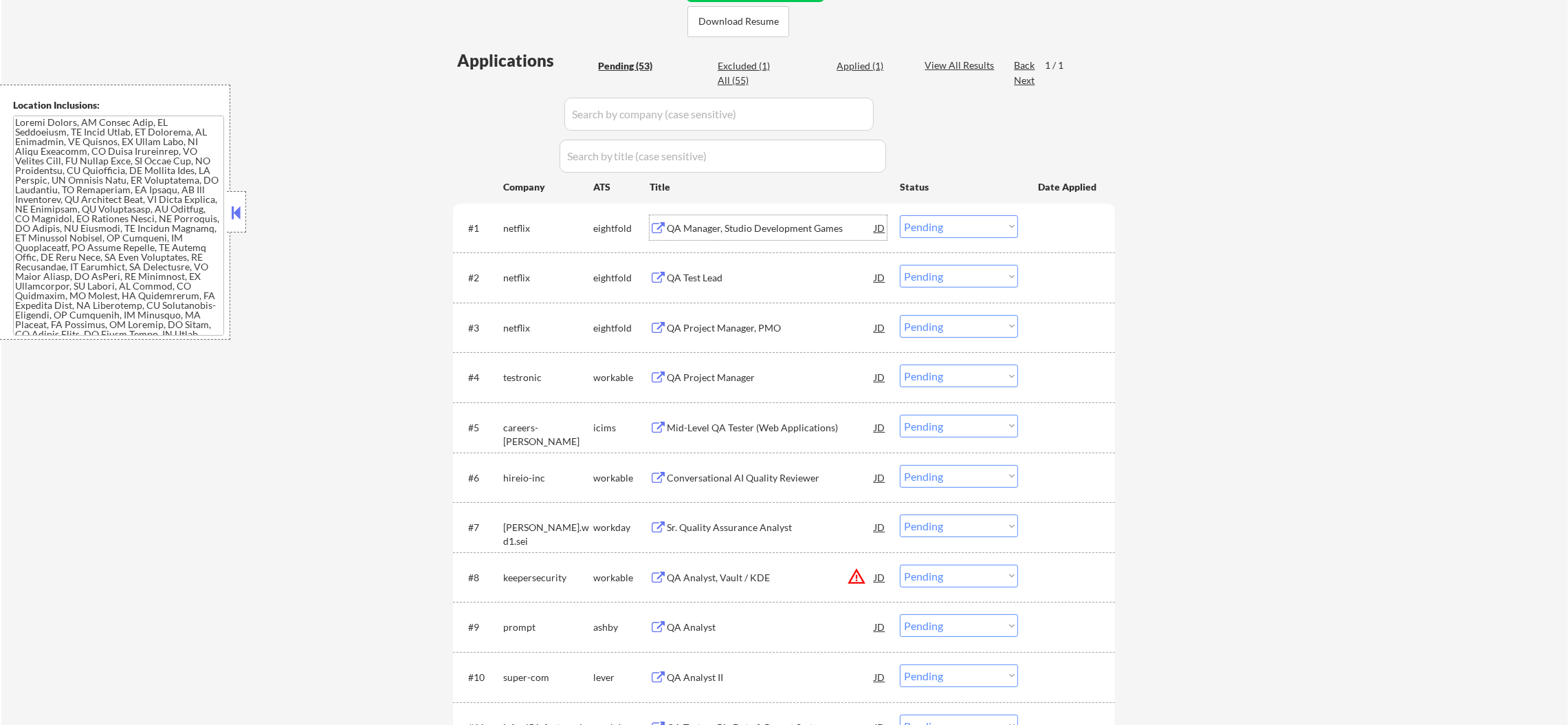
click at [736, 225] on div "QA Manager, Studio Development Games" at bounding box center [770, 228] width 208 height 14
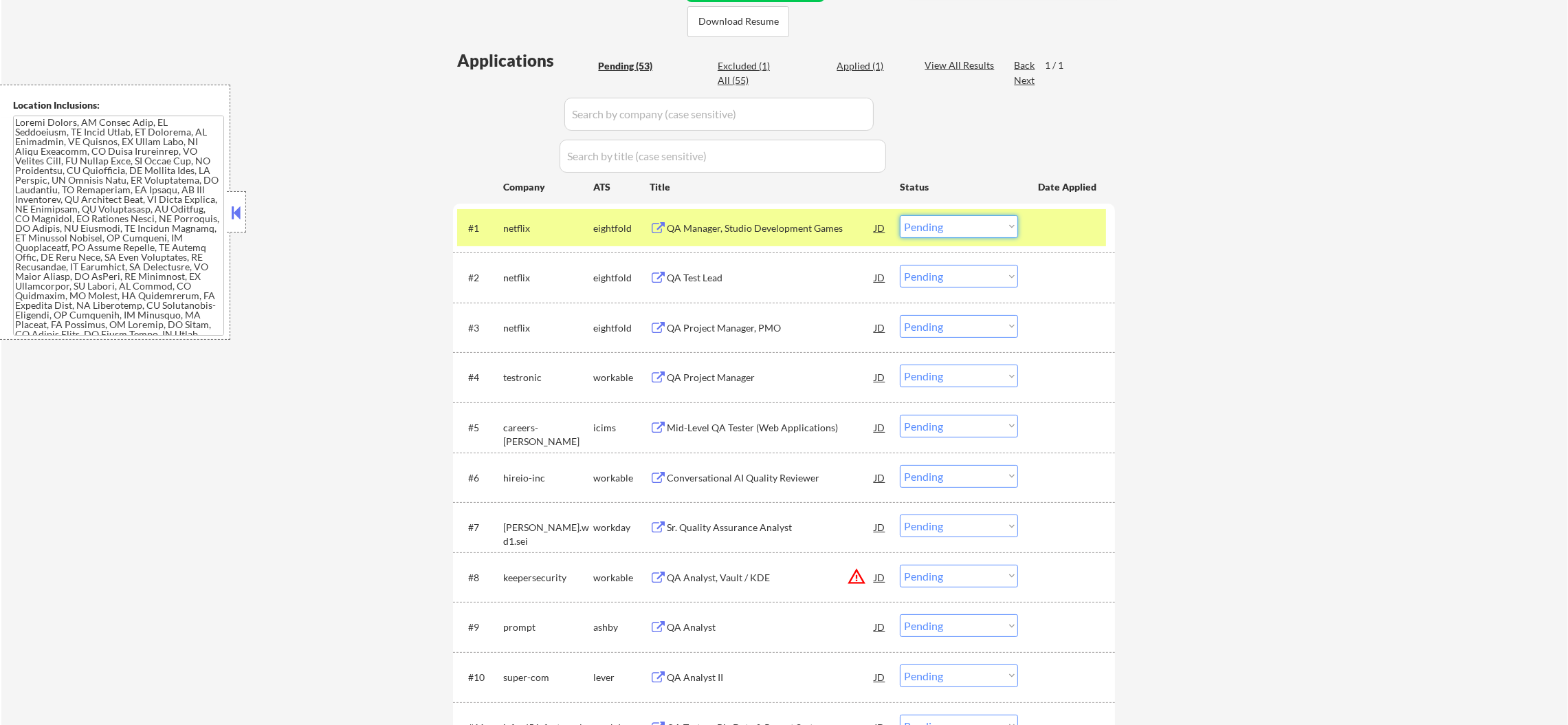
click at [930, 225] on select "Choose an option... Pending Applied Excluded (Questions) Excluded (Expired) Exc…" at bounding box center [959, 227] width 118 height 23
click at [900, 216] on select "Choose an option... Pending Applied Excluded (Questions) Excluded (Expired) Exc…" at bounding box center [959, 227] width 118 height 23
click at [521, 237] on div "netflix" at bounding box center [548, 228] width 90 height 25
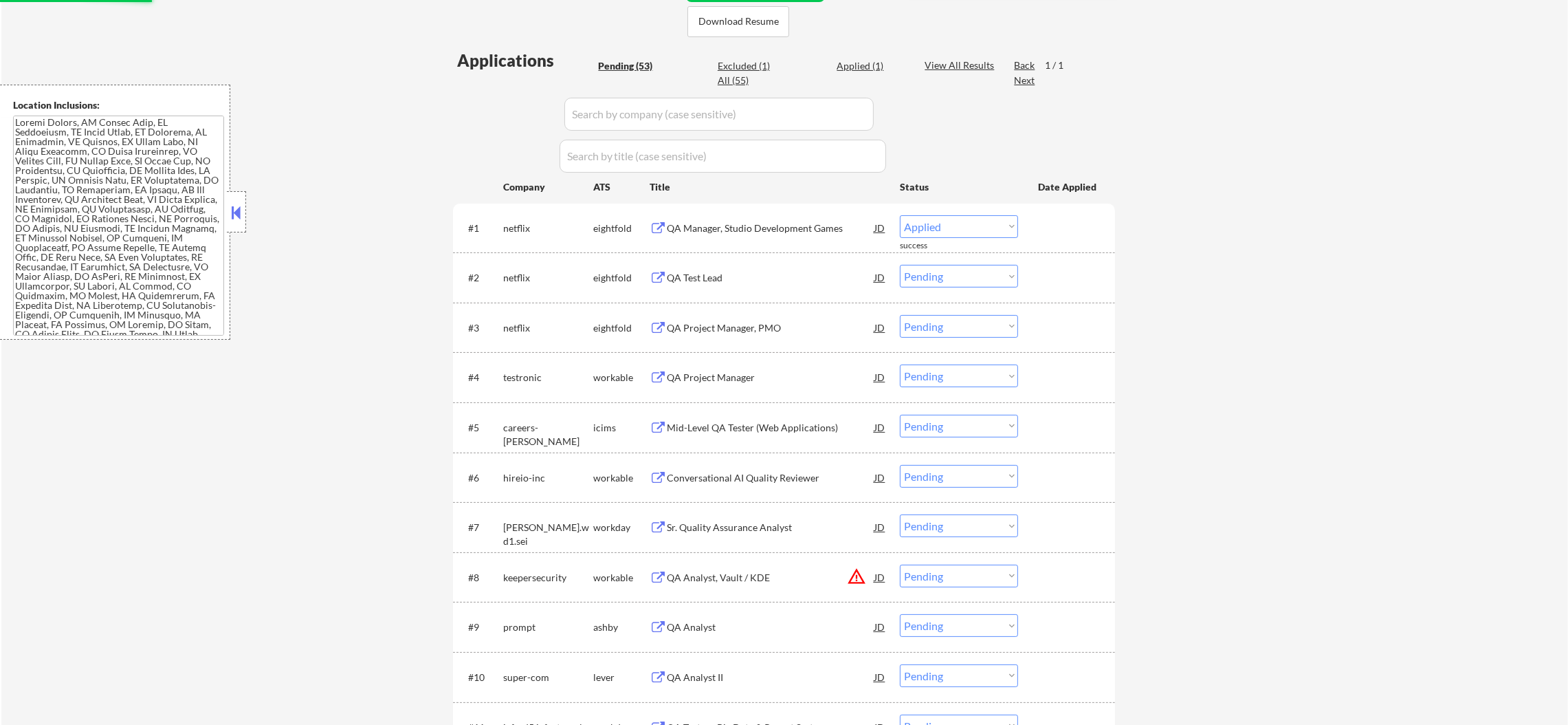
select select ""pending""
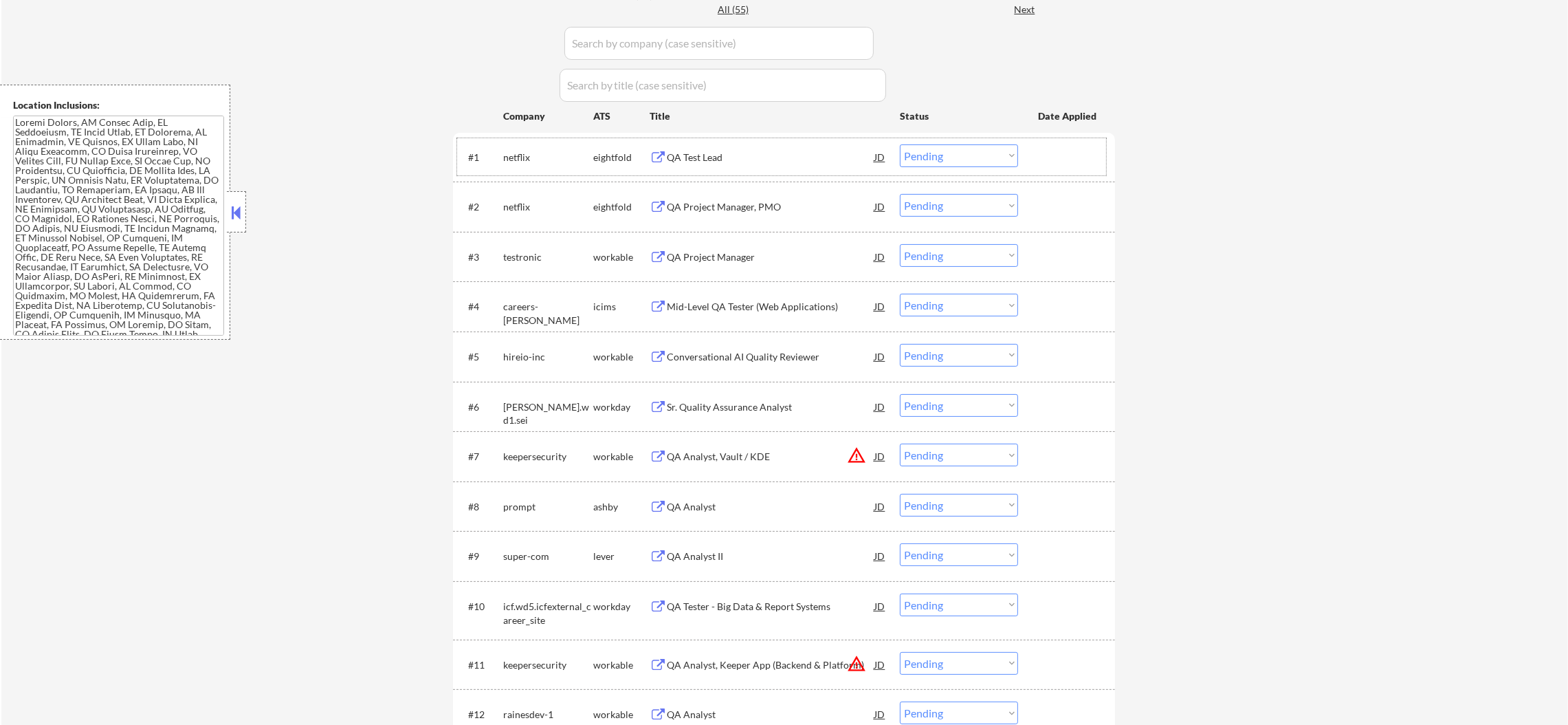
scroll to position [447, 0]
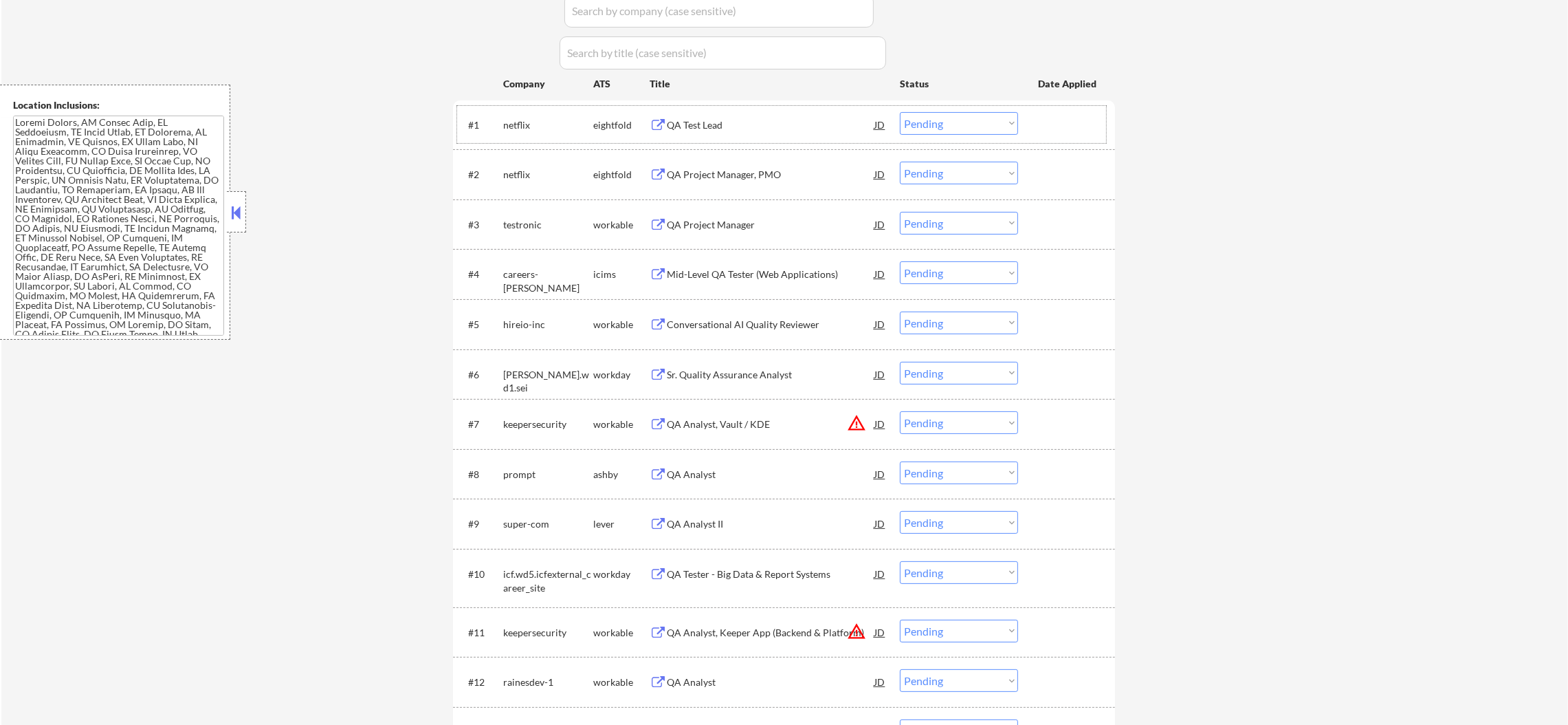
click at [706, 225] on div "QA Project Manager" at bounding box center [770, 224] width 208 height 14
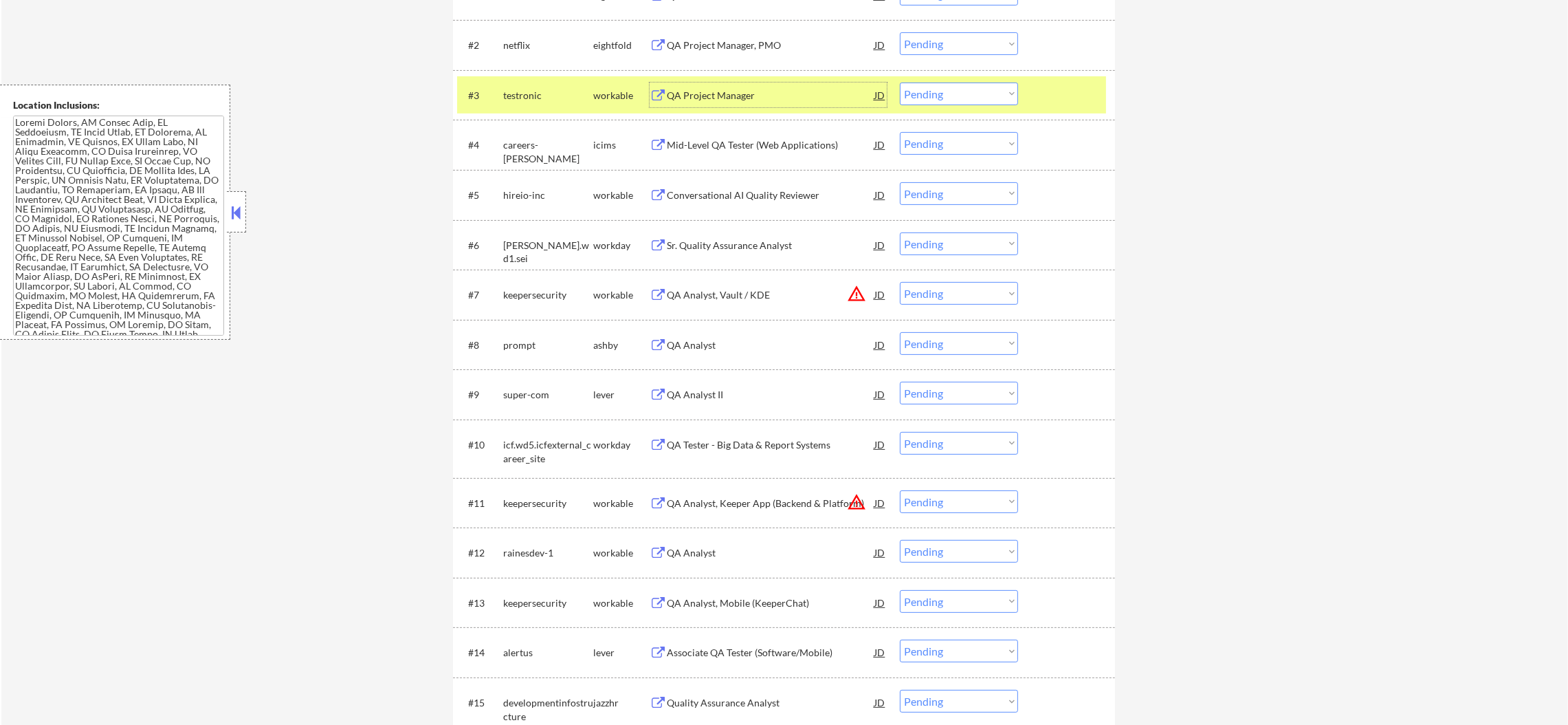
scroll to position [584, 0]
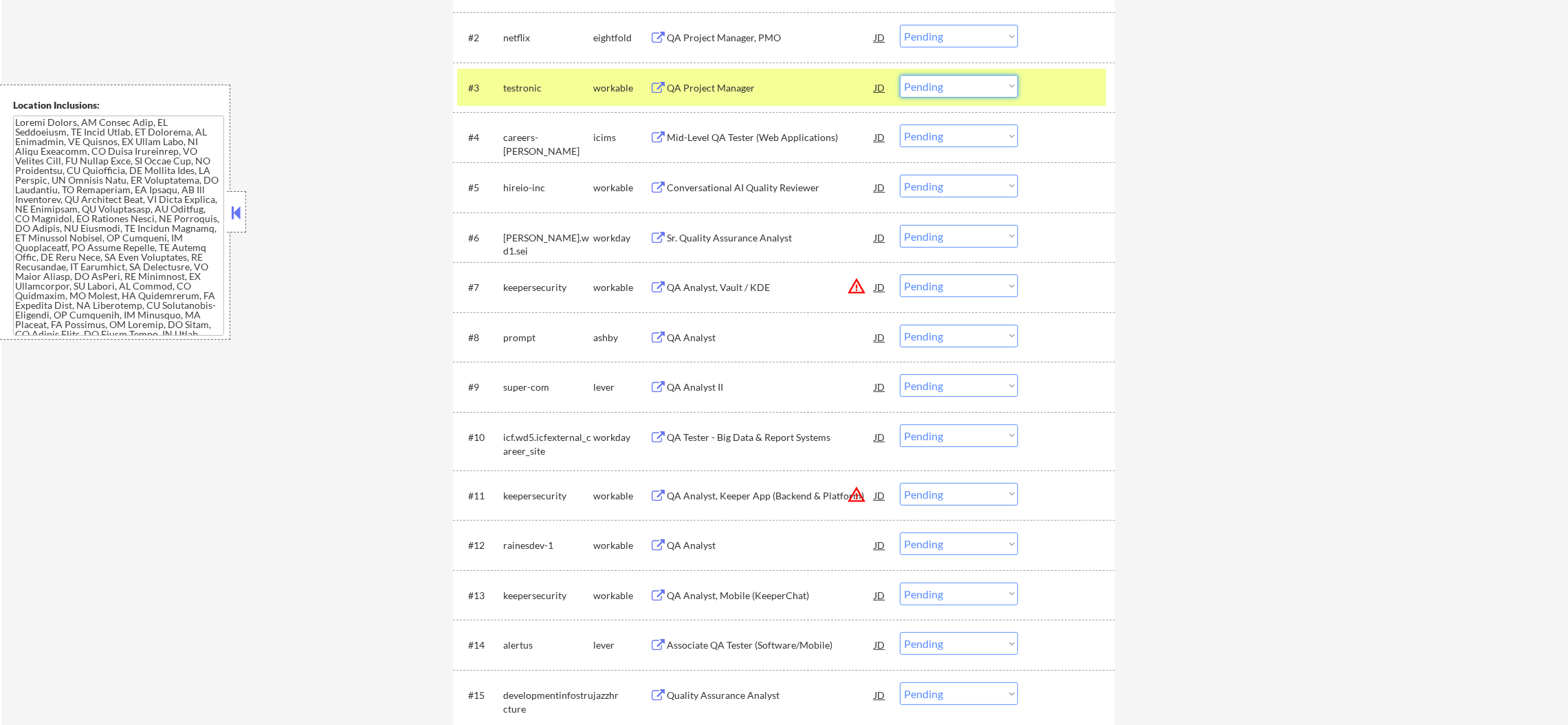
drag, startPoint x: 920, startPoint y: 81, endPoint x: 923, endPoint y: 94, distance: 13.3
click at [920, 81] on select "Choose an option... Pending Applied Excluded (Questions) Excluded (Expired) Exc…" at bounding box center [959, 86] width 118 height 23
click at [900, 75] on select "Choose an option... Pending Applied Excluded (Questions) Excluded (Expired) Exc…" at bounding box center [959, 86] width 118 height 23
click at [517, 86] on div "testronic" at bounding box center [548, 88] width 90 height 14
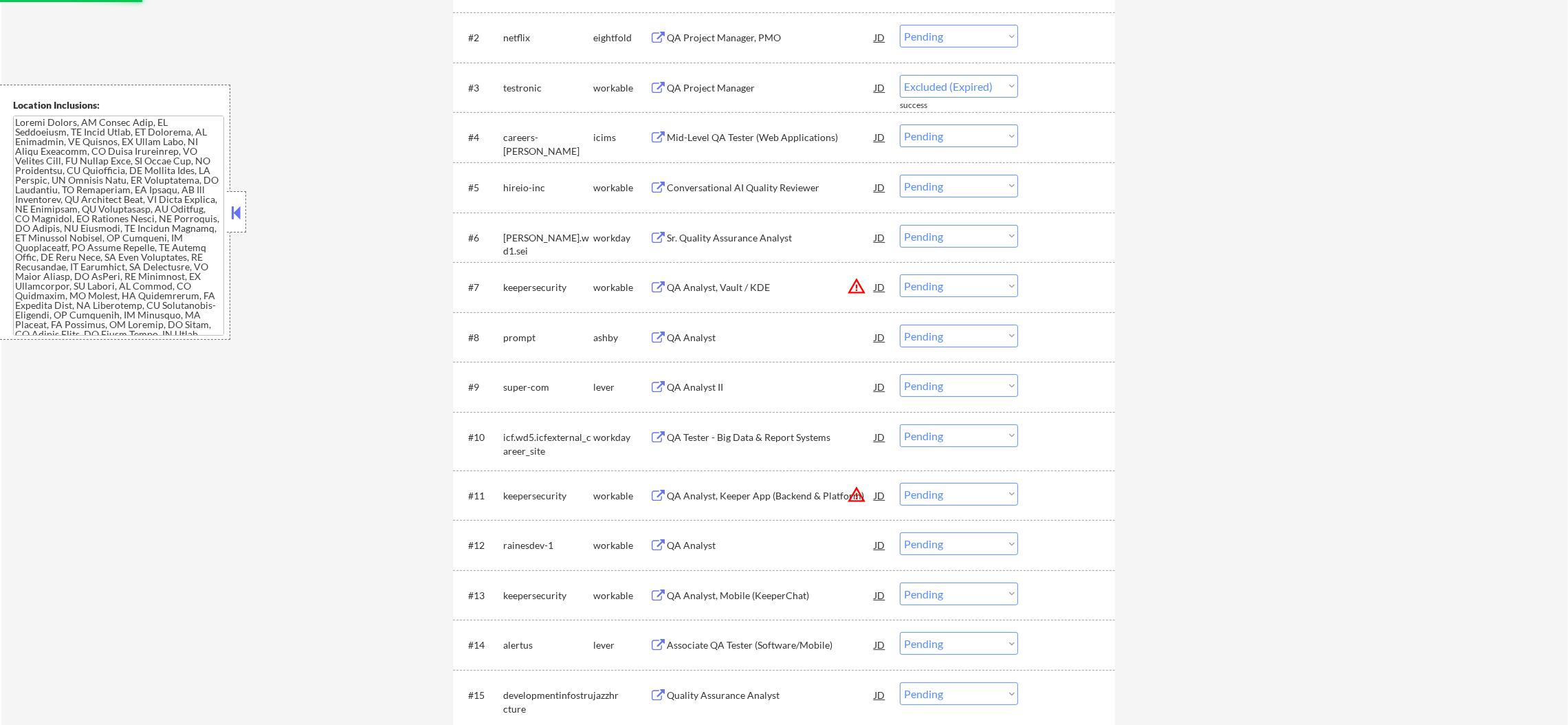
select select ""pending""
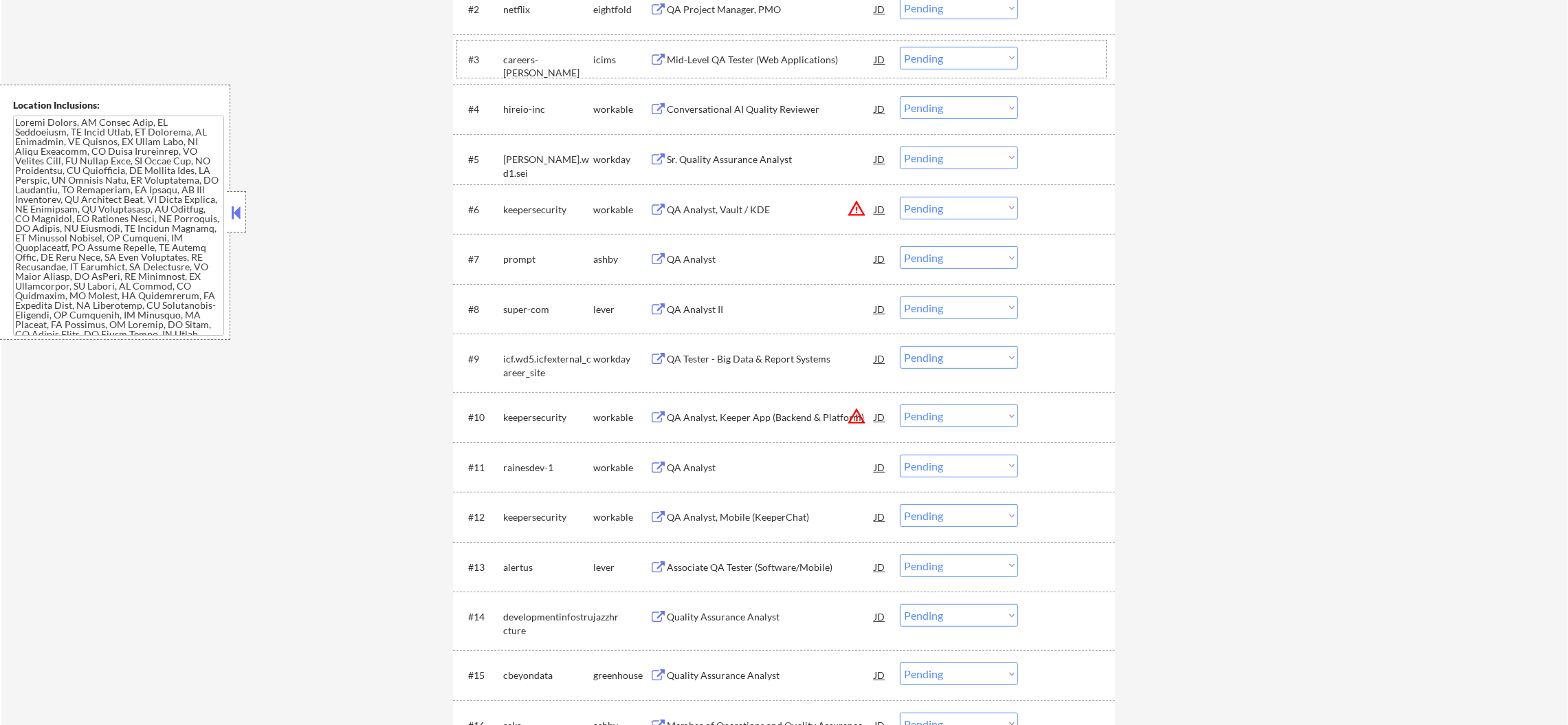
scroll to position [618, 0]
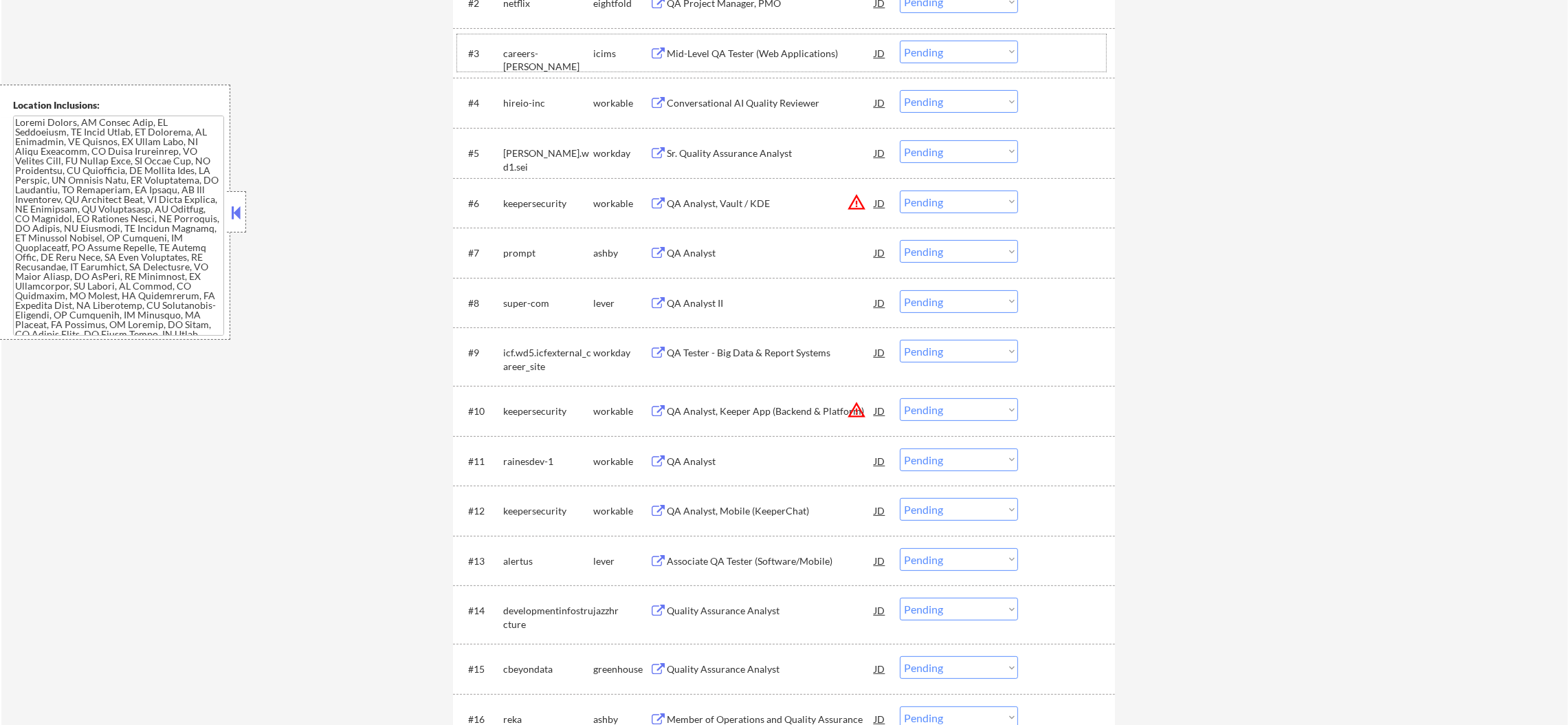
click at [735, 106] on div "Conversational AI Quality Reviewer" at bounding box center [770, 103] width 208 height 14
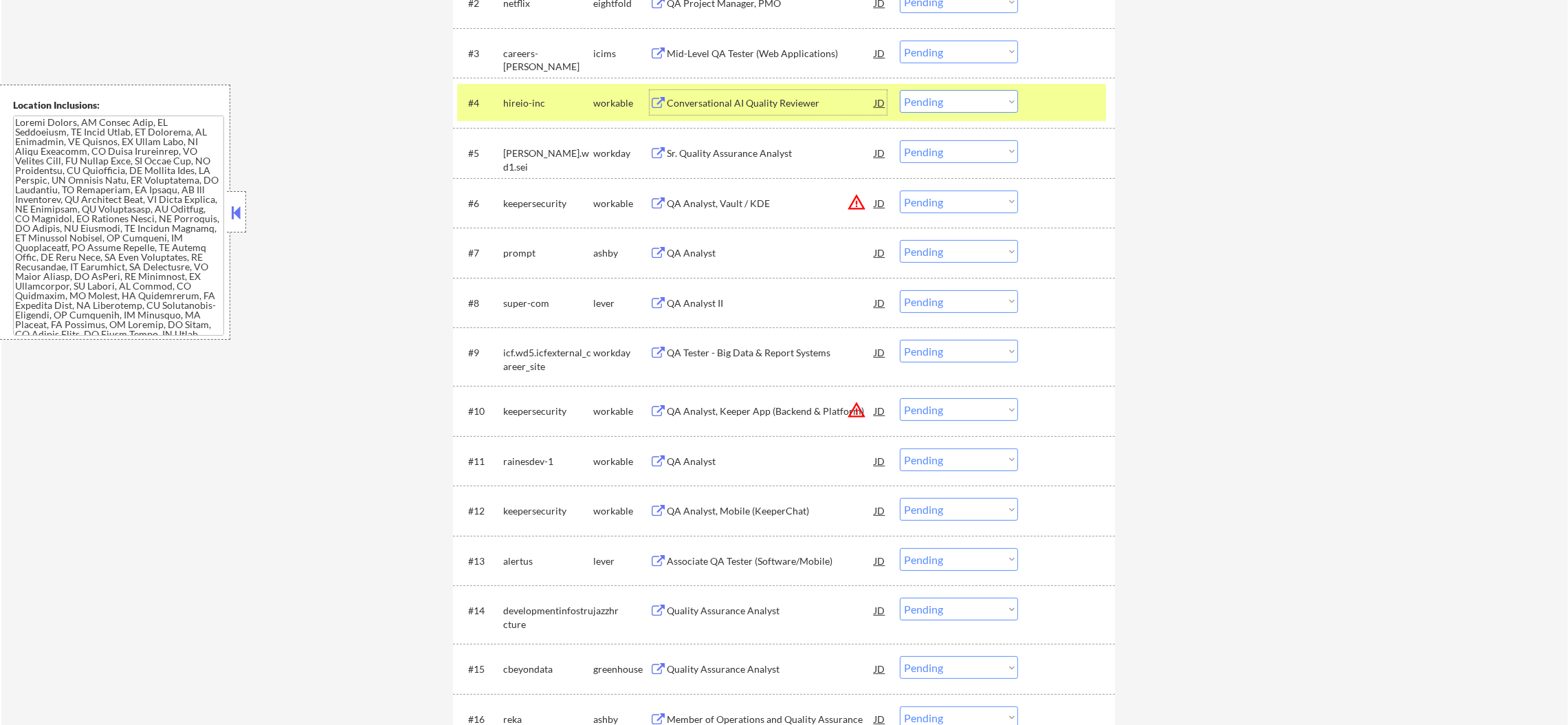
click at [975, 103] on select "Choose an option... Pending Applied Excluded (Questions) Excluded (Expired) Exc…" at bounding box center [959, 101] width 118 height 23
click at [900, 90] on select "Choose an option... Pending Applied Excluded (Questions) Excluded (Expired) Exc…" at bounding box center [959, 101] width 118 height 23
click at [514, 94] on div "hireio-inc" at bounding box center [548, 102] width 90 height 25
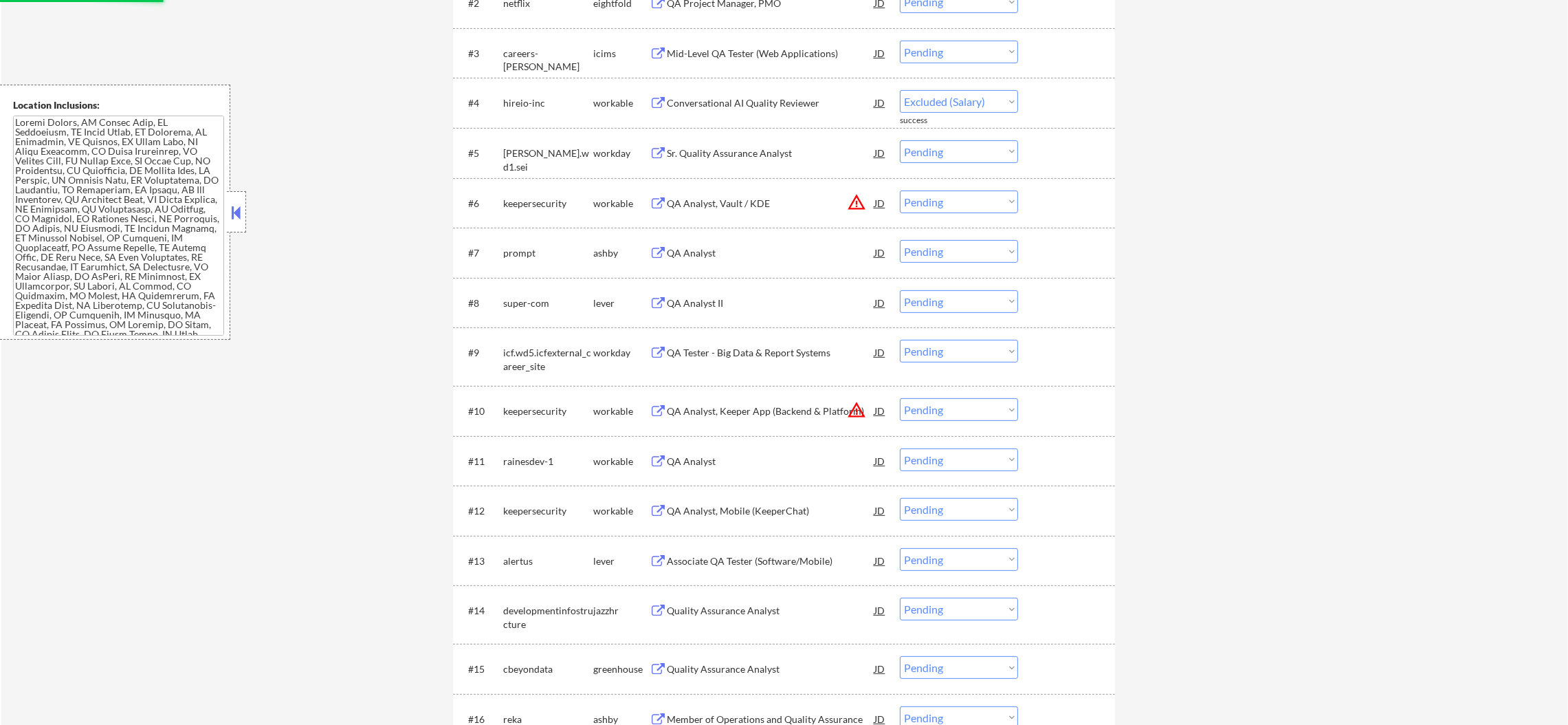
select select ""pending""
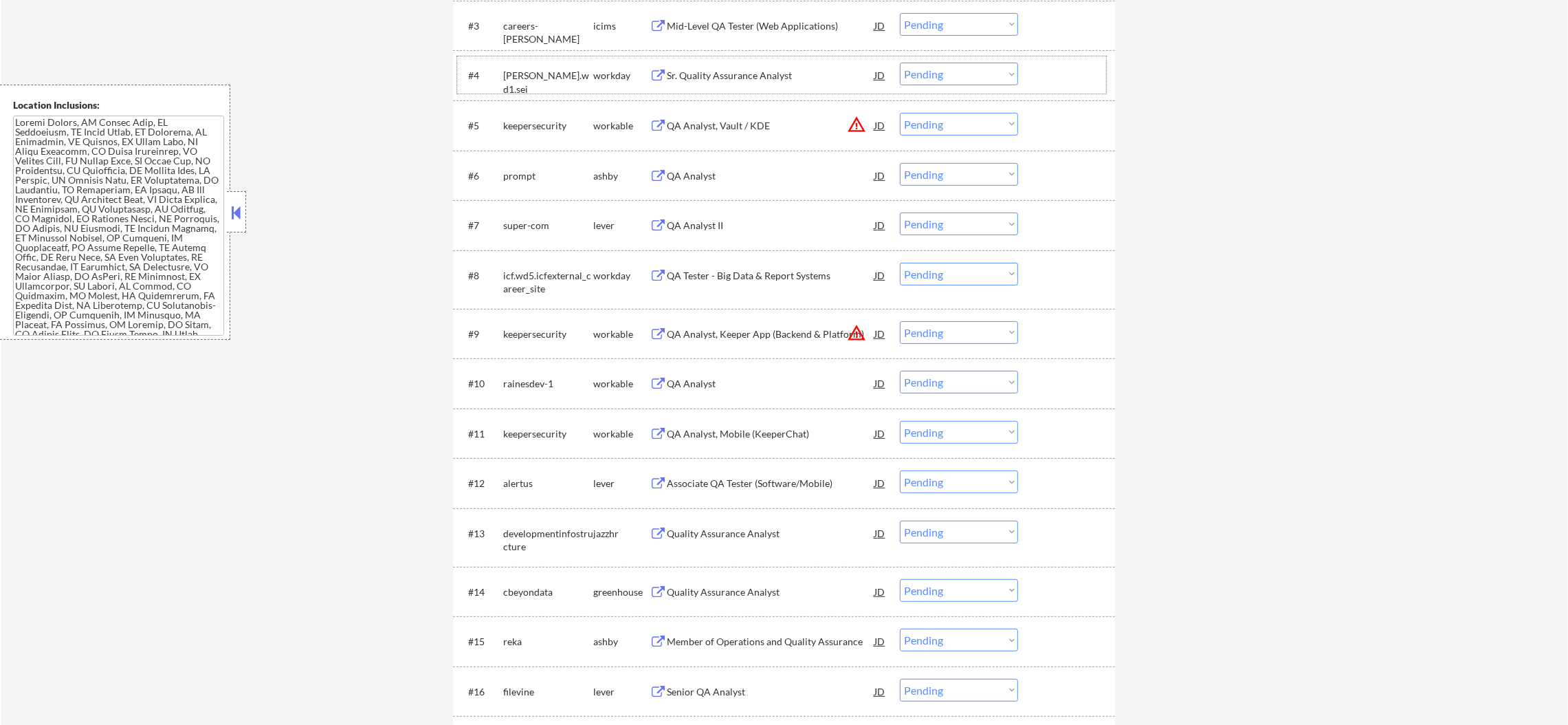
scroll to position [653, 0]
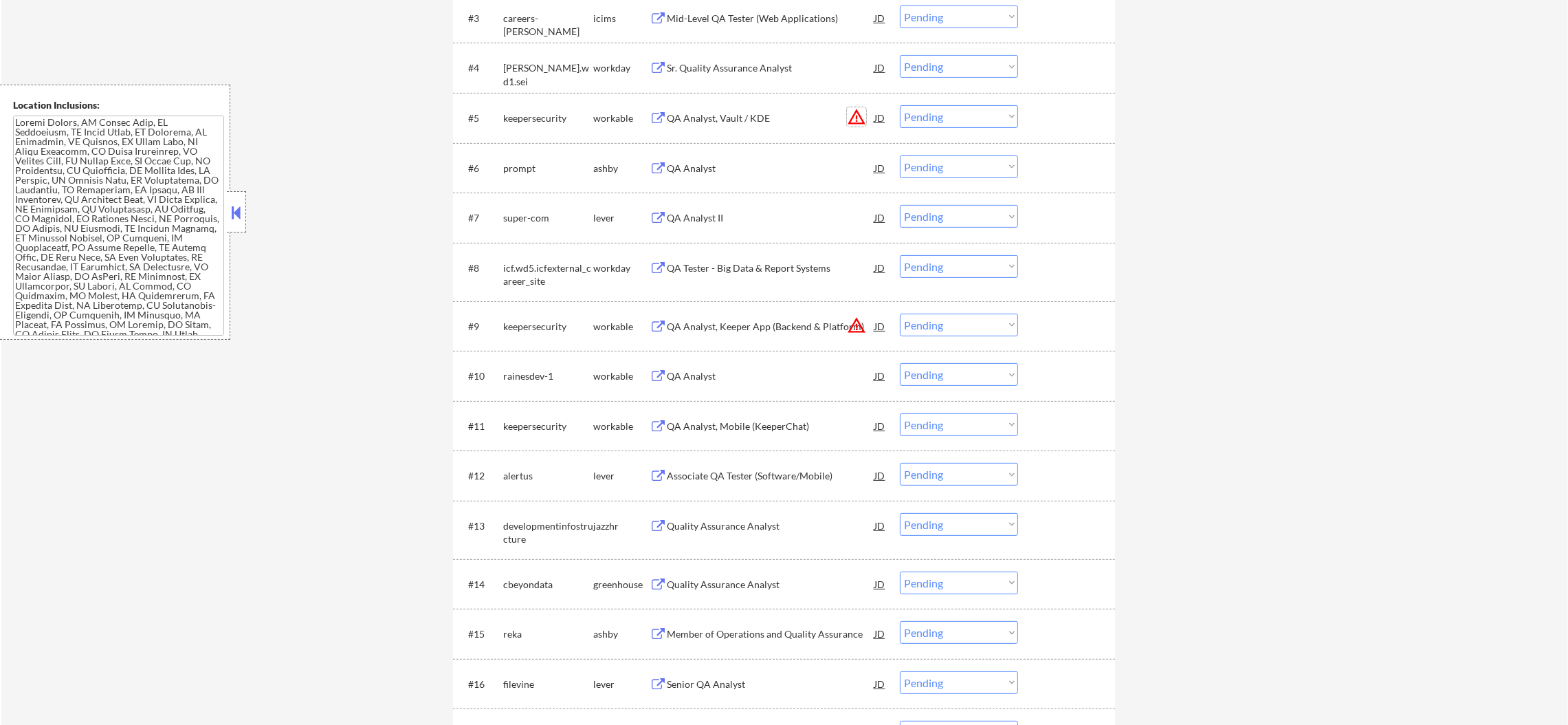
click at [855, 118] on button "warning_amber" at bounding box center [856, 116] width 19 height 19
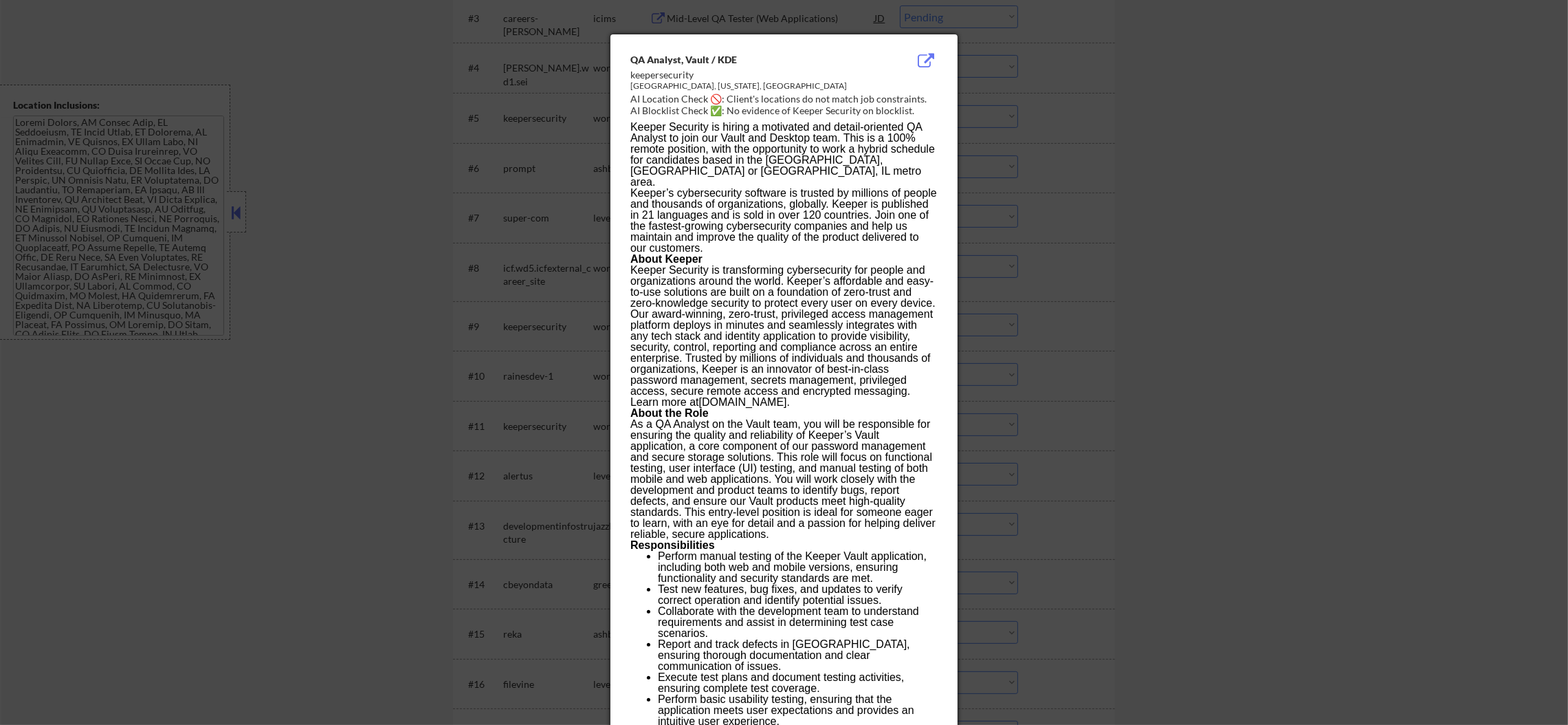
click at [641, 82] on div "Chicago, Illinois, United States" at bounding box center [749, 86] width 238 height 11
copy div "Chicago"
click at [1028, 134] on div at bounding box center [784, 362] width 1568 height 725
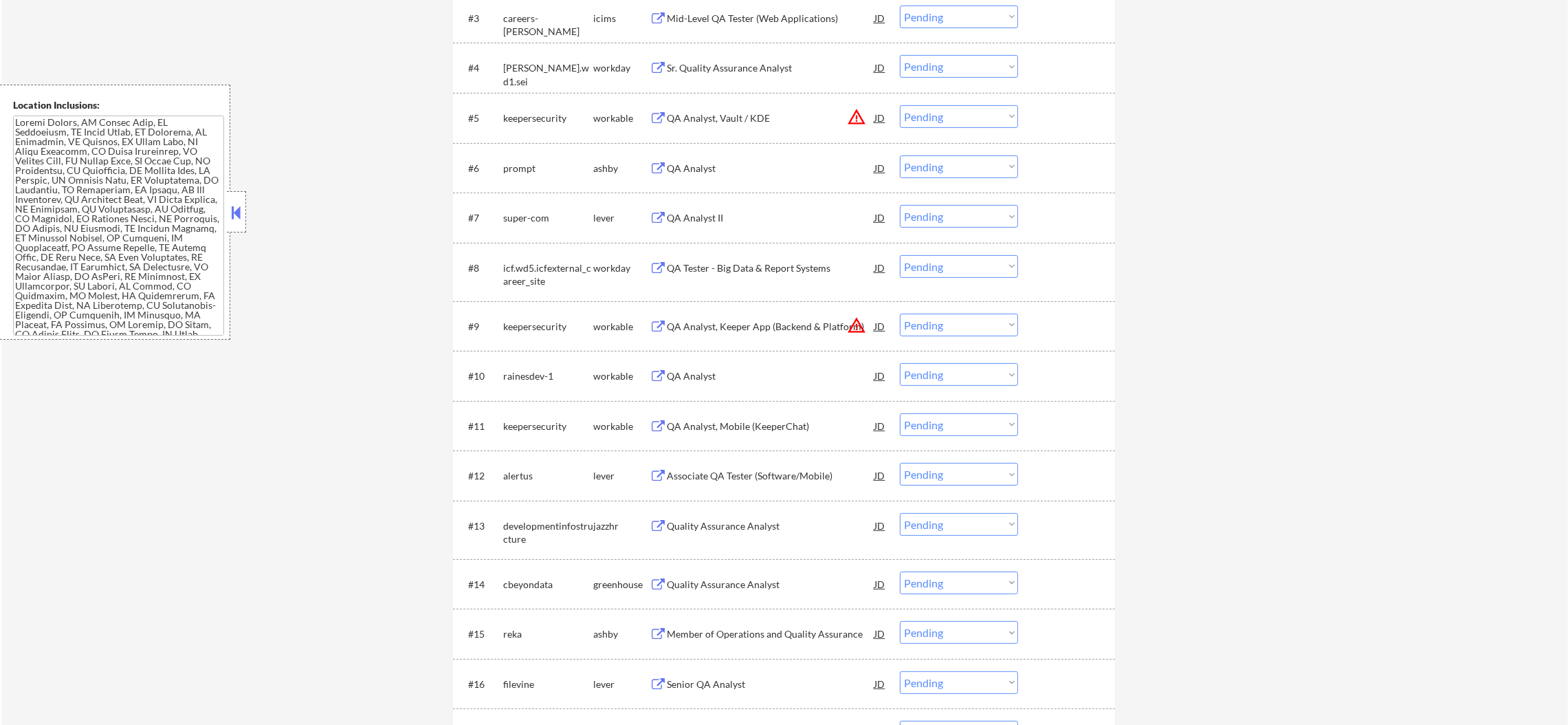
click at [942, 123] on select "Choose an option... Pending Applied Excluded (Questions) Excluded (Expired) Exc…" at bounding box center [959, 116] width 118 height 23
click at [900, 105] on select "Choose an option... Pending Applied Excluded (Questions) Excluded (Expired) Exc…" at bounding box center [959, 116] width 118 height 23
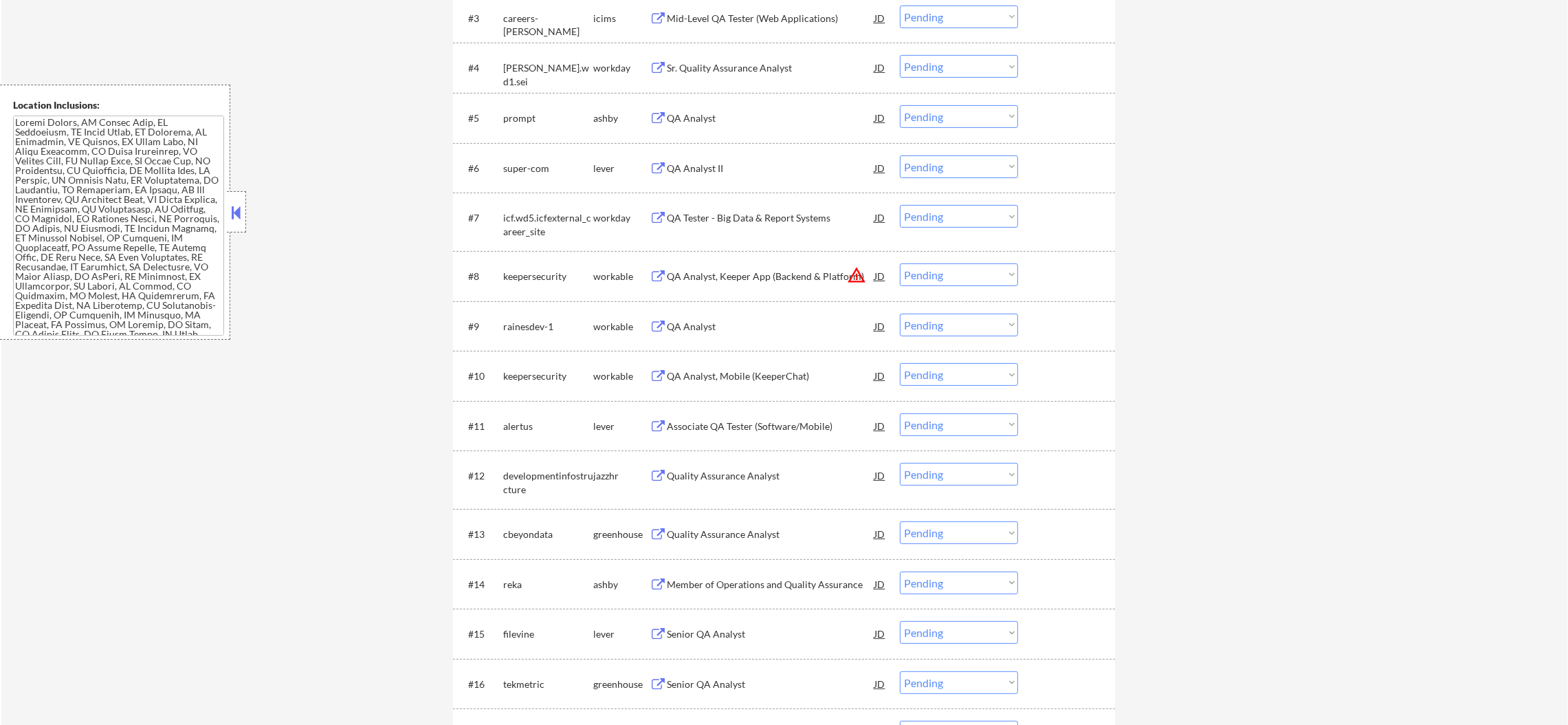
click at [719, 108] on div "QA Analyst" at bounding box center [770, 117] width 208 height 25
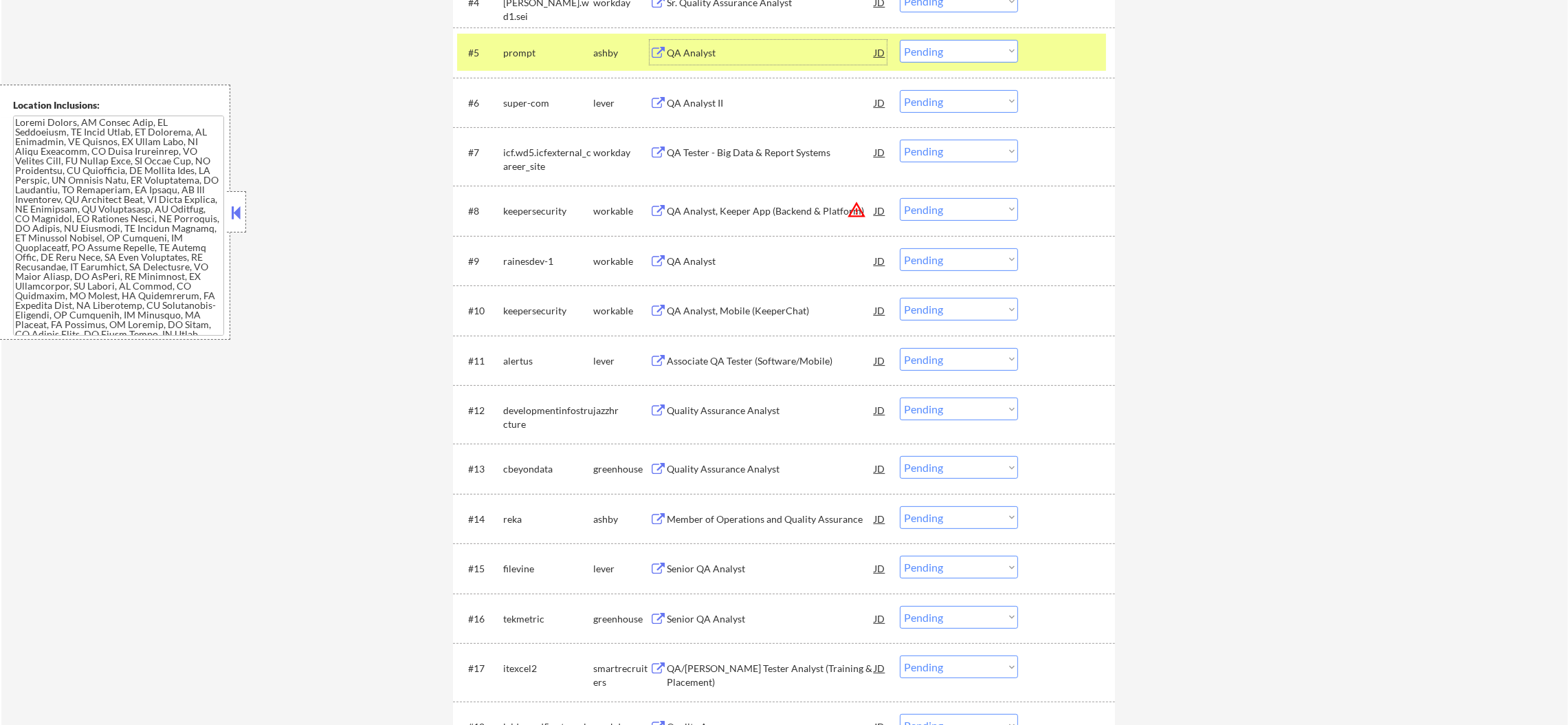
scroll to position [722, 0]
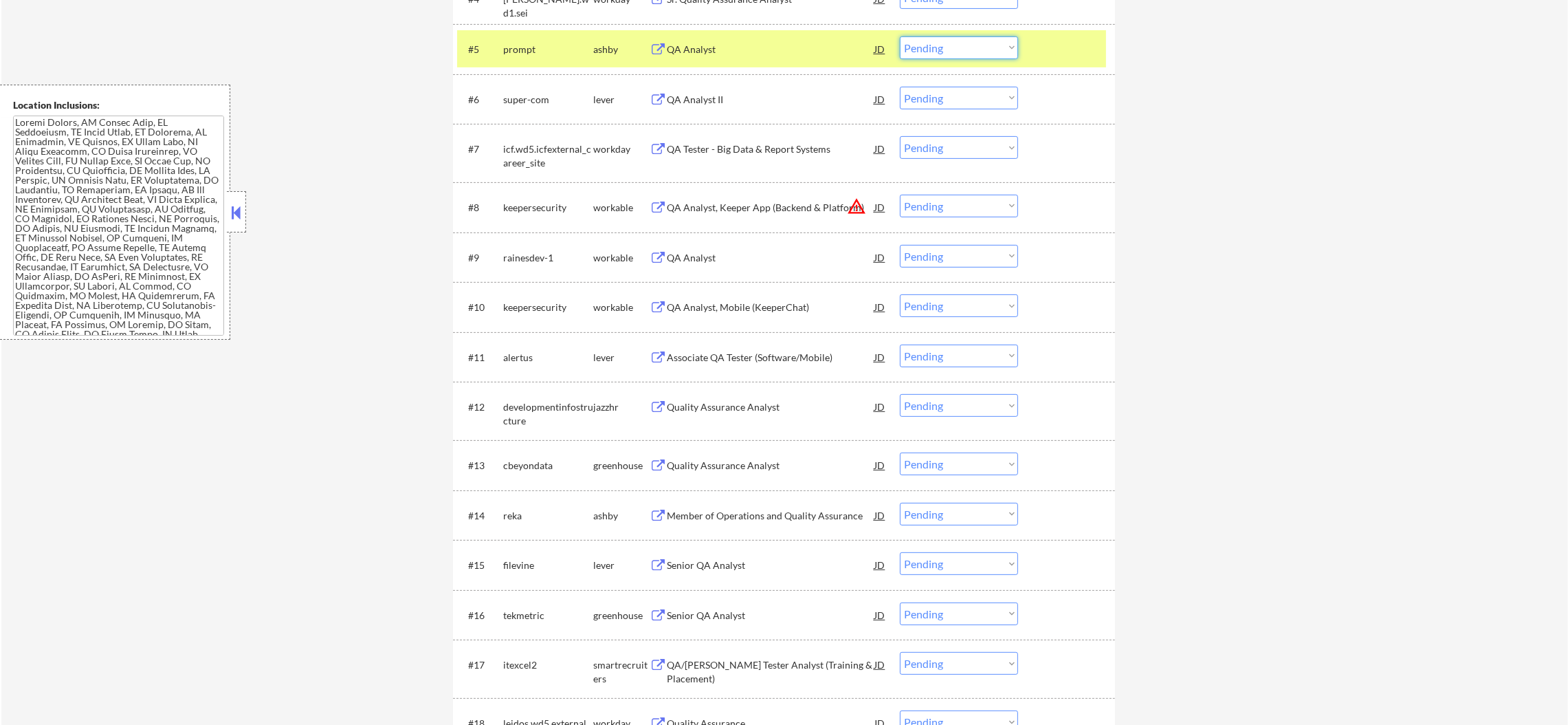
click at [927, 49] on select "Choose an option... Pending Applied Excluded (Questions) Excluded (Expired) Exc…" at bounding box center [959, 48] width 118 height 23
click at [900, 36] on select "Choose an option... Pending Applied Excluded (Questions) Excluded (Expired) Exc…" at bounding box center [959, 48] width 118 height 23
click at [542, 43] on div "prompt" at bounding box center [548, 49] width 90 height 14
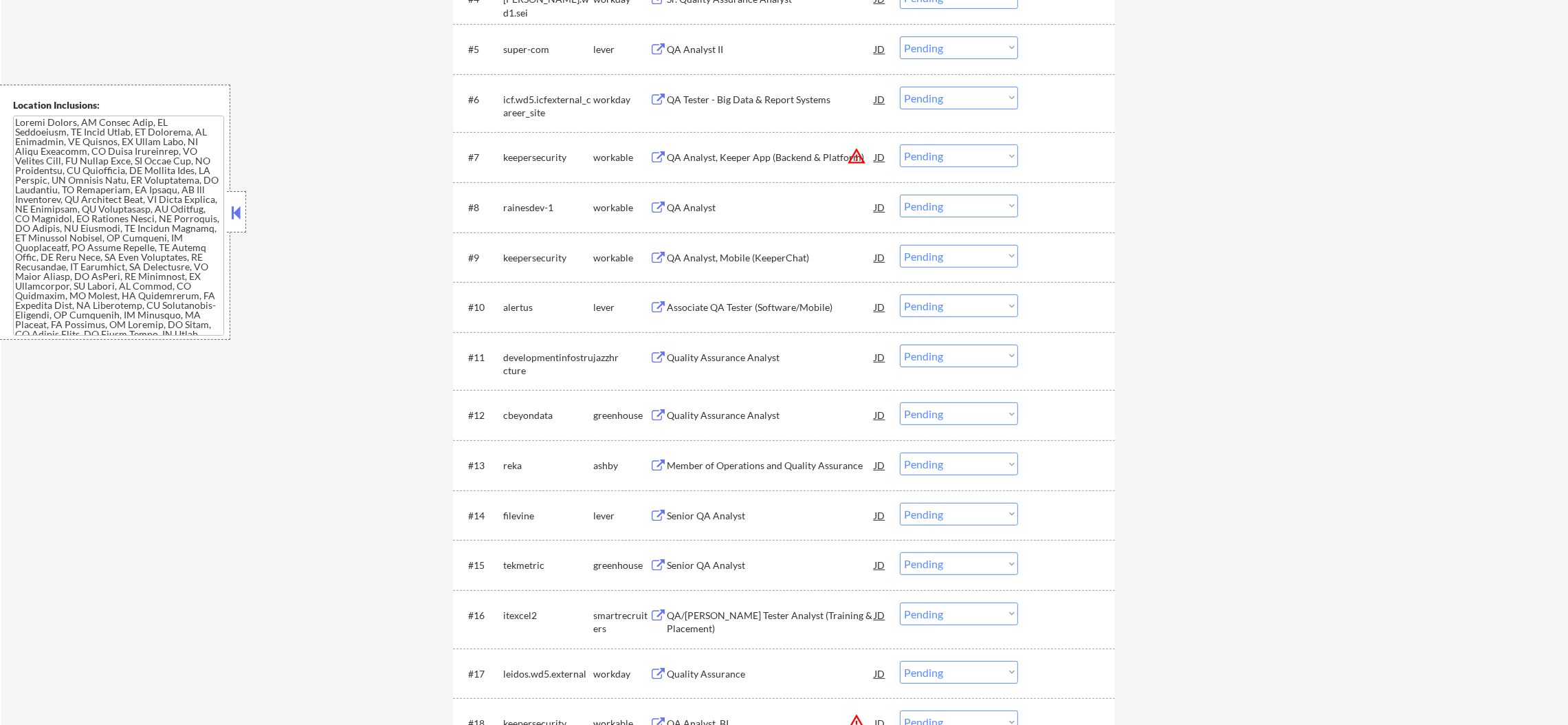
click at [742, 49] on div "QA Analyst II" at bounding box center [770, 49] width 208 height 14
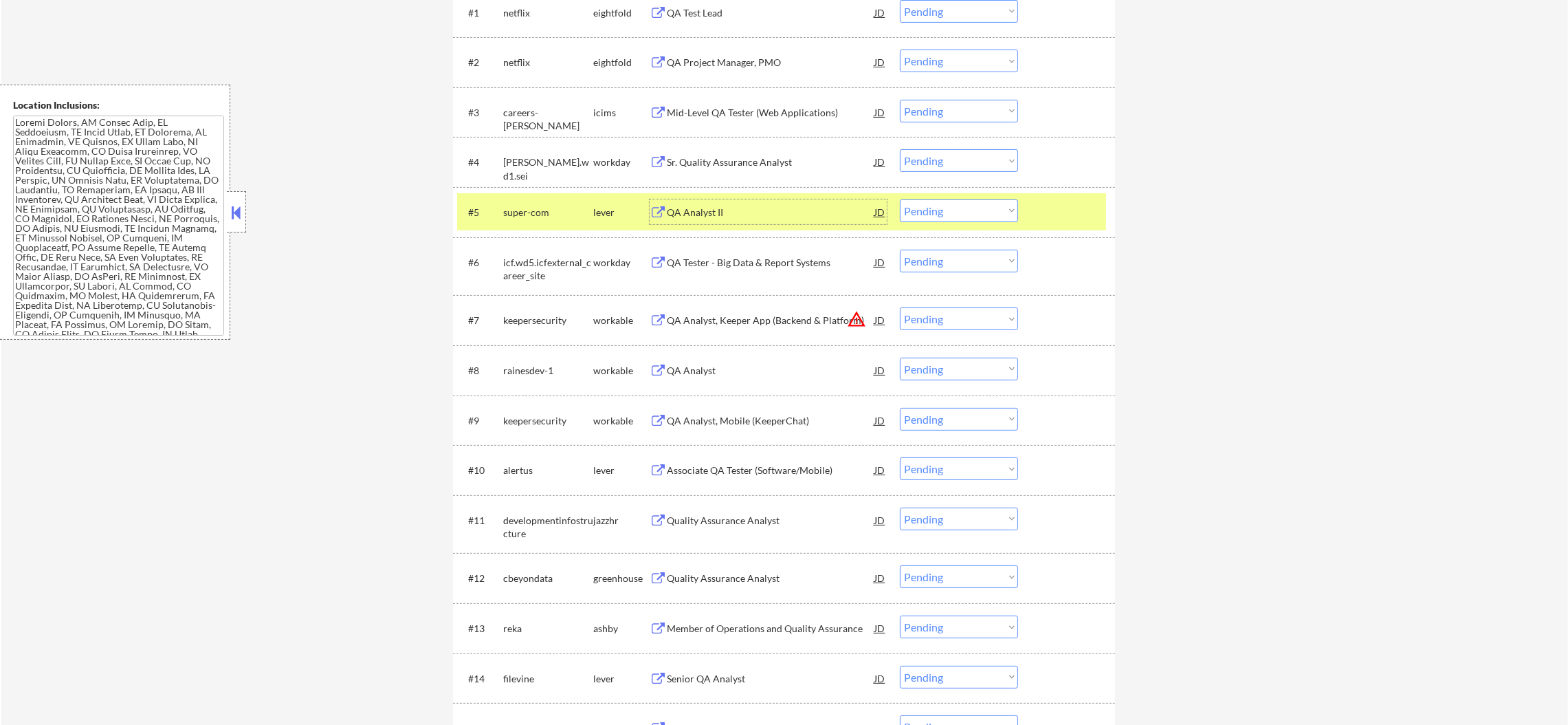
scroll to position [550, 0]
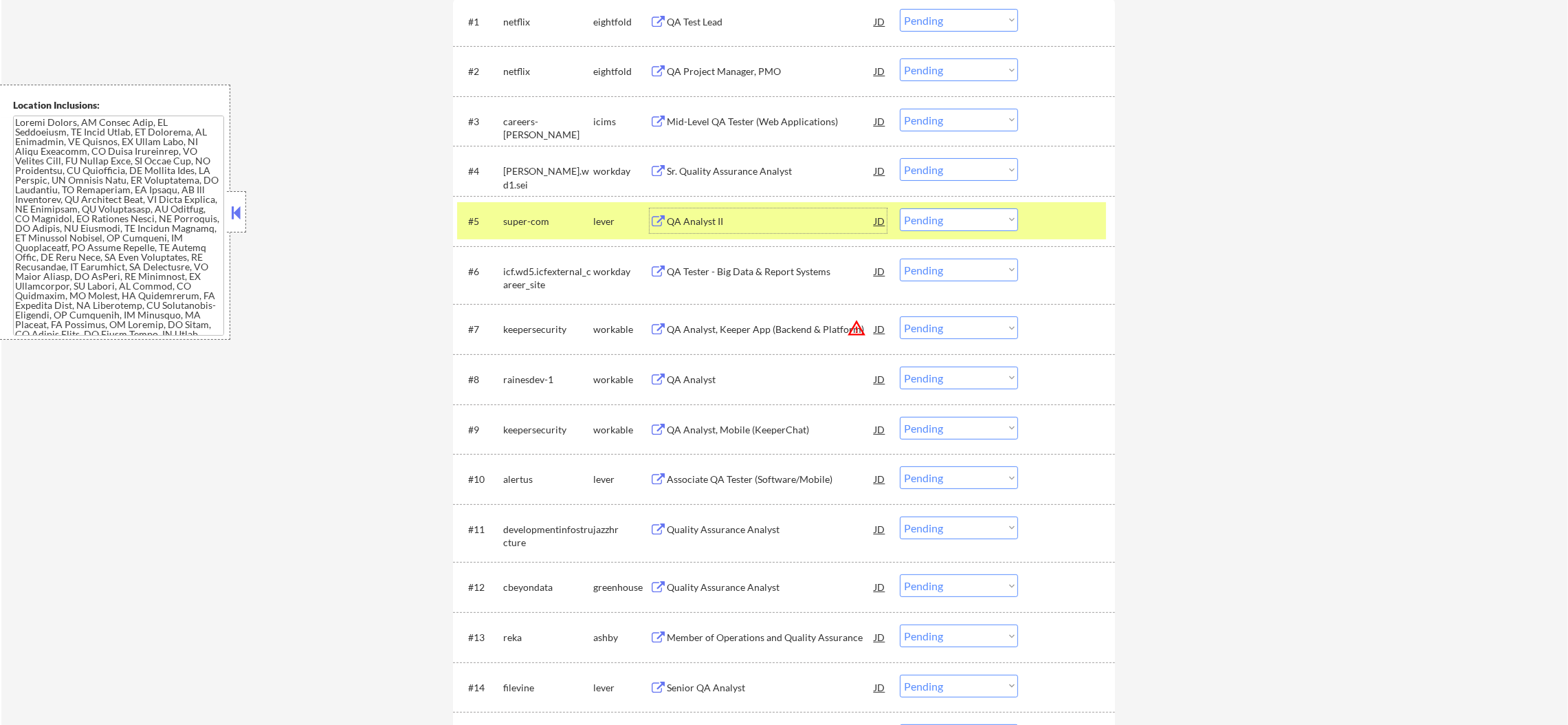
click at [935, 217] on select "Choose an option... Pending Applied Excluded (Questions) Excluded (Expired) Exc…" at bounding box center [959, 220] width 118 height 23
click at [900, 208] on select "Choose an option... Pending Applied Excluded (Questions) Excluded (Expired) Exc…" at bounding box center [959, 220] width 118 height 23
click at [535, 223] on div "super-com" at bounding box center [548, 221] width 90 height 14
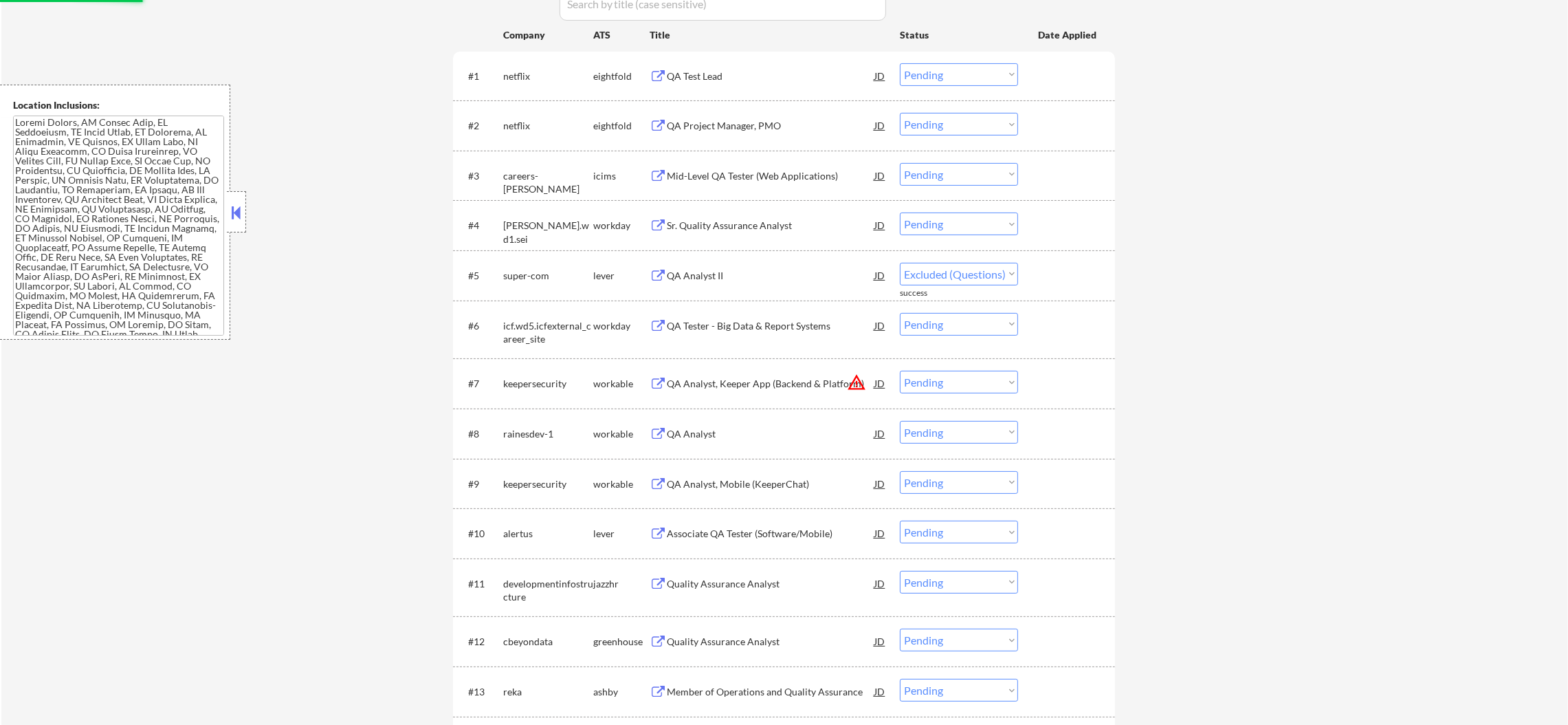
scroll to position [447, 0]
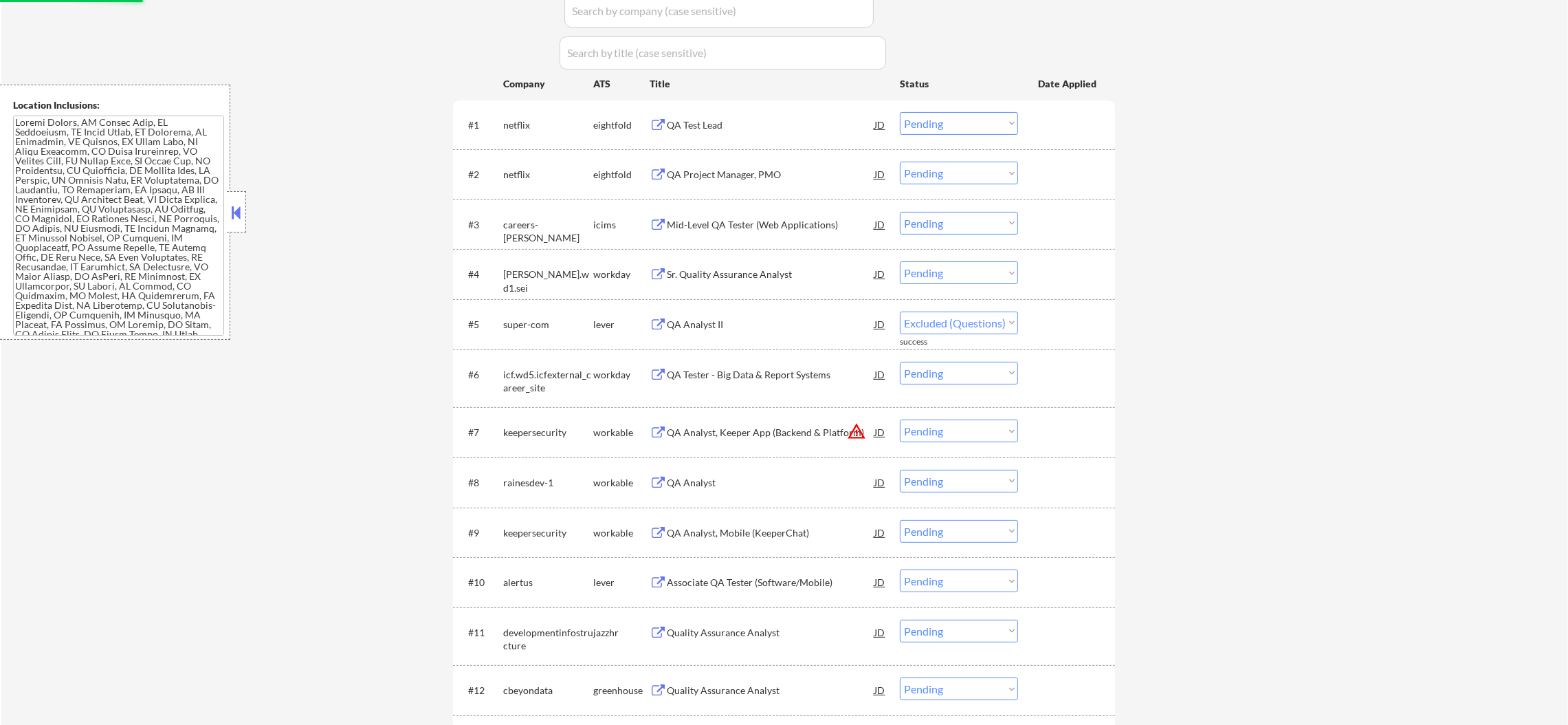
select select ""pending""
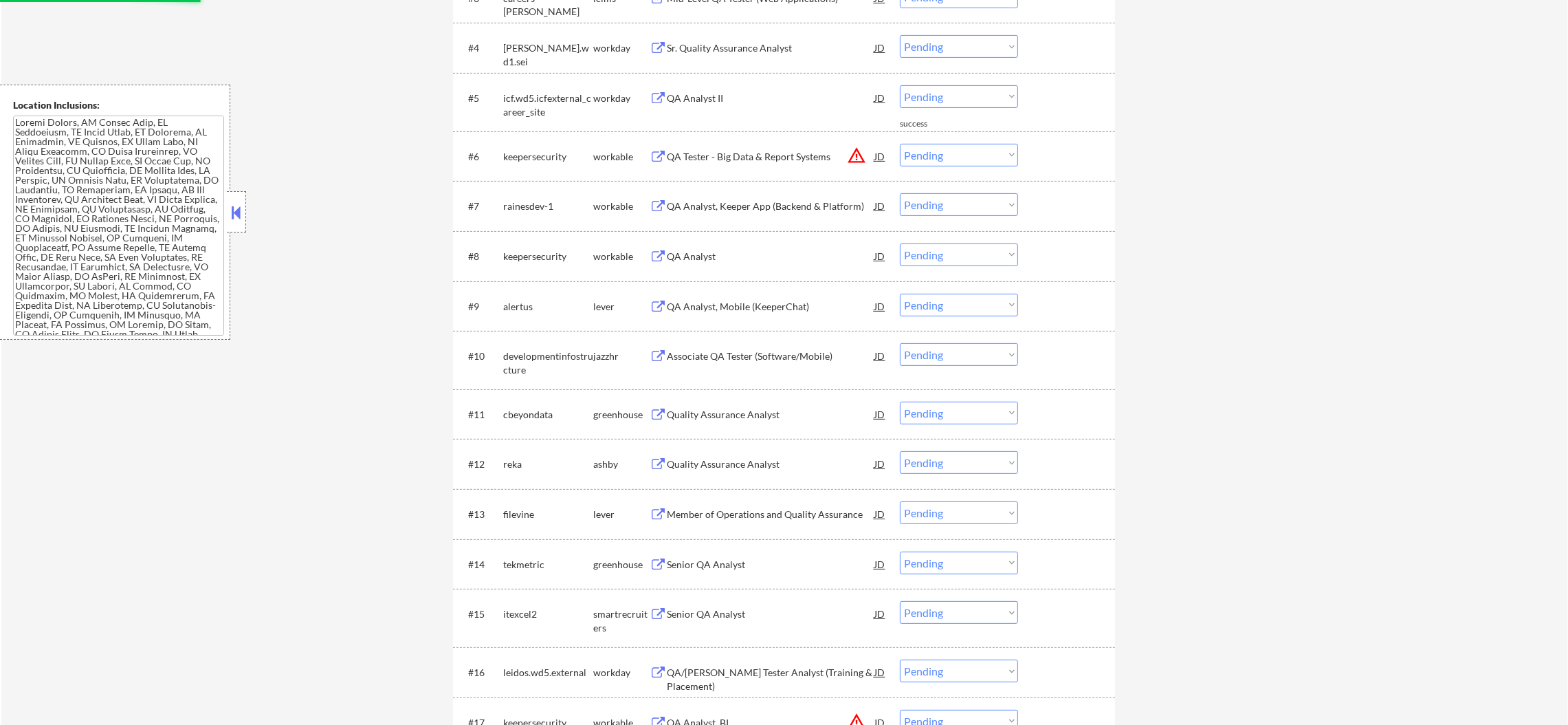
scroll to position [687, 0]
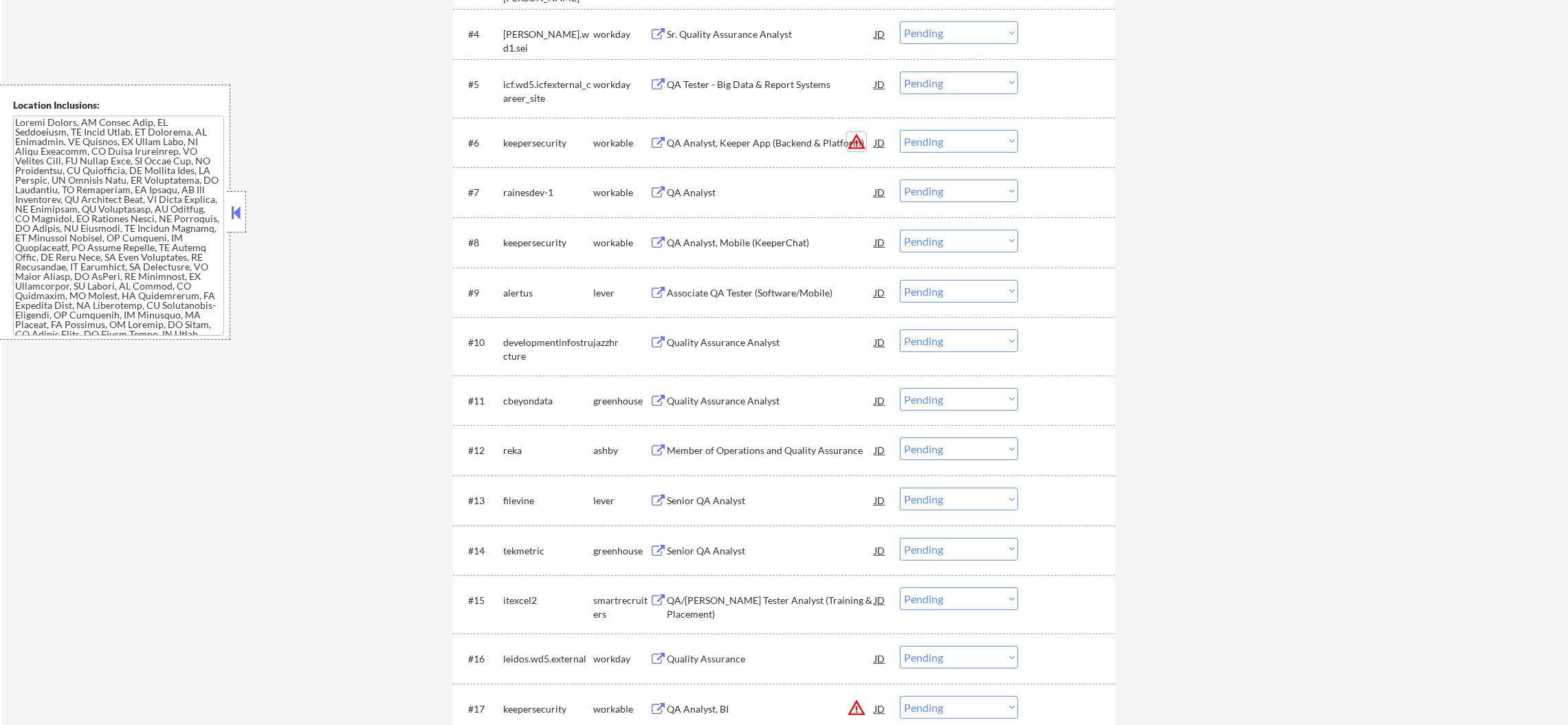
click at [859, 138] on button "warning_amber" at bounding box center [856, 141] width 19 height 19
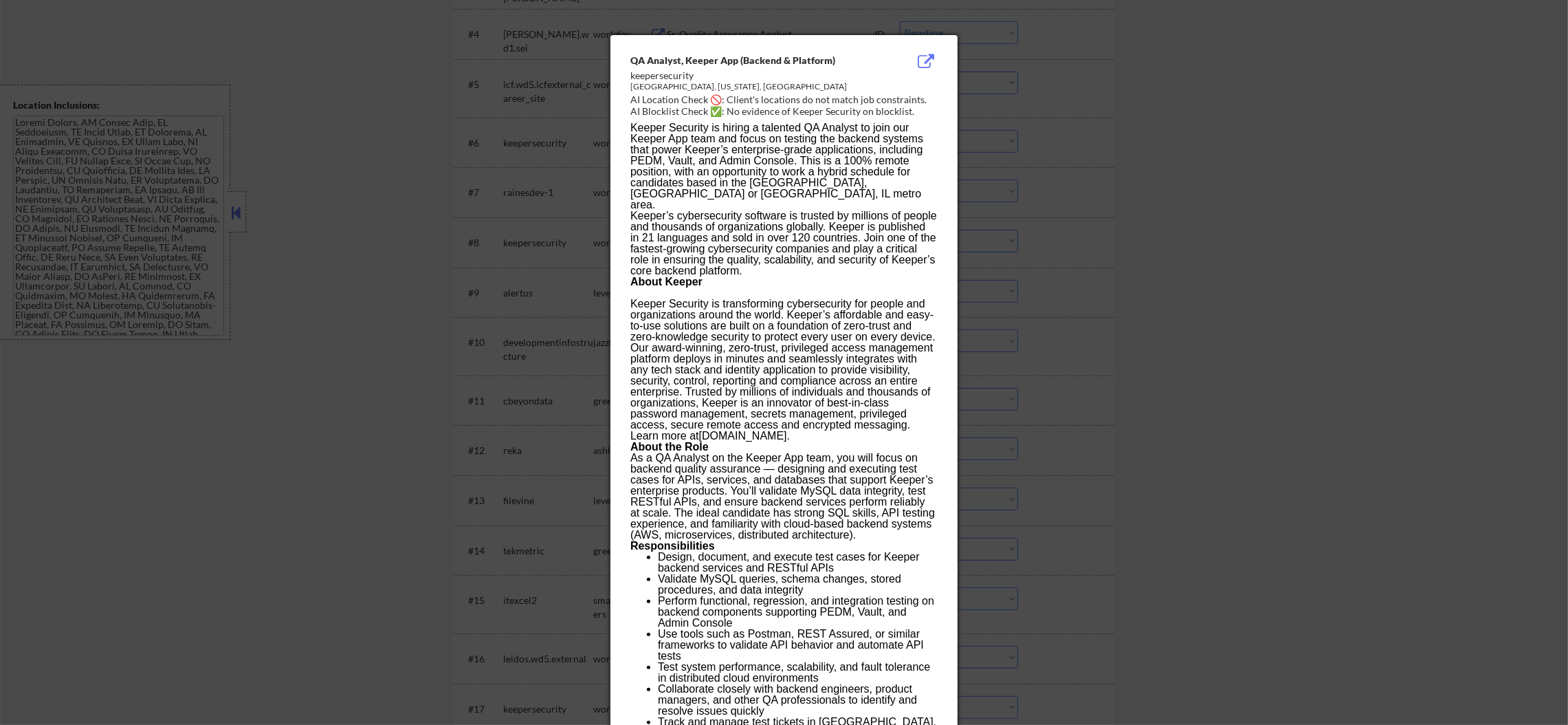
click at [1091, 183] on div at bounding box center [784, 362] width 1568 height 725
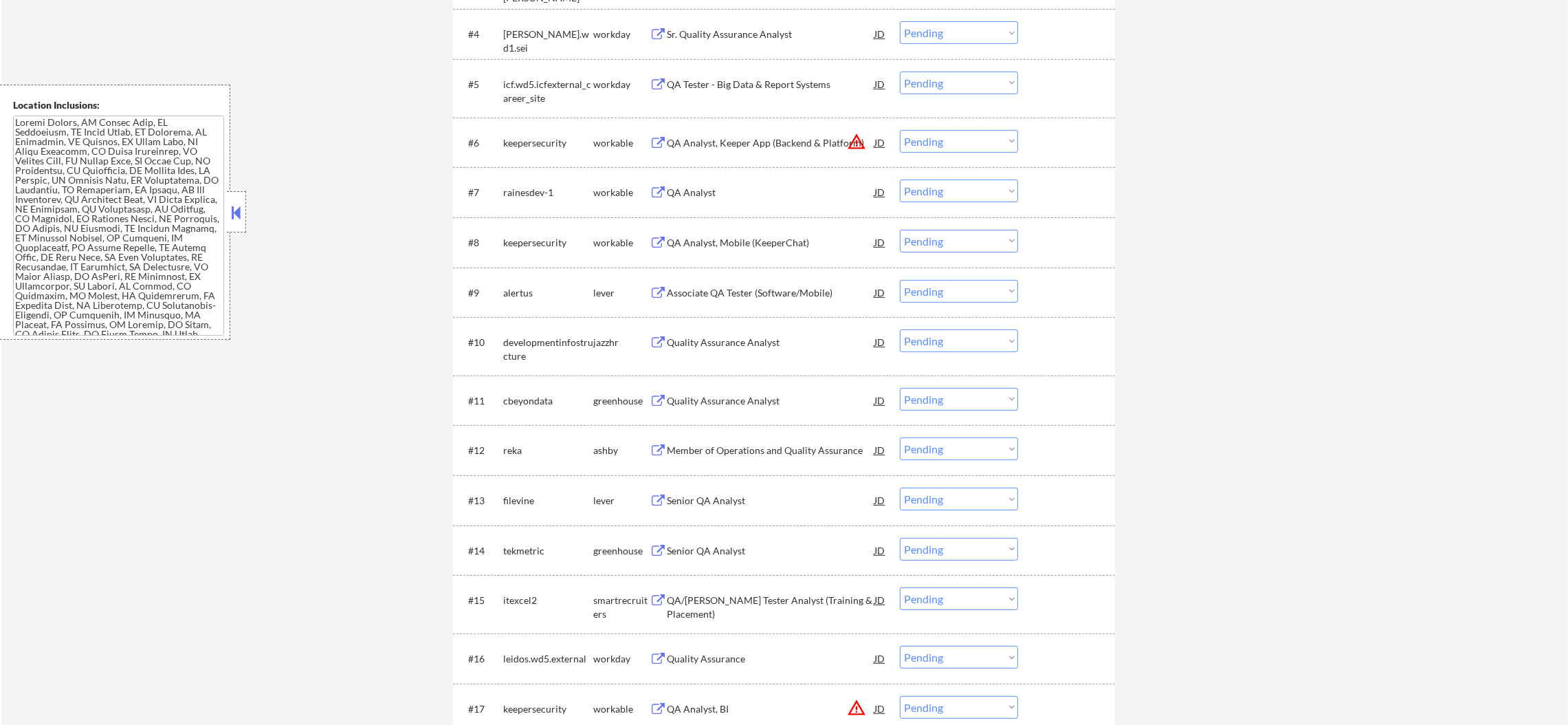
click at [947, 146] on select "Choose an option... Pending Applied Excluded (Questions) Excluded (Expired) Exc…" at bounding box center [959, 141] width 118 height 23
click at [900, 130] on select "Choose an option... Pending Applied Excluded (Questions) Excluded (Expired) Exc…" at bounding box center [959, 141] width 118 height 23
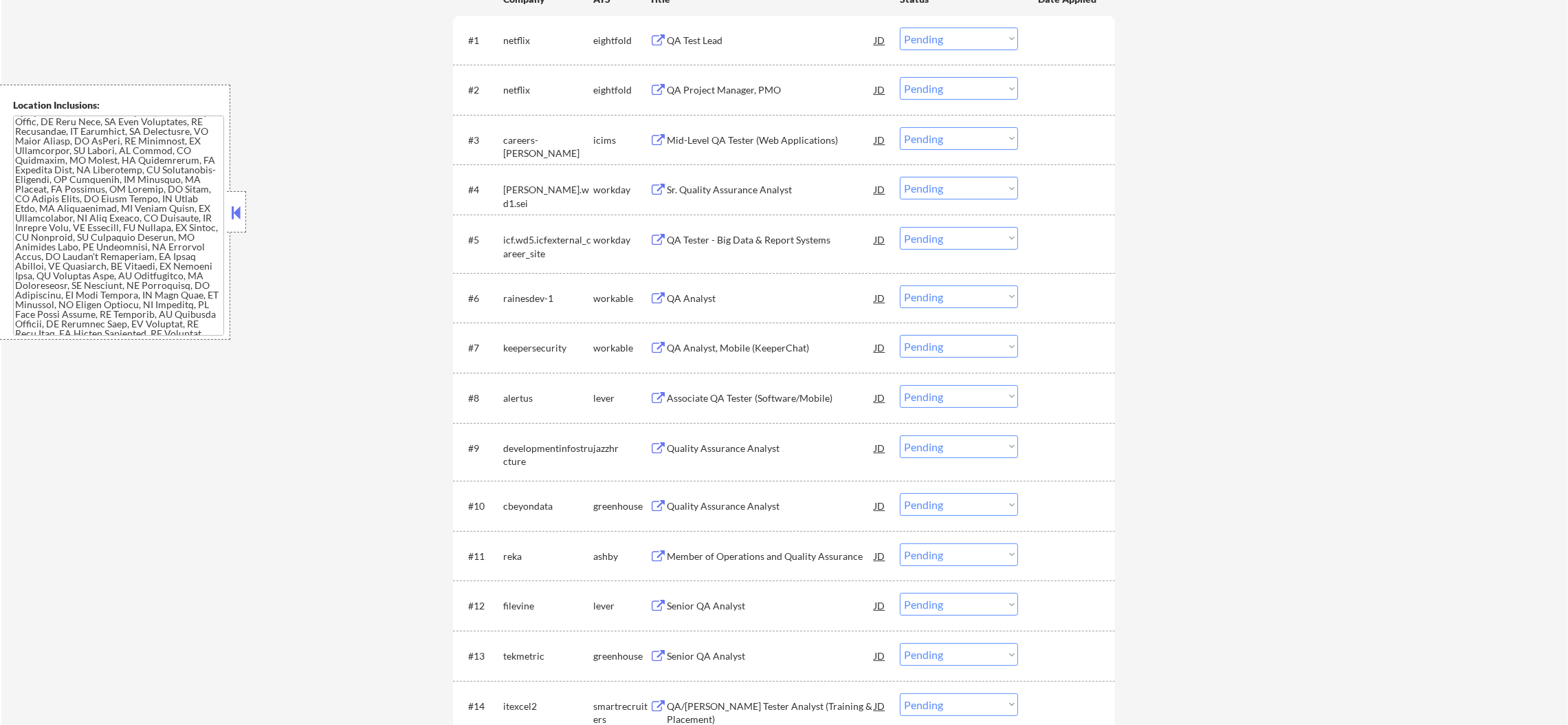
scroll to position [550, 0]
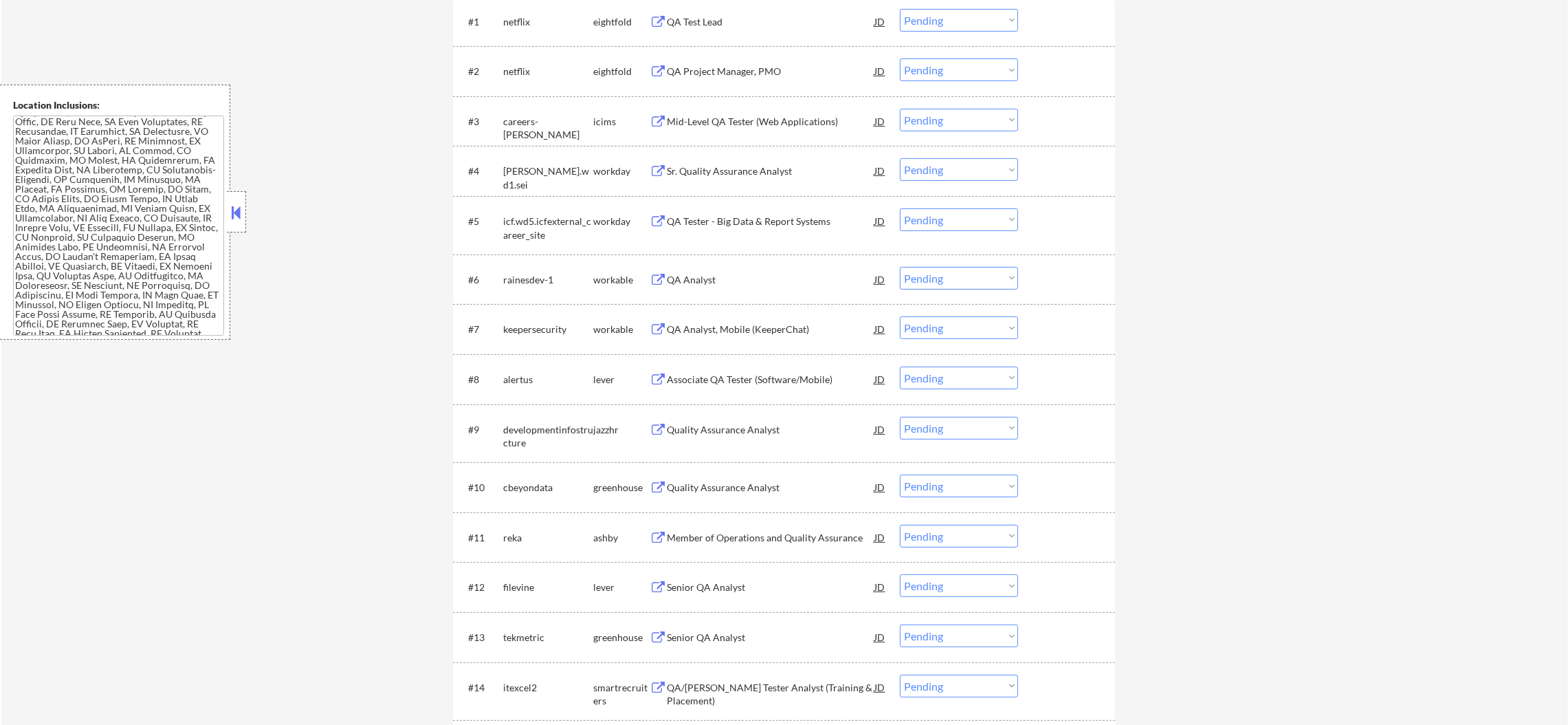
click at [708, 274] on div "QA Analyst" at bounding box center [770, 280] width 208 height 14
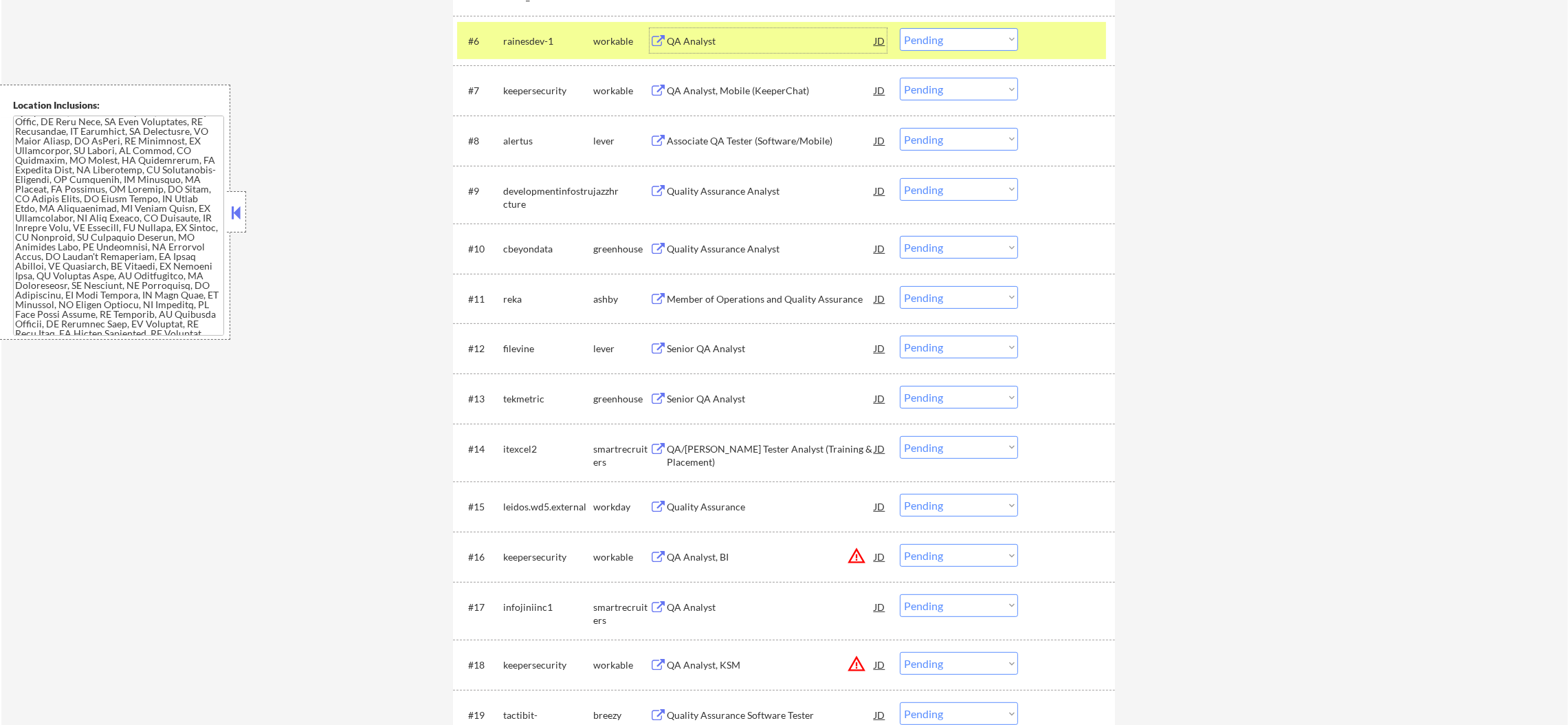
scroll to position [790, 0]
click at [947, 33] on select "Choose an option... Pending Applied Excluded (Questions) Excluded (Expired) Exc…" at bounding box center [959, 39] width 118 height 23
click at [900, 27] on select "Choose an option... Pending Applied Excluded (Questions) Excluded (Expired) Exc…" at bounding box center [959, 39] width 118 height 23
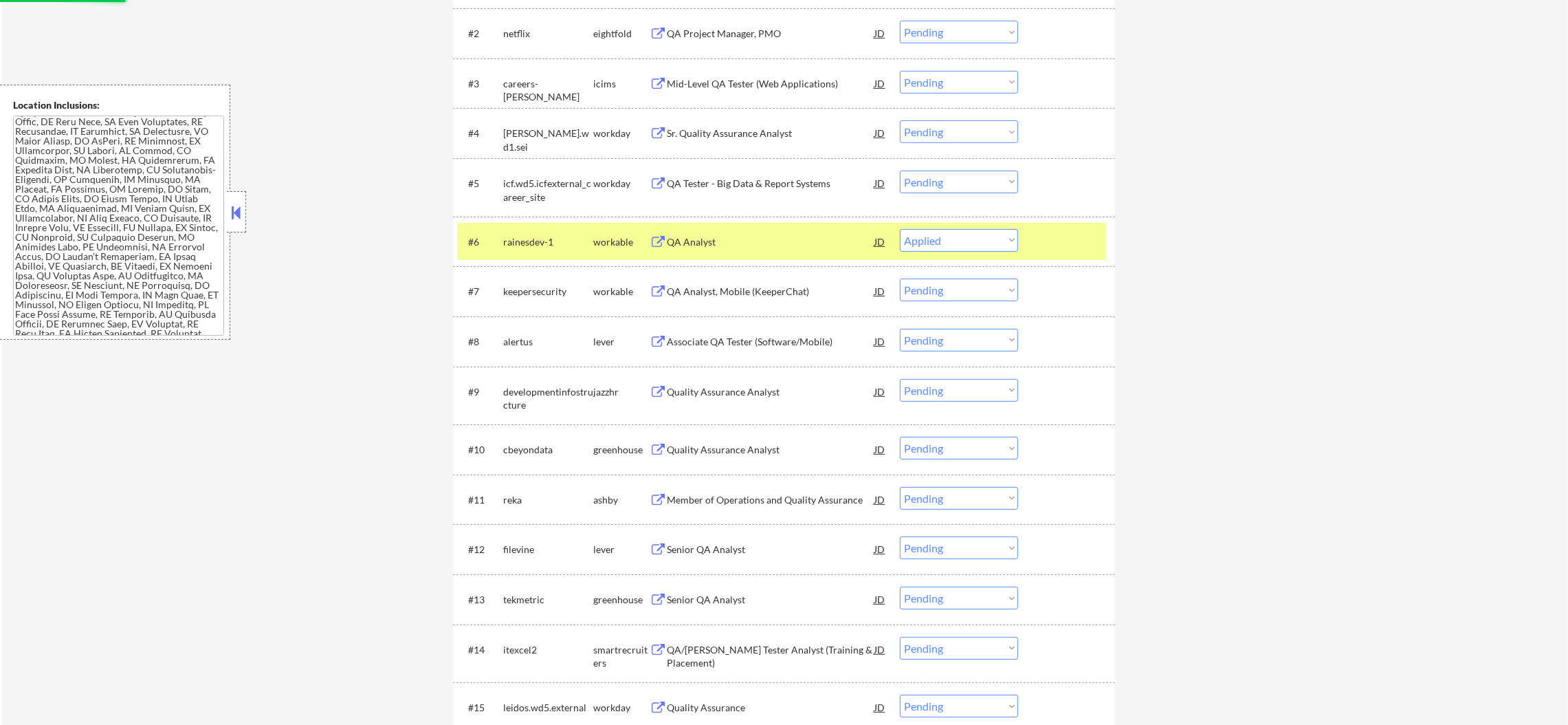
scroll to position [584, 0]
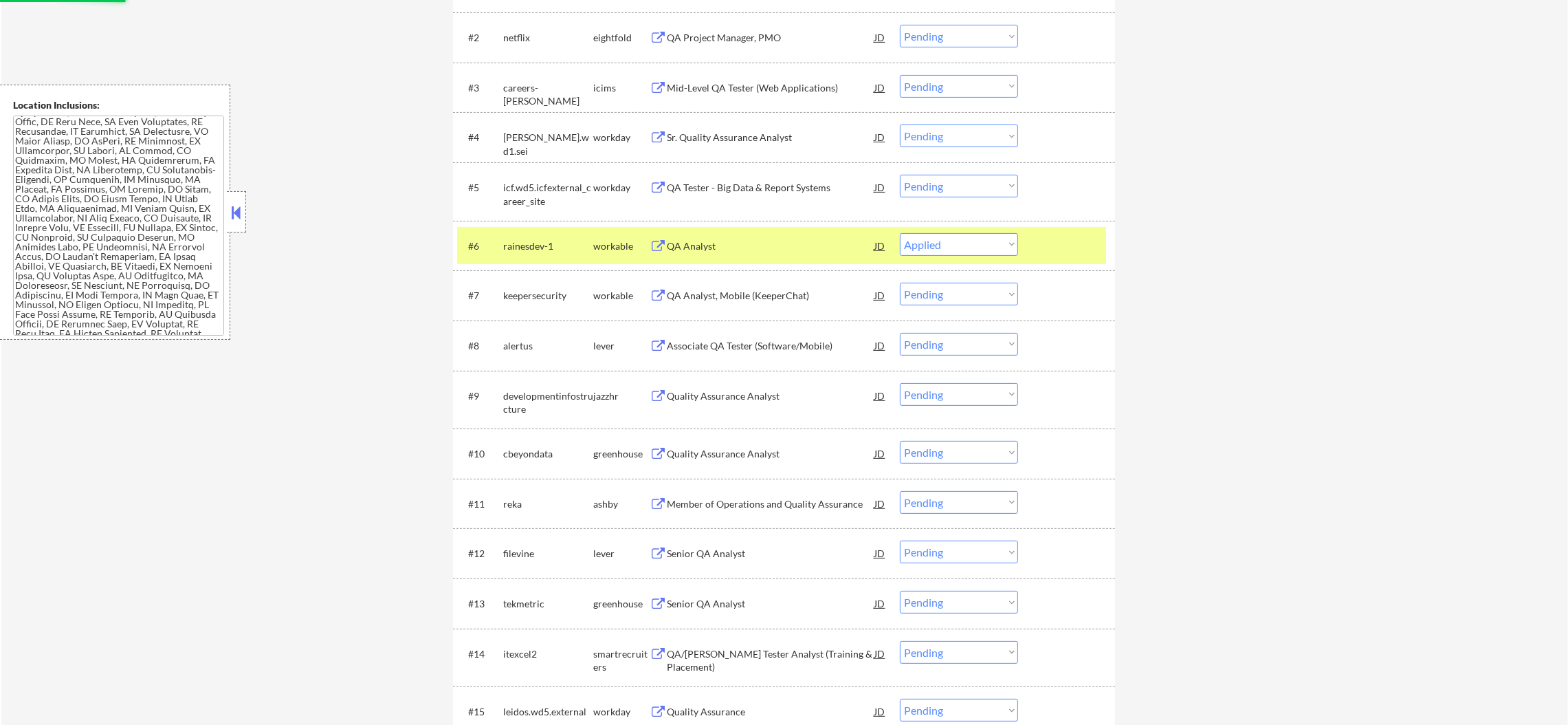
click at [555, 251] on div "rainesdev-1" at bounding box center [548, 245] width 90 height 14
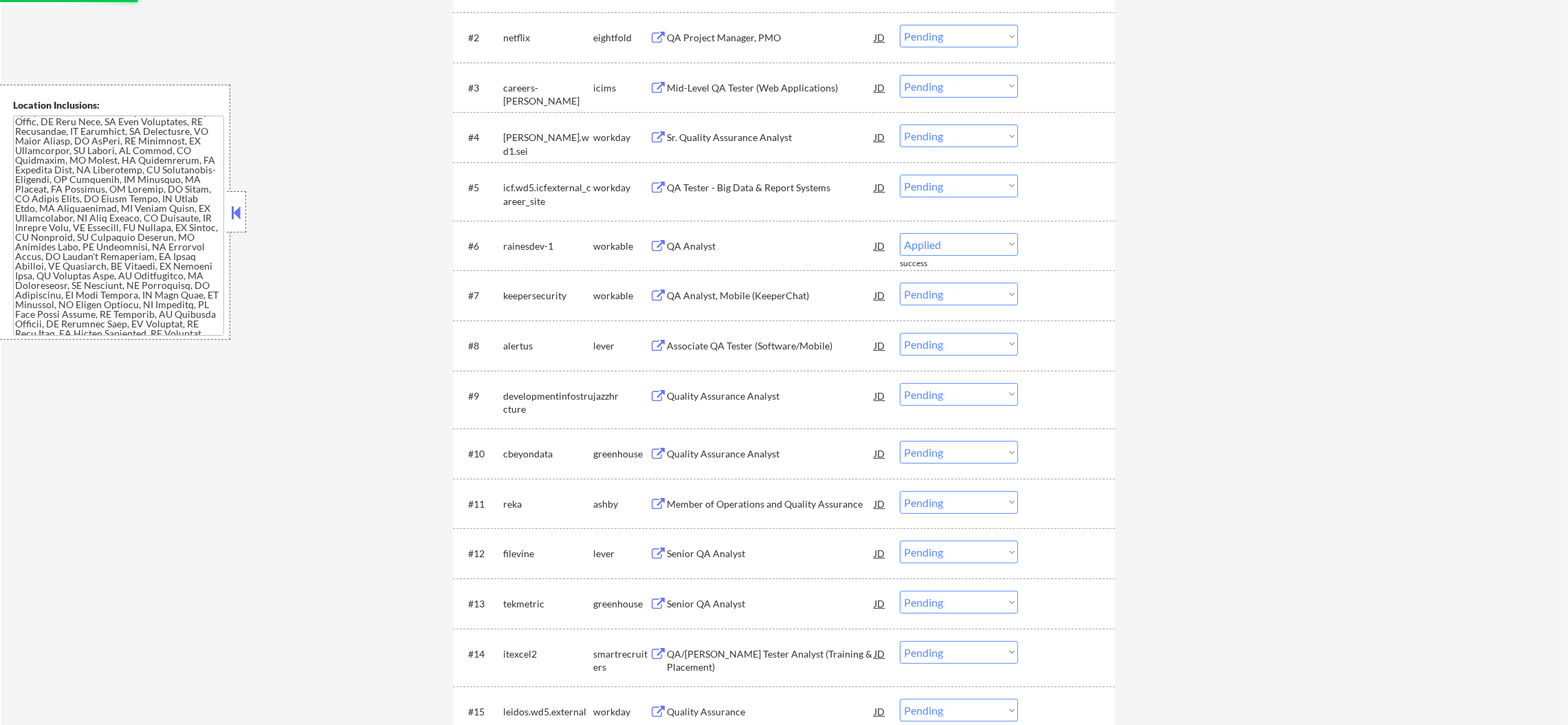
select select ""pending""
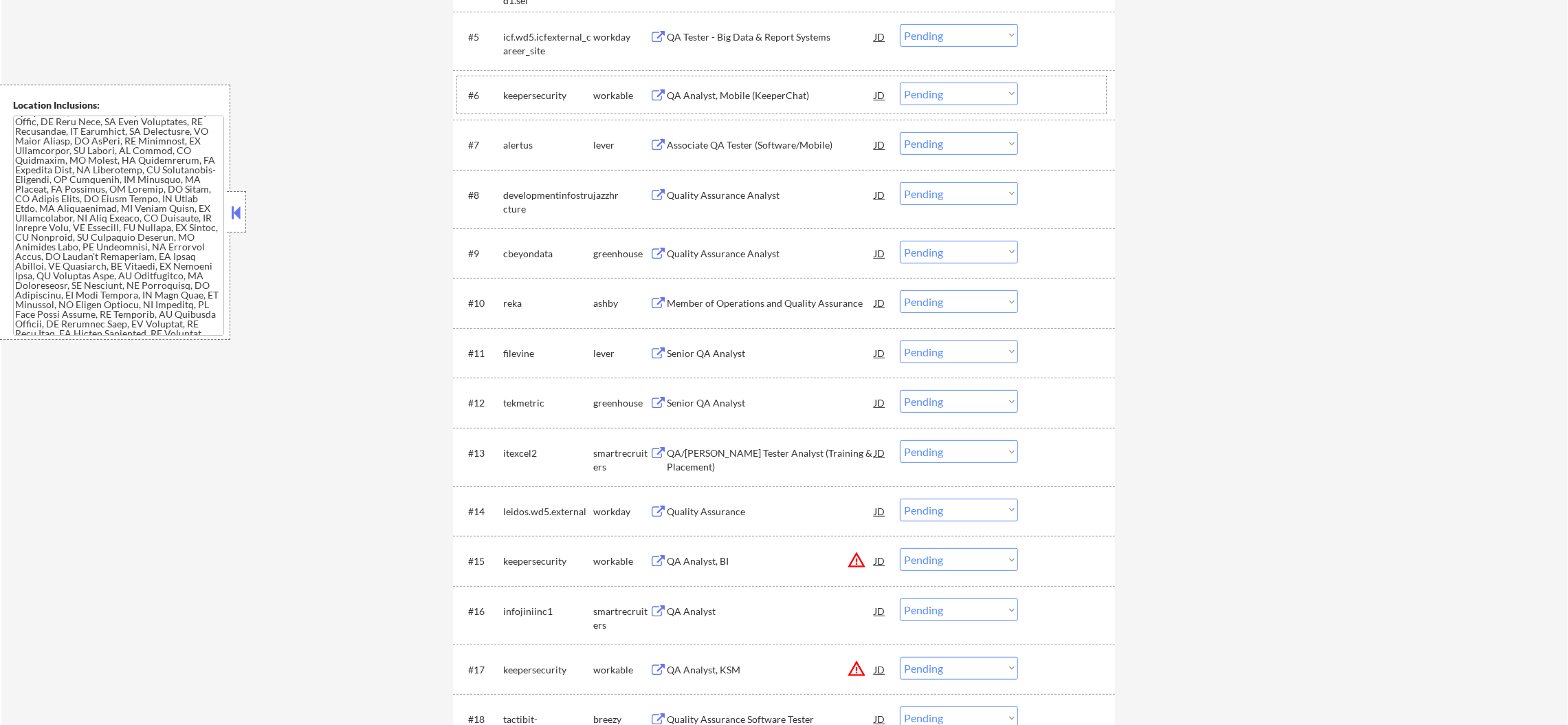
scroll to position [756, 0]
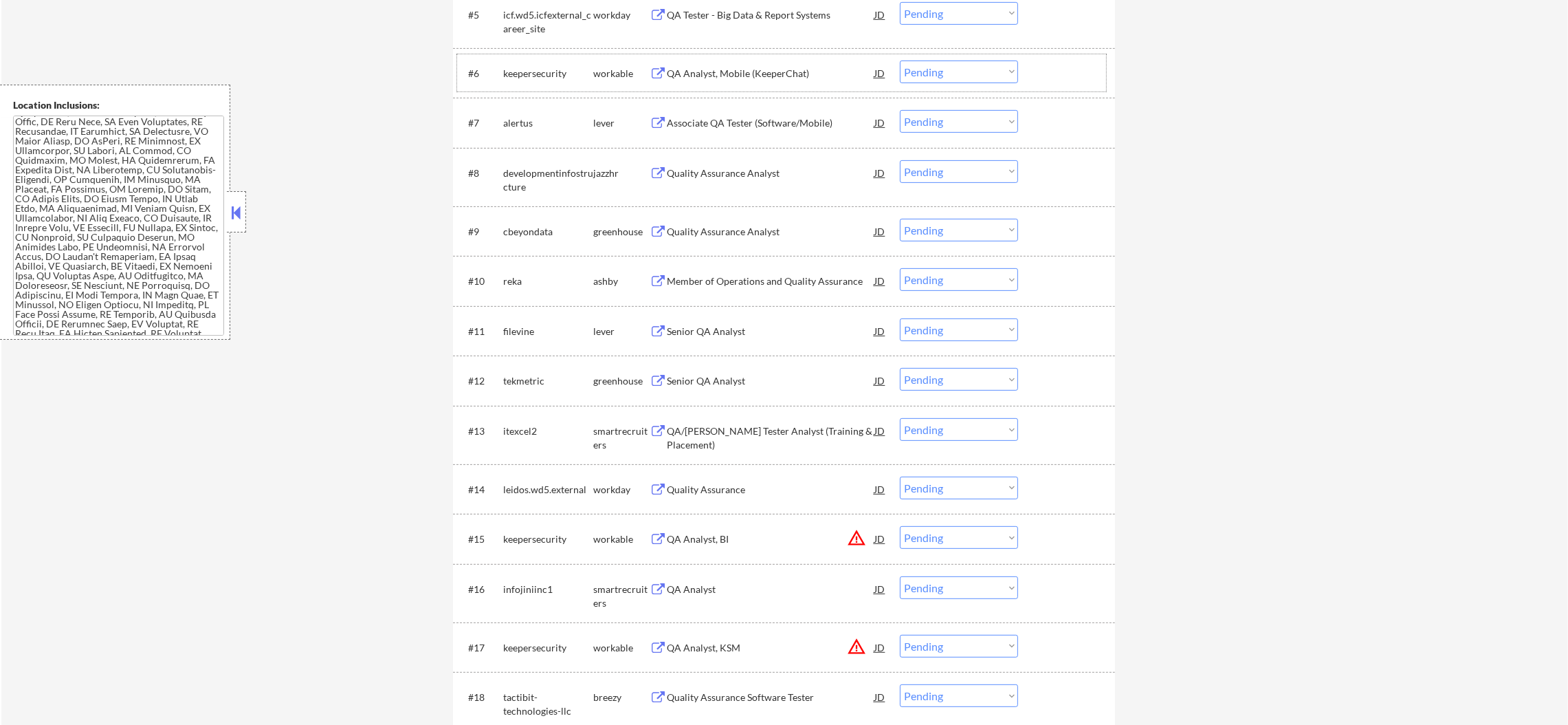
click at [786, 120] on div "Associate QA Tester (Software/Mobile)" at bounding box center [770, 123] width 208 height 14
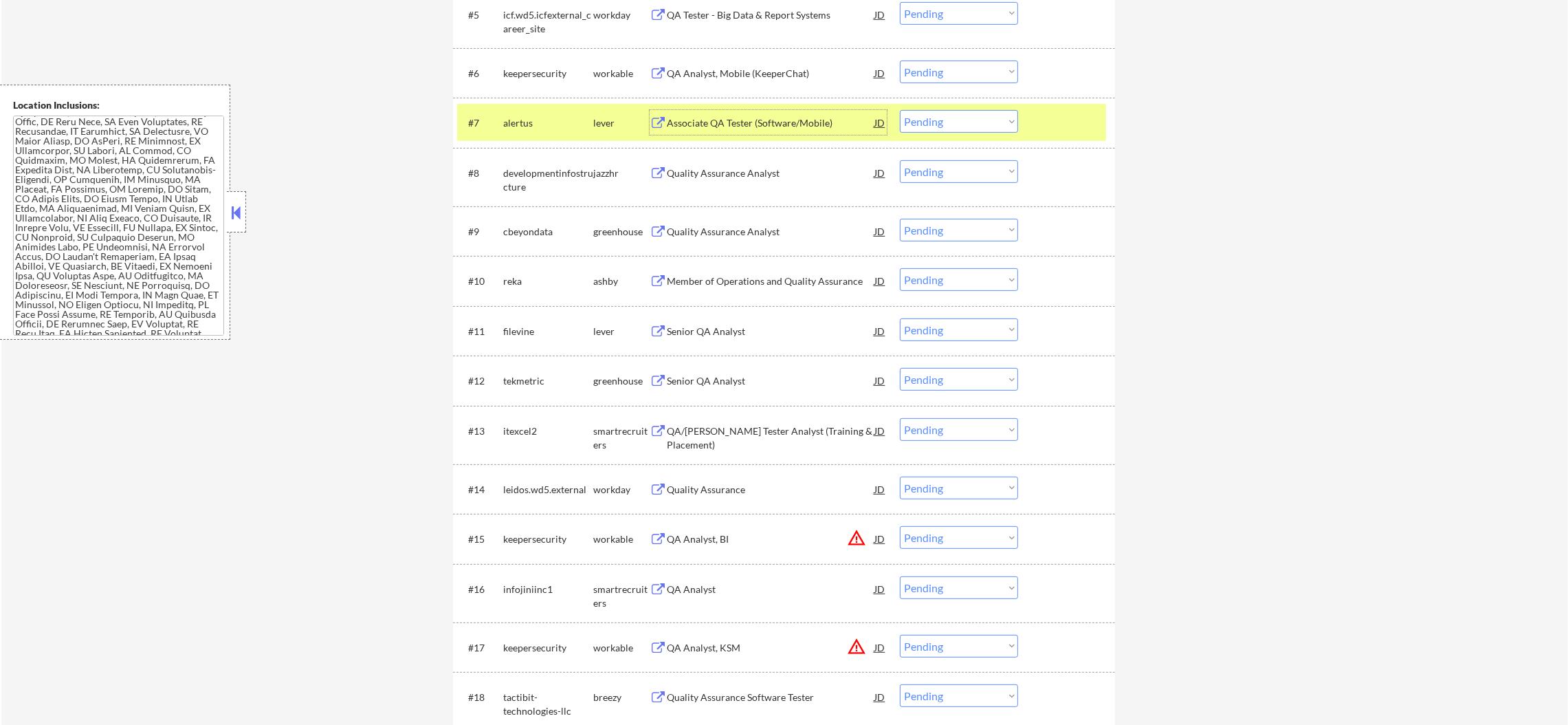
click at [933, 131] on select "Choose an option... Pending Applied Excluded (Questions) Excluded (Expired) Exc…" at bounding box center [959, 121] width 118 height 23
click at [900, 110] on select "Choose an option... Pending Applied Excluded (Questions) Excluded (Expired) Exc…" at bounding box center [959, 121] width 118 height 23
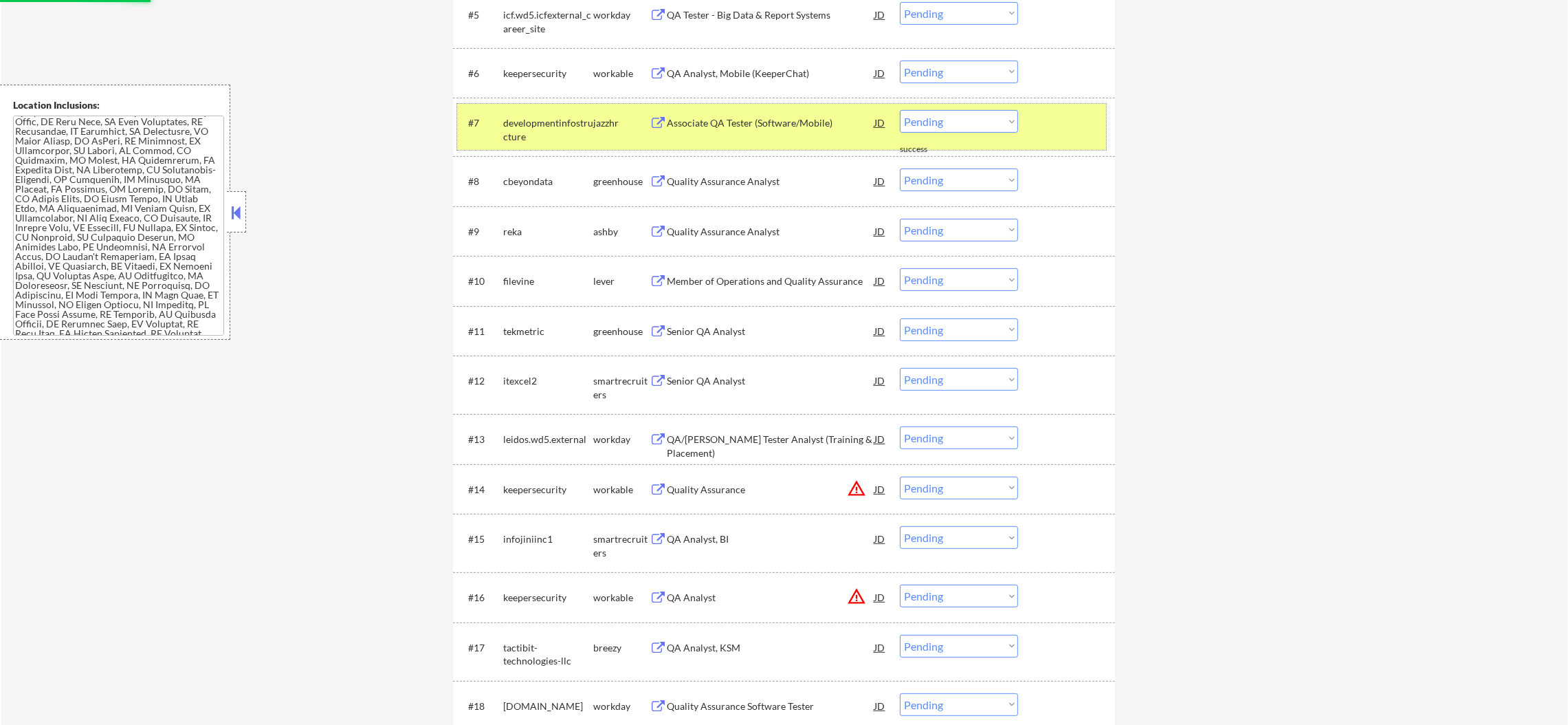
click at [566, 115] on div "developmentinfostructure" at bounding box center [548, 126] width 90 height 33
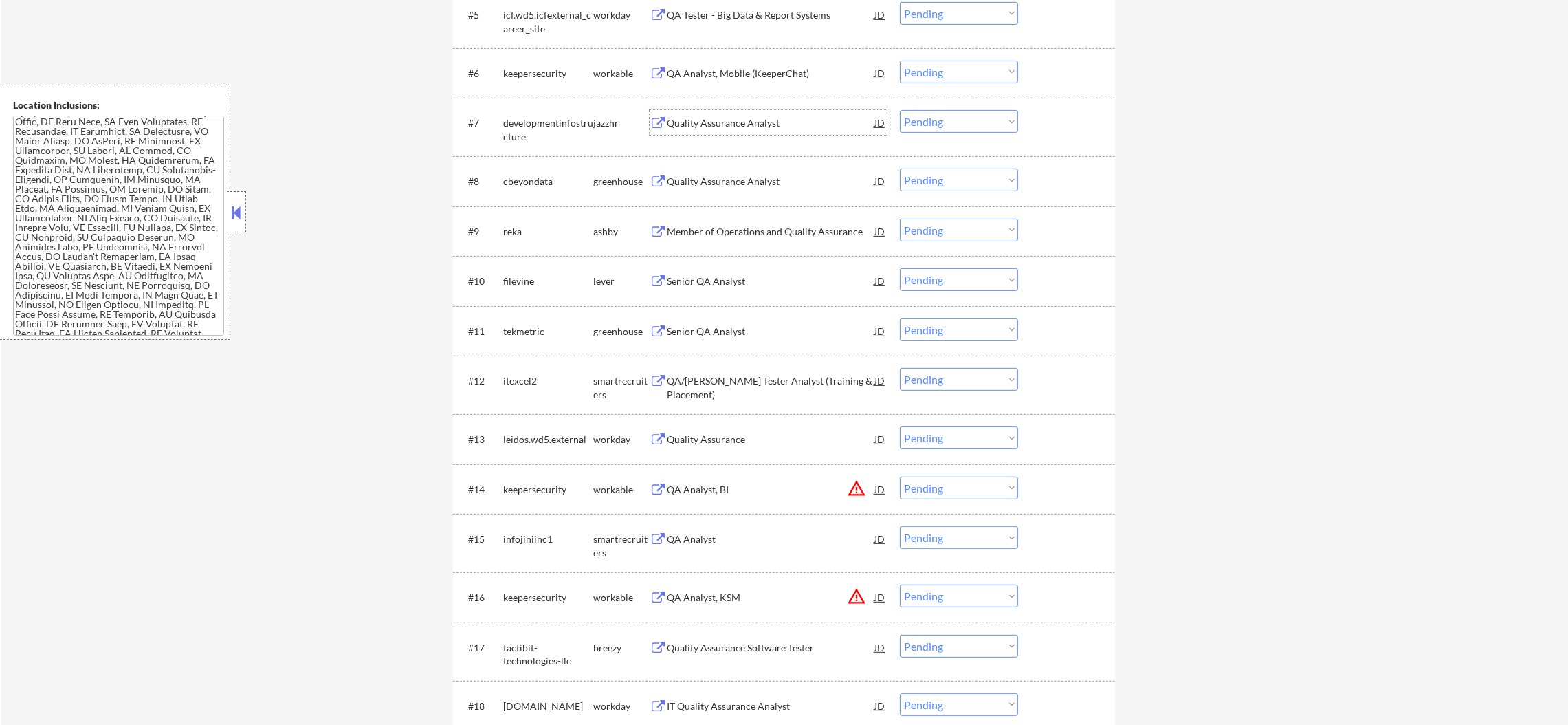
click at [744, 118] on div "Quality Assurance Analyst" at bounding box center [770, 123] width 208 height 14
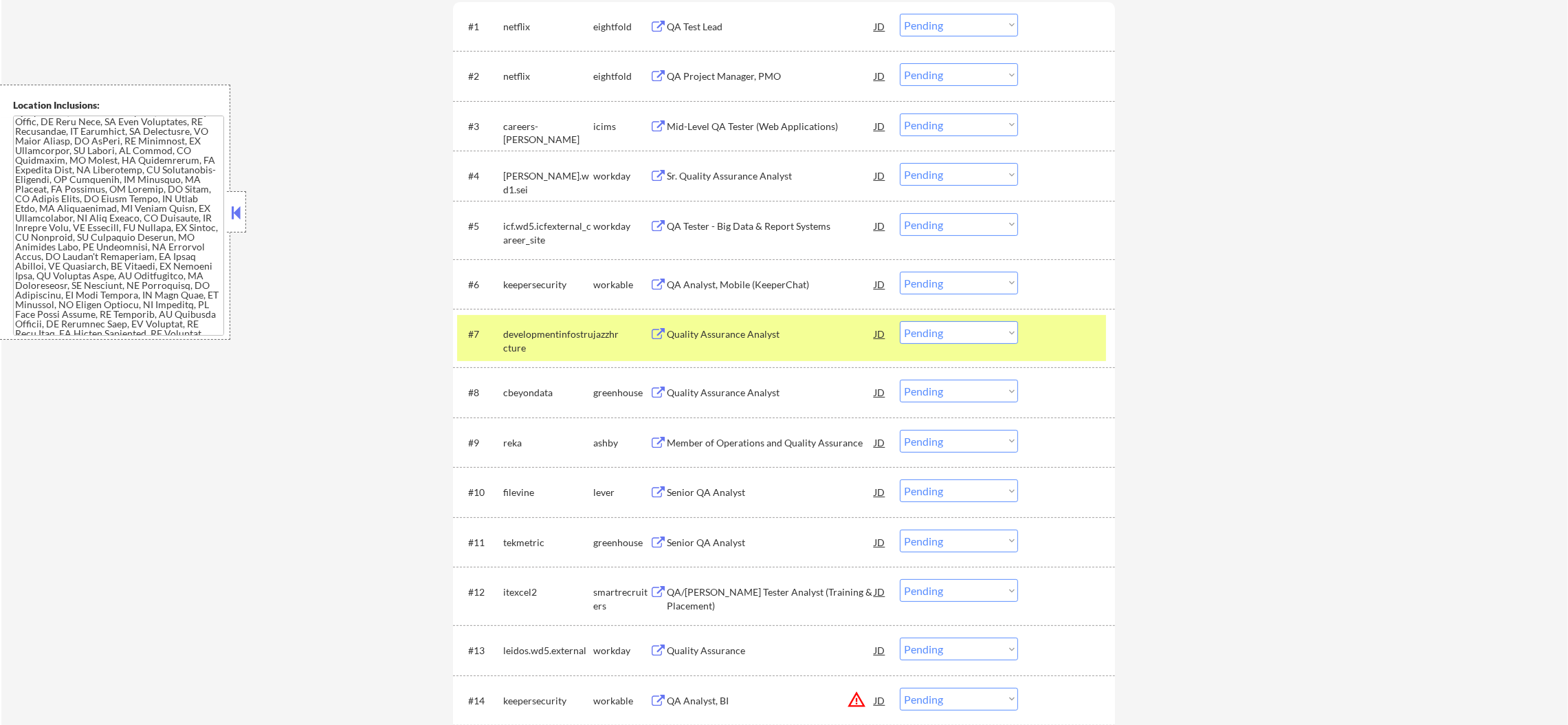
scroll to position [536, 0]
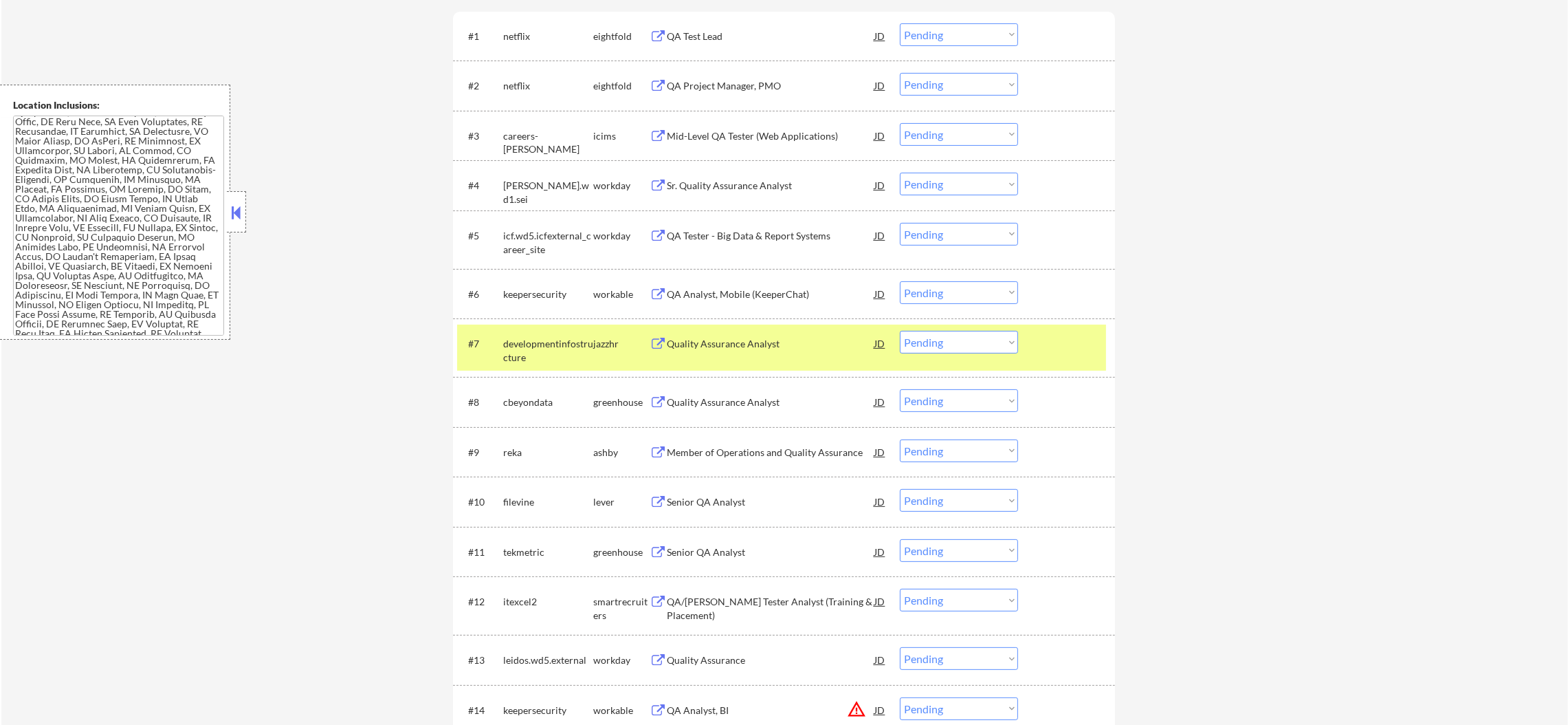
click at [914, 345] on select "Choose an option... Pending Applied Excluded (Questions) Excluded (Expired) Exc…" at bounding box center [959, 342] width 118 height 23
click at [900, 330] on select "Choose an option... Pending Applied Excluded (Questions) Excluded (Expired) Exc…" at bounding box center [959, 342] width 118 height 23
select select ""pending""
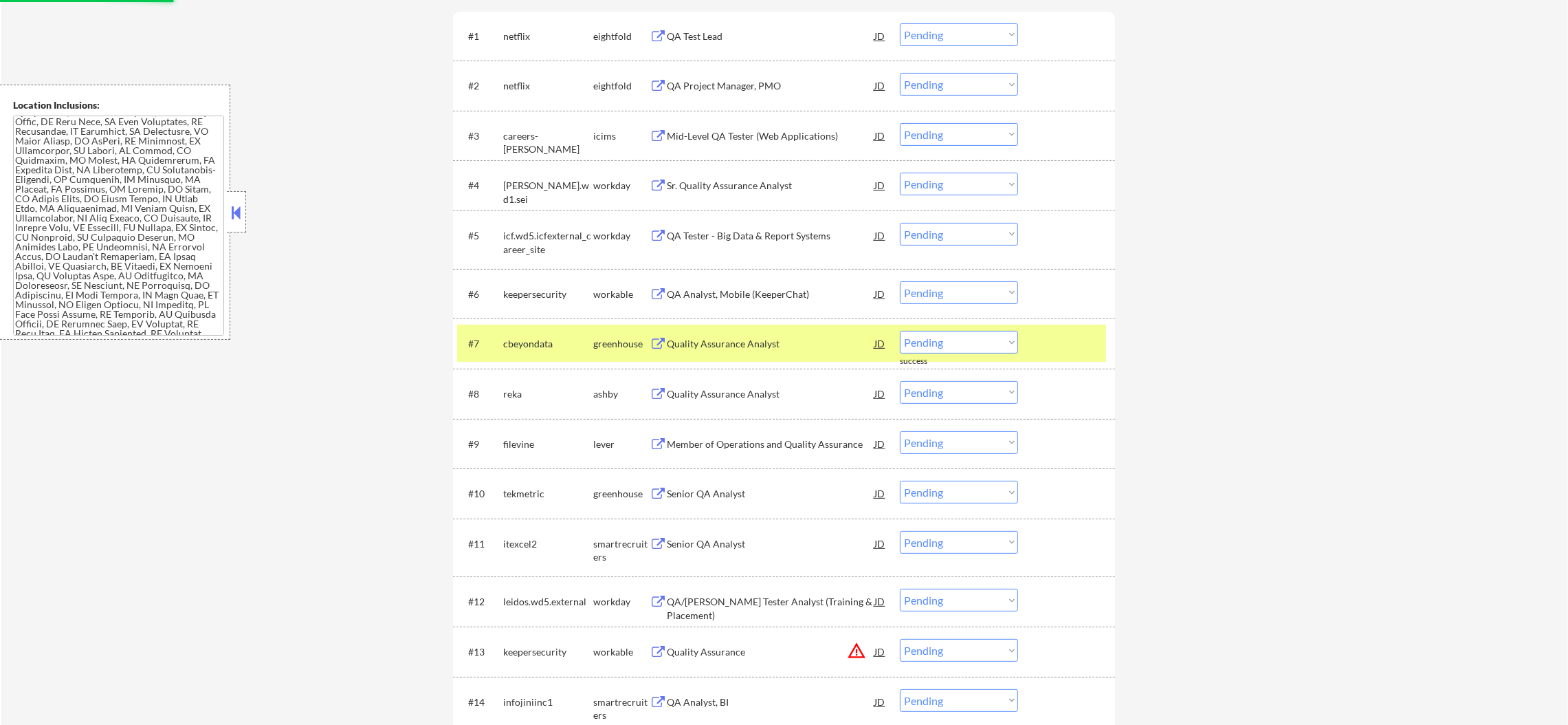
click at [548, 337] on div "cbeyondata" at bounding box center [548, 343] width 90 height 14
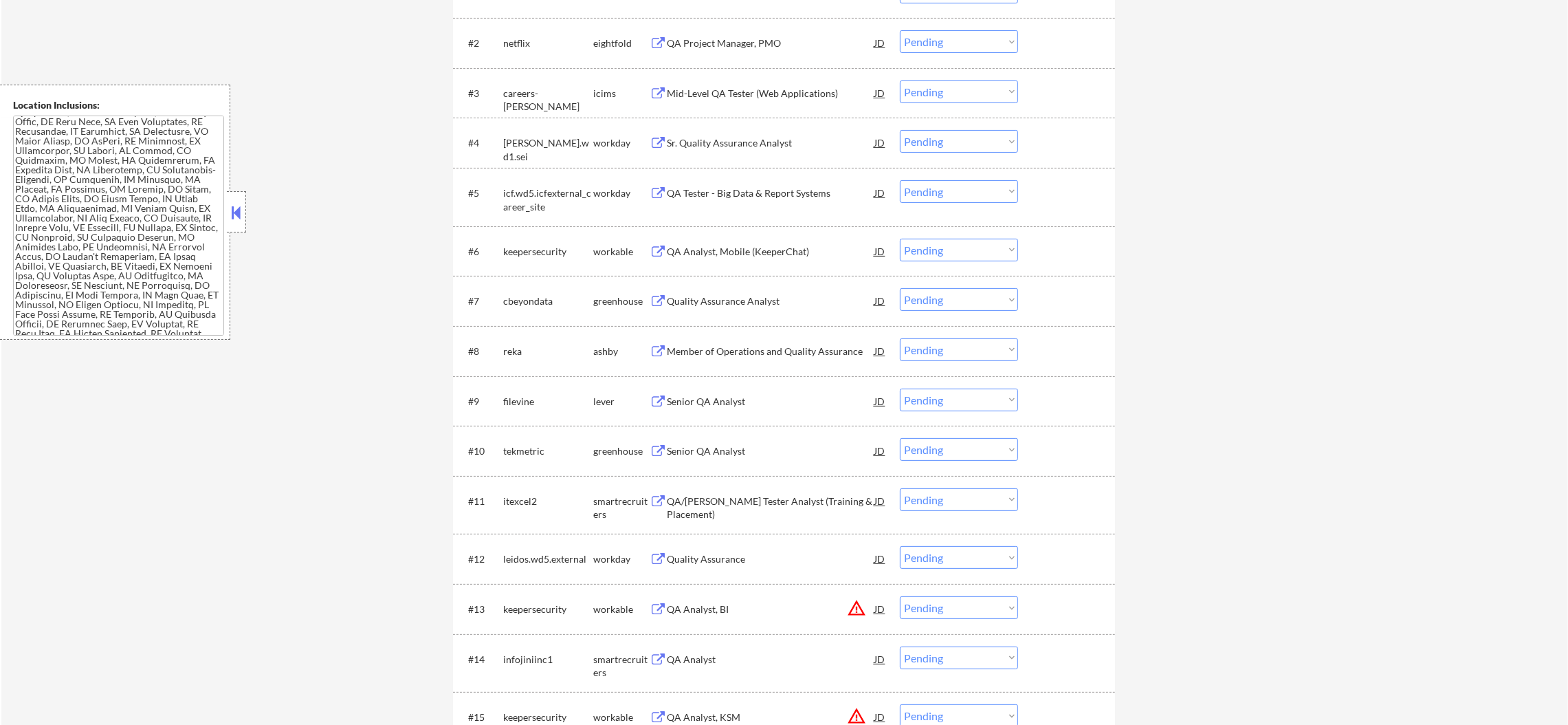
scroll to position [724, 0]
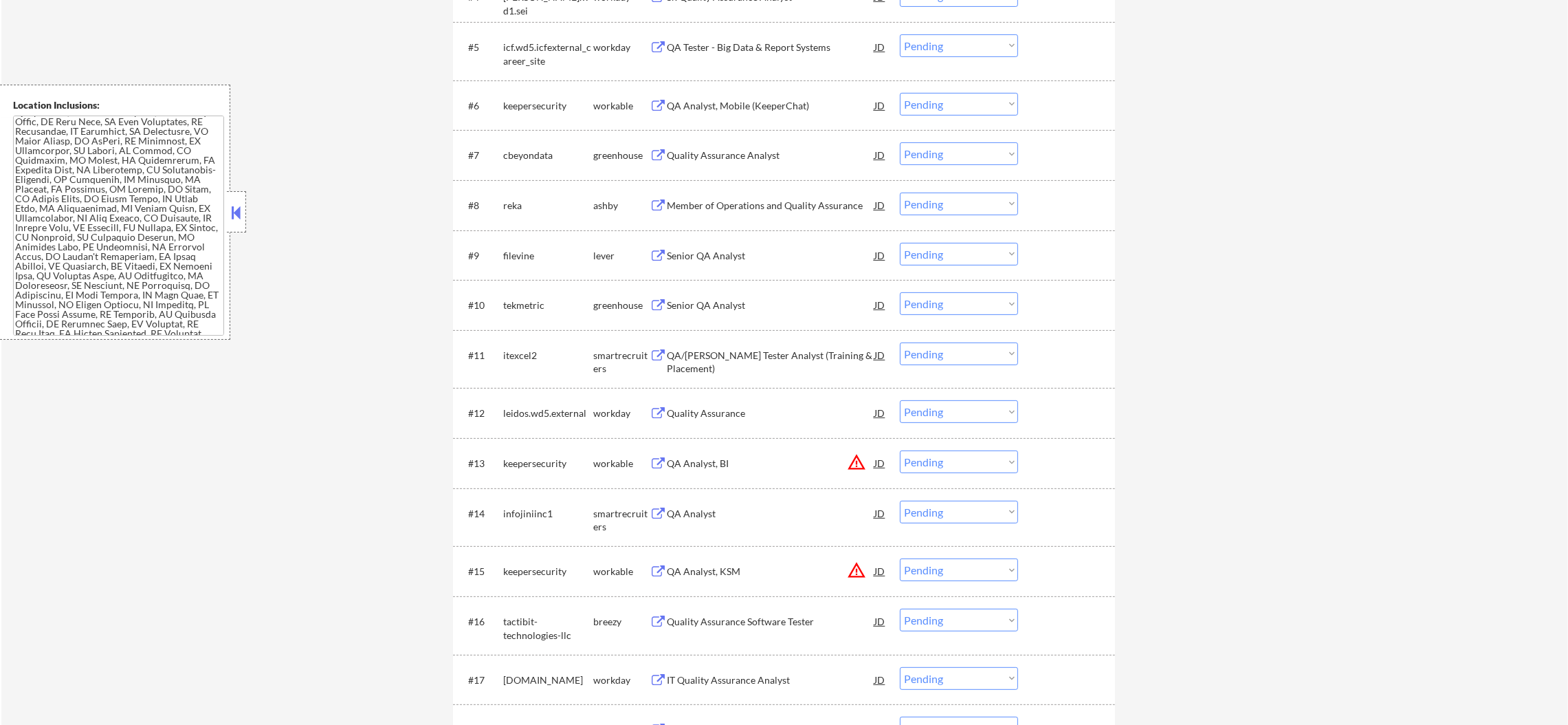
click at [748, 107] on div "QA Analyst, Mobile (KeeperChat)" at bounding box center [770, 106] width 208 height 14
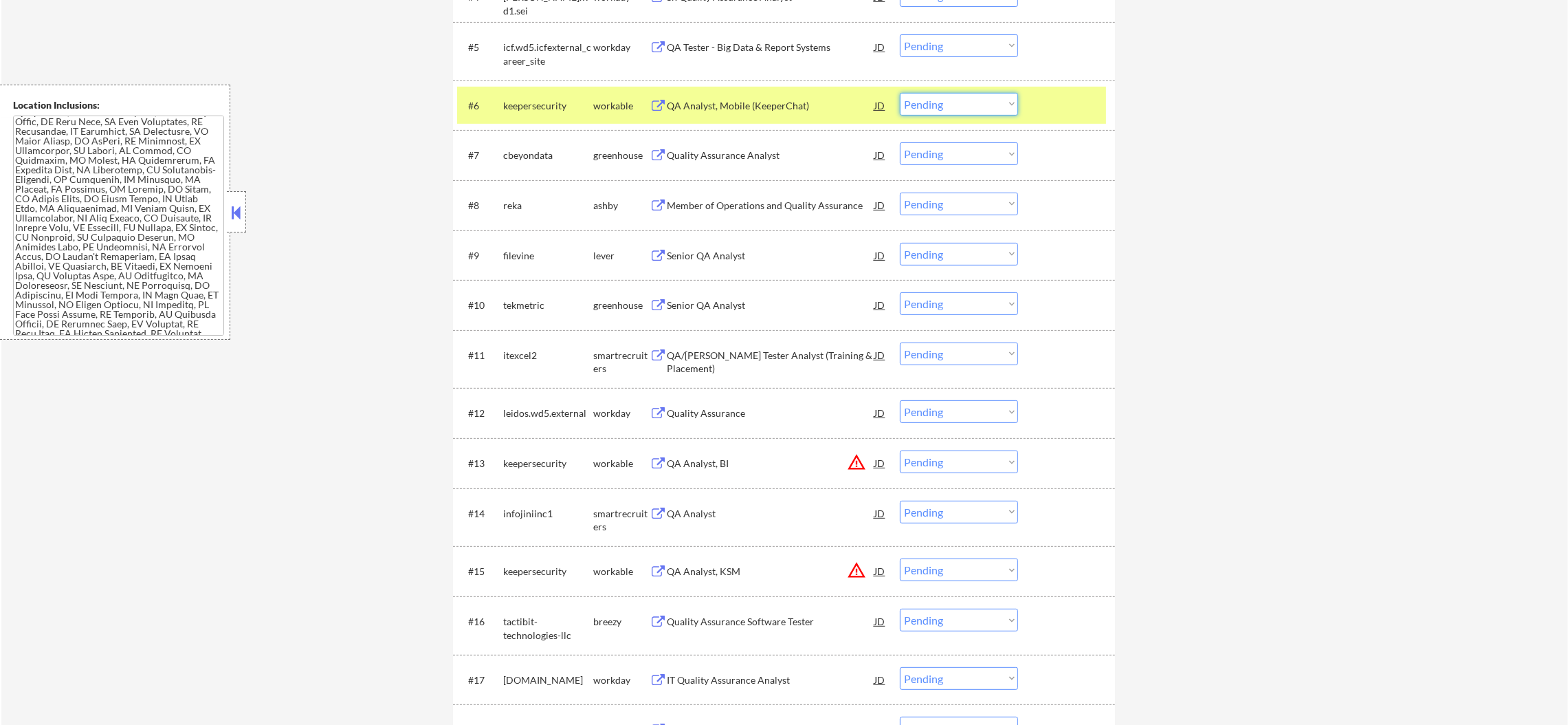
click at [931, 104] on select "Choose an option... Pending Applied Excluded (Questions) Excluded (Expired) Exc…" at bounding box center [959, 104] width 118 height 23
click at [900, 93] on select "Choose an option... Pending Applied Excluded (Questions) Excluded (Expired) Exc…" at bounding box center [959, 104] width 118 height 23
click at [546, 109] on div "keepersecurity" at bounding box center [548, 106] width 90 height 14
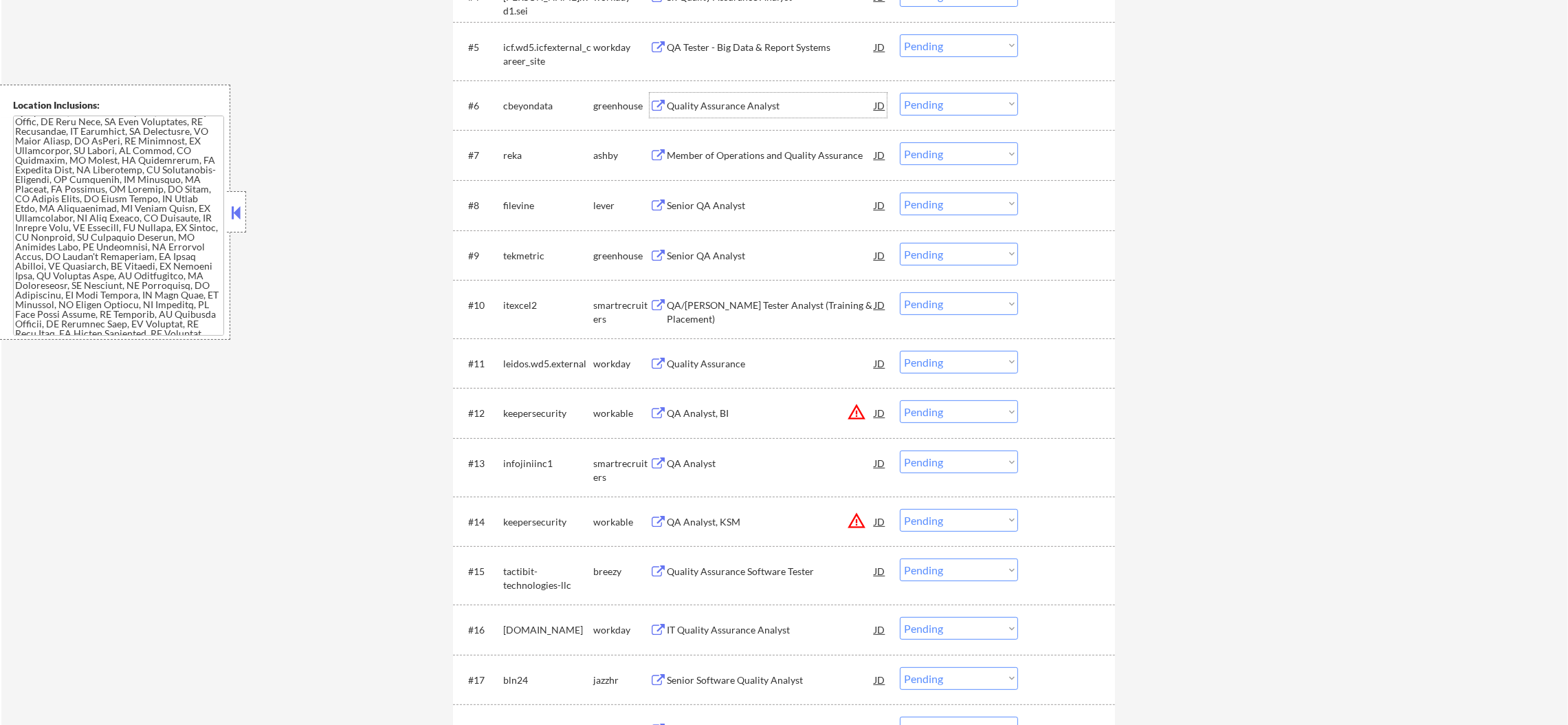
click at [705, 106] on div "Quality Assurance Analyst" at bounding box center [770, 106] width 208 height 14
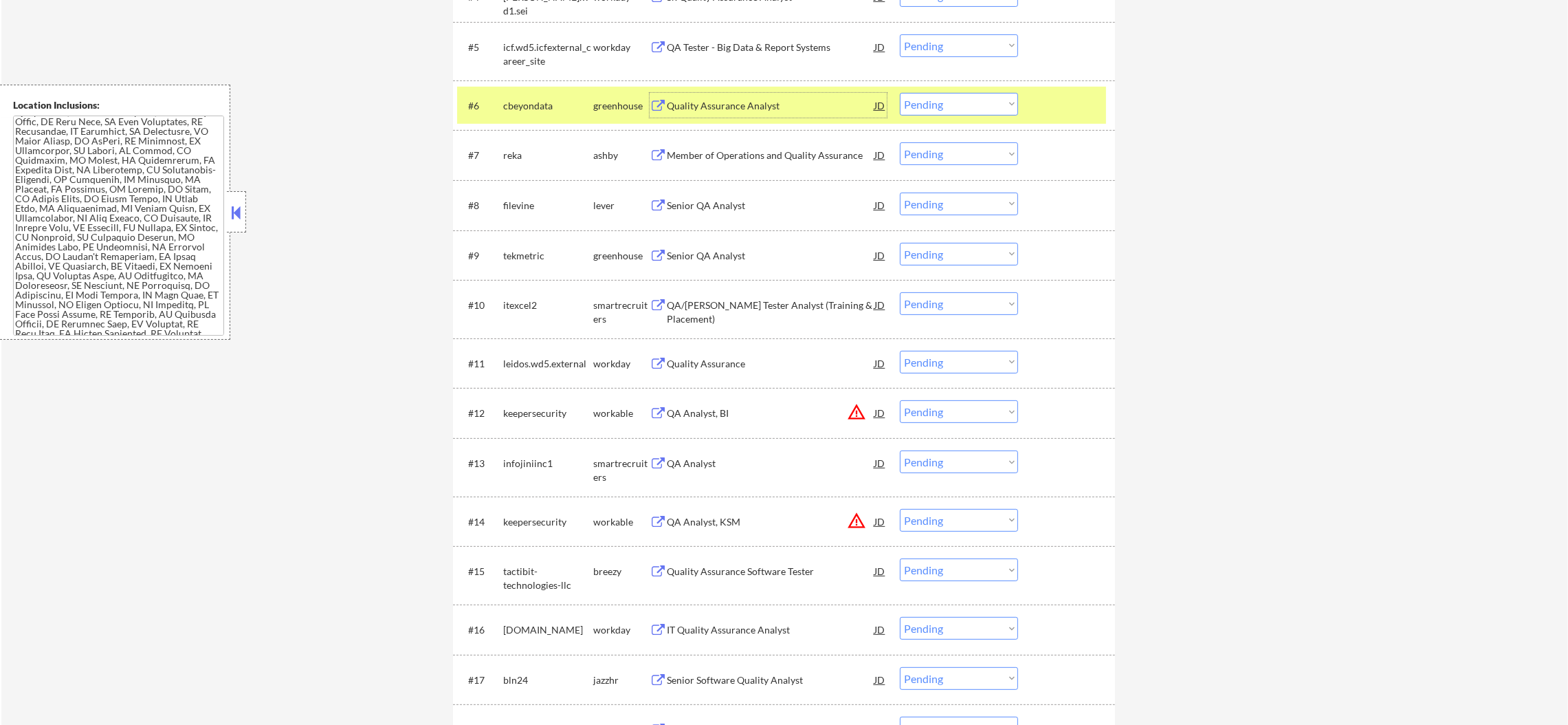
click at [927, 107] on select "Choose an option... Pending Applied Excluded (Questions) Excluded (Expired) Exc…" at bounding box center [959, 104] width 118 height 23
click at [900, 93] on select "Choose an option... Pending Applied Excluded (Questions) Excluded (Expired) Exc…" at bounding box center [959, 104] width 118 height 23
click at [554, 106] on div "cbeyondata" at bounding box center [548, 106] width 90 height 14
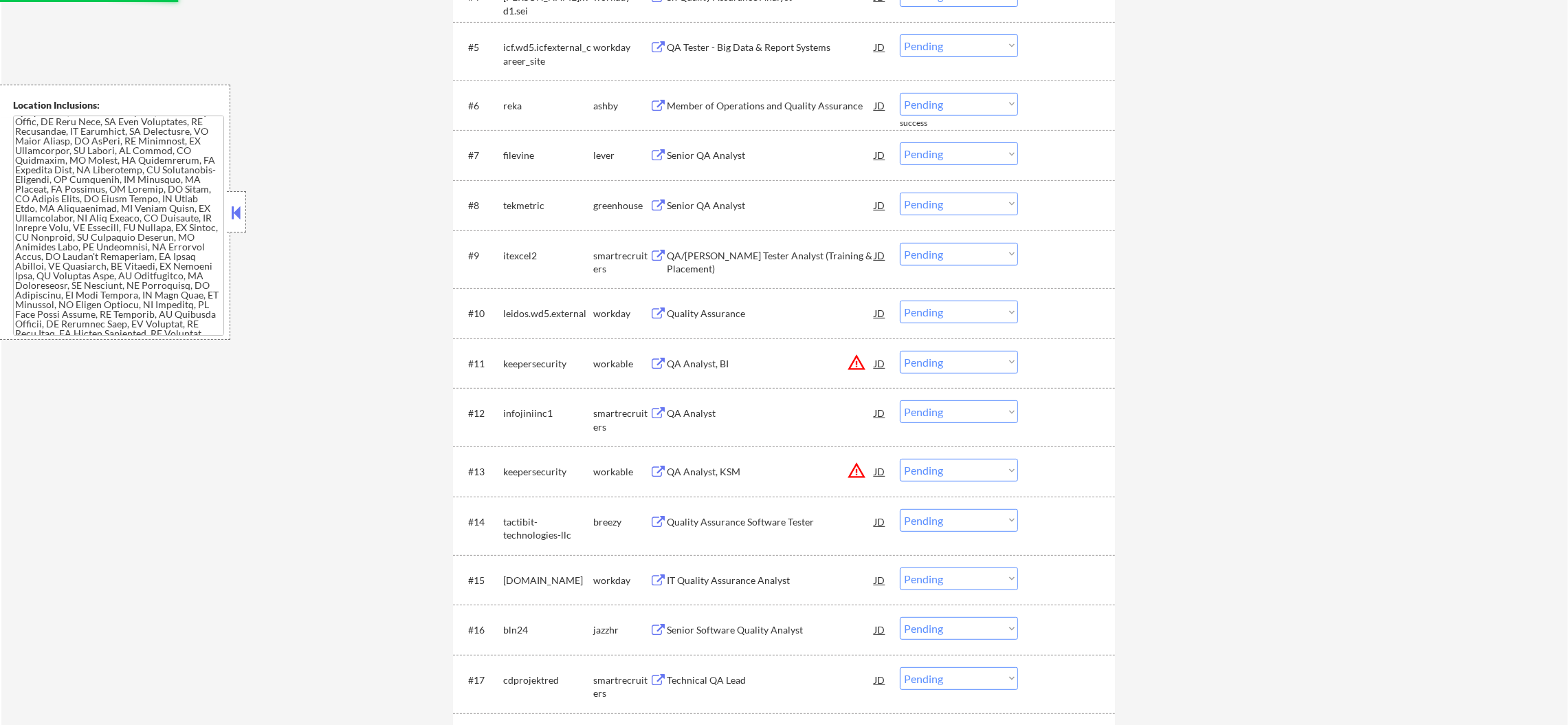
click at [781, 104] on div "Member of Operations and Quality Assurance" at bounding box center [770, 106] width 208 height 14
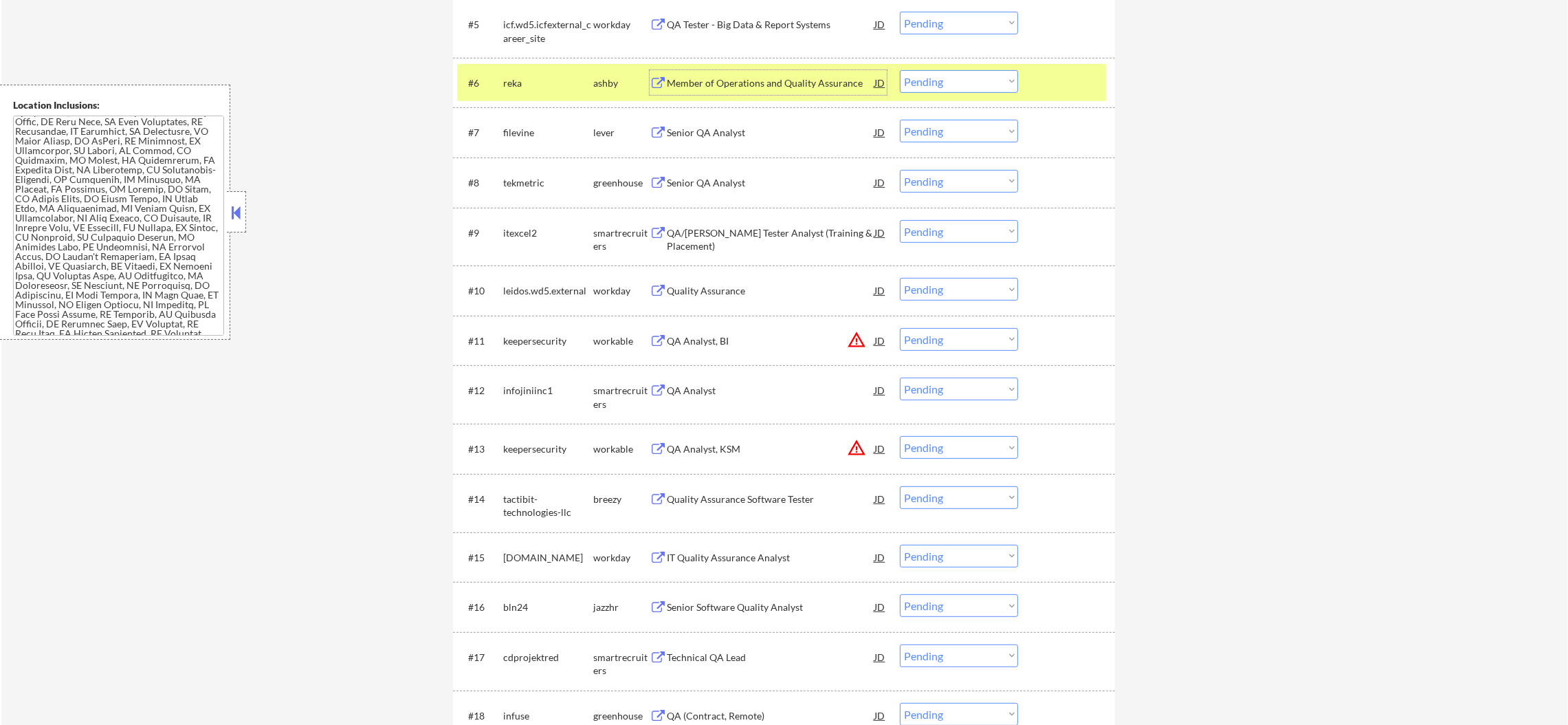
scroll to position [793, 0]
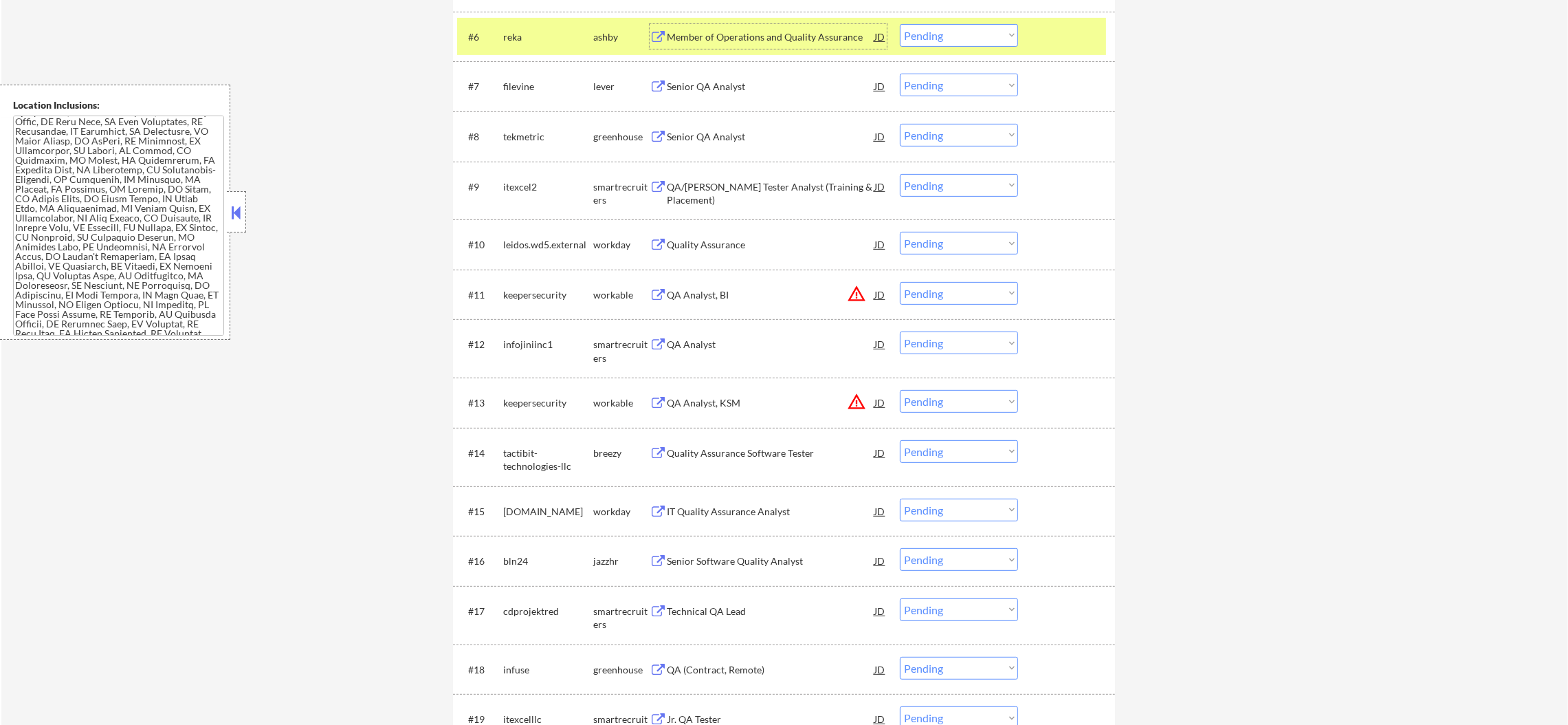
click at [931, 30] on select "Choose an option... Pending Applied Excluded (Questions) Excluded (Expired) Exc…" at bounding box center [959, 36] width 118 height 23
click at [900, 24] on select "Choose an option... Pending Applied Excluded (Questions) Excluded (Expired) Exc…" at bounding box center [959, 36] width 118 height 23
click at [517, 30] on div "reka" at bounding box center [548, 36] width 90 height 14
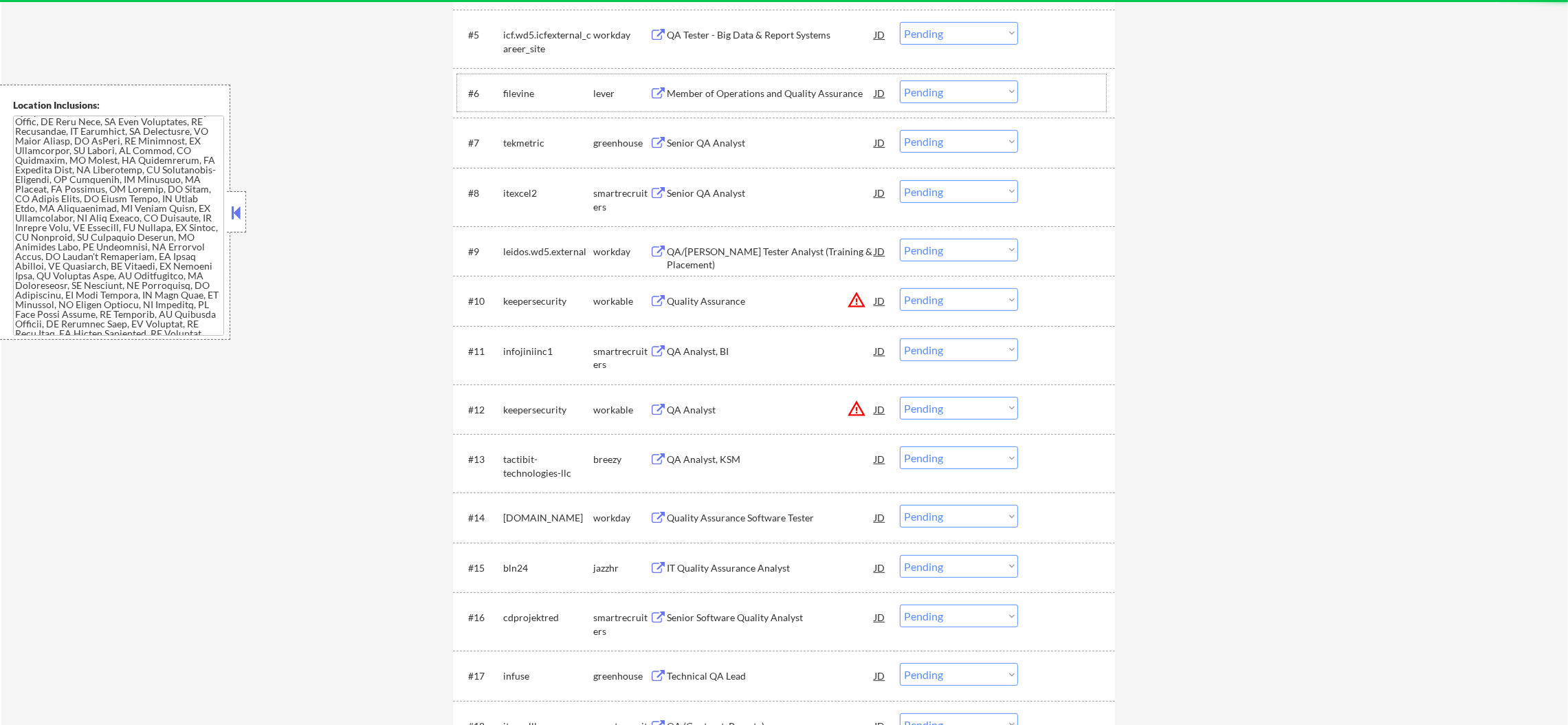
scroll to position [724, 0]
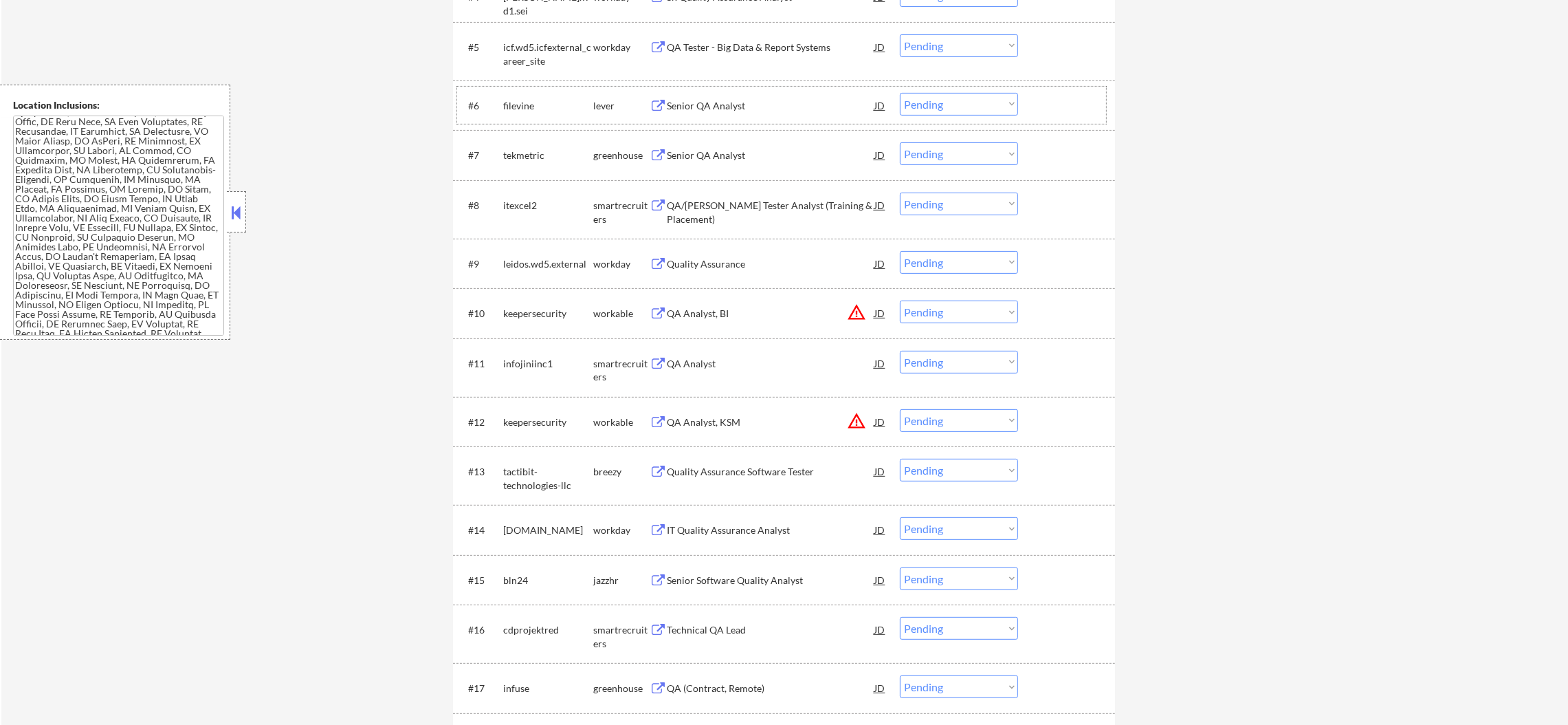
click at [736, 106] on div "Senior QA Analyst" at bounding box center [770, 106] width 208 height 14
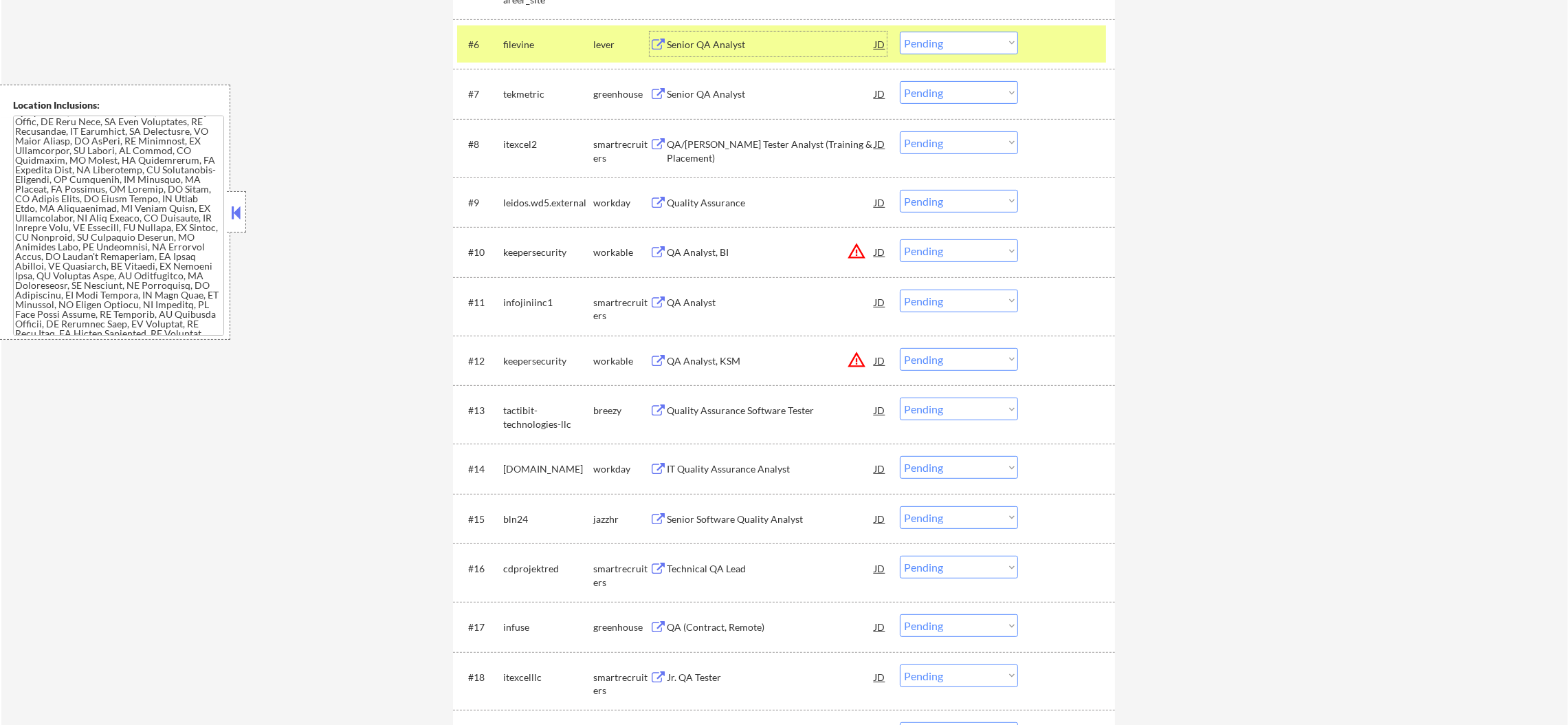
scroll to position [793, 0]
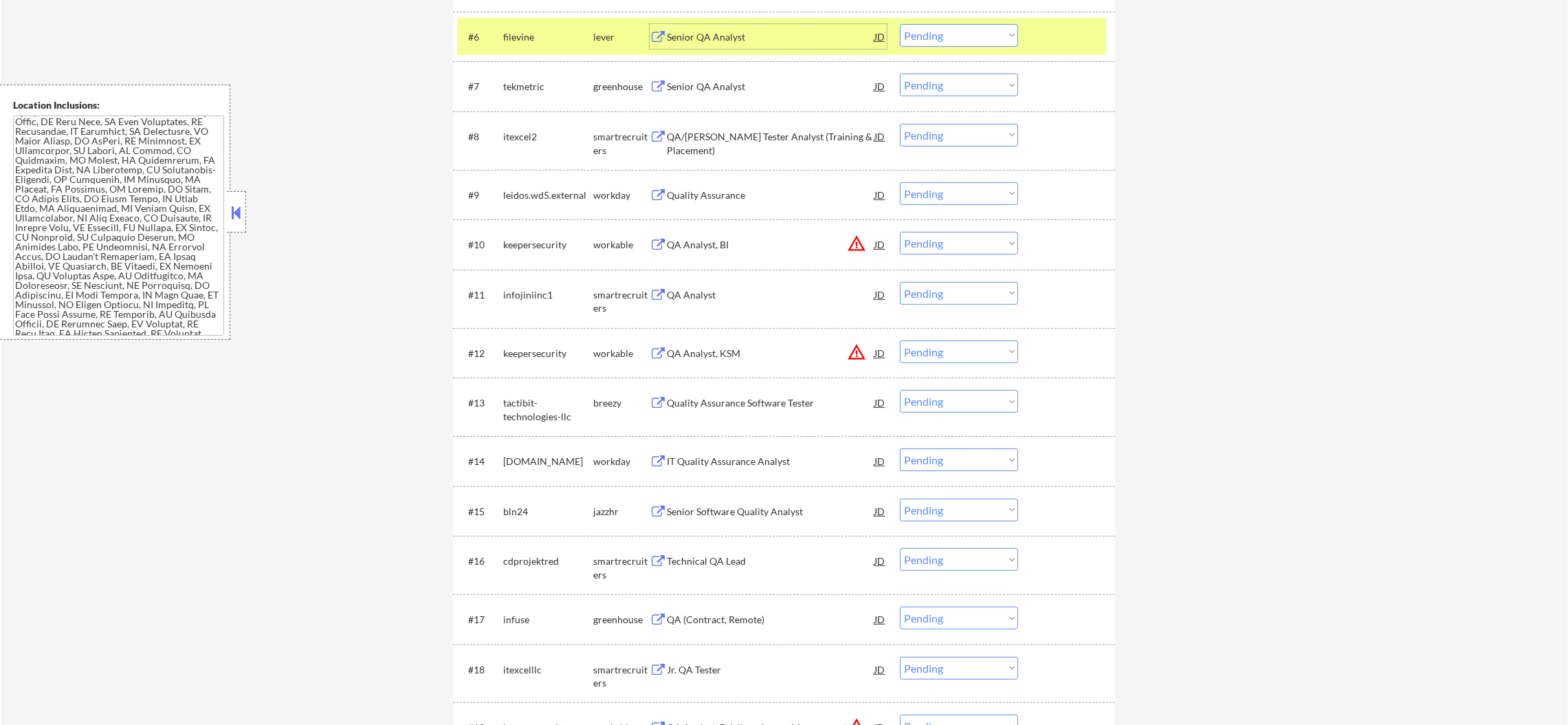
click at [937, 33] on select "Choose an option... Pending Applied Excluded (Questions) Excluded (Expired) Exc…" at bounding box center [959, 36] width 118 height 23
click at [900, 24] on select "Choose an option... Pending Applied Excluded (Questions) Excluded (Expired) Exc…" at bounding box center [959, 36] width 118 height 23
click at [541, 33] on div "filevine" at bounding box center [548, 36] width 90 height 14
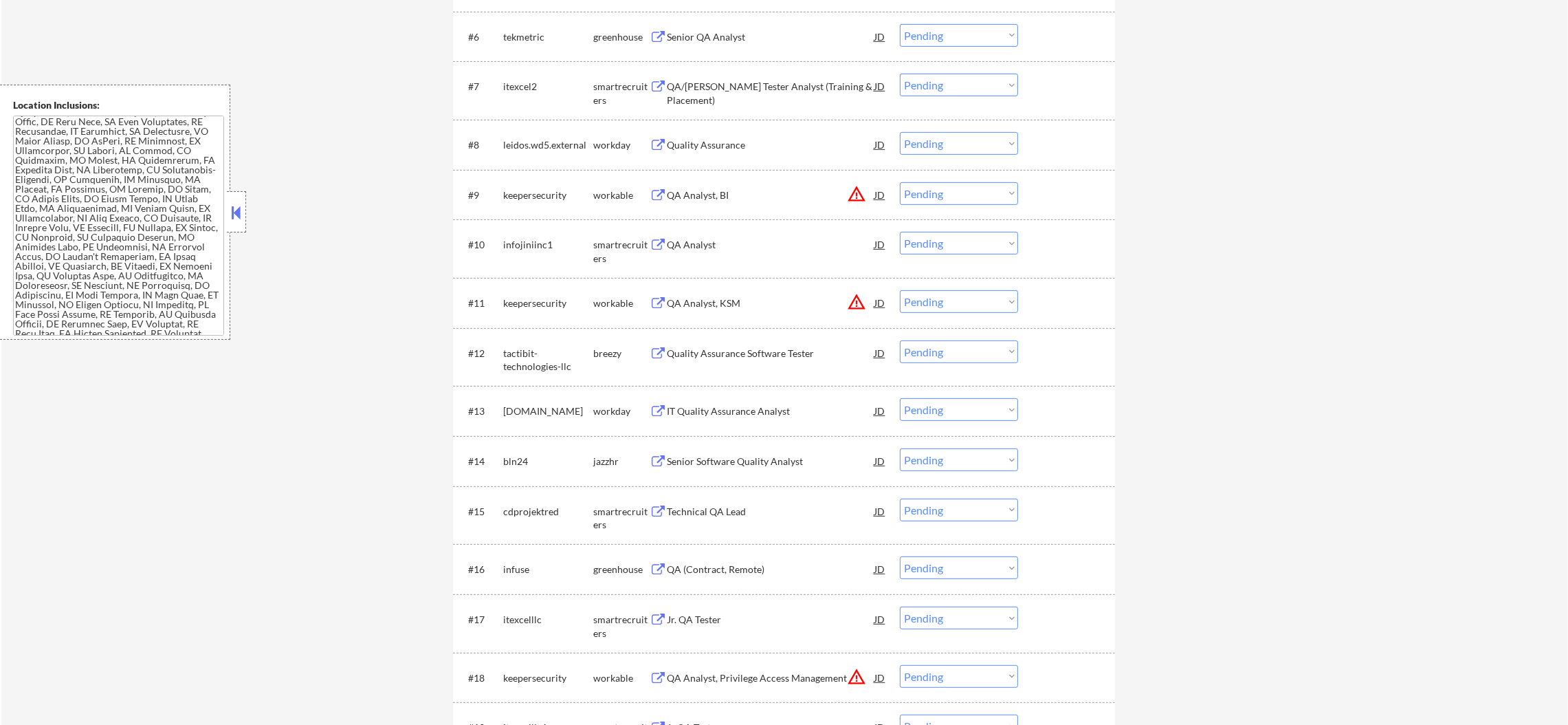
click at [711, 47] on div "Senior QA Analyst" at bounding box center [770, 36] width 208 height 25
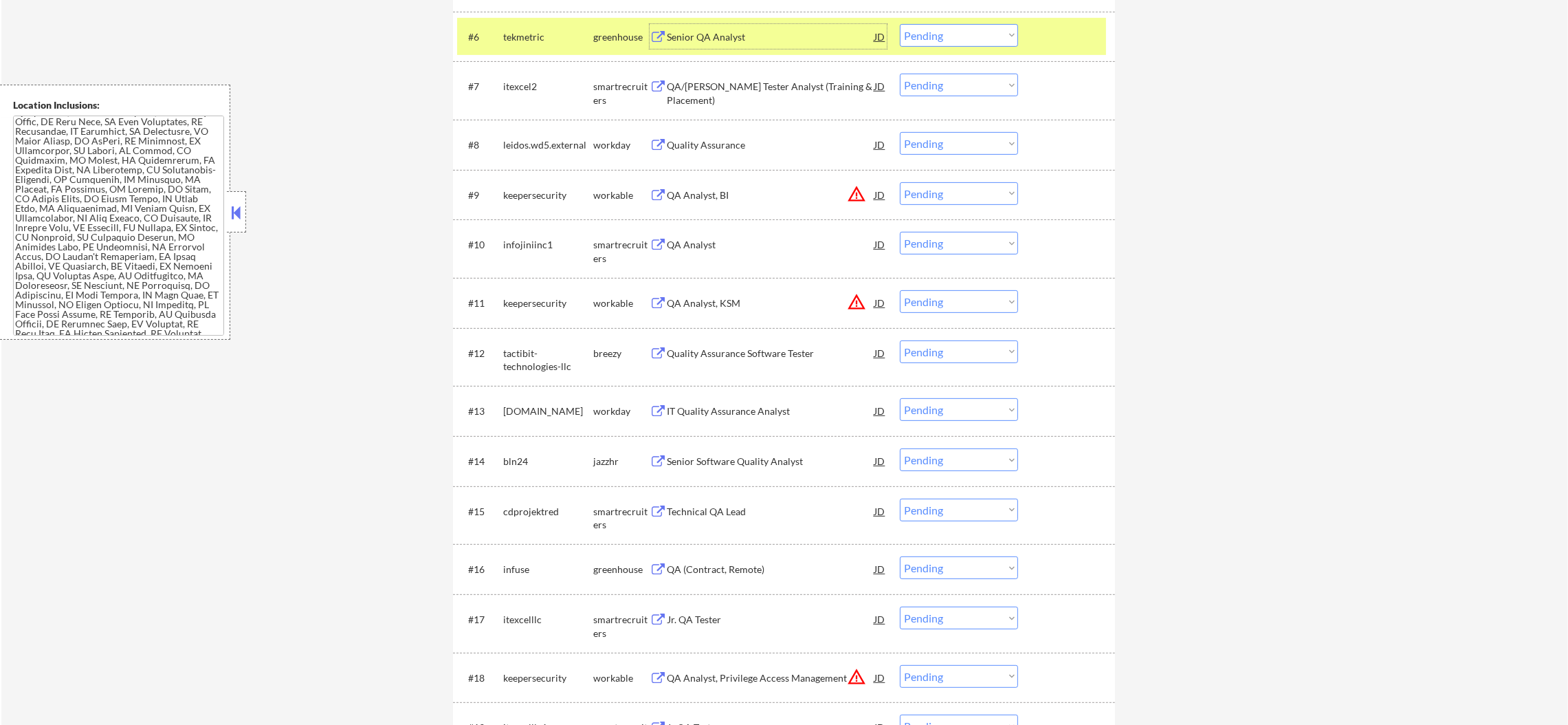
click at [939, 35] on select "Choose an option... Pending Applied Excluded (Questions) Excluded (Expired) Exc…" at bounding box center [959, 36] width 118 height 23
click at [900, 24] on select "Choose an option... Pending Applied Excluded (Questions) Excluded (Expired) Exc…" at bounding box center [959, 36] width 118 height 23
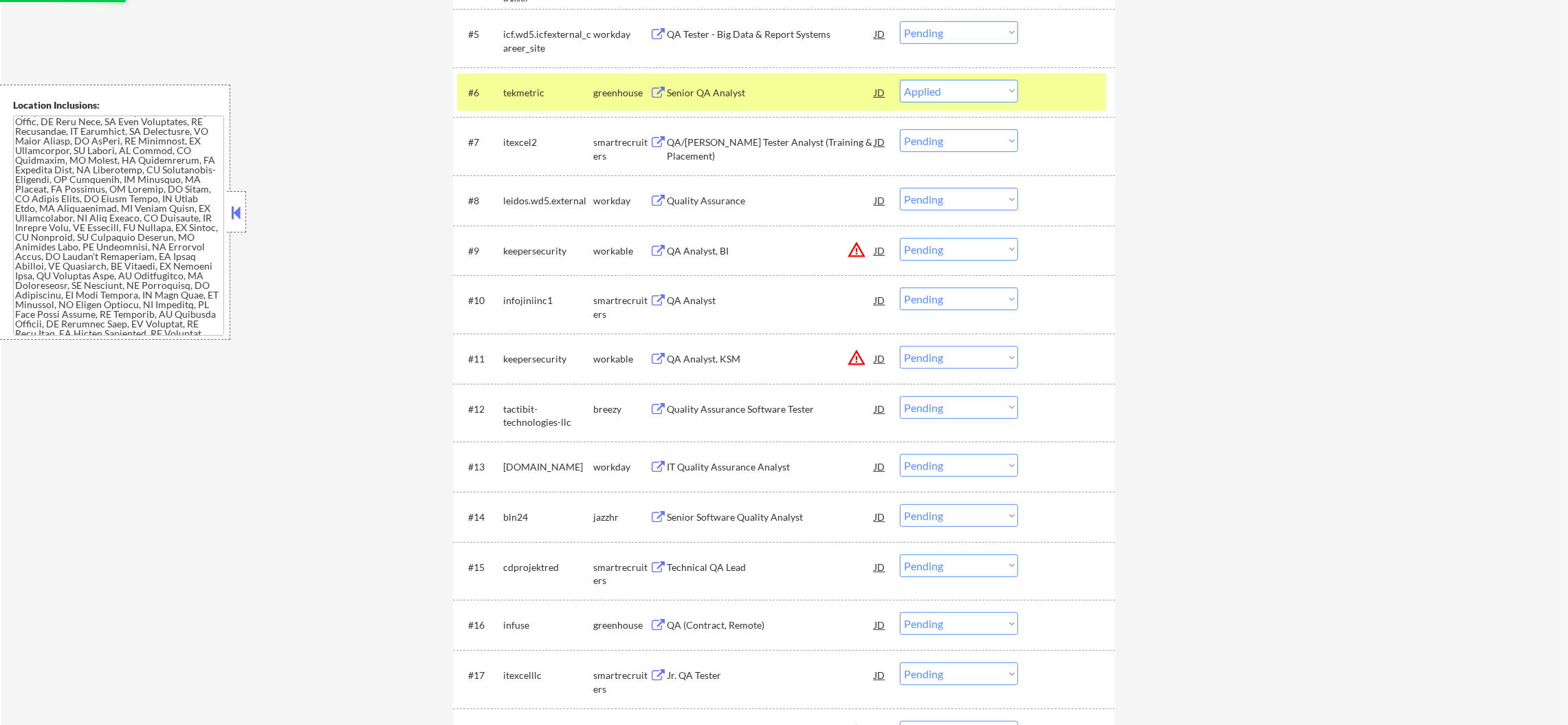
scroll to position [724, 0]
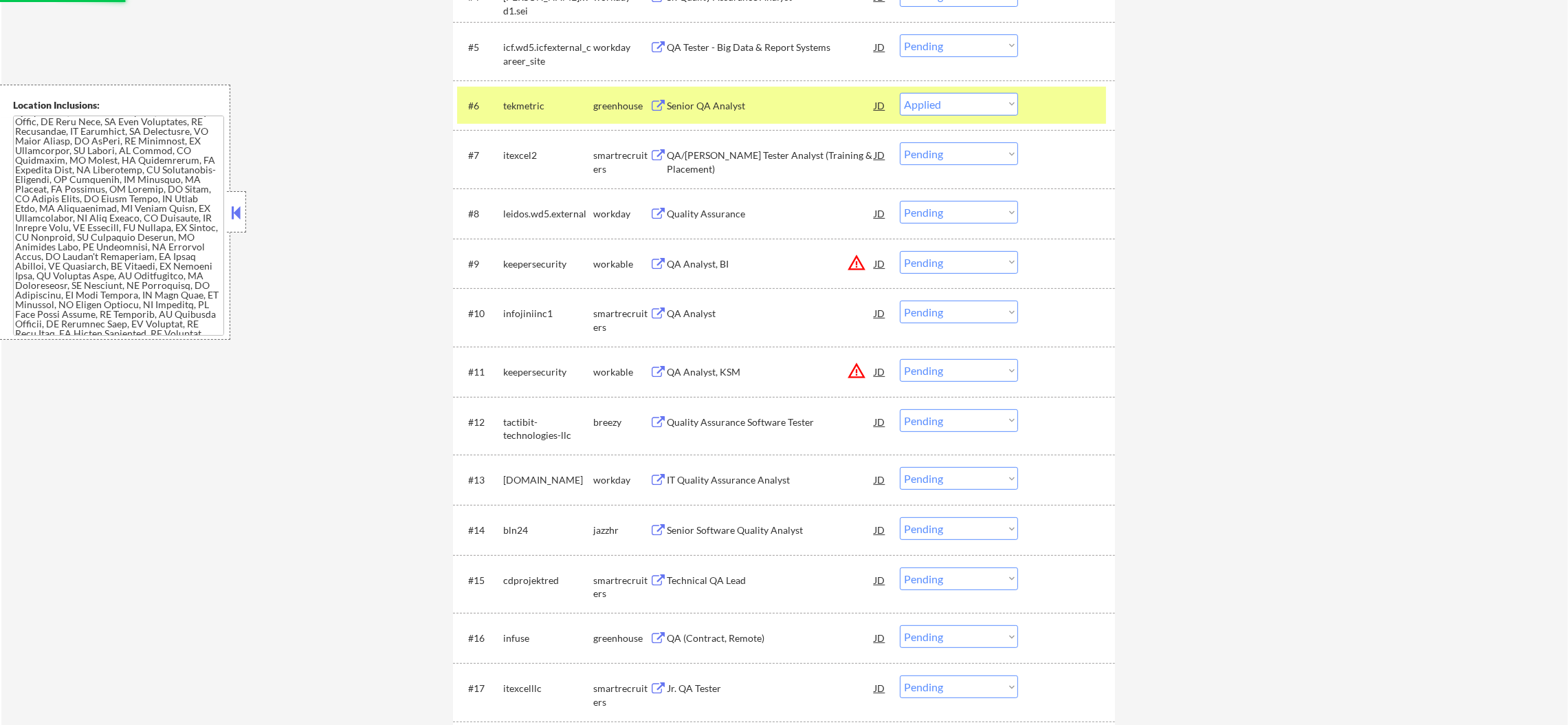
click at [517, 113] on div "tekmetric" at bounding box center [548, 105] width 90 height 25
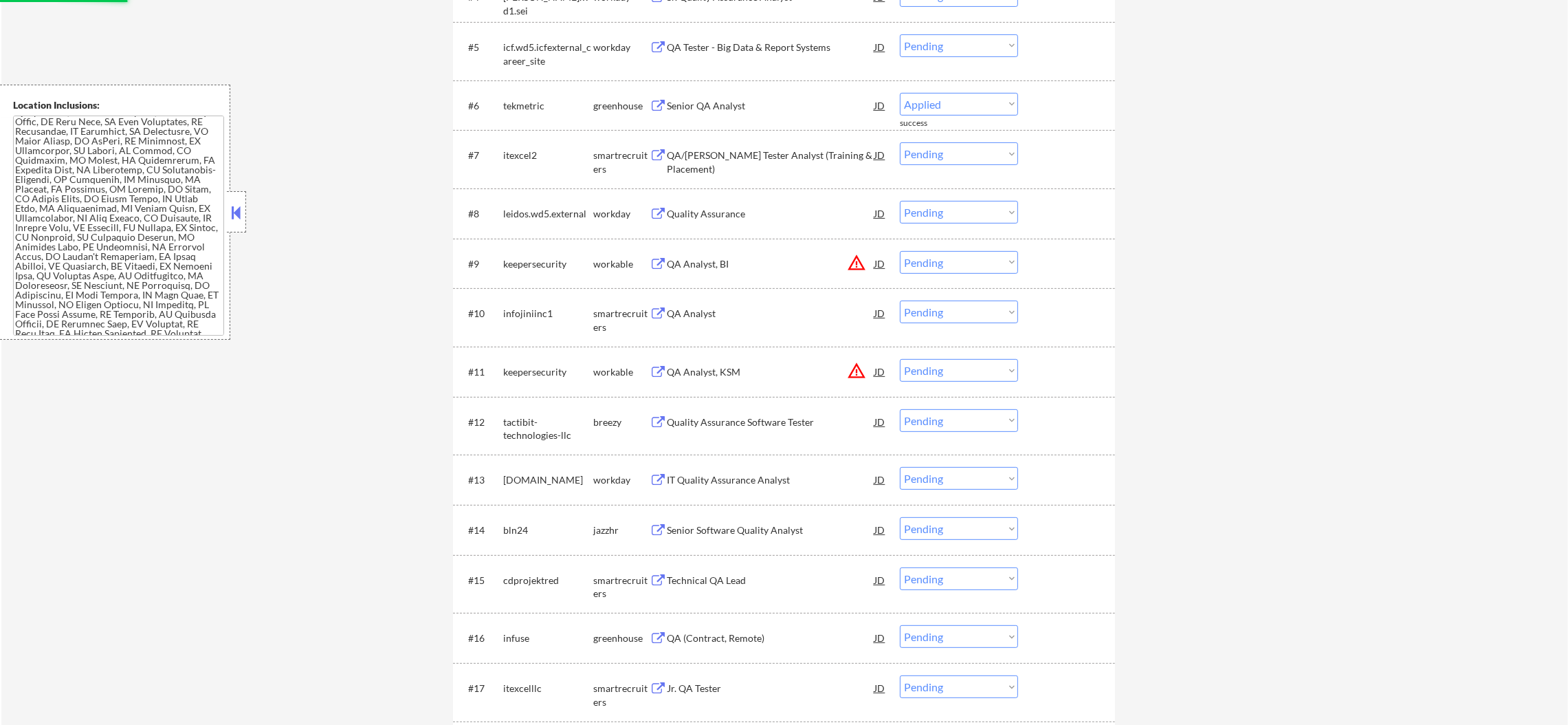
select select ""pending""
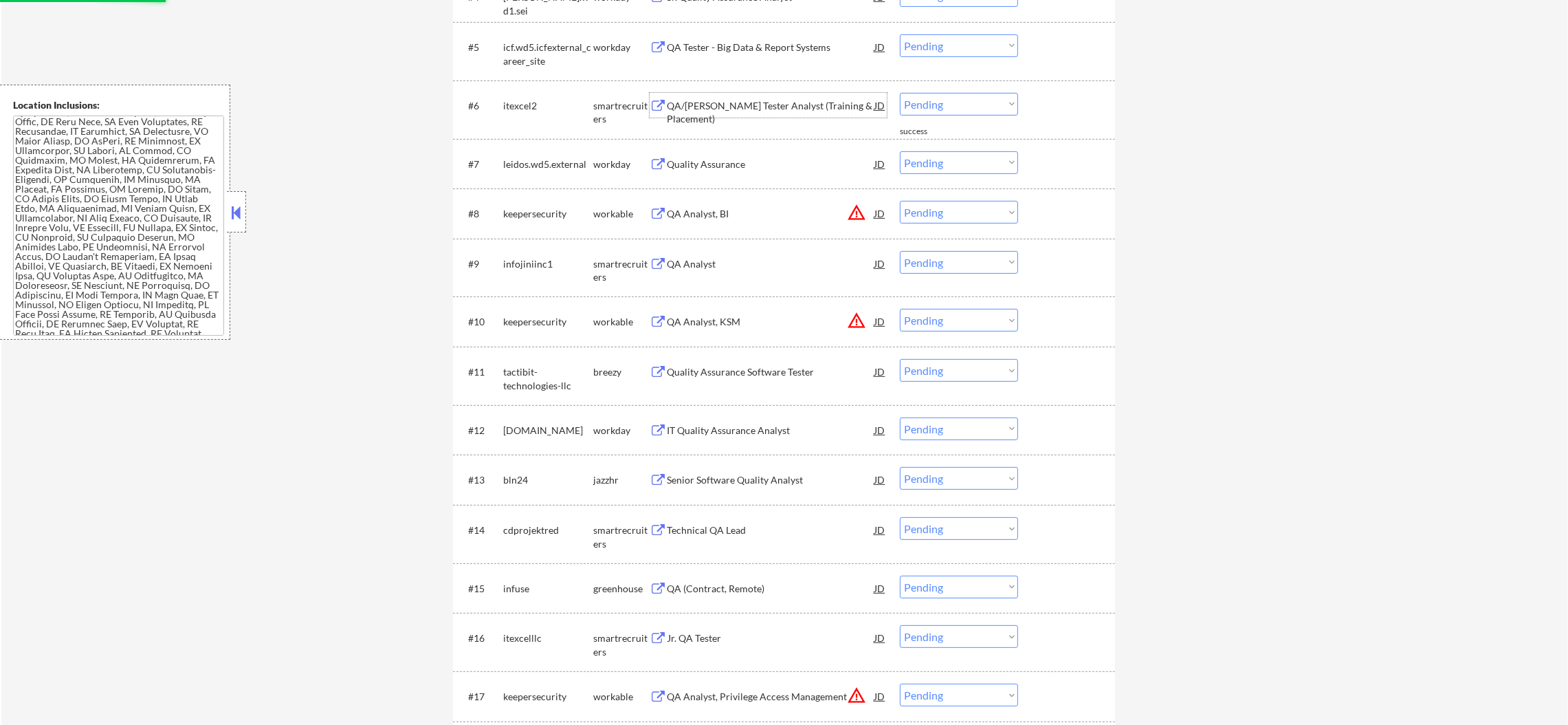
click at [758, 106] on div "QA/BA Jr. Tester Analyst (Training & Placement)" at bounding box center [770, 113] width 208 height 27
